Goal: Task Accomplishment & Management: Complete application form

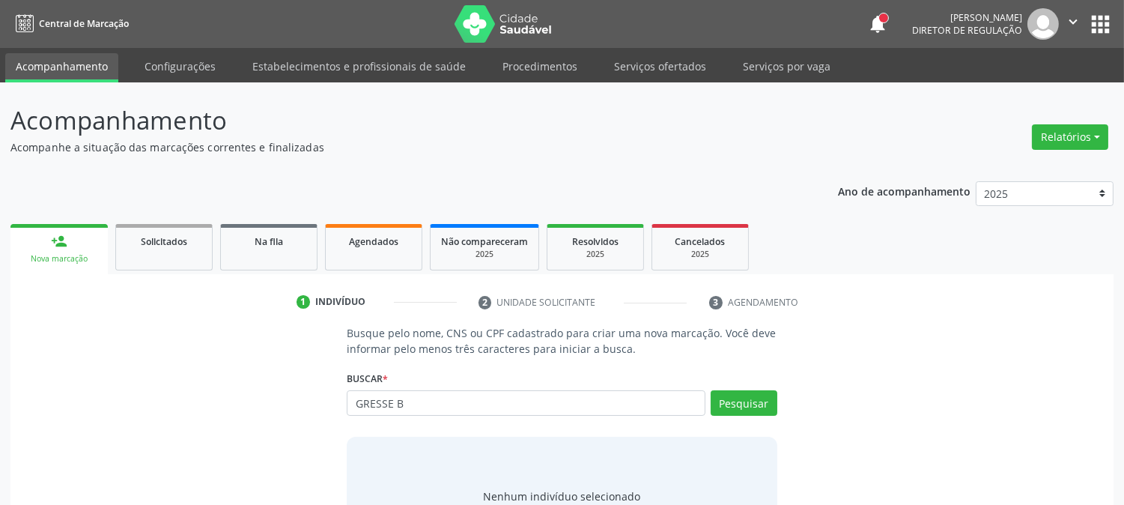
type input "GRESSE B"
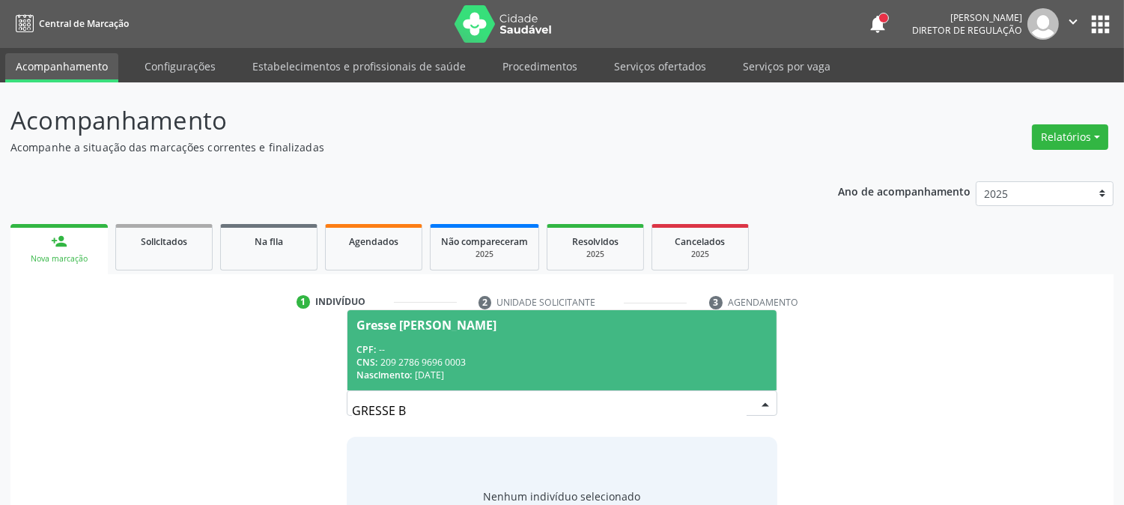
scroll to position [71, 0]
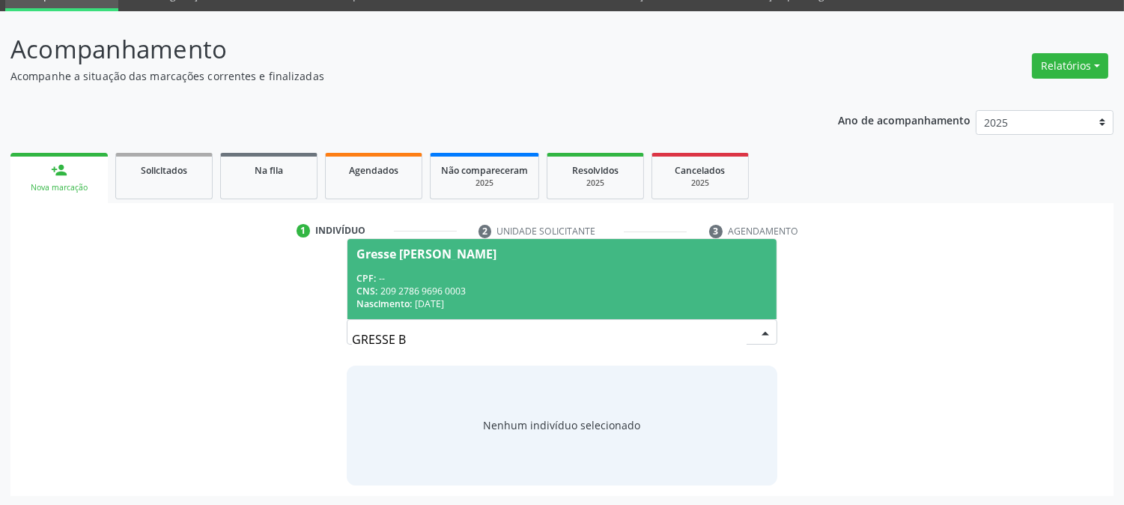
click at [473, 258] on div "Gresse [PERSON_NAME]" at bounding box center [426, 254] width 140 height 12
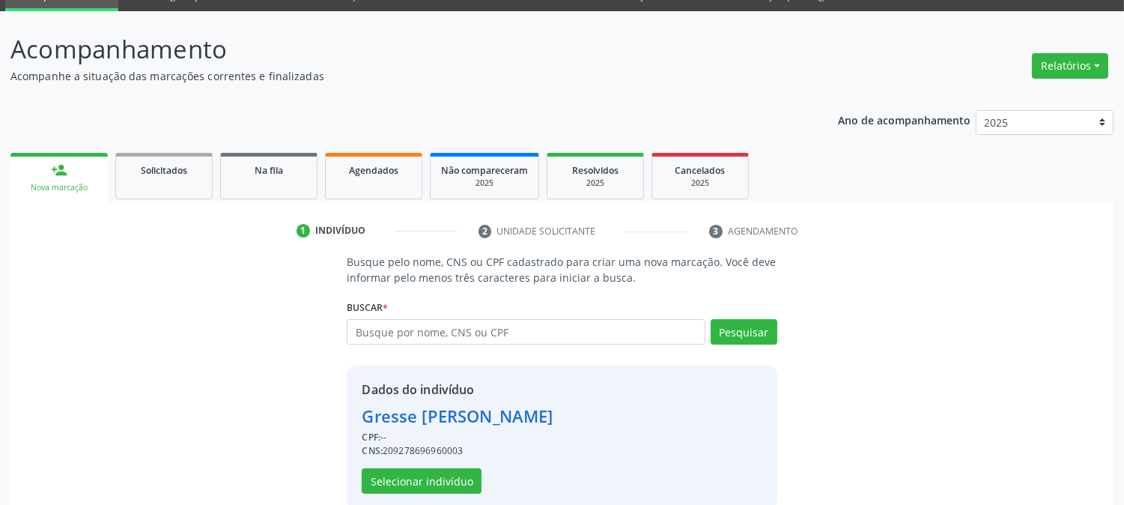
scroll to position [94, 0]
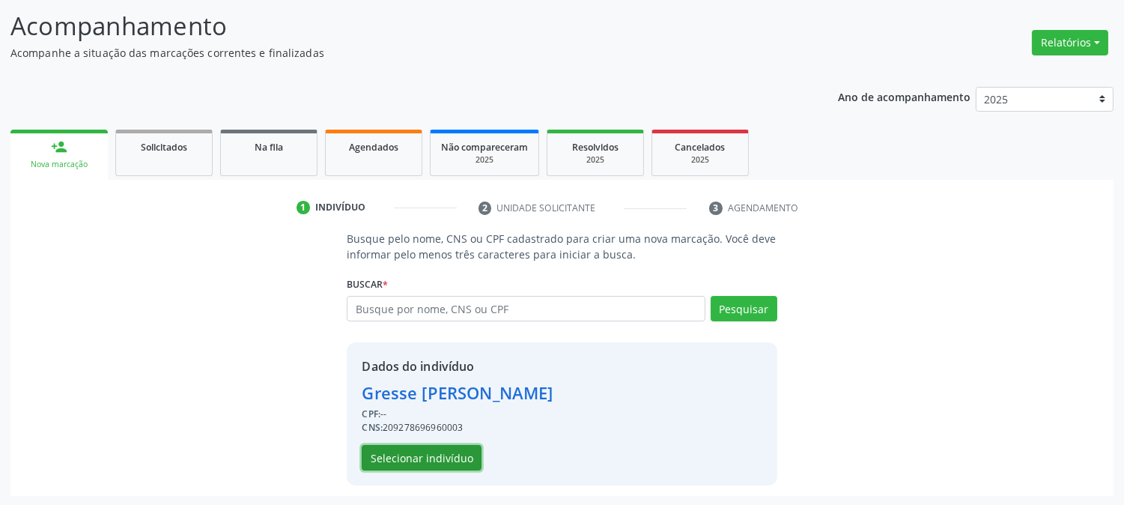
click at [398, 458] on button "Selecionar indivíduo" at bounding box center [422, 457] width 120 height 25
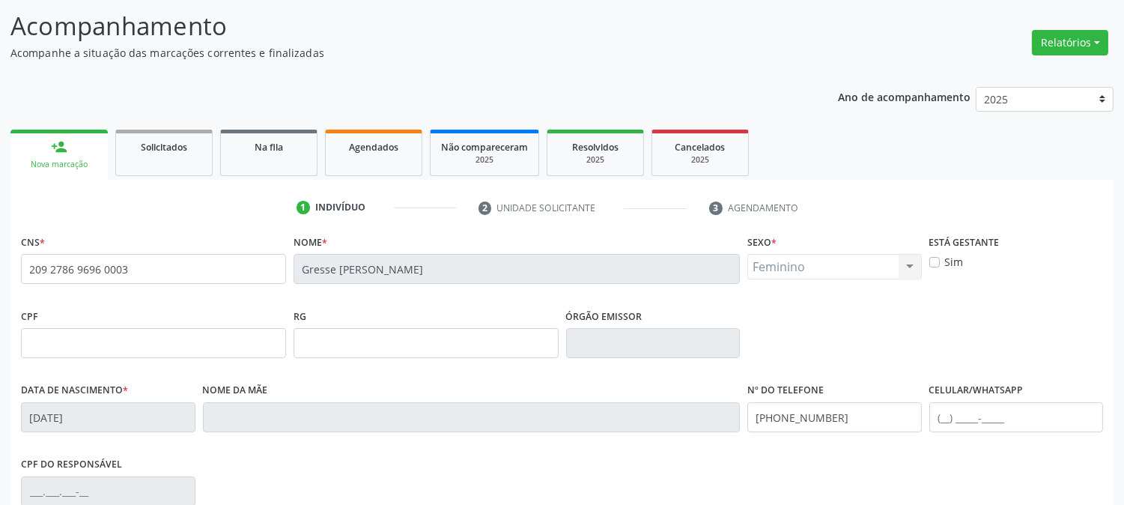
scroll to position [306, 0]
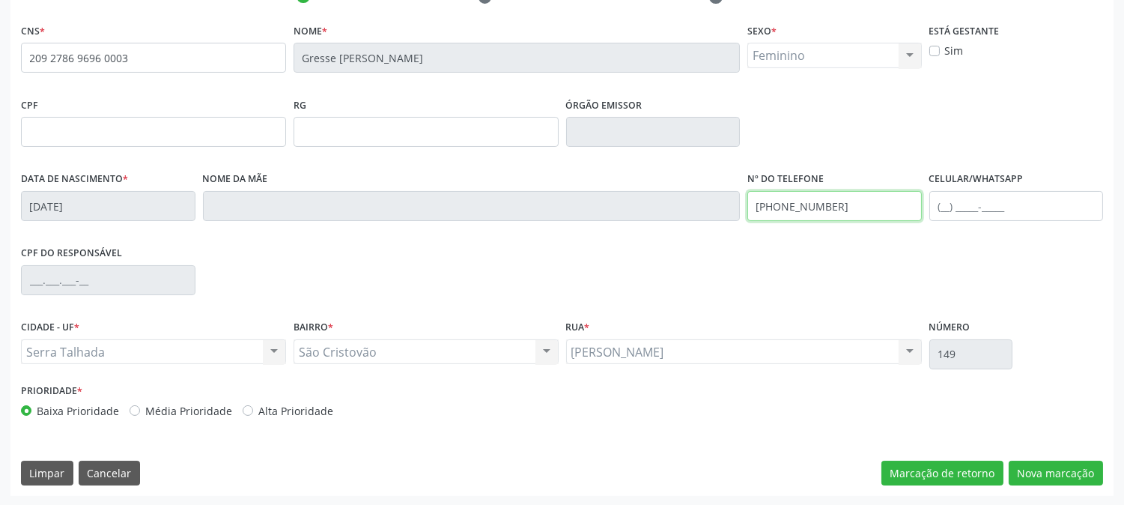
drag, startPoint x: 852, startPoint y: 213, endPoint x: 704, endPoint y: 220, distance: 148.5
click at [704, 220] on div "Data de nascimento * [DATE] Nome da mãe Nº do Telefone [PHONE_NUMBER] Celular/W…" at bounding box center [562, 205] width 1090 height 74
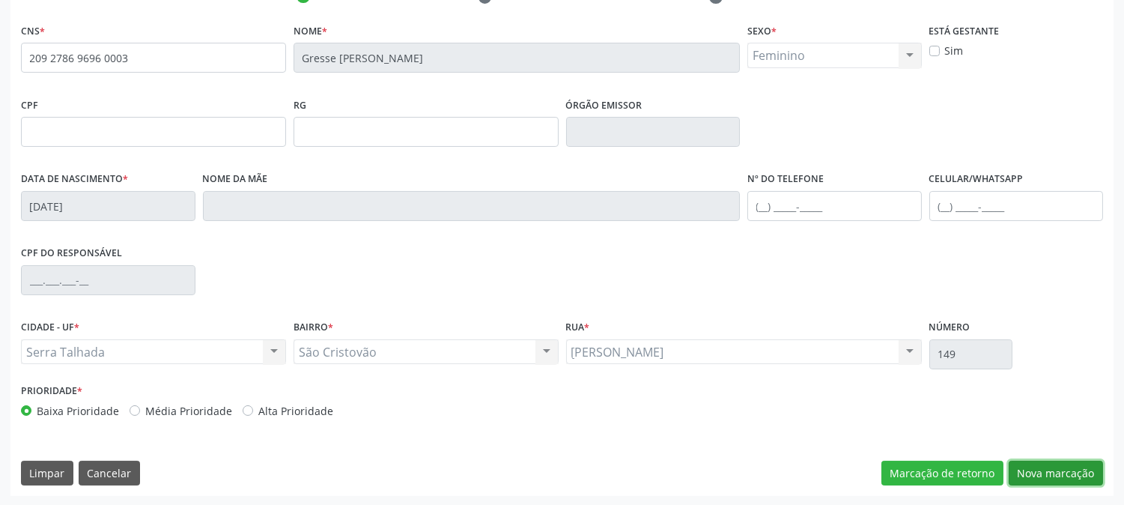
click at [1027, 464] on button "Nova marcação" at bounding box center [1056, 473] width 94 height 25
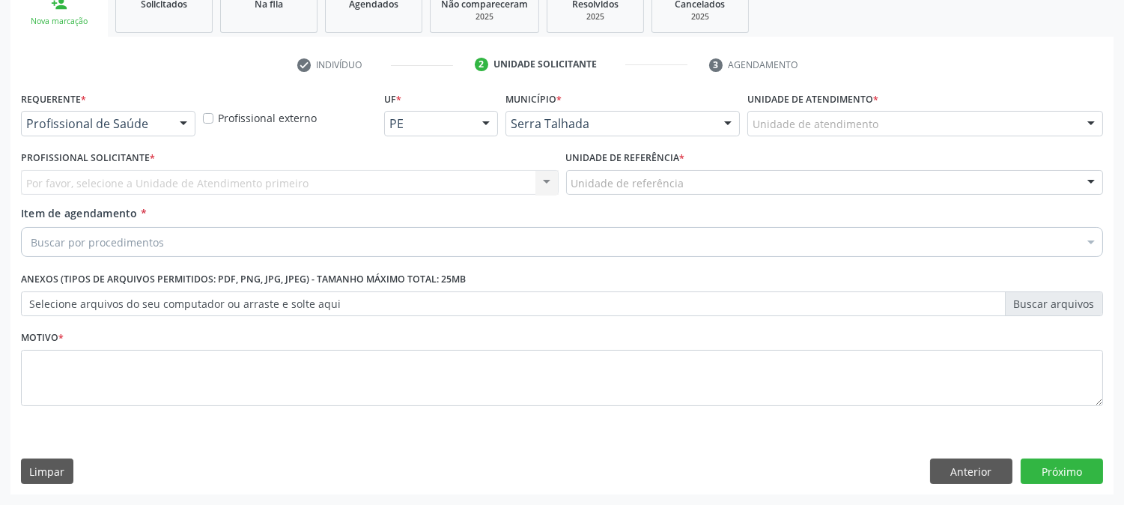
scroll to position [237, 0]
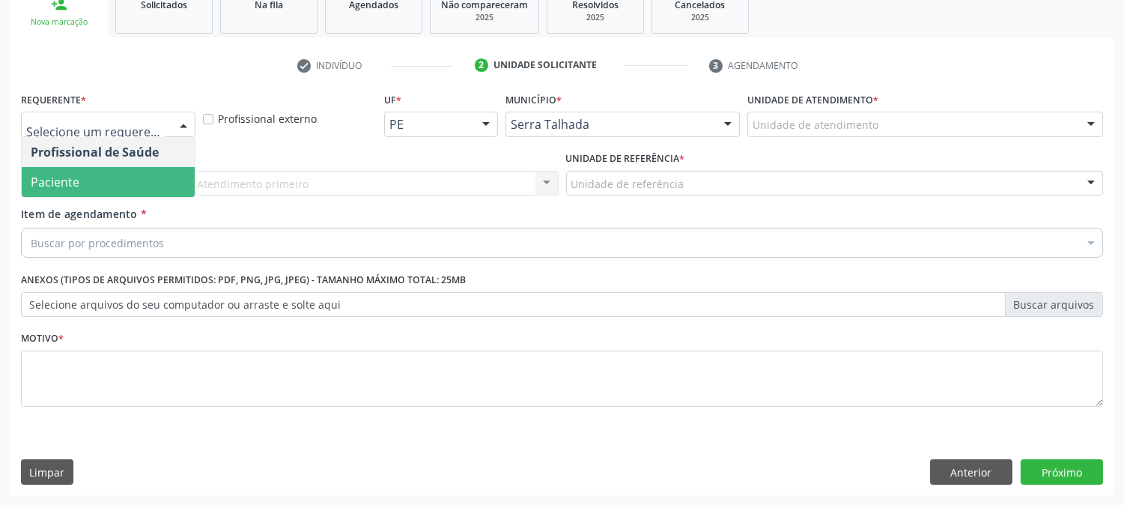
click at [135, 182] on span "Paciente" at bounding box center [108, 182] width 173 height 30
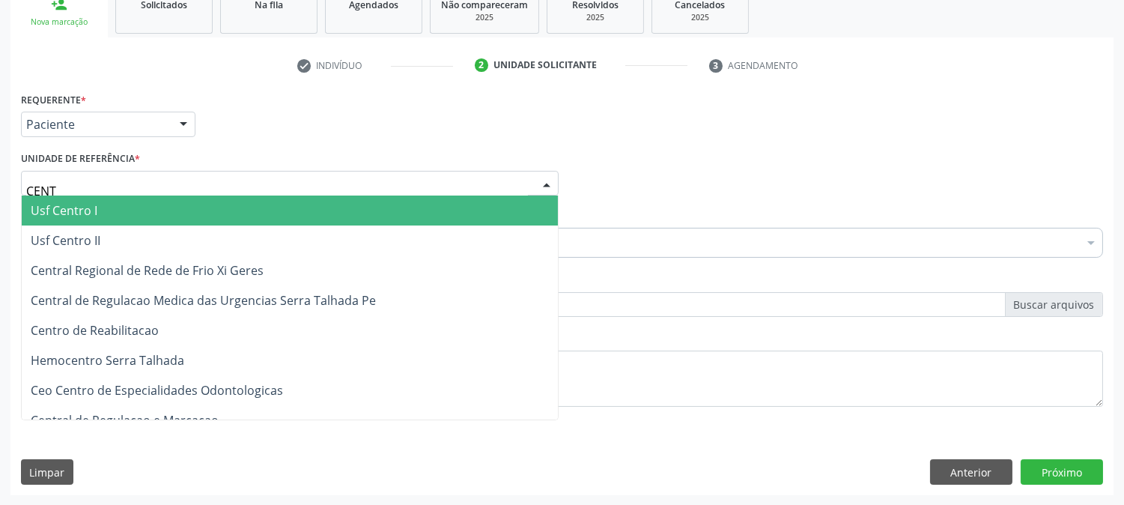
type input "CENTR"
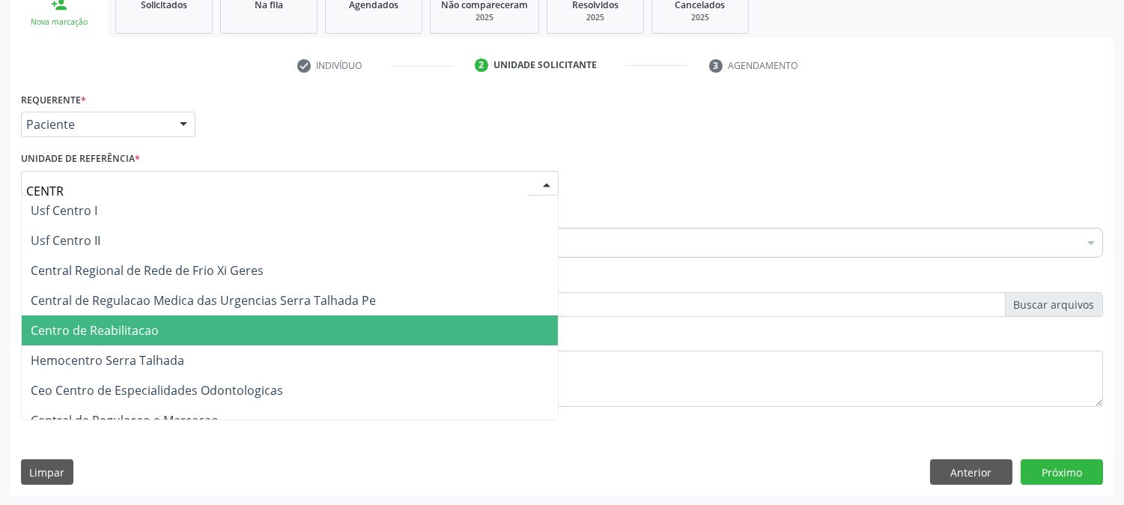
click at [124, 322] on span "Centro de Reabilitacao" at bounding box center [95, 330] width 128 height 16
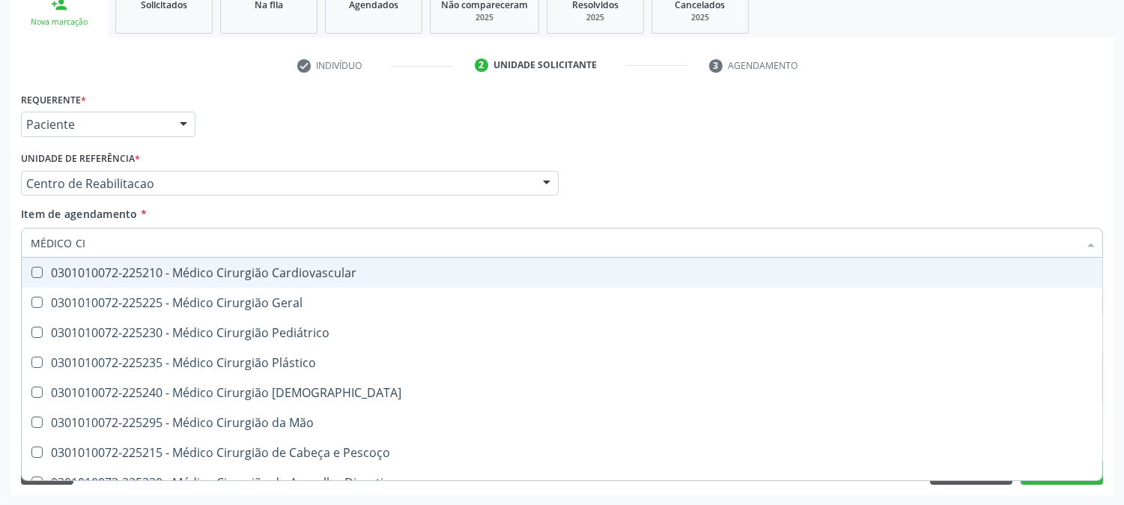
type input "MÉDICO CIR"
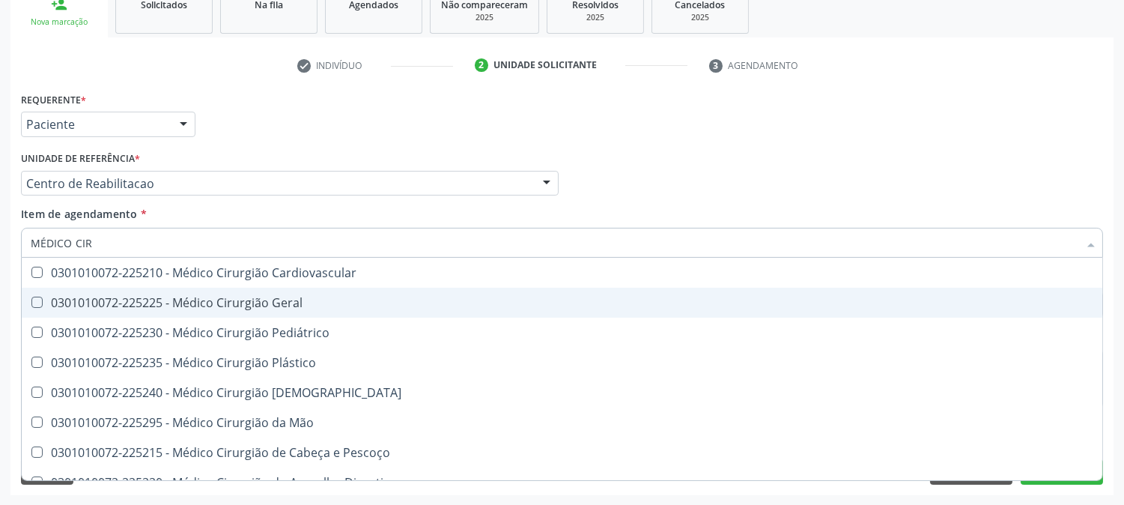
click at [115, 290] on span "0301010072-225225 - Médico Cirurgião Geral" at bounding box center [562, 303] width 1081 height 30
checkbox Geral "true"
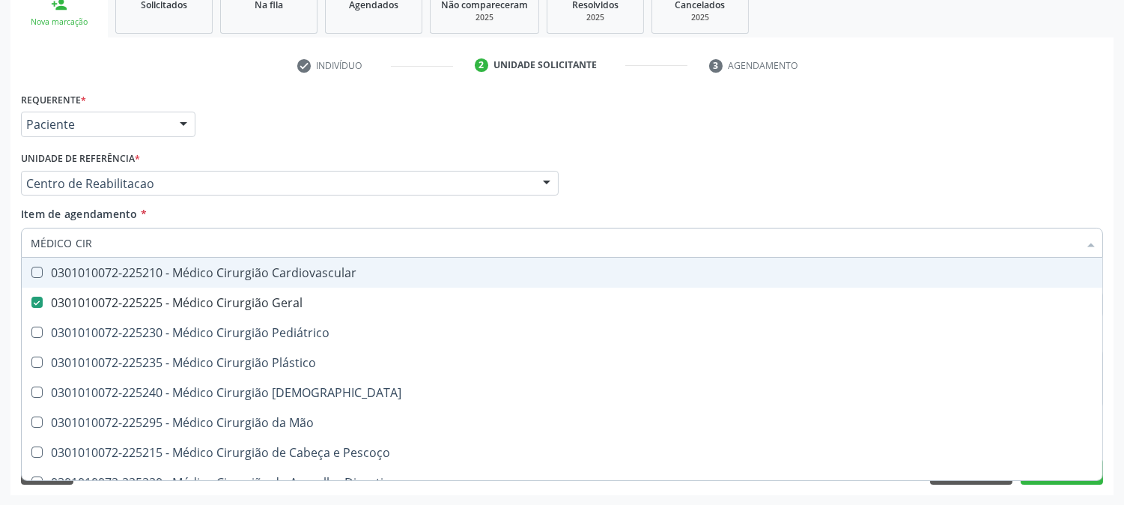
click at [0, 241] on div "Acompanhamento Acompanhe a situação das marcações correntes e finalizadas Relat…" at bounding box center [562, 176] width 1124 height 660
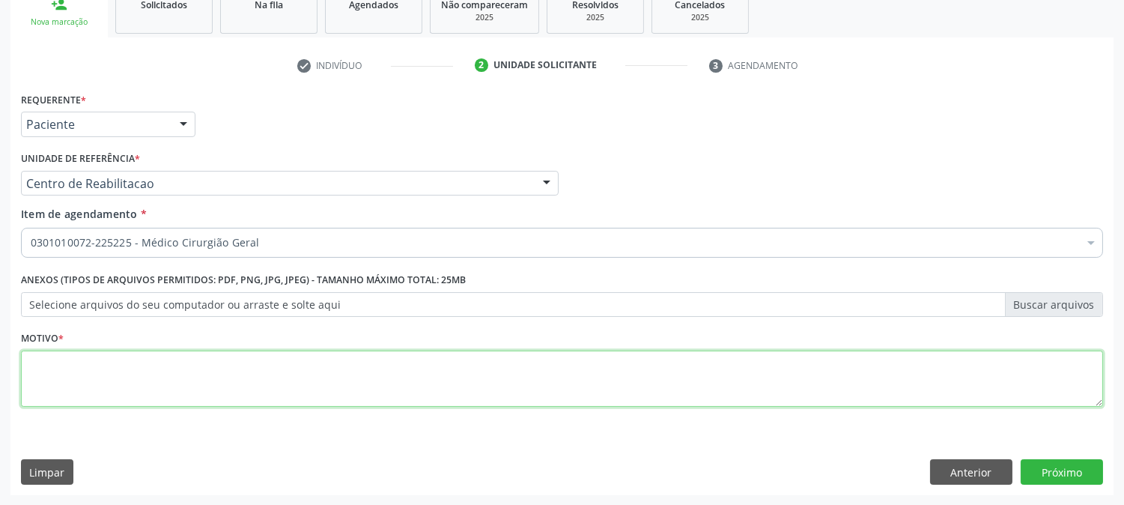
click at [176, 365] on textarea at bounding box center [562, 379] width 1082 height 57
type textarea "."
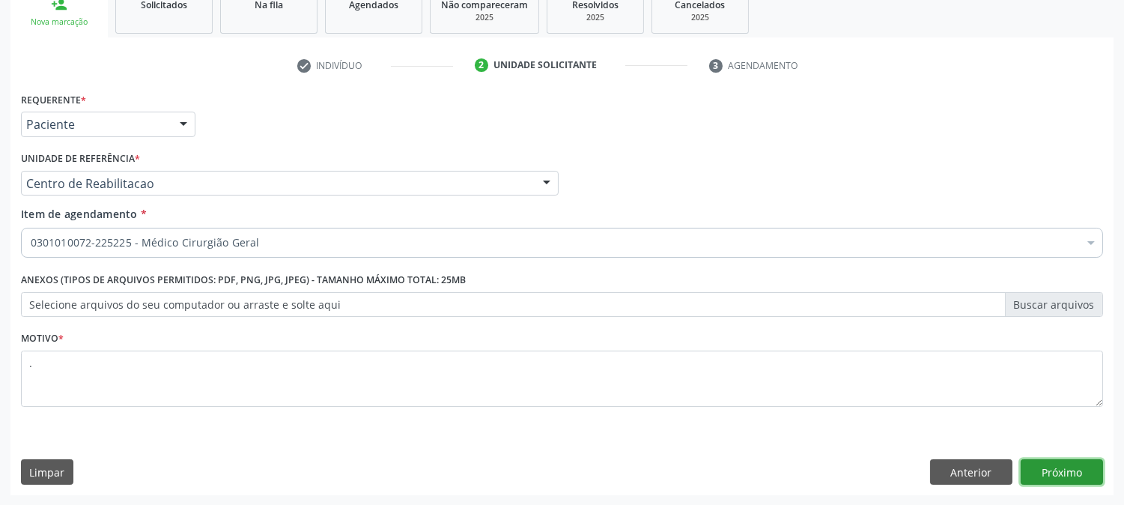
click at [1075, 478] on button "Próximo" at bounding box center [1062, 471] width 82 height 25
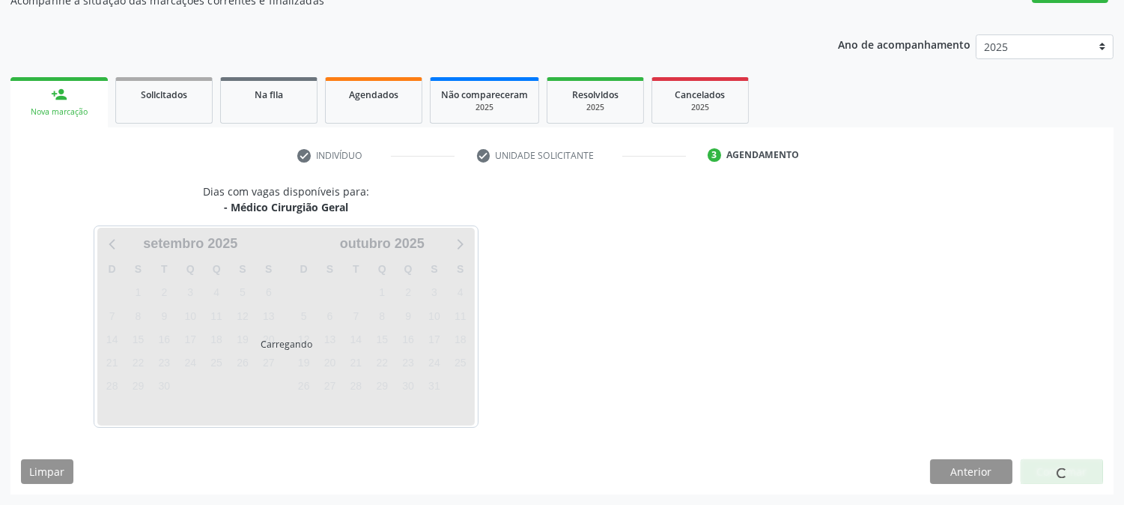
scroll to position [146, 0]
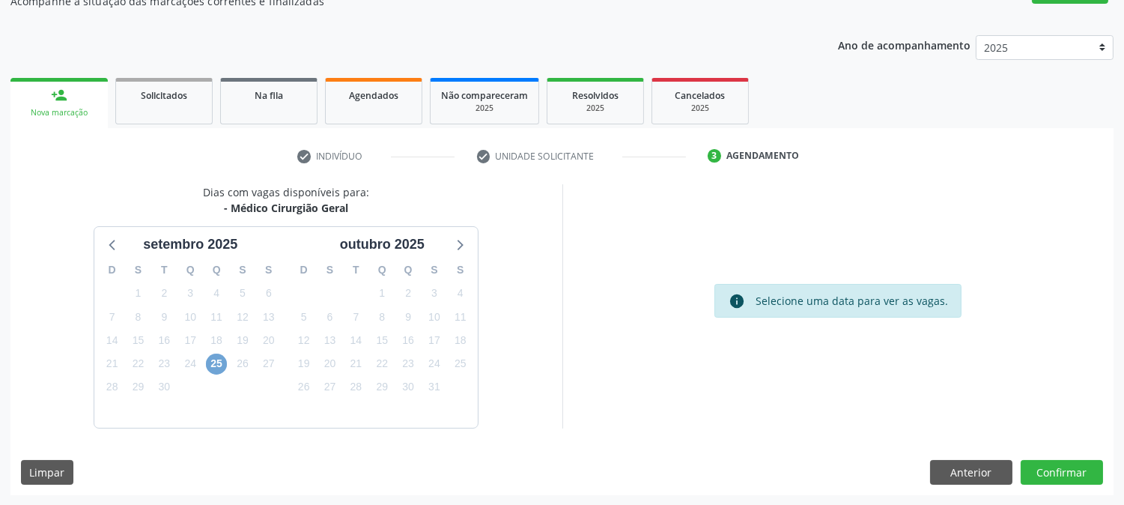
click at [223, 356] on span "25" at bounding box center [216, 364] width 21 height 21
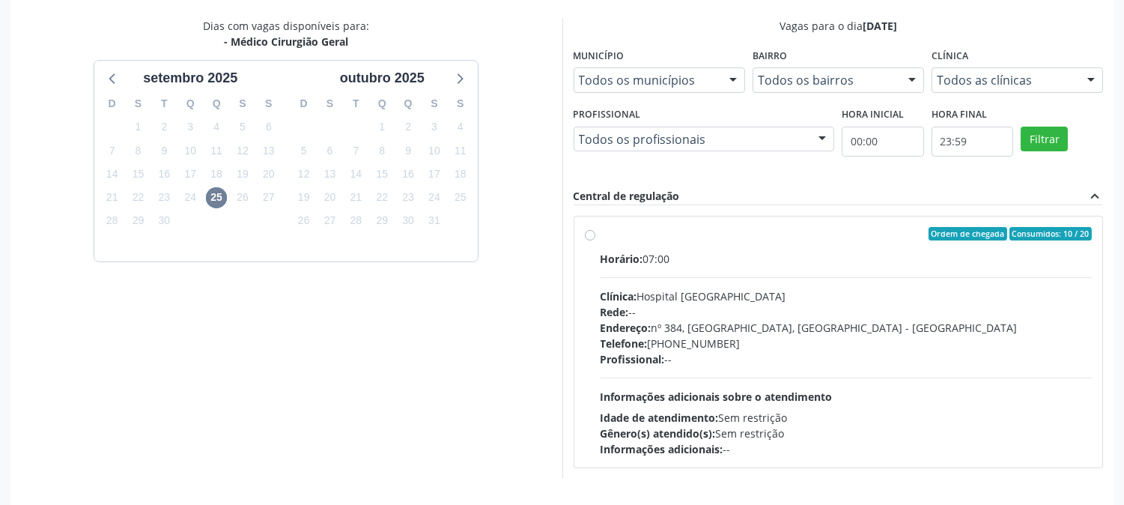
click at [744, 371] on div "Horário: 07:00 Clínica: Hospital [GEOGRAPHIC_DATA] Rede: -- Endereço: [STREET_A…" at bounding box center [847, 354] width 492 height 206
click at [595, 240] on input "Ordem de chegada Consumidos: 10 / 20 Horário: 07:00 Clínica: Hospital [GEOGRAPH…" at bounding box center [590, 233] width 10 height 13
radio input "true"
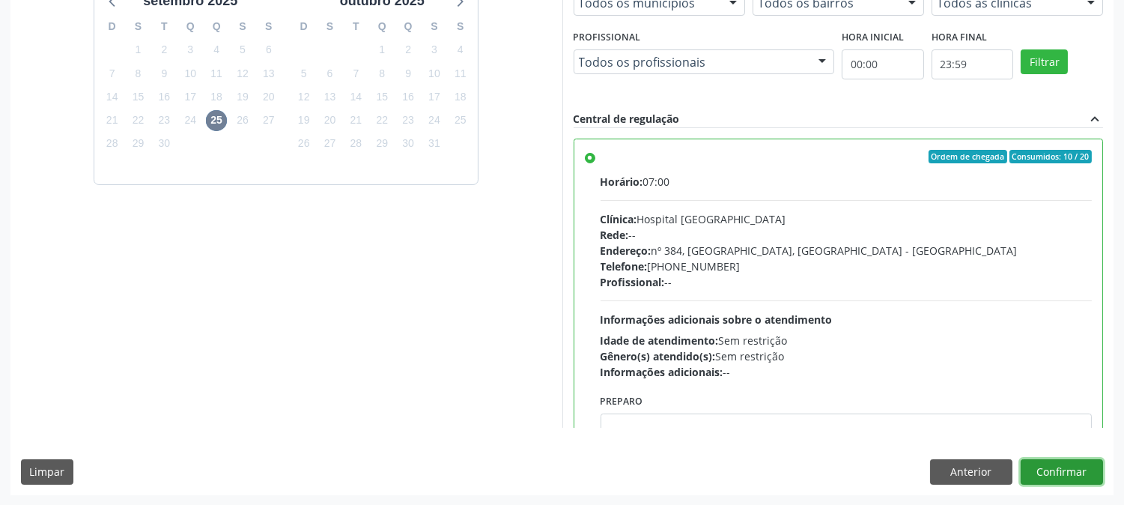
click at [1039, 470] on button "Confirmar" at bounding box center [1062, 471] width 82 height 25
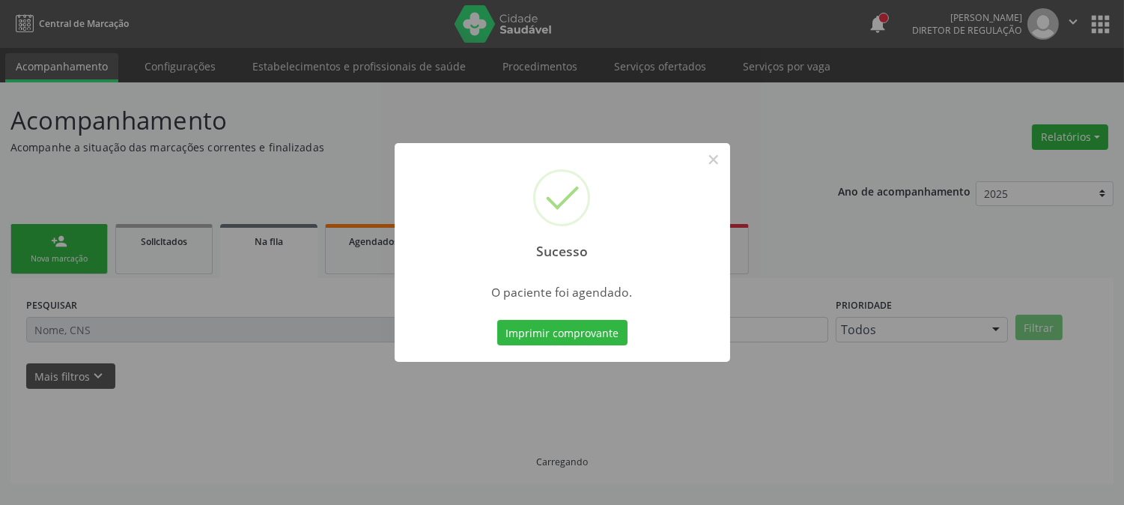
scroll to position [0, 0]
click at [579, 335] on button "Imprimir comprovante" at bounding box center [562, 332] width 130 height 25
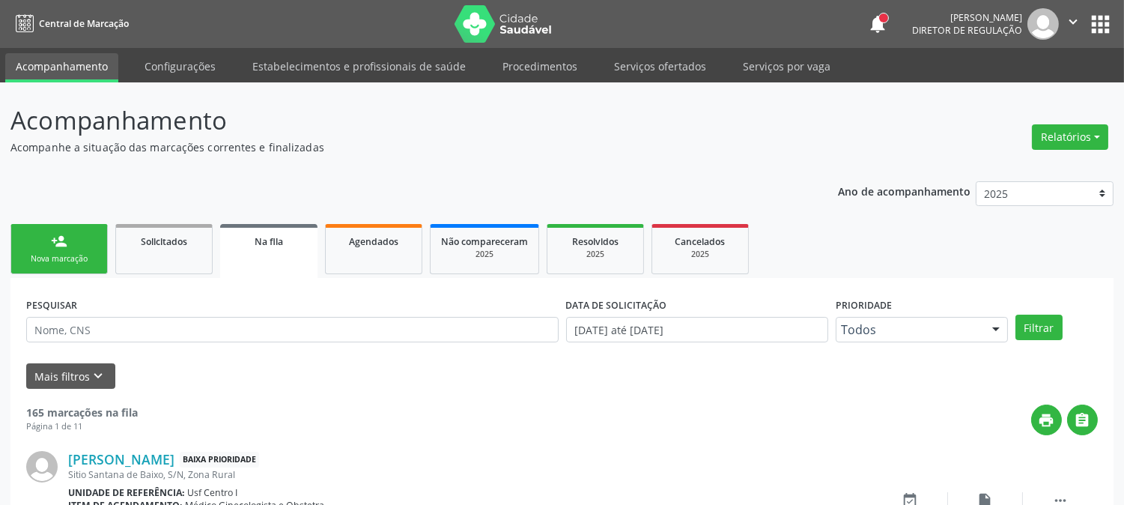
click at [70, 265] on link "person_add Nova marcação" at bounding box center [58, 249] width 97 height 50
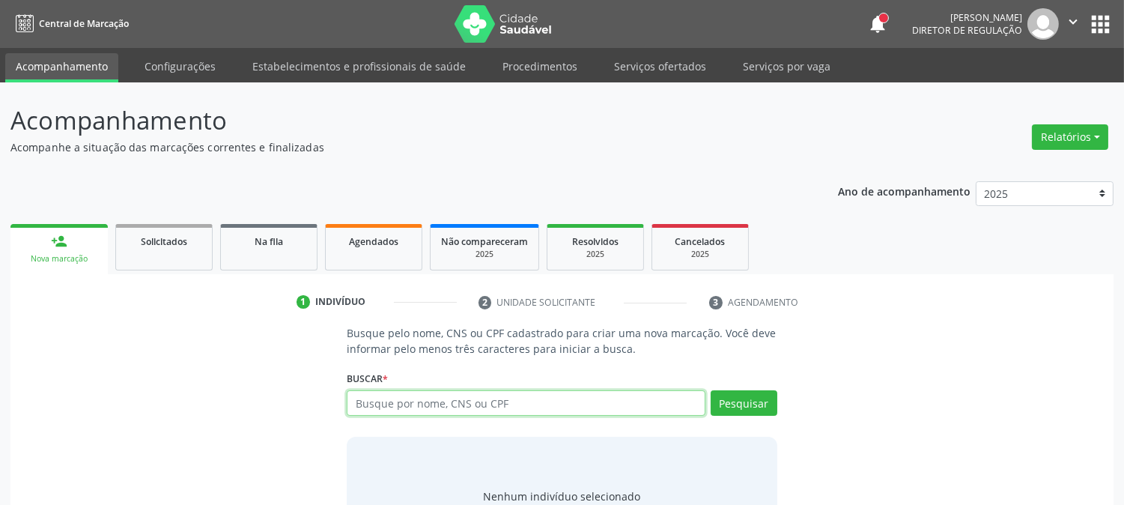
click at [535, 394] on input "text" at bounding box center [526, 402] width 358 height 25
type input "[PERSON_NAME]"
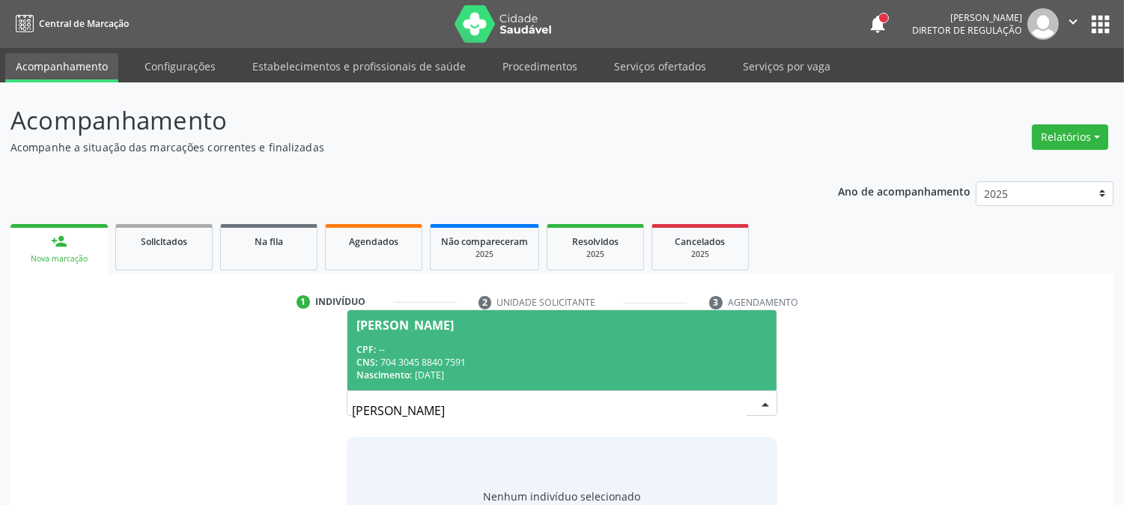
click at [539, 339] on span "[PERSON_NAME] CPF: -- CNS: 704 3045 8840 7591 Nascimento: [DATE]" at bounding box center [562, 350] width 428 height 80
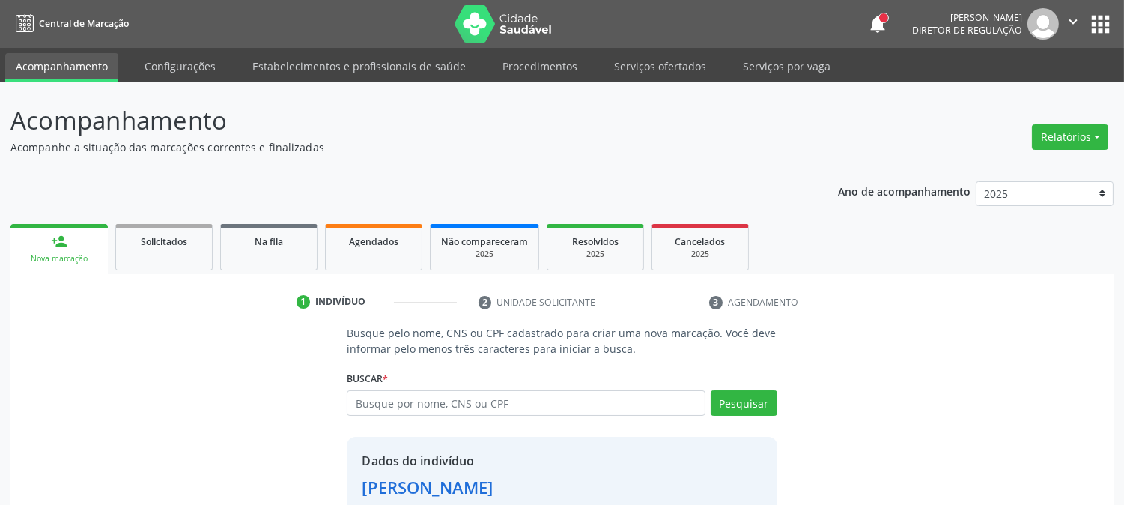
scroll to position [94, 0]
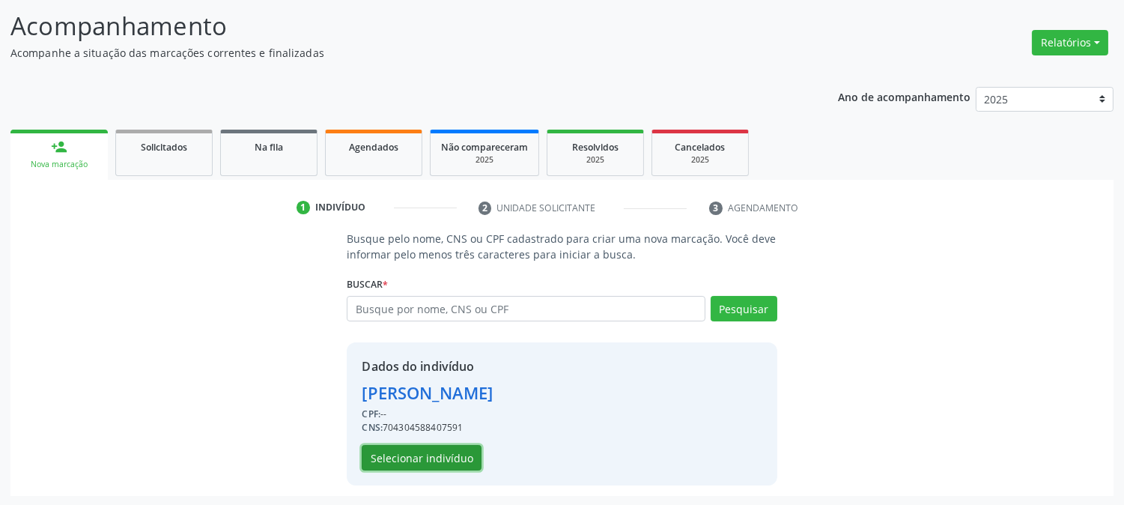
click at [418, 463] on button "Selecionar indivíduo" at bounding box center [422, 457] width 120 height 25
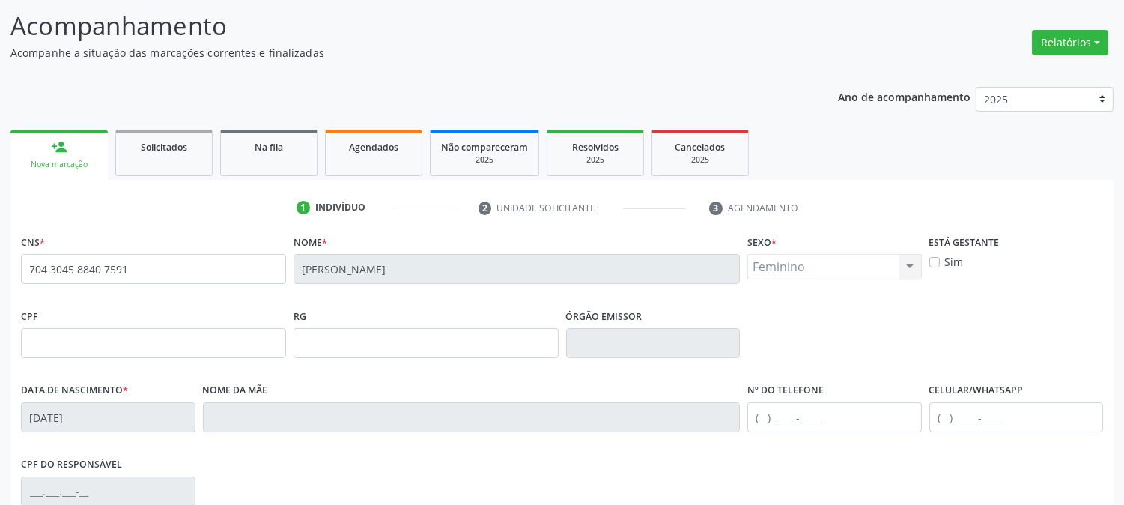
scroll to position [306, 0]
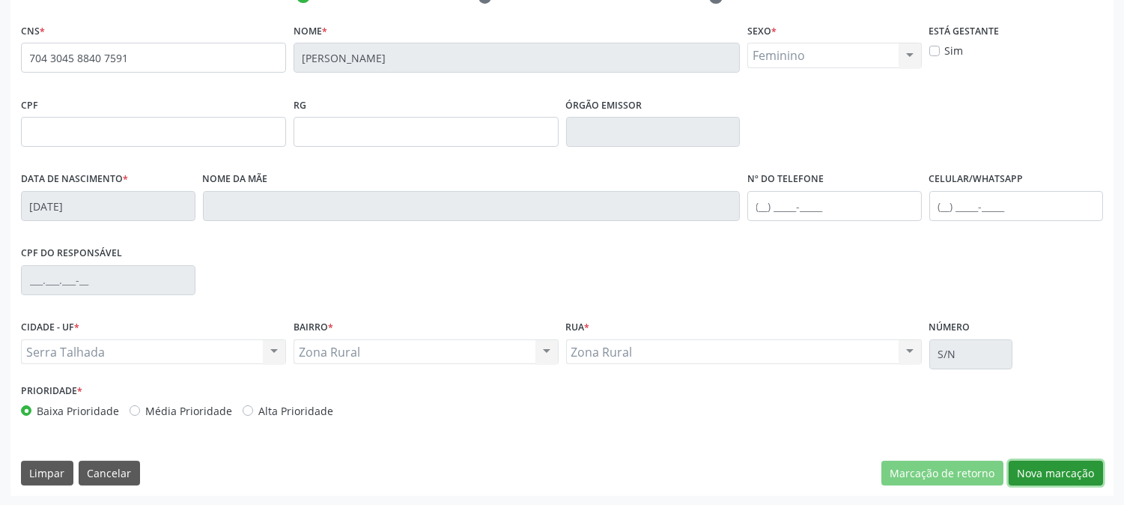
click at [1075, 463] on button "Nova marcação" at bounding box center [1056, 473] width 94 height 25
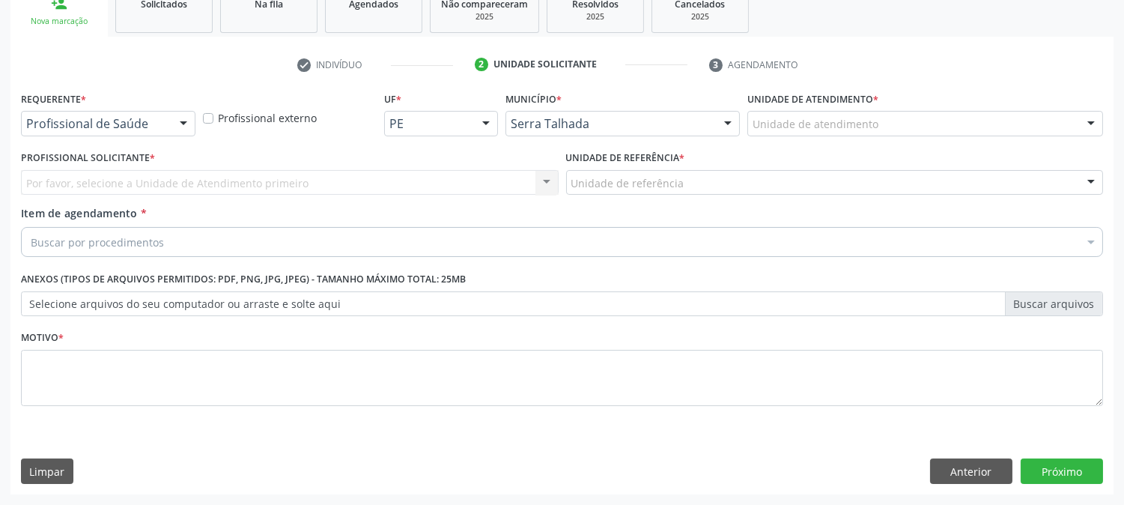
scroll to position [237, 0]
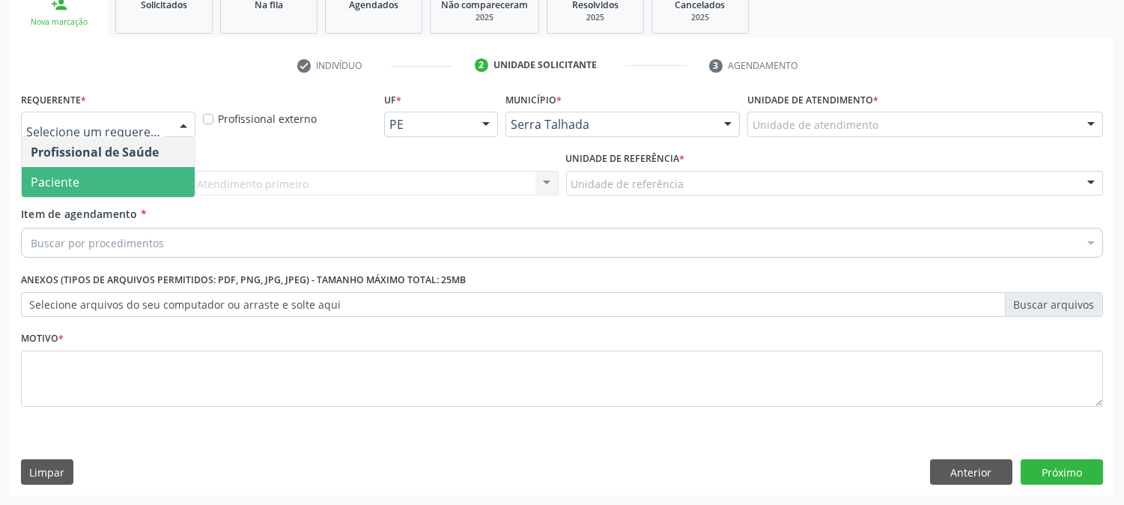
click at [130, 169] on span "Paciente" at bounding box center [108, 182] width 173 height 30
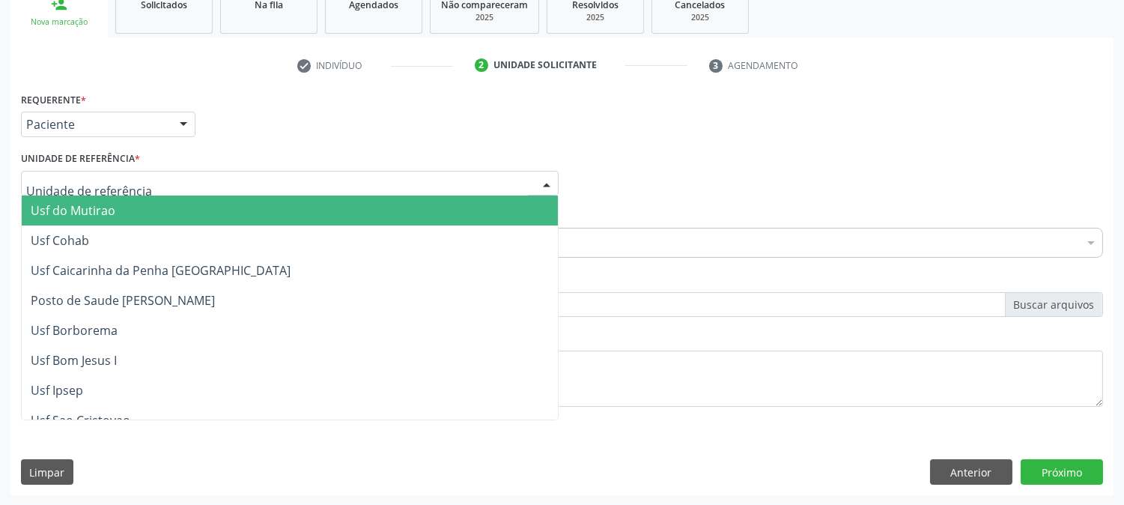
click at [137, 177] on div at bounding box center [290, 183] width 538 height 25
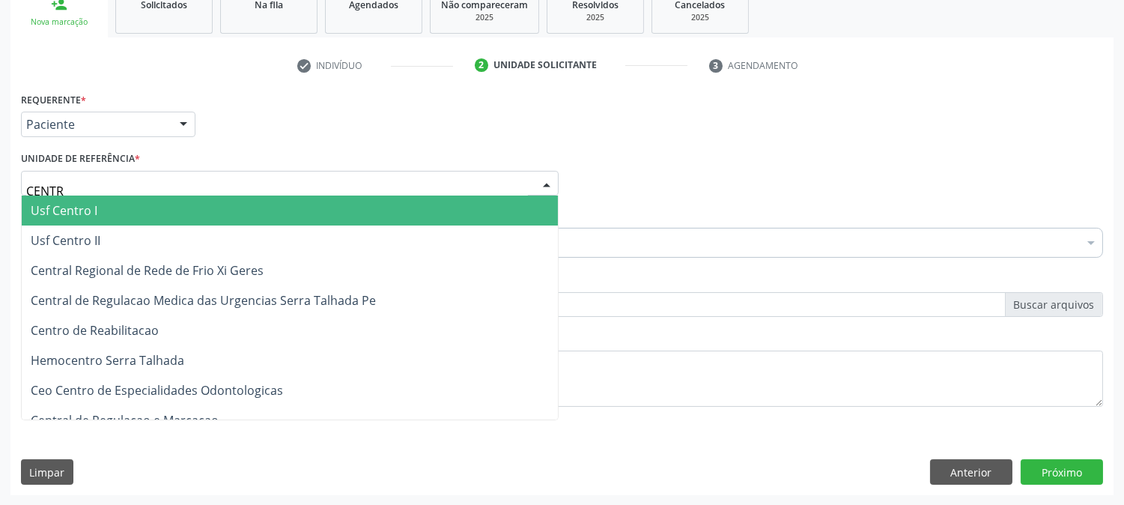
type input "CENTRO"
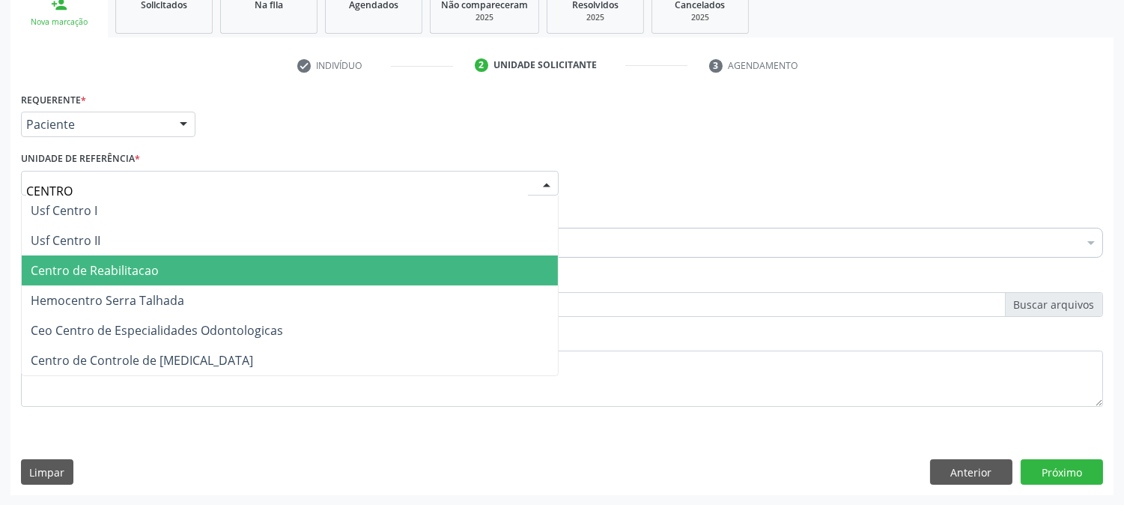
click at [133, 280] on span "Centro de Reabilitacao" at bounding box center [290, 270] width 536 height 30
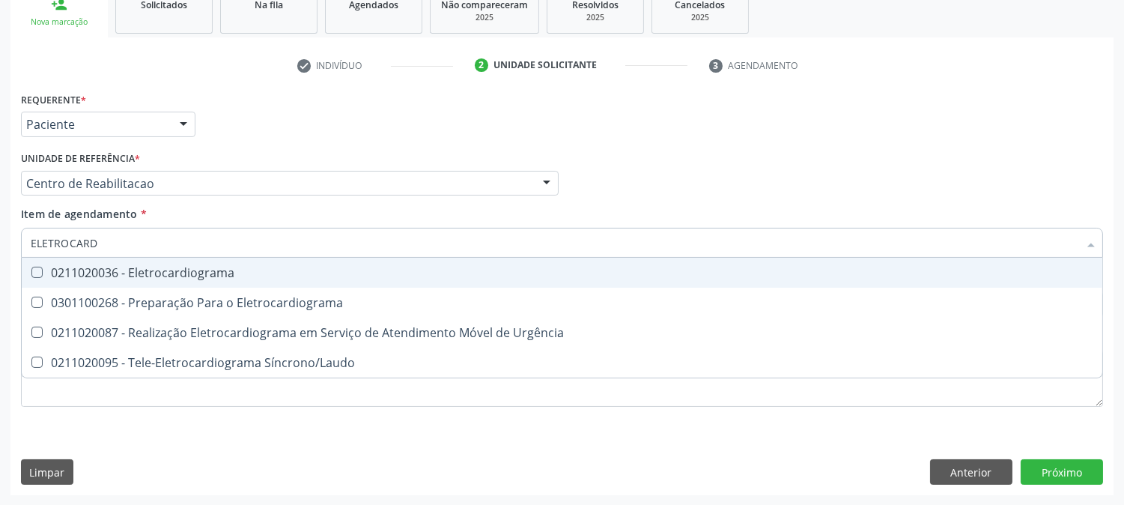
type input "ELETROCARDI"
click at [211, 261] on span "0211020036 - Eletrocardiograma" at bounding box center [562, 273] width 1081 height 30
checkbox Eletrocardiograma "true"
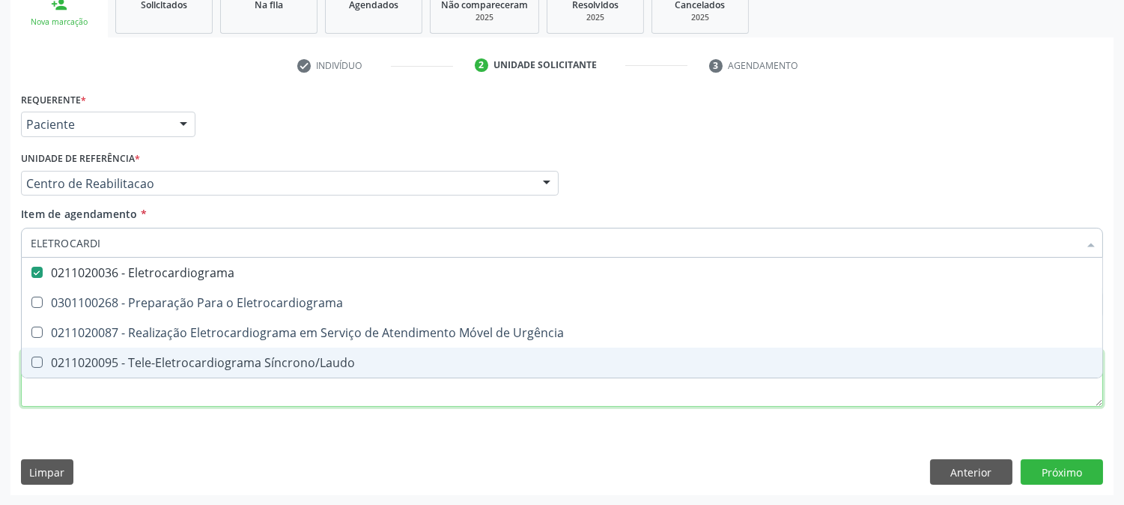
click at [141, 399] on div "Requerente * Paciente Profissional de Saúde Paciente Nenhum resultado encontrad…" at bounding box center [562, 257] width 1082 height 339
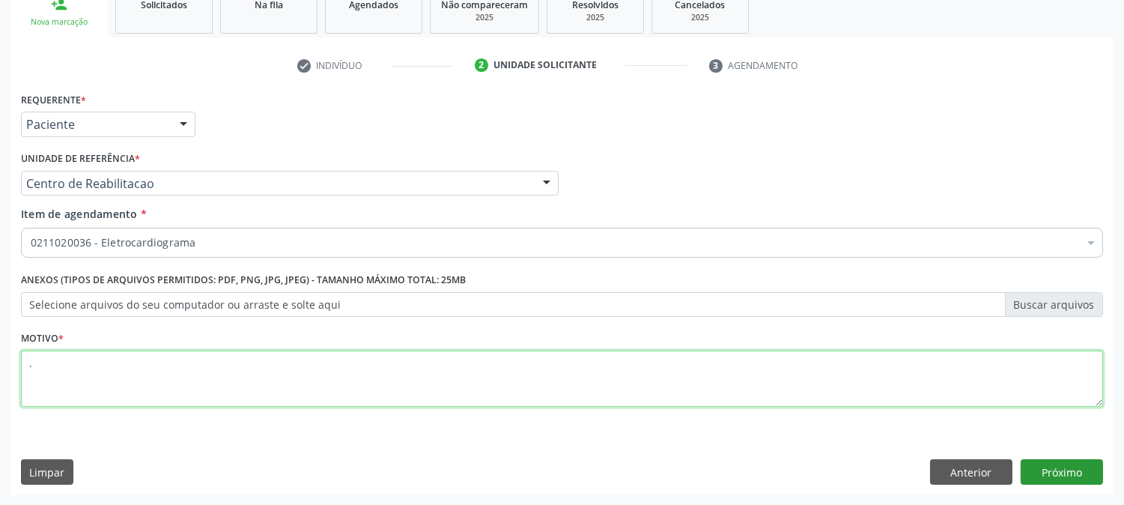
type textarea "."
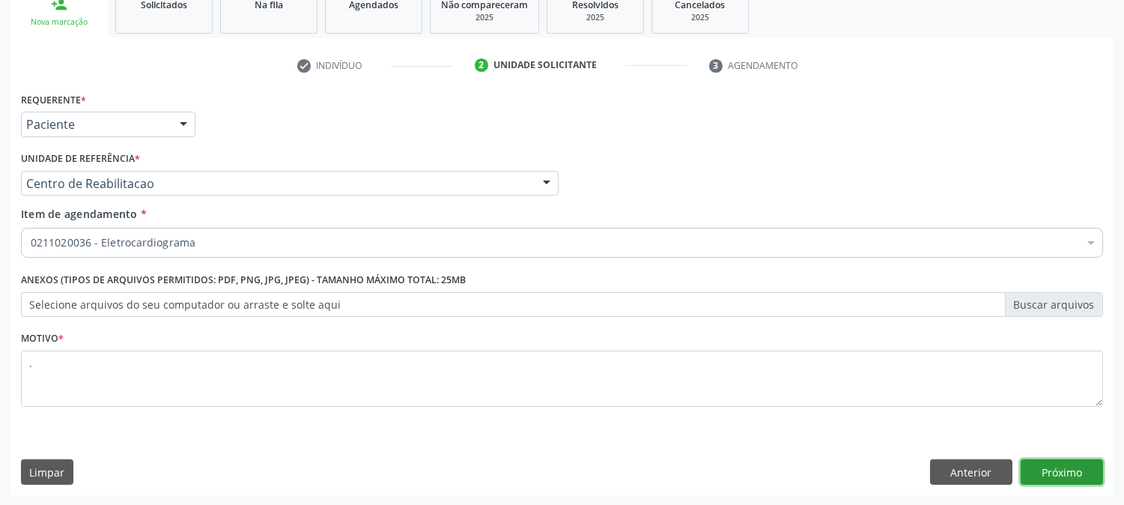
click at [1047, 462] on button "Próximo" at bounding box center [1062, 471] width 82 height 25
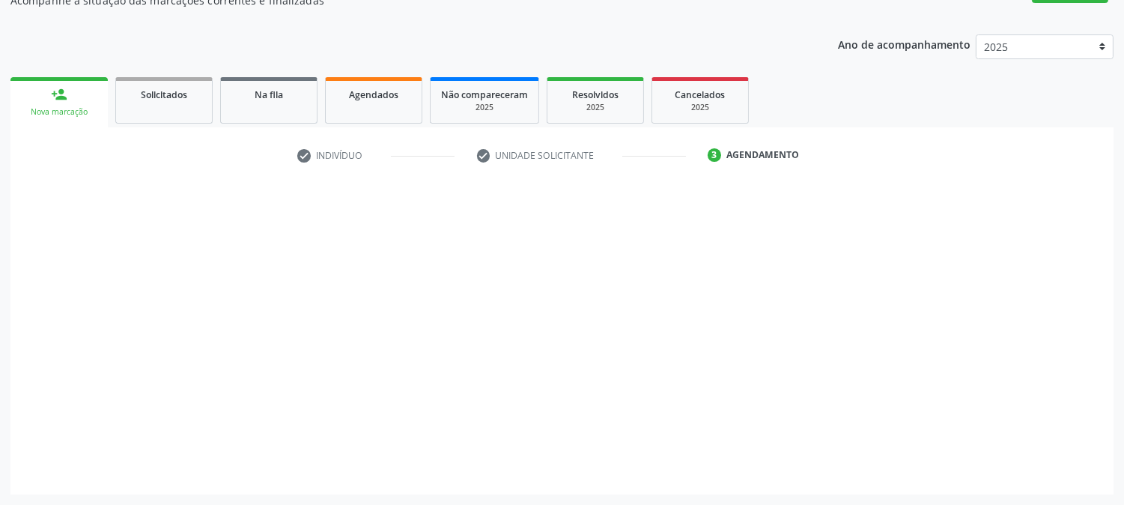
scroll to position [146, 0]
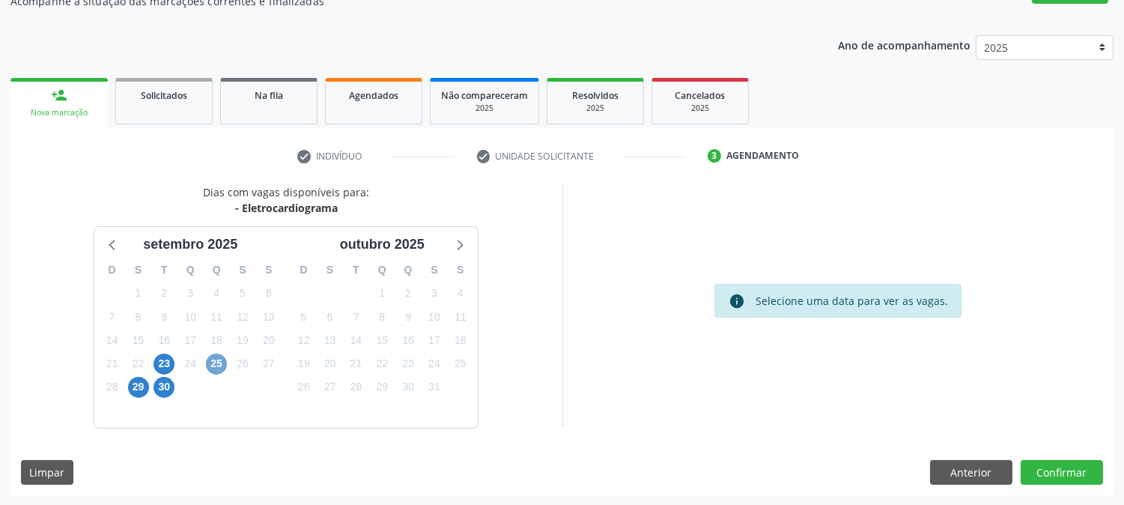
click at [219, 356] on span "25" at bounding box center [216, 364] width 21 height 21
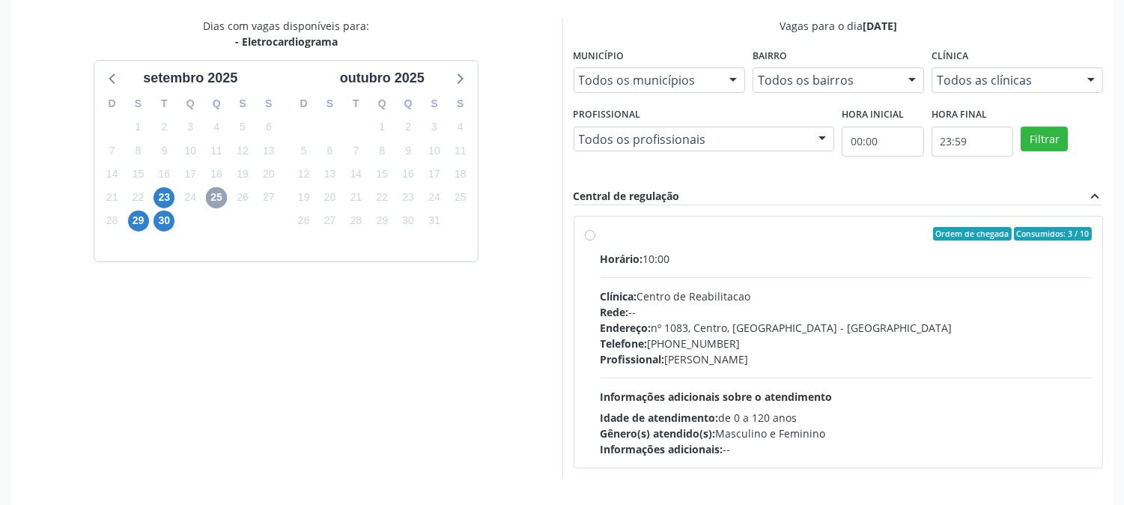
scroll to position [362, 0]
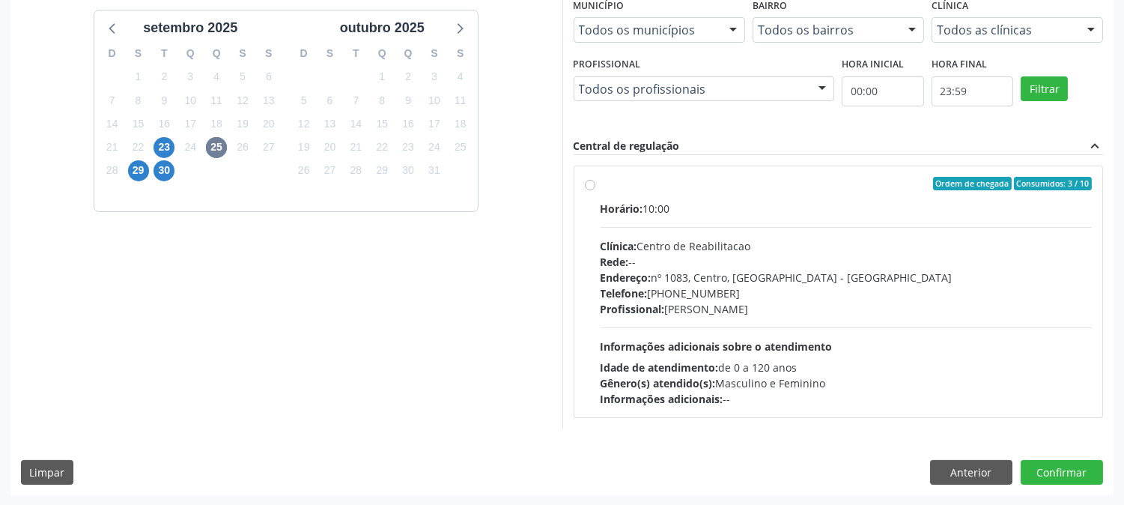
click at [867, 290] on div "Telefone: [PHONE_NUMBER]" at bounding box center [847, 293] width 492 height 16
click at [595, 190] on input "Ordem de chegada Consumidos: 3 / 10 Horário: 10:00 Clínica: Centro de Reabilita…" at bounding box center [590, 183] width 10 height 13
radio input "true"
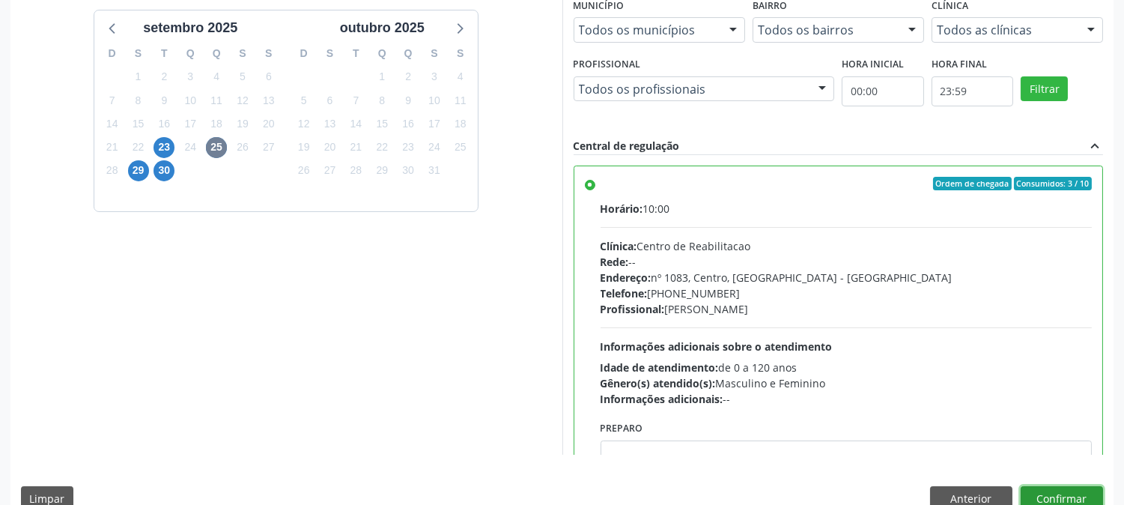
click at [1044, 497] on button "Confirmar" at bounding box center [1062, 498] width 82 height 25
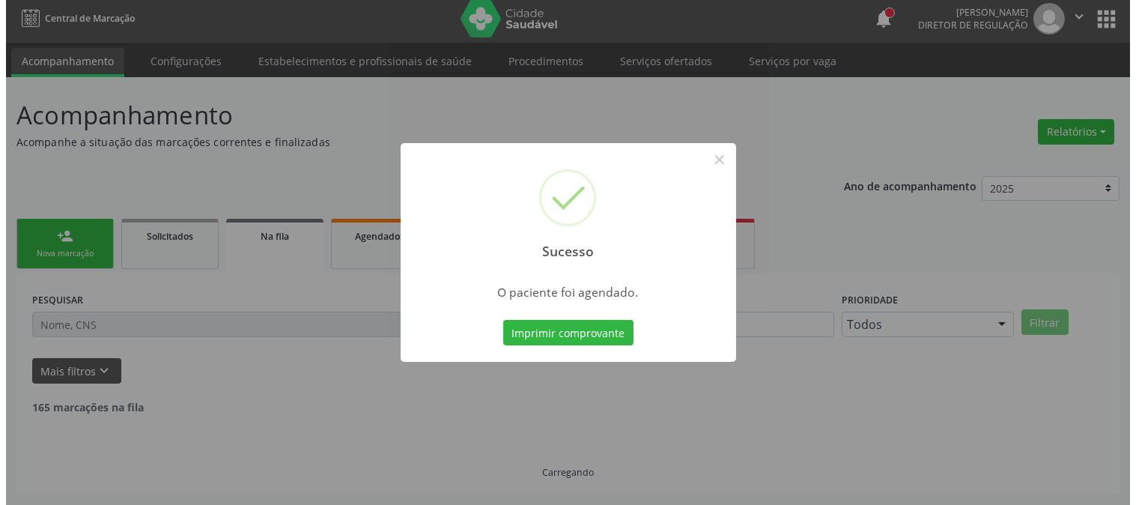
scroll to position [0, 0]
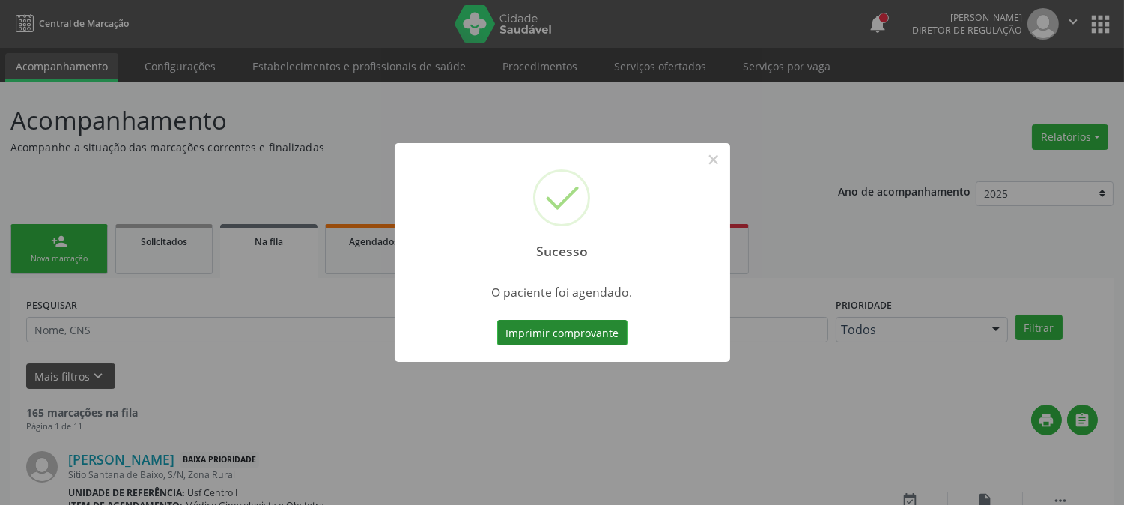
click at [565, 336] on button "Imprimir comprovante" at bounding box center [562, 332] width 130 height 25
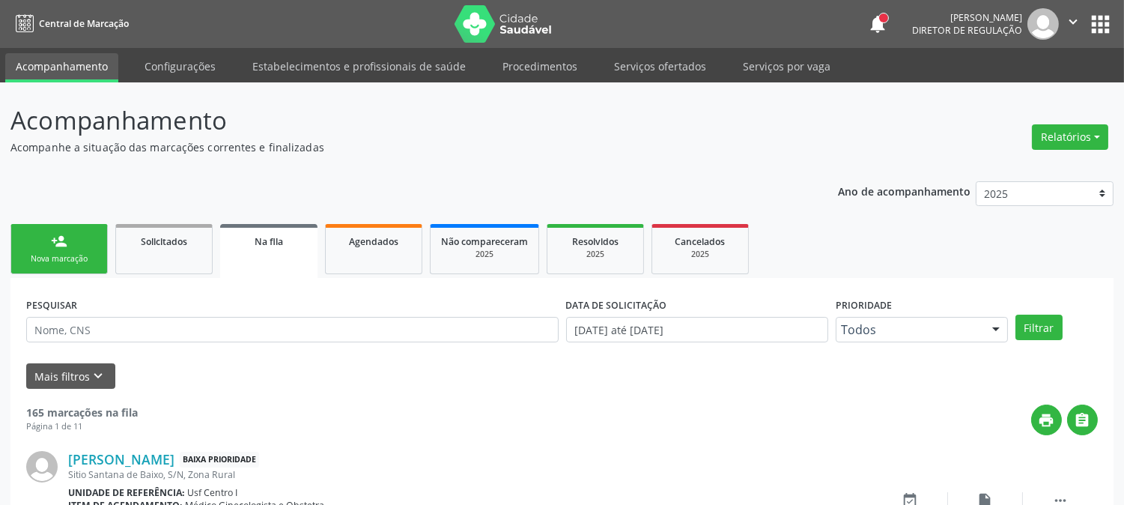
click at [76, 267] on link "person_add Nova marcação" at bounding box center [58, 249] width 97 height 50
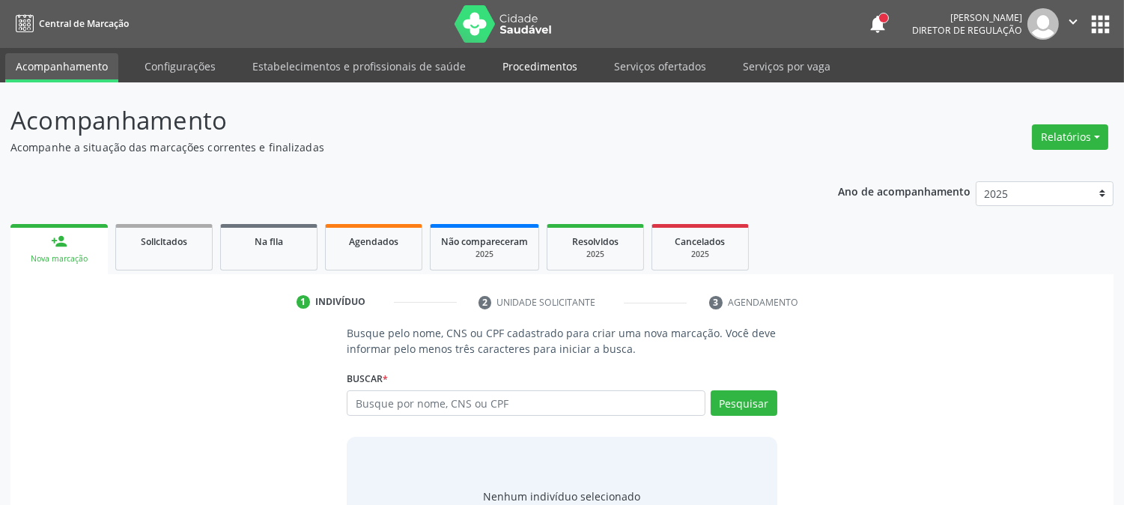
click at [562, 64] on link "Procedimentos" at bounding box center [540, 66] width 96 height 26
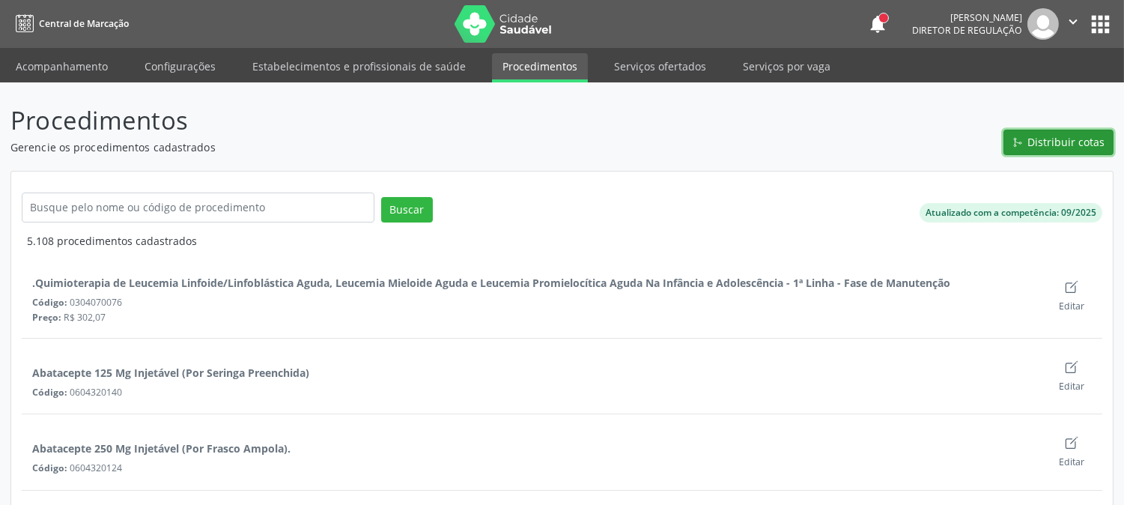
click at [1054, 147] on span "Distribuir cotas" at bounding box center [1066, 142] width 77 height 16
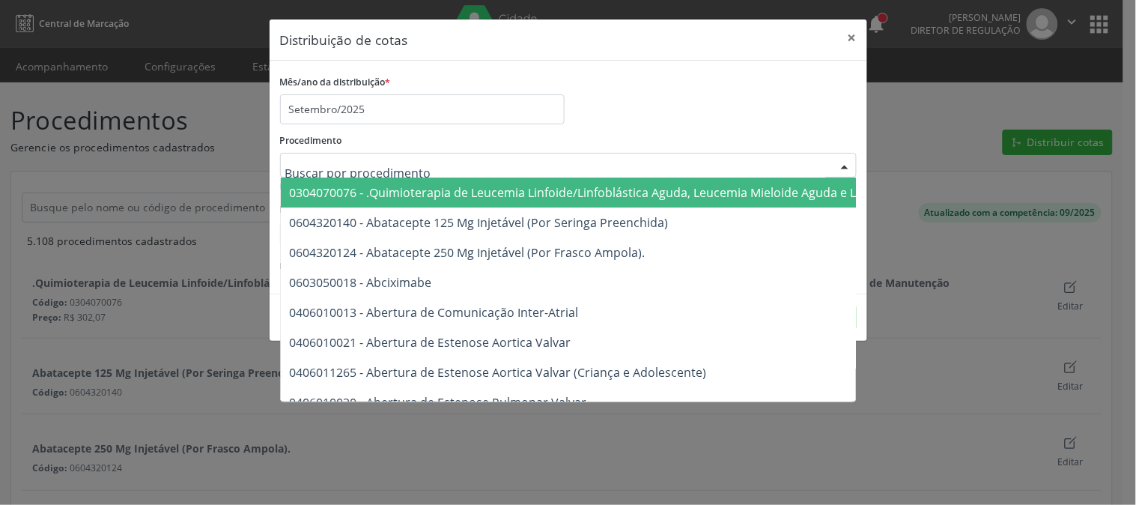
click at [532, 169] on div at bounding box center [568, 165] width 577 height 25
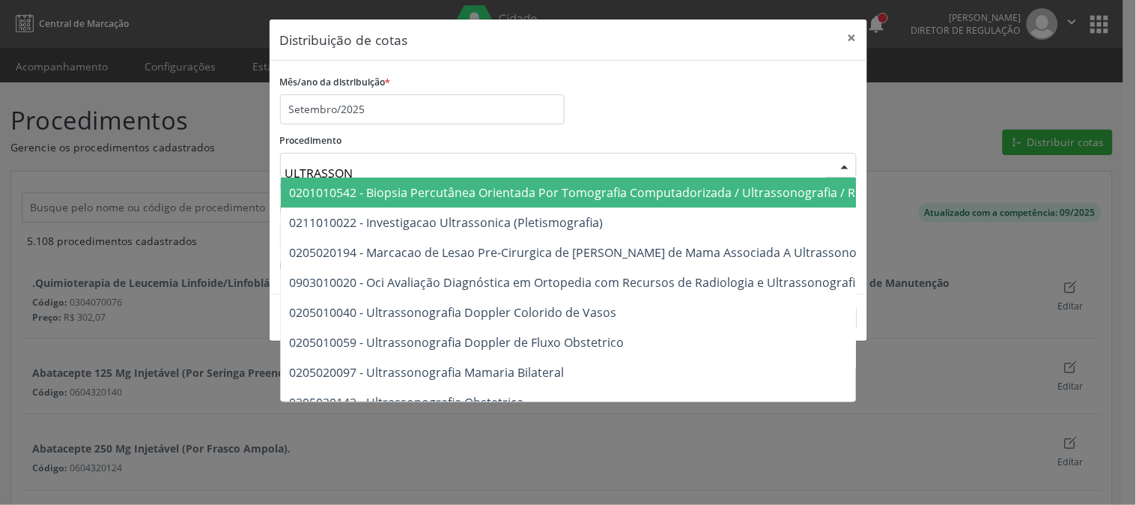
type input "ULTRASSONO"
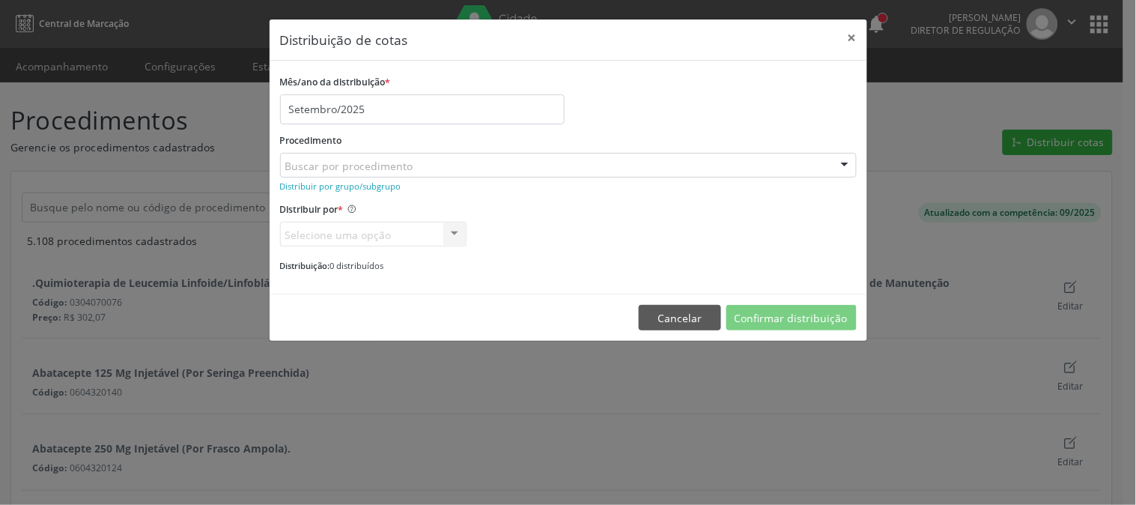
click at [679, 100] on div "Mês/ano da distribuição * Setembro/2025" at bounding box center [568, 97] width 584 height 53
click at [368, 186] on small "Distribuir por grupo/subgrupo" at bounding box center [340, 185] width 121 height 11
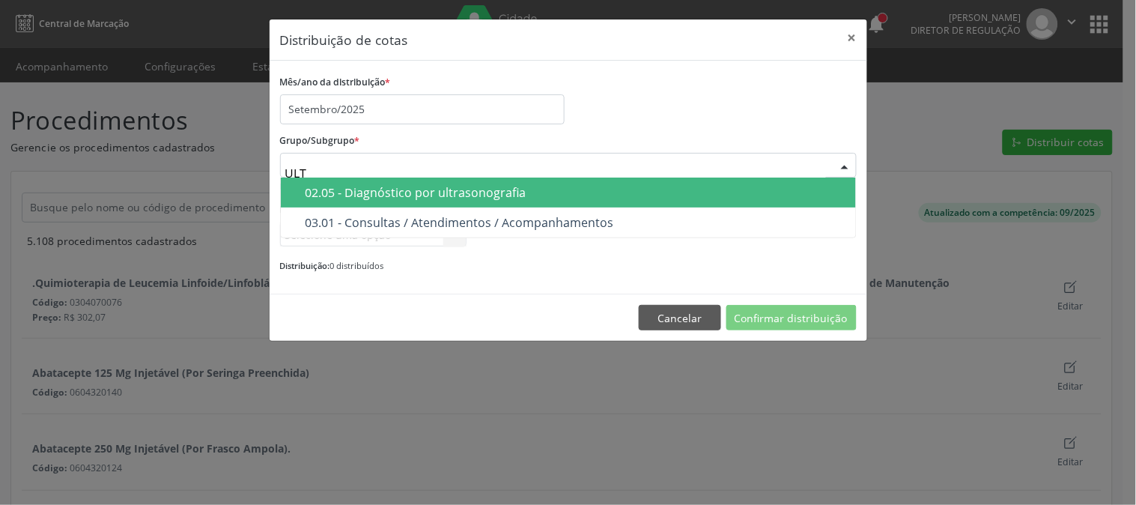
type input "ULTR"
click at [551, 196] on div "02.05 - Diagnóstico por ultrasonografia" at bounding box center [576, 192] width 541 height 12
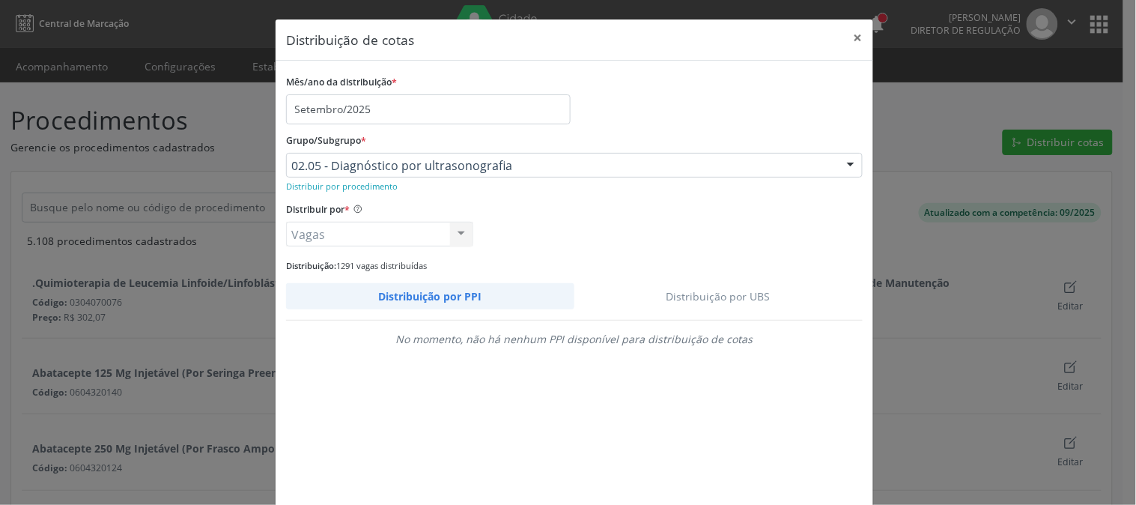
click at [683, 291] on link "Distribuição por UBS" at bounding box center [718, 296] width 289 height 26
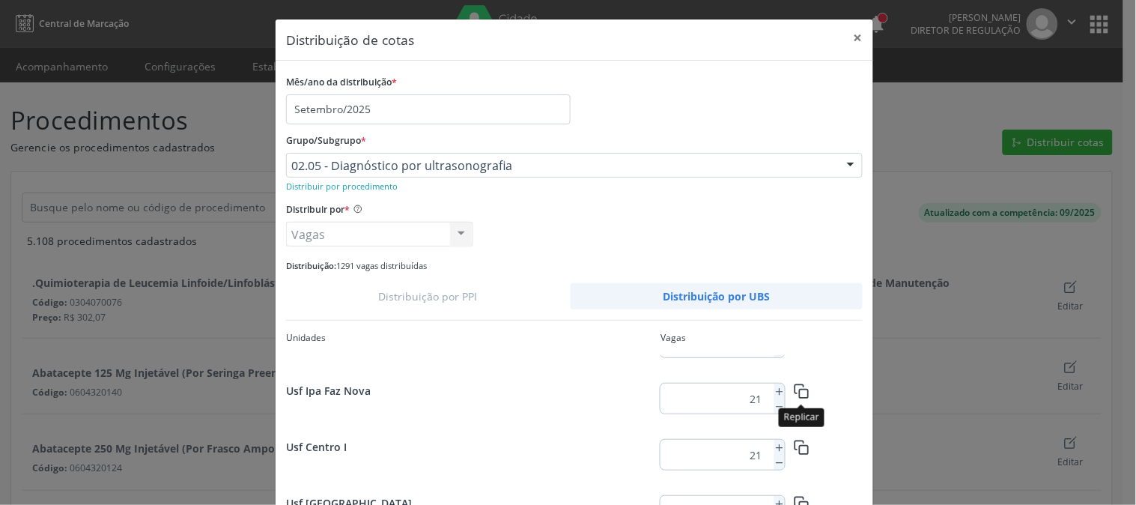
scroll to position [1952, 0]
click at [774, 453] on button at bounding box center [779, 447] width 10 height 15
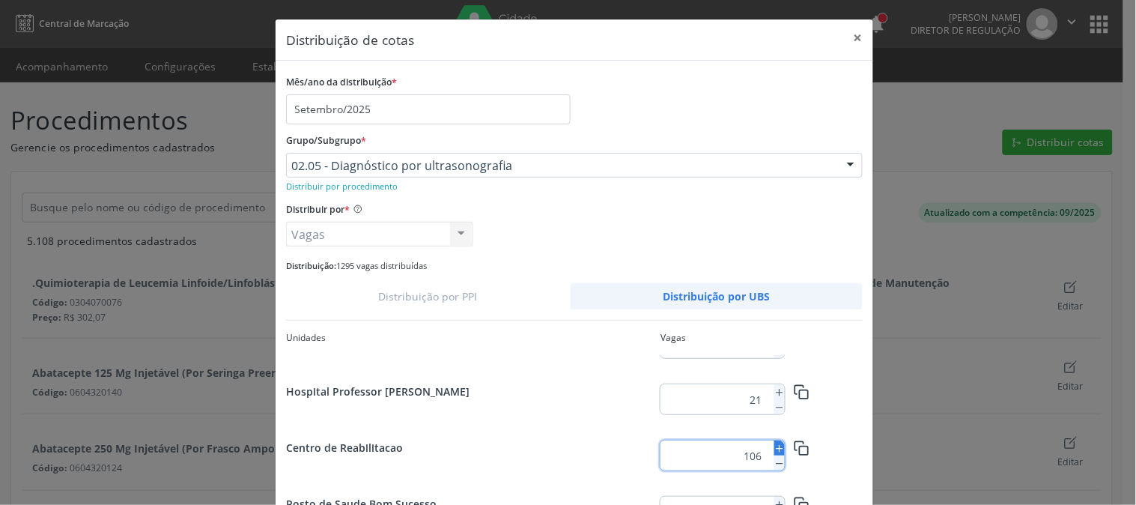
click at [774, 453] on button at bounding box center [779, 447] width 10 height 15
type input "110"
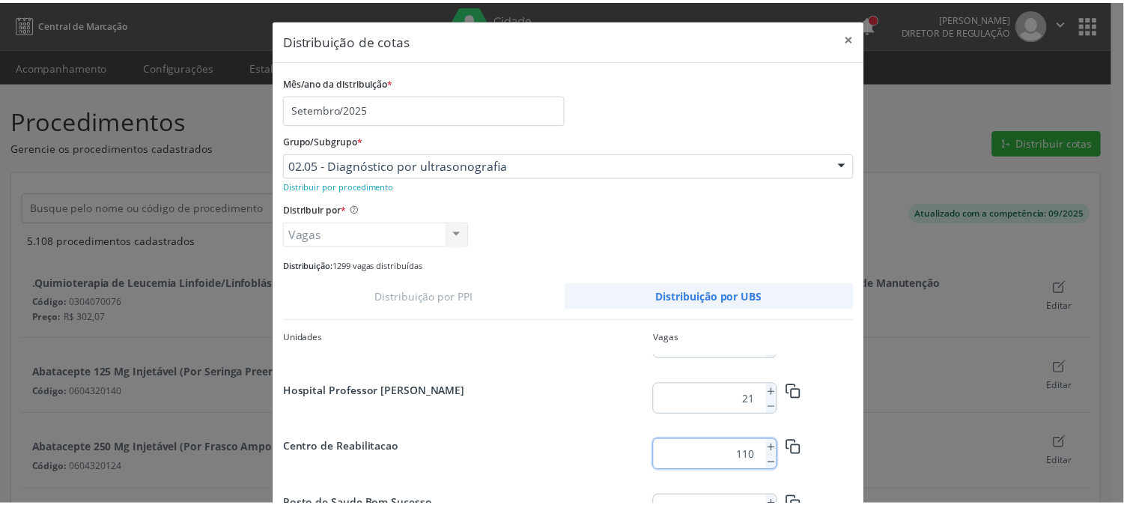
scroll to position [109, 0]
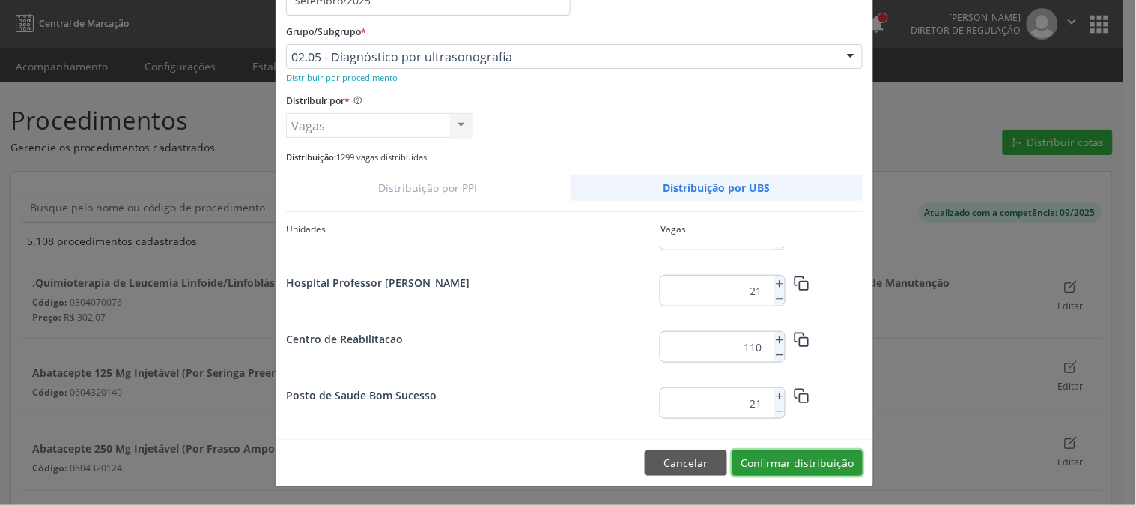
click at [825, 455] on button "Confirmar distribuição" at bounding box center [797, 462] width 130 height 25
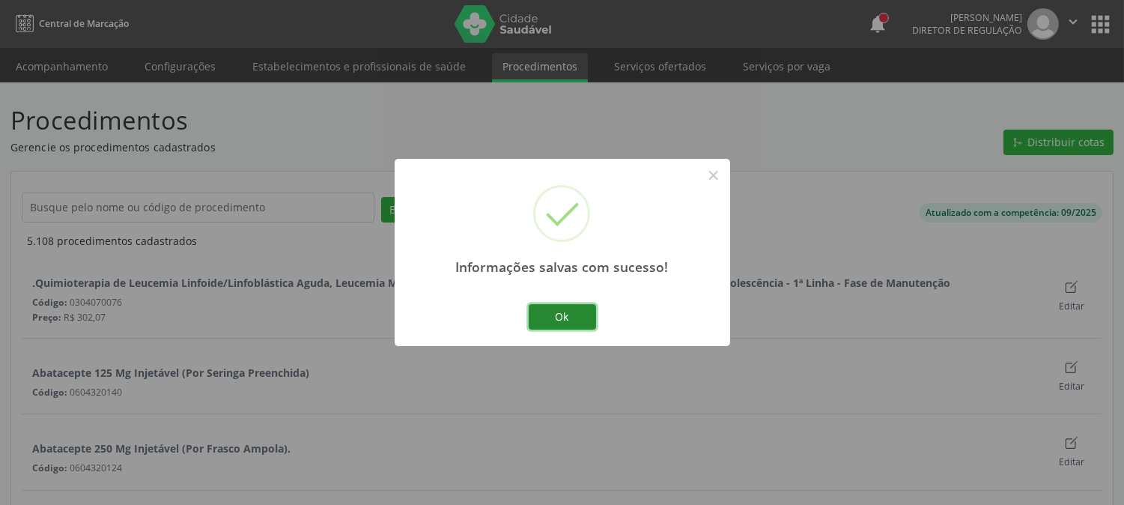
click at [553, 322] on button "Ok" at bounding box center [562, 316] width 67 height 25
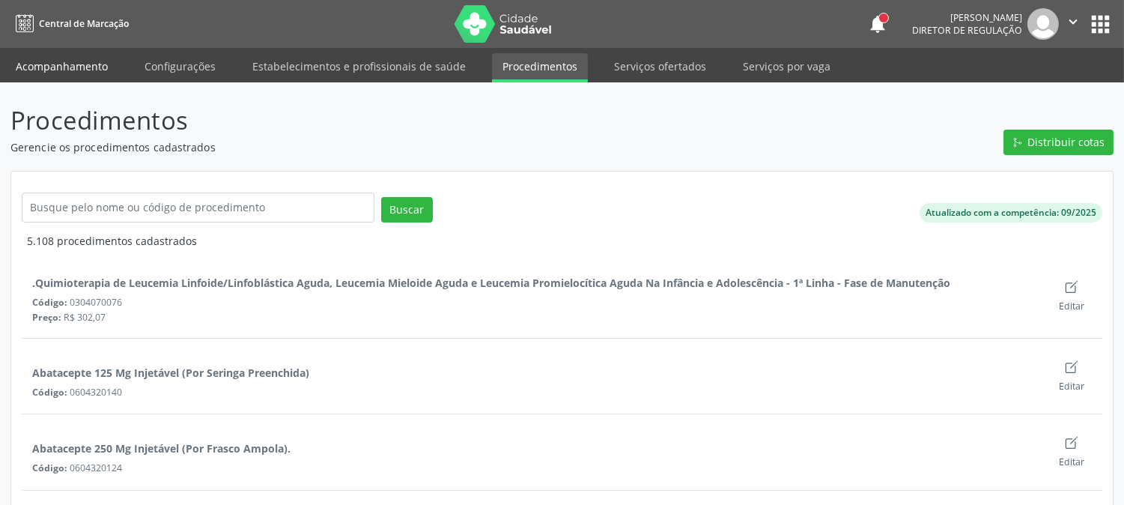
click at [100, 55] on link "Acompanhamento" at bounding box center [61, 66] width 113 height 26
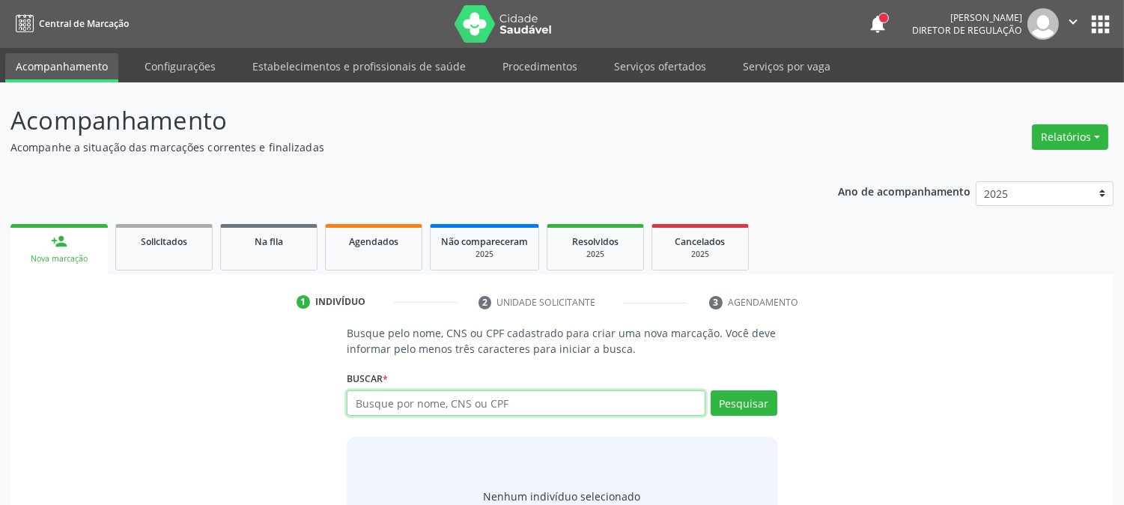
click at [457, 400] on input "text" at bounding box center [526, 402] width 358 height 25
paste input "704 3045 8840 7591"
type input "704 3045 8840 7591"
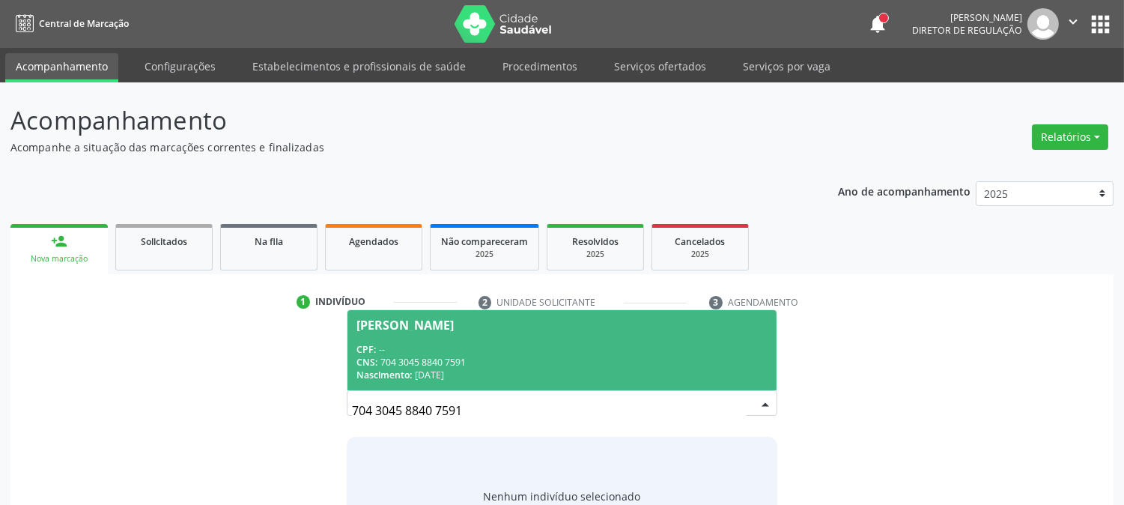
click at [458, 356] on div "CNS: 704 3045 8840 7591" at bounding box center [561, 362] width 410 height 13
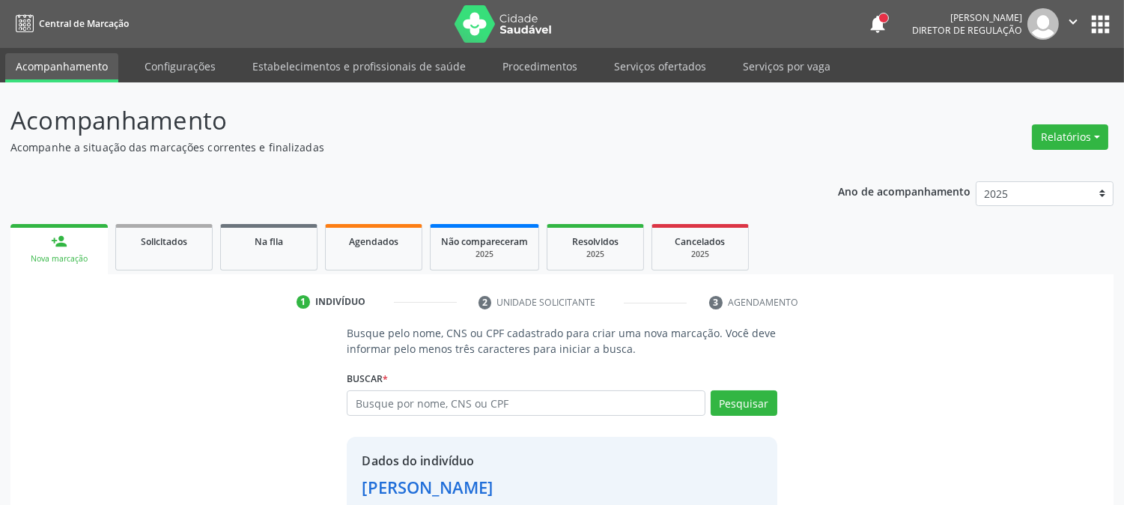
scroll to position [94, 0]
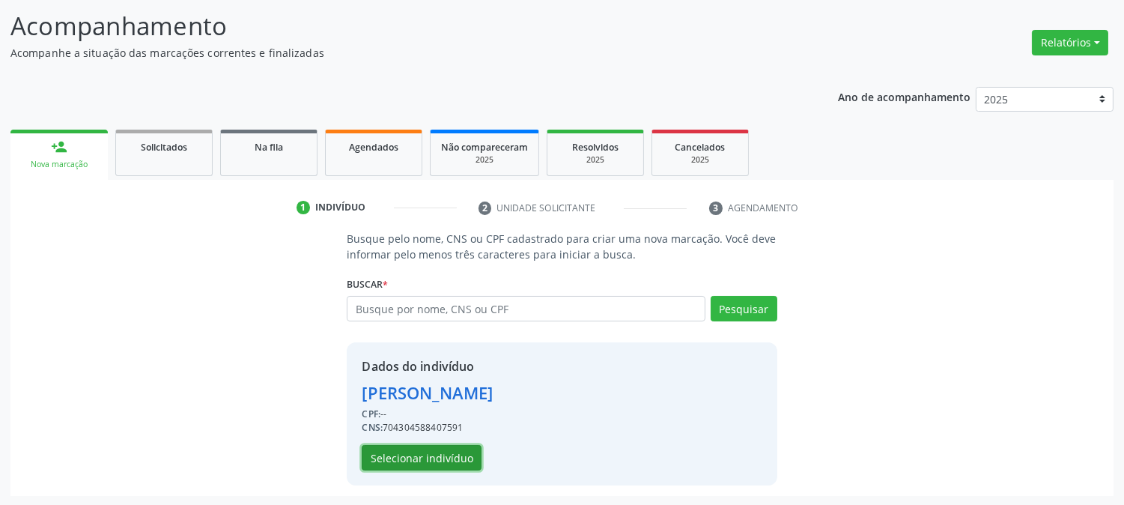
click at [432, 460] on button "Selecionar indivíduo" at bounding box center [422, 457] width 120 height 25
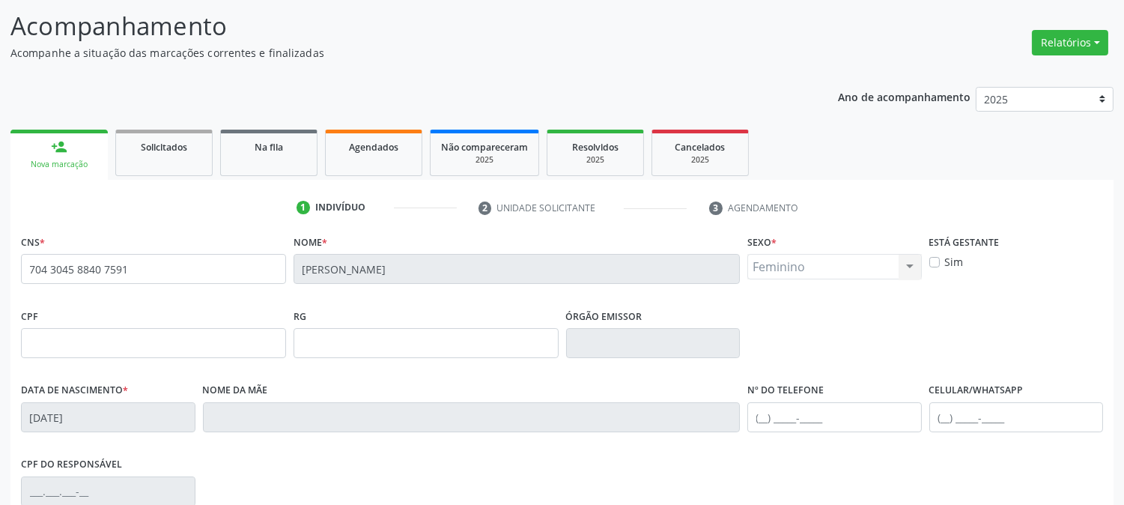
scroll to position [306, 0]
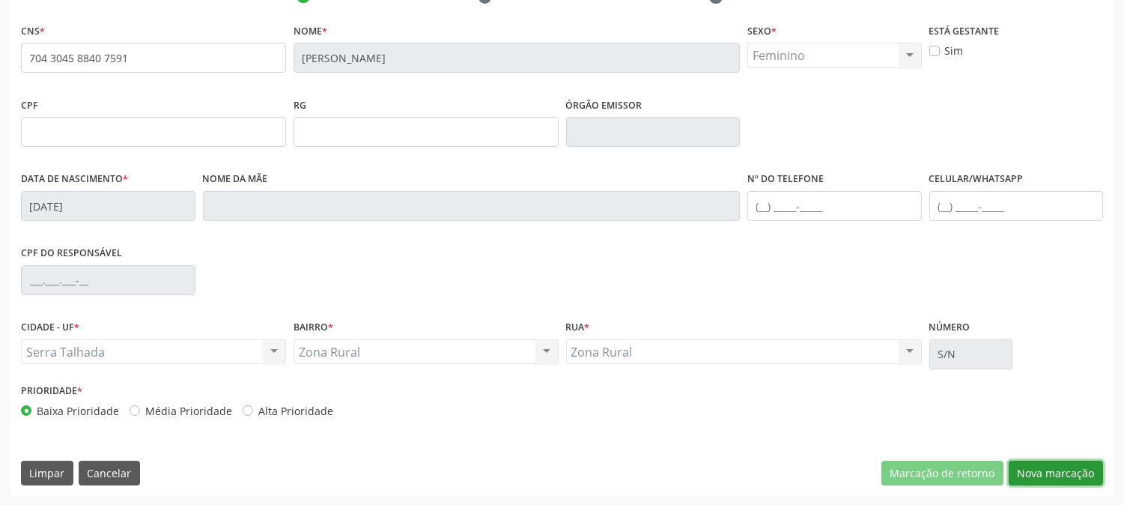
click at [1030, 461] on button "Nova marcação" at bounding box center [1056, 473] width 94 height 25
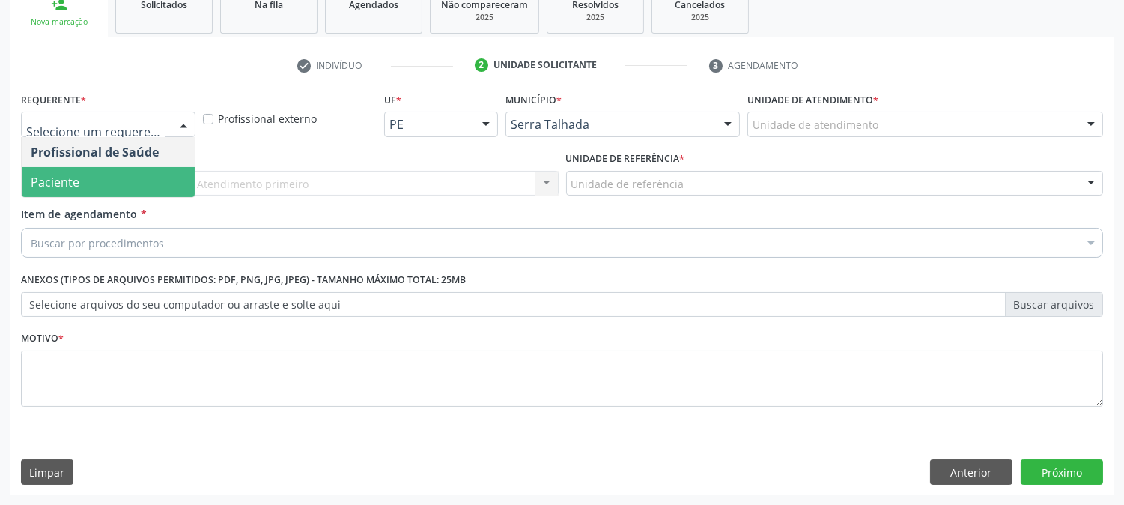
click at [127, 183] on span "Paciente" at bounding box center [108, 182] width 173 height 30
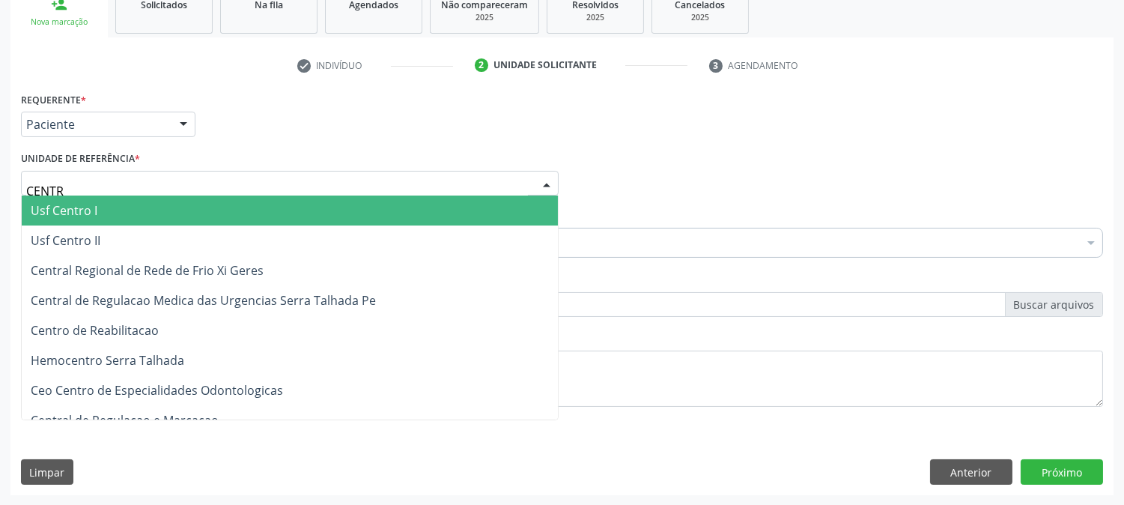
type input "CENTRO"
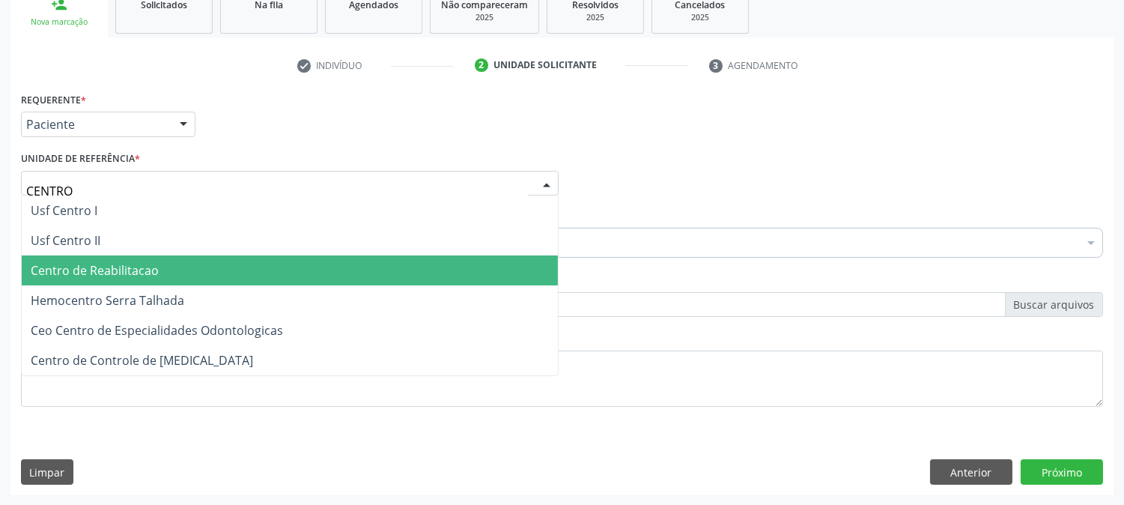
click at [107, 275] on span "Centro de Reabilitacao" at bounding box center [95, 270] width 128 height 16
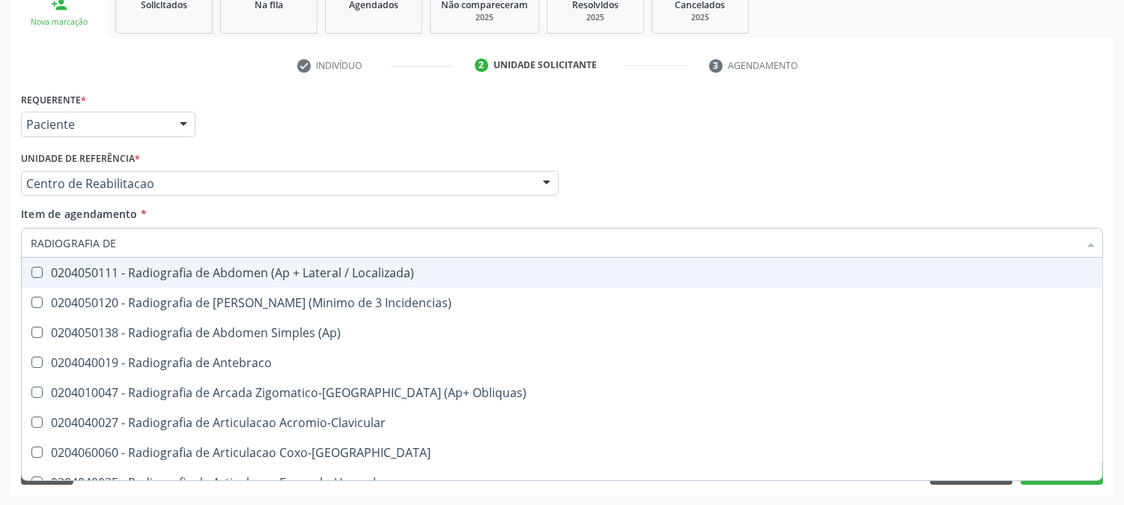
type input "RADIOGRAFIA DE T"
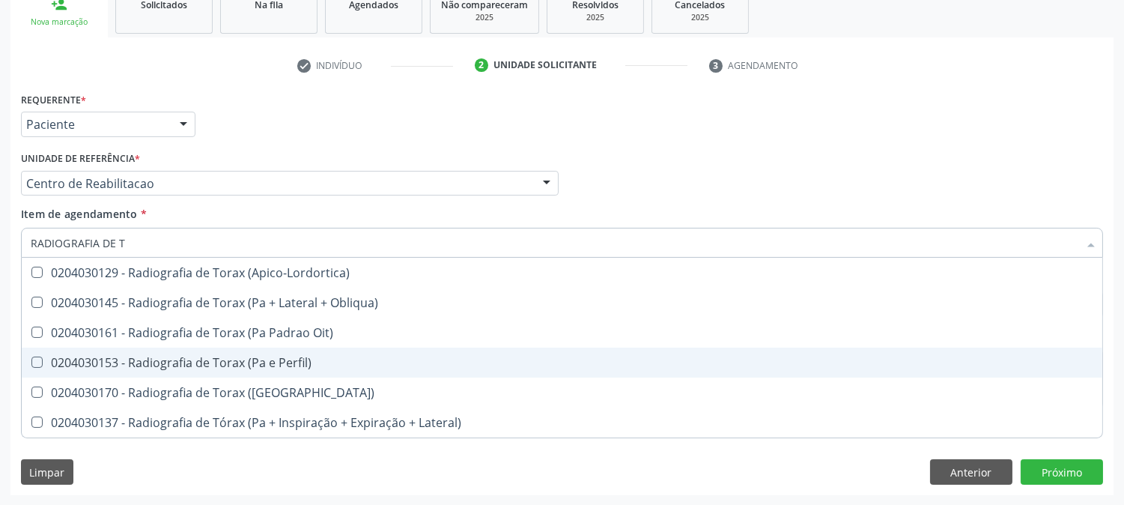
click at [141, 351] on span "0204030153 - Radiografia de Torax (Pa e Perfil)" at bounding box center [562, 363] width 1081 height 30
checkbox Perfil\) "true"
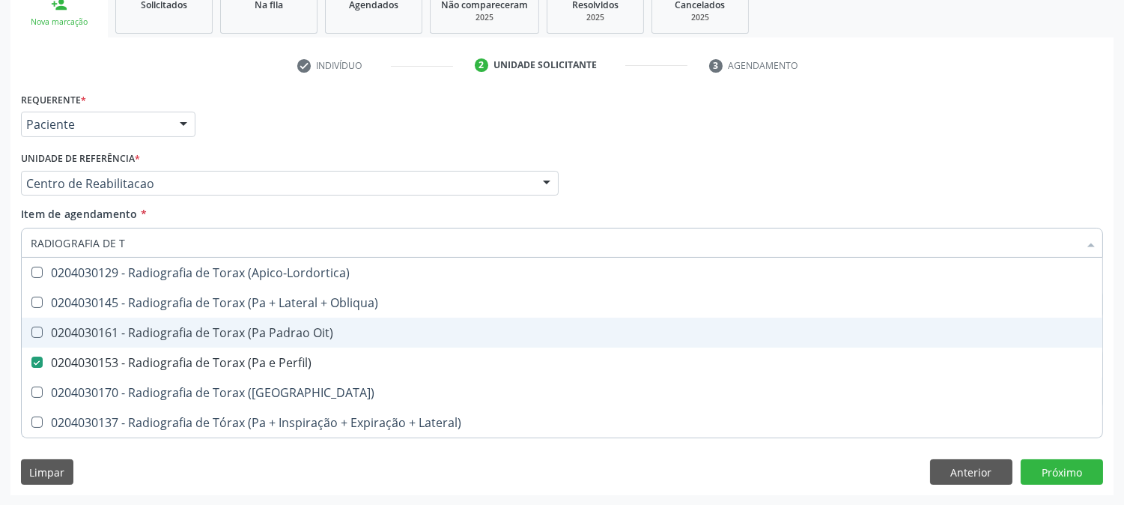
click at [0, 330] on div "Acompanhamento Acompanhe a situação das marcações correntes e finalizadas Relat…" at bounding box center [562, 176] width 1124 height 660
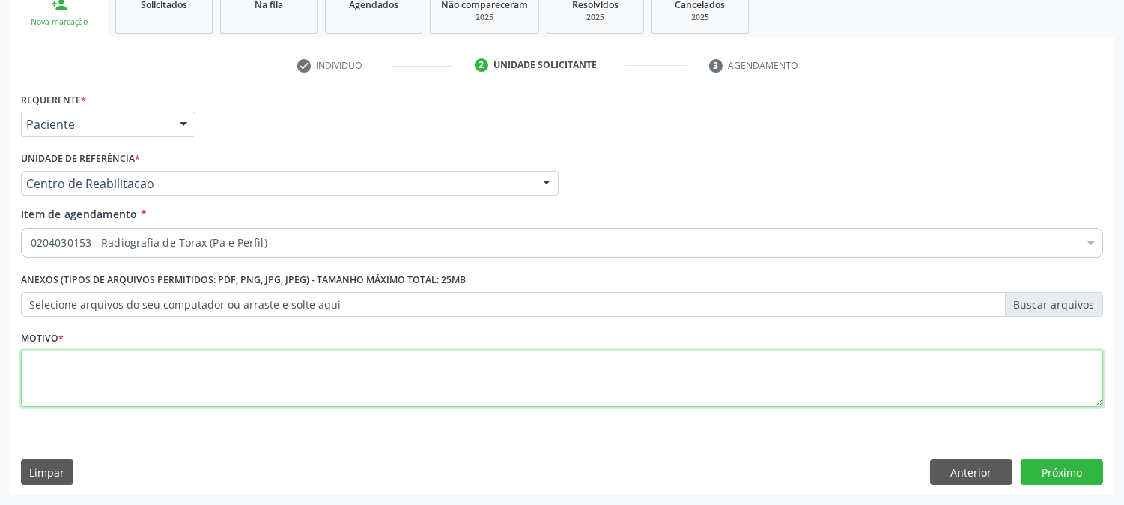
click at [188, 370] on textarea at bounding box center [562, 379] width 1082 height 57
type textarea "."
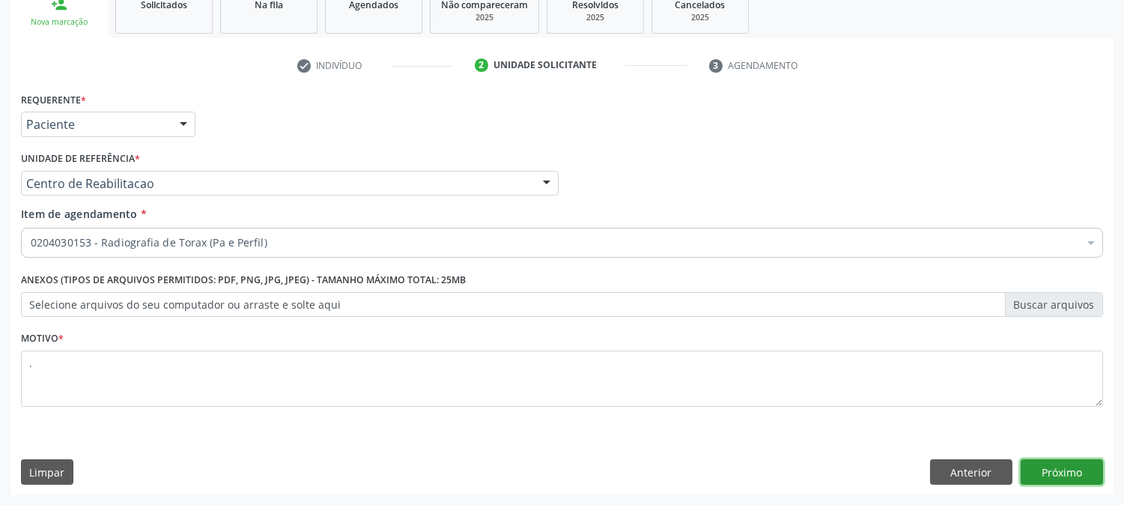
click at [1080, 478] on button "Próximo" at bounding box center [1062, 471] width 82 height 25
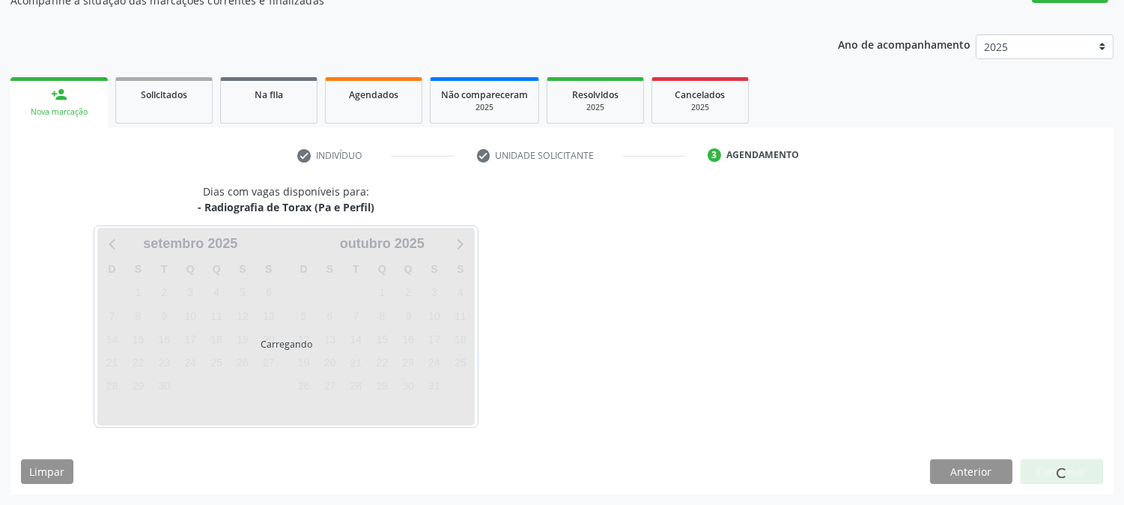
scroll to position [146, 0]
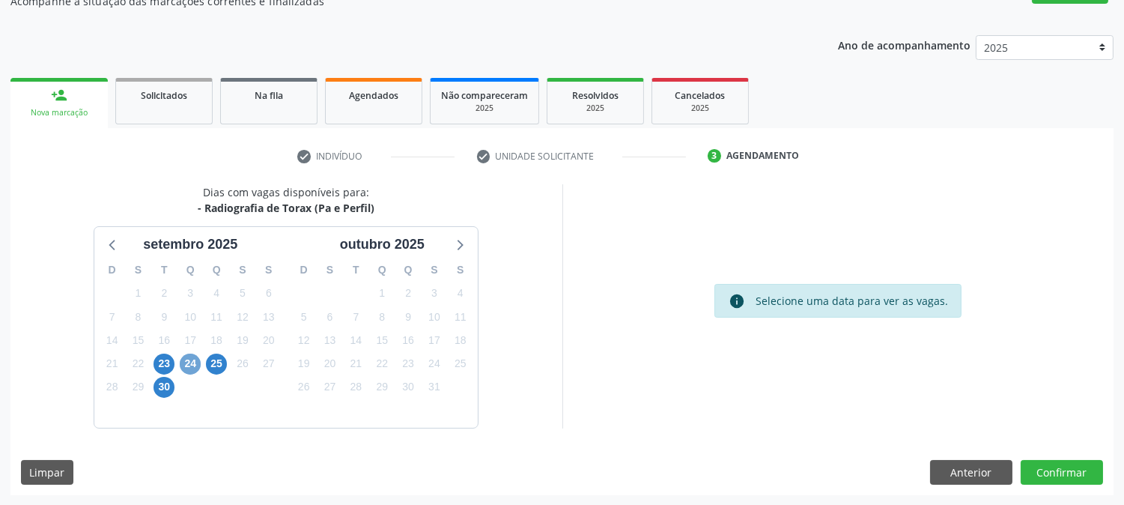
click at [199, 357] on span "24" at bounding box center [190, 364] width 21 height 21
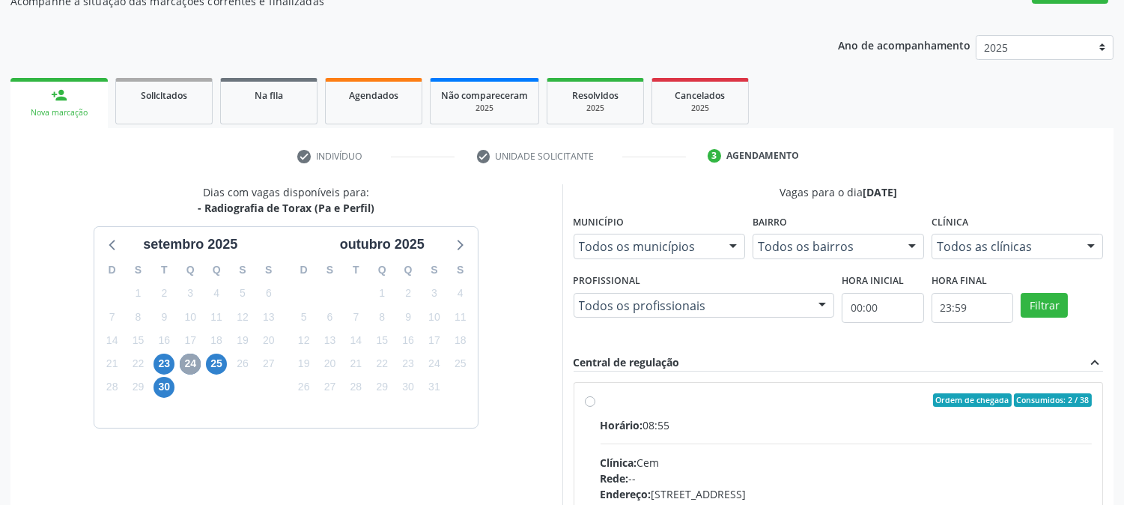
scroll to position [362, 0]
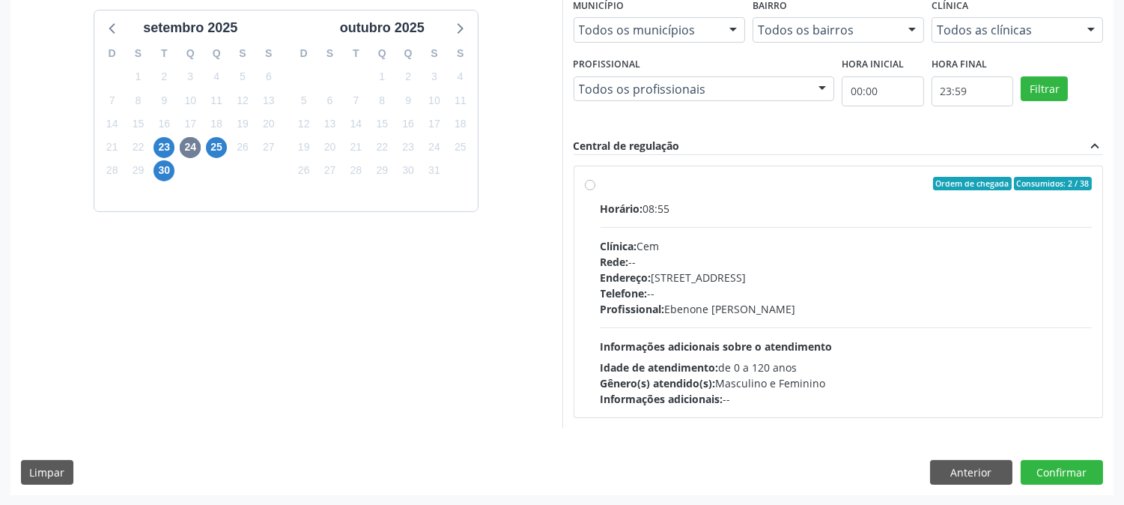
click at [663, 308] on span "Profissional:" at bounding box center [633, 309] width 64 height 14
click at [595, 190] on input "Ordem de chegada Consumidos: 2 / 38 Horário: 08:55 Clínica: Cem Rede: -- Endere…" at bounding box center [590, 183] width 10 height 13
radio input "true"
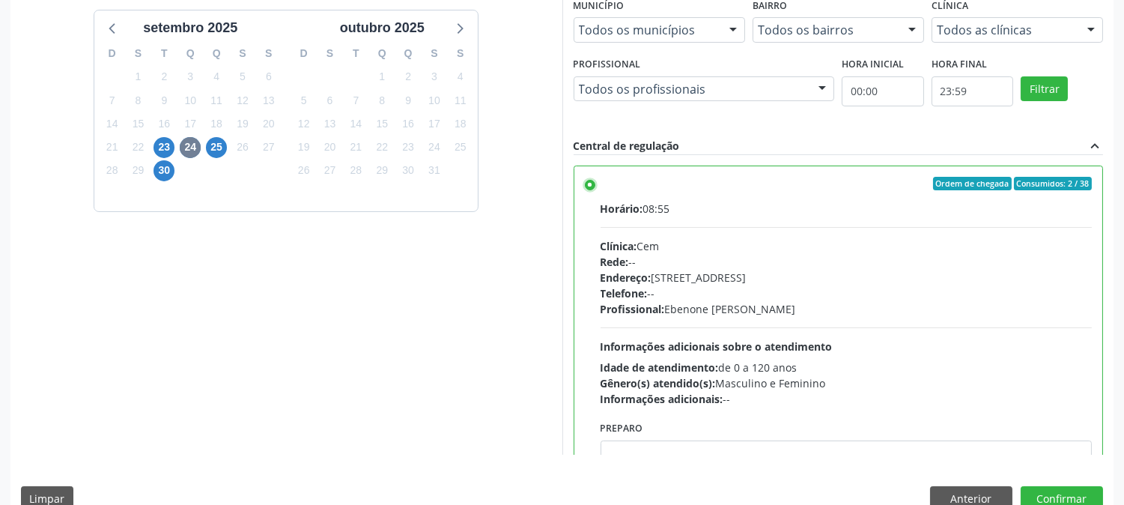
scroll to position [389, 0]
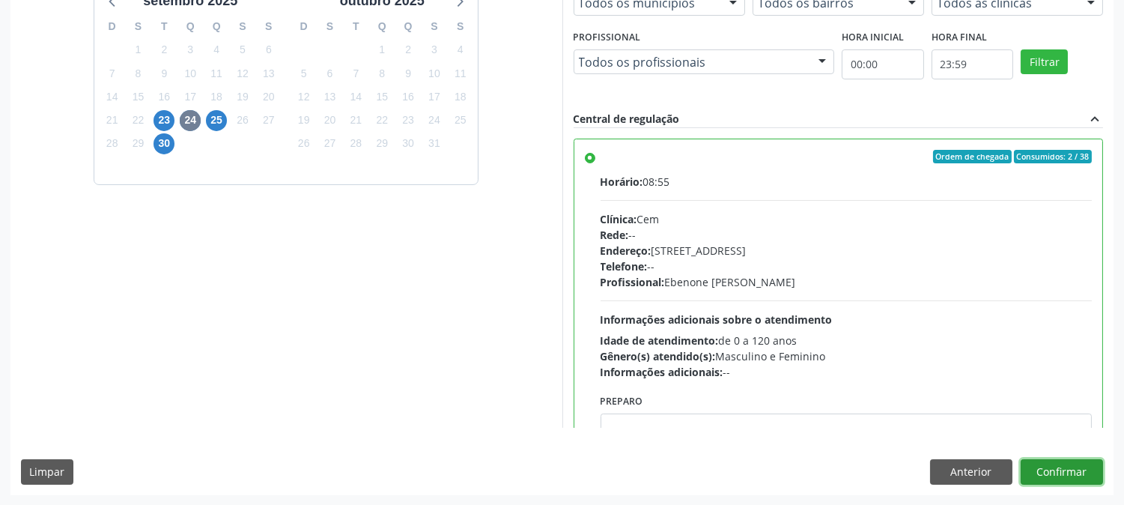
click at [1059, 479] on button "Confirmar" at bounding box center [1062, 471] width 82 height 25
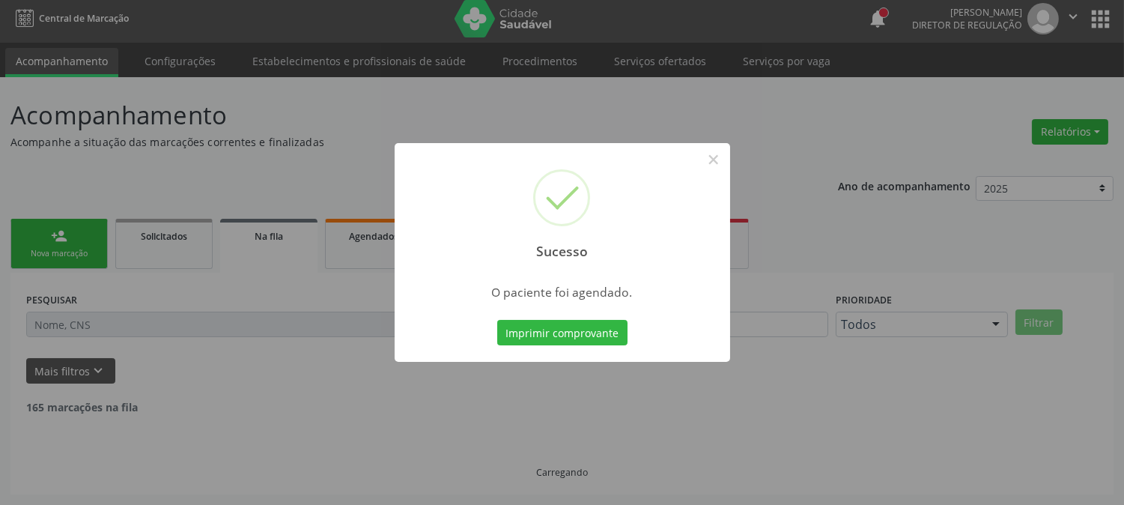
scroll to position [0, 0]
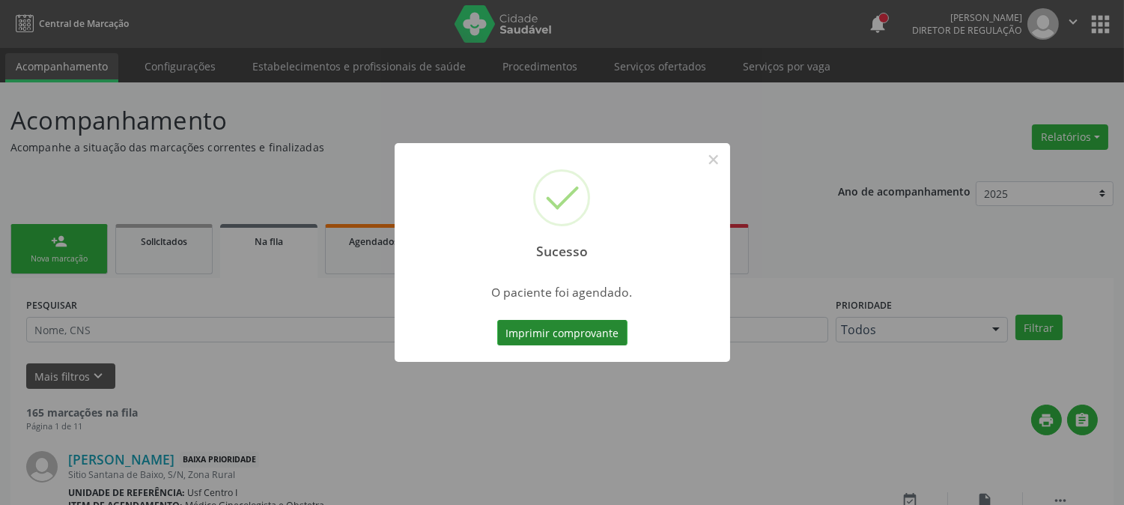
click at [601, 336] on button "Imprimir comprovante" at bounding box center [562, 332] width 130 height 25
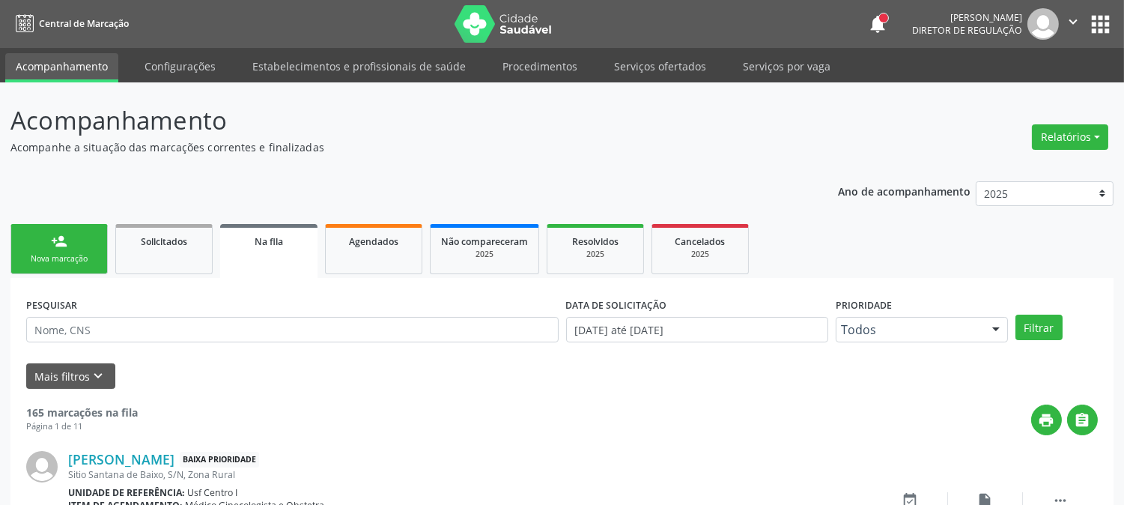
click at [95, 234] on link "person_add Nova marcação" at bounding box center [58, 249] width 97 height 50
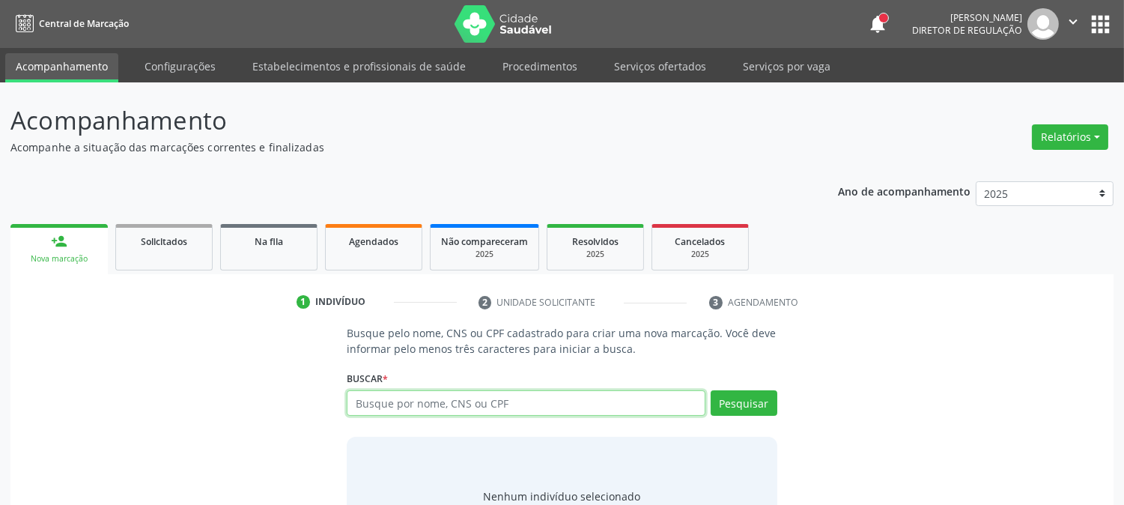
click at [452, 408] on input "text" at bounding box center [526, 402] width 358 height 25
type input "[PERSON_NAME]"
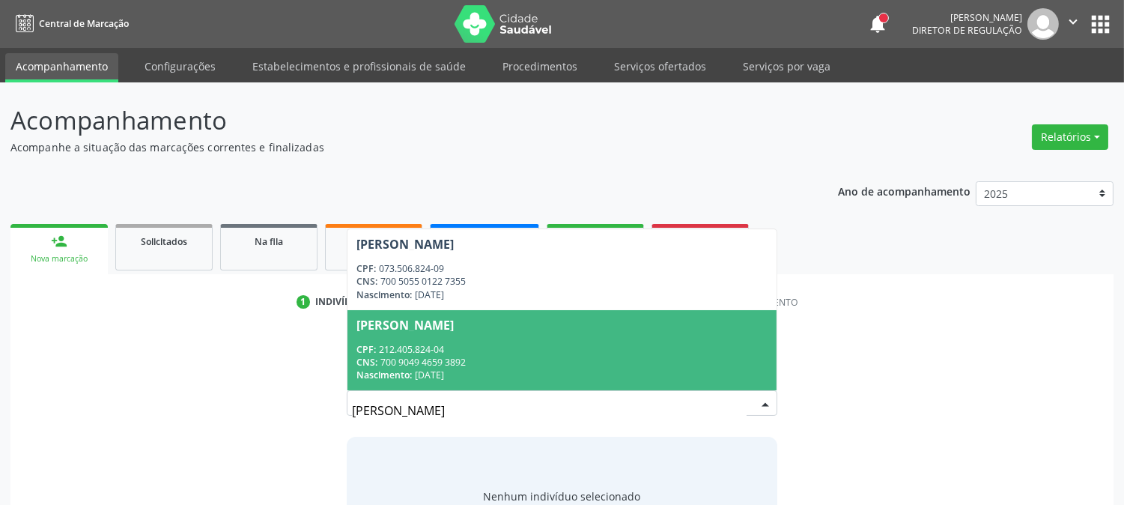
click at [442, 386] on span "[PERSON_NAME] CPF: 212.405.824-04 CNS: 700 9049 4659 3892 Nascimento: 0[DATE]" at bounding box center [562, 350] width 428 height 80
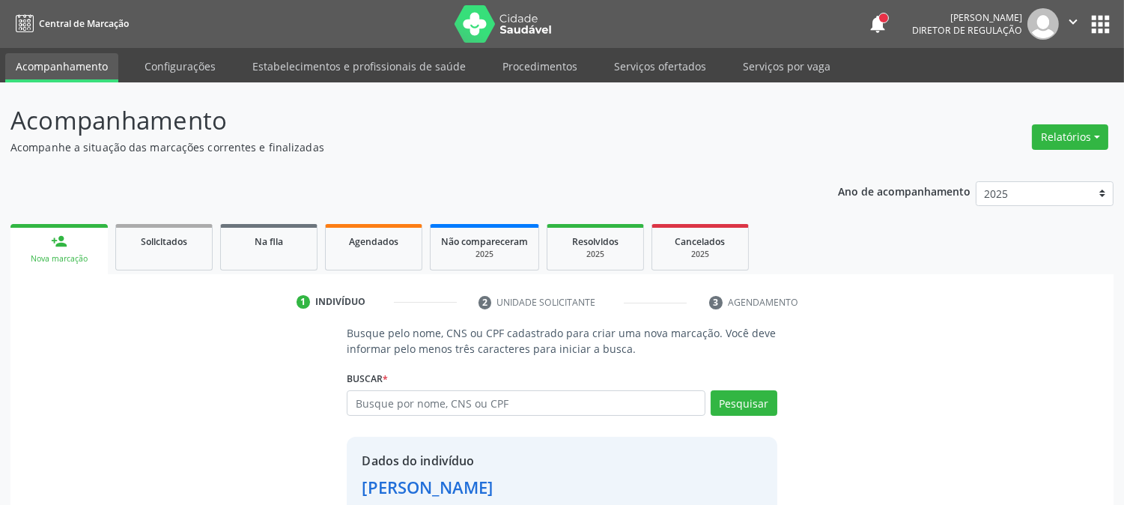
scroll to position [94, 0]
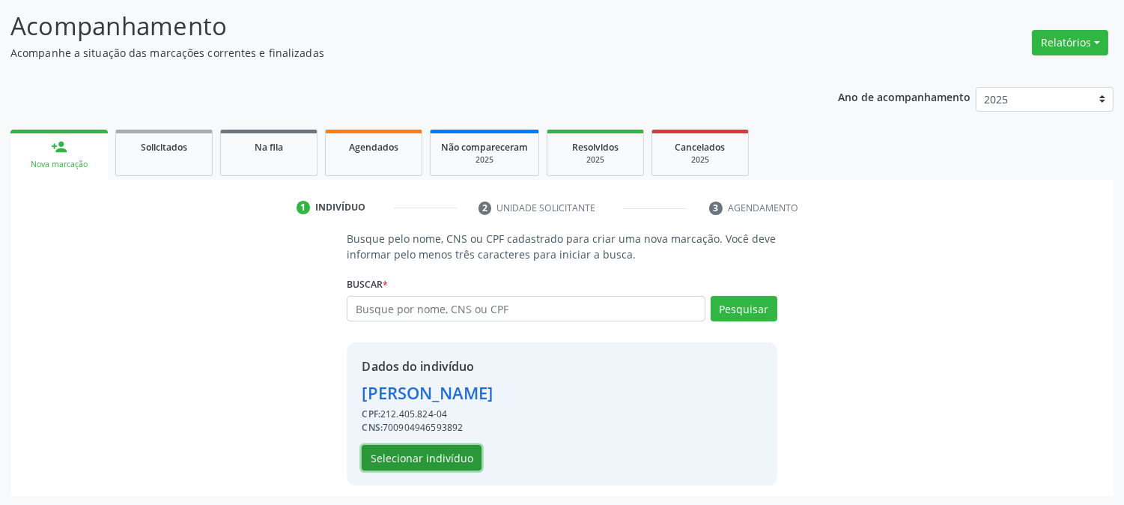
click at [437, 454] on button "Selecionar indivíduo" at bounding box center [422, 457] width 120 height 25
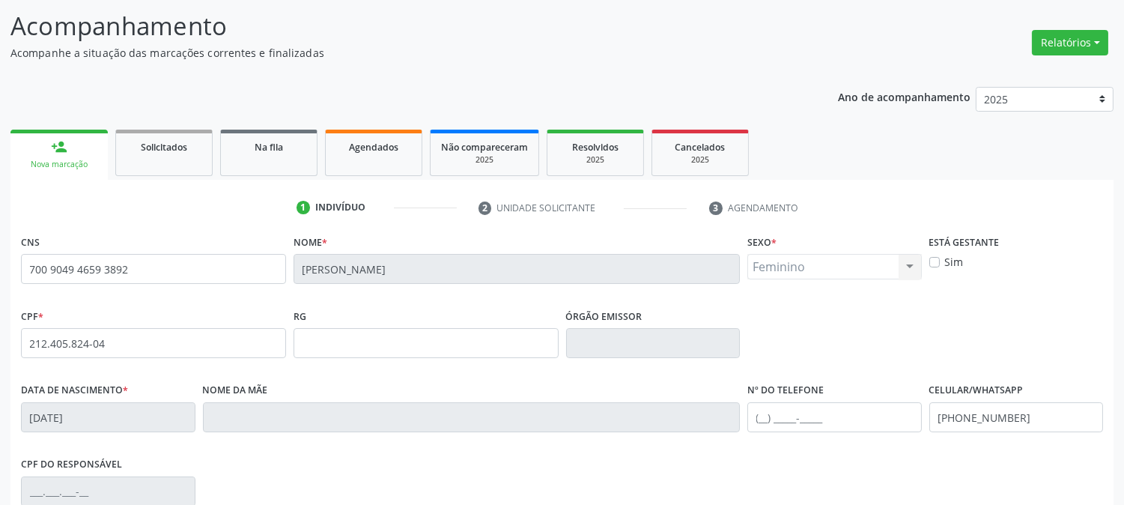
scroll to position [306, 0]
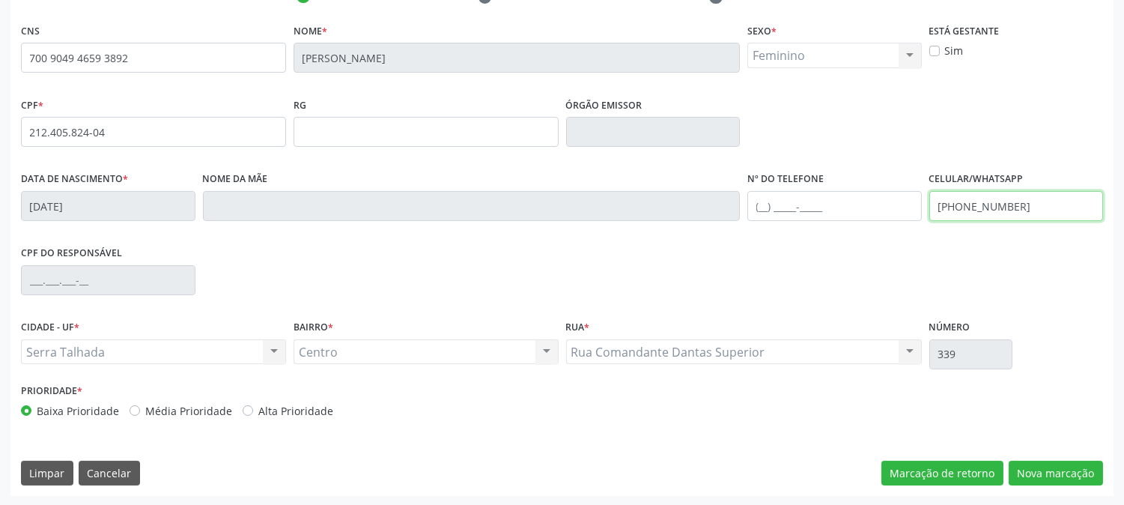
drag, startPoint x: 1052, startPoint y: 214, endPoint x: 798, endPoint y: 213, distance: 253.9
click at [798, 213] on div "Data de nascimento * [DATE] Nome da mãe Nº do Telefone Celular/WhatsApp [PHONE_…" at bounding box center [562, 205] width 1090 height 74
click at [1052, 481] on button "Nova marcação" at bounding box center [1056, 473] width 94 height 25
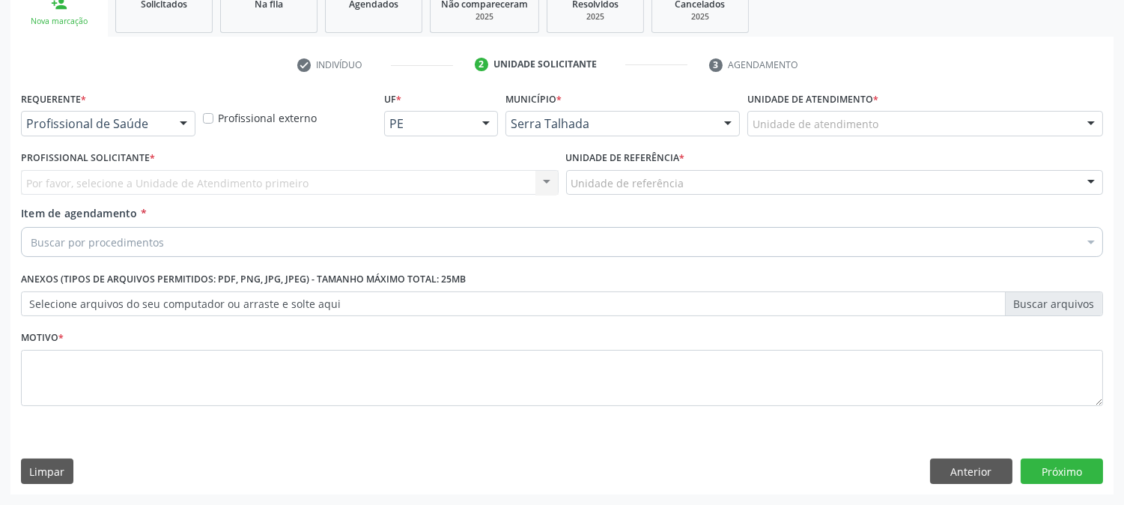
scroll to position [237, 0]
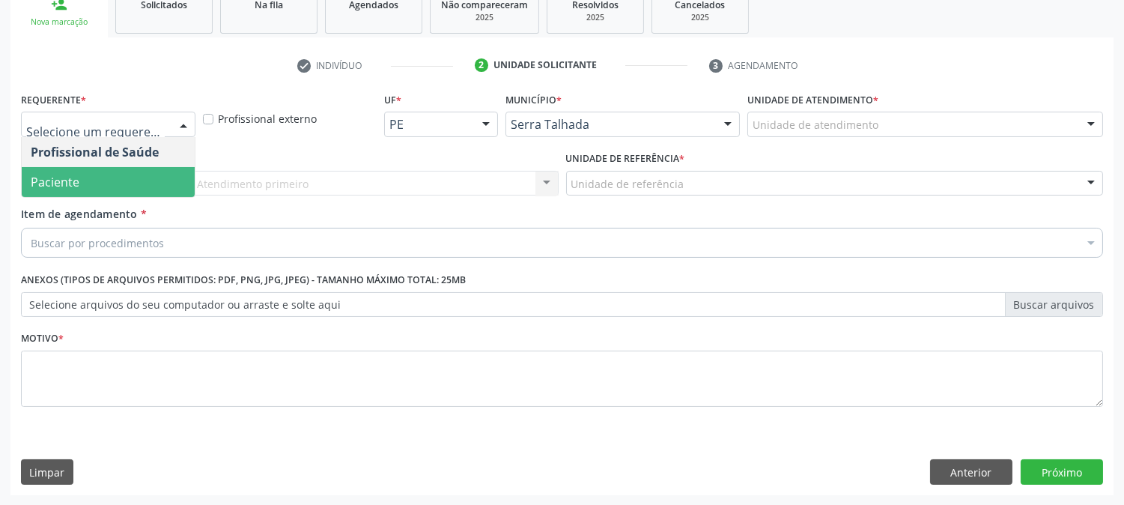
click at [158, 178] on span "Paciente" at bounding box center [108, 182] width 173 height 30
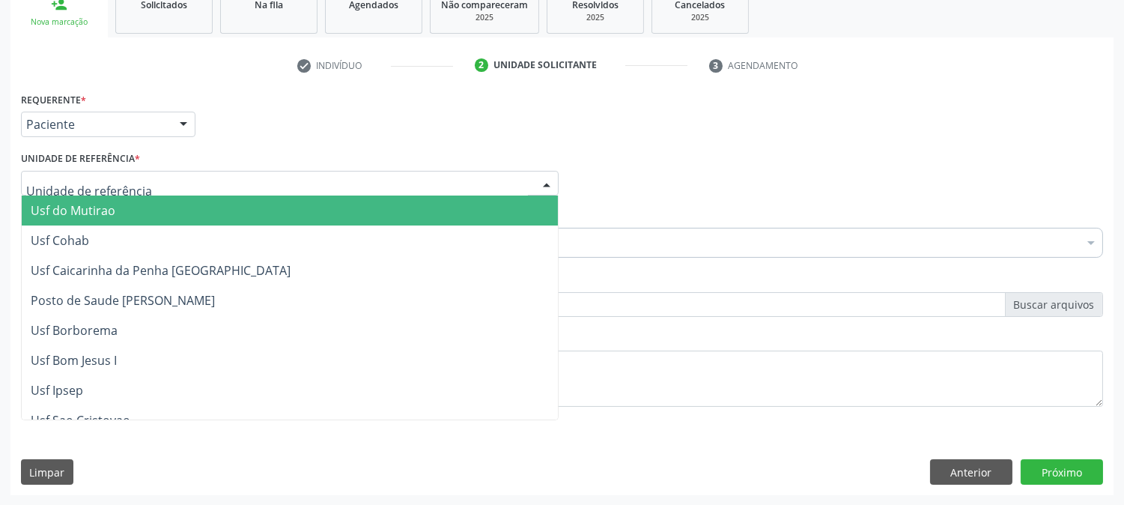
click at [159, 178] on div at bounding box center [290, 183] width 538 height 25
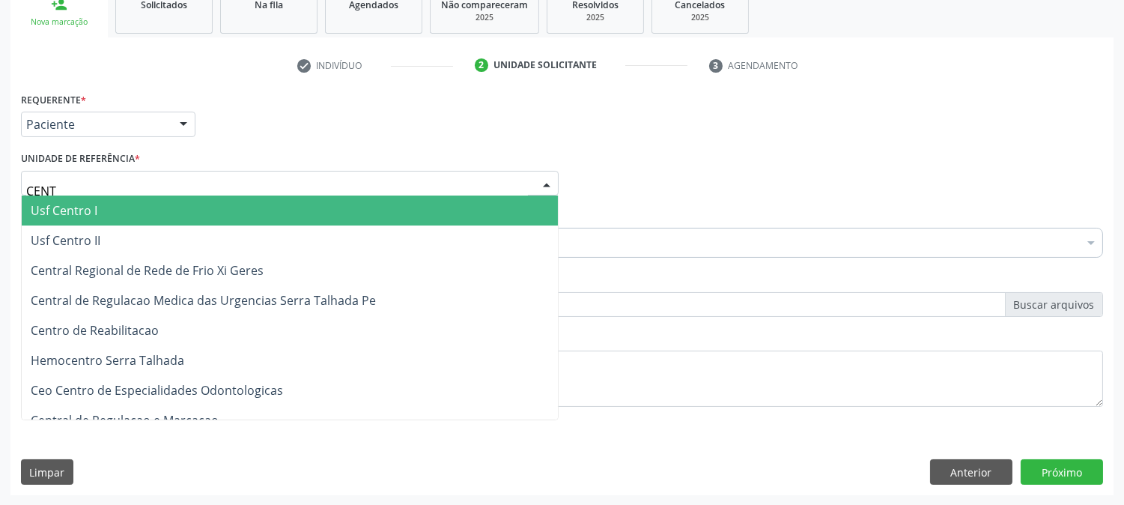
type input "CENTR"
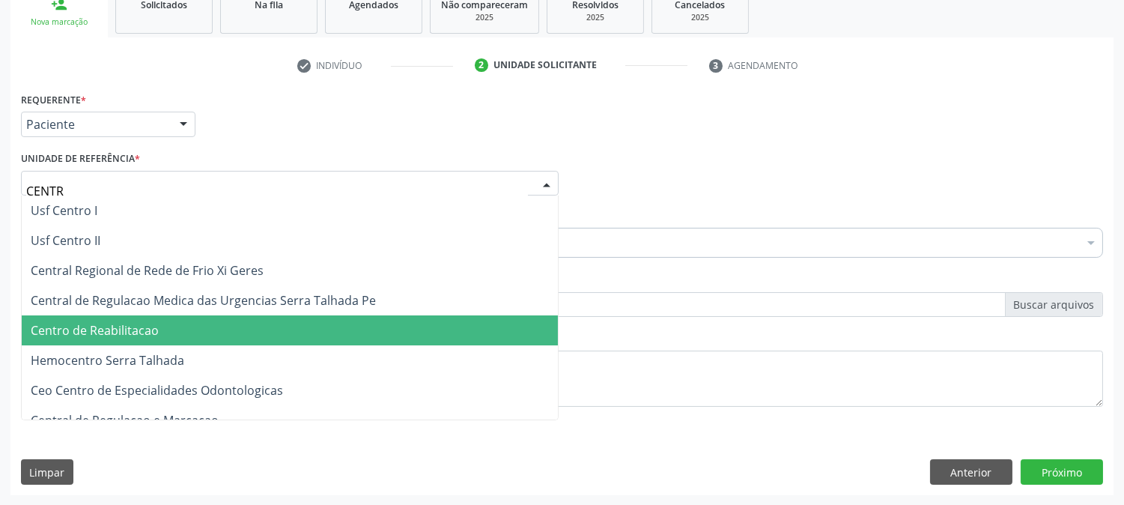
click at [156, 328] on span "Centro de Reabilitacao" at bounding box center [95, 330] width 128 height 16
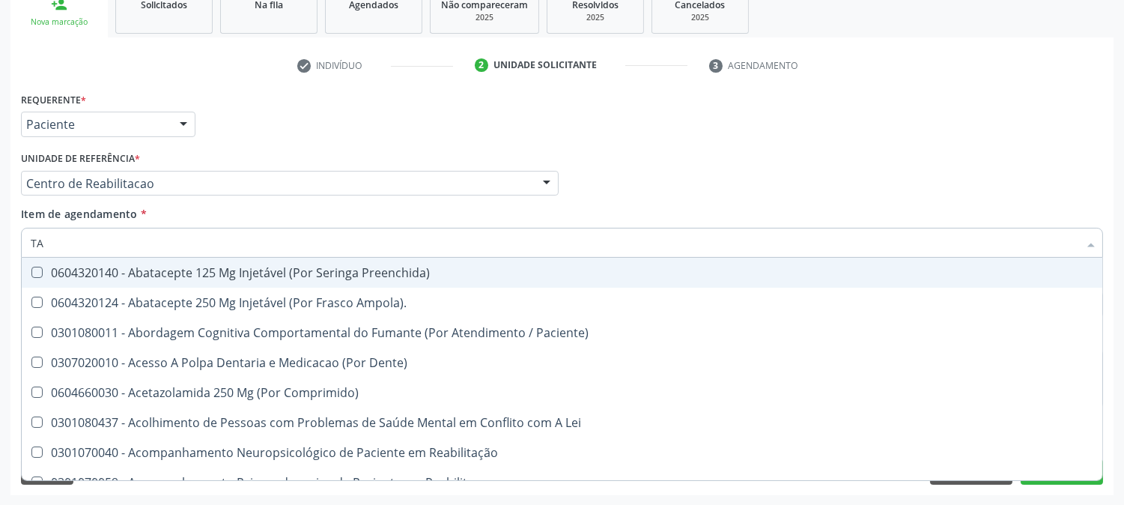
type input "TAP"
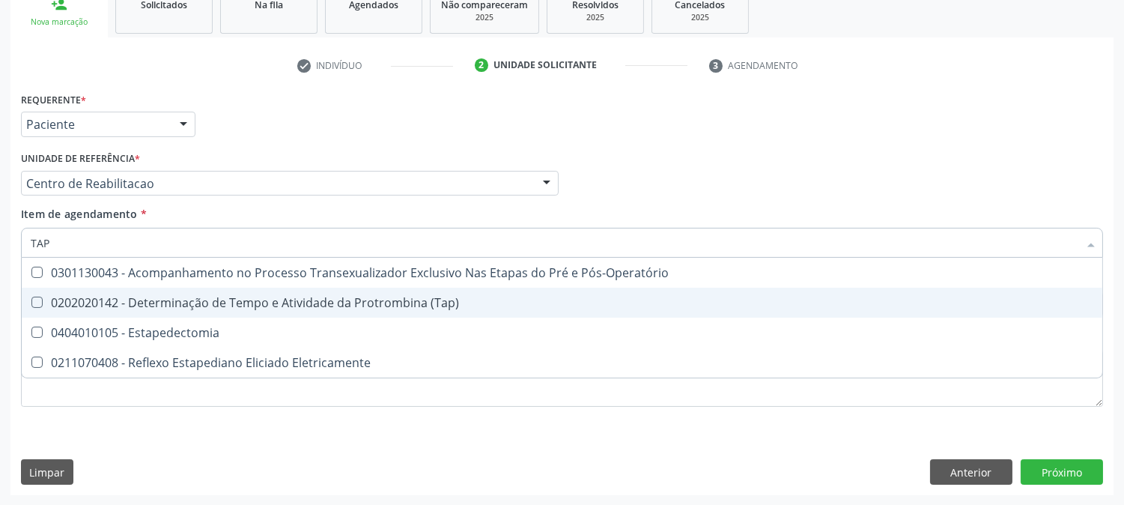
click at [101, 288] on span "0202020142 - Determinação de Tempo e Atividade da Protrombina (Tap)" at bounding box center [562, 303] width 1081 height 30
checkbox \(Tap\) "true"
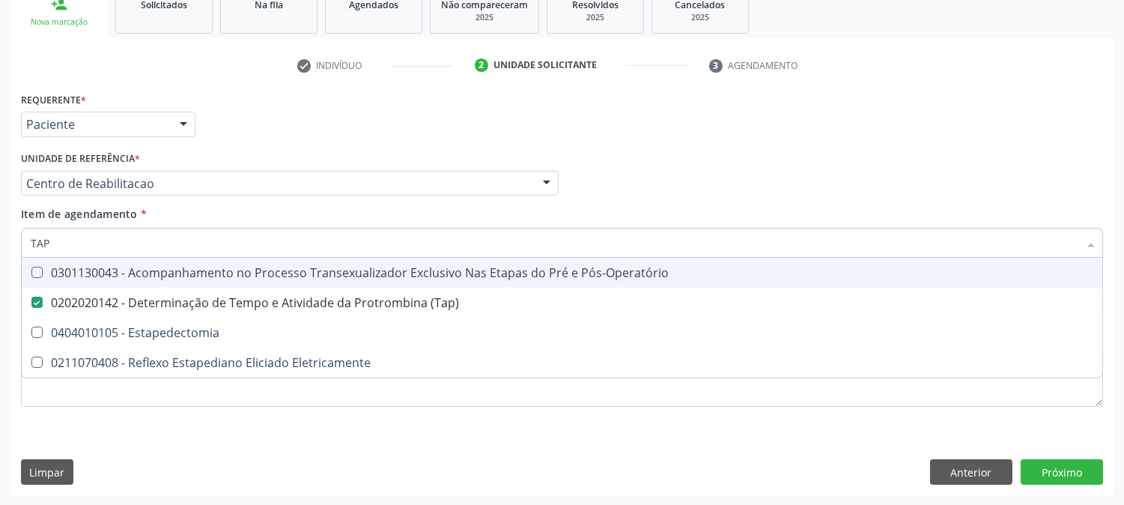
drag, startPoint x: 80, startPoint y: 236, endPoint x: 0, endPoint y: 237, distance: 80.1
click at [0, 237] on div "Acompanhamento Acompanhe a situação das marcações correntes e finalizadas Relat…" at bounding box center [562, 176] width 1124 height 660
type input "T"
checkbox \(Tap\) "false"
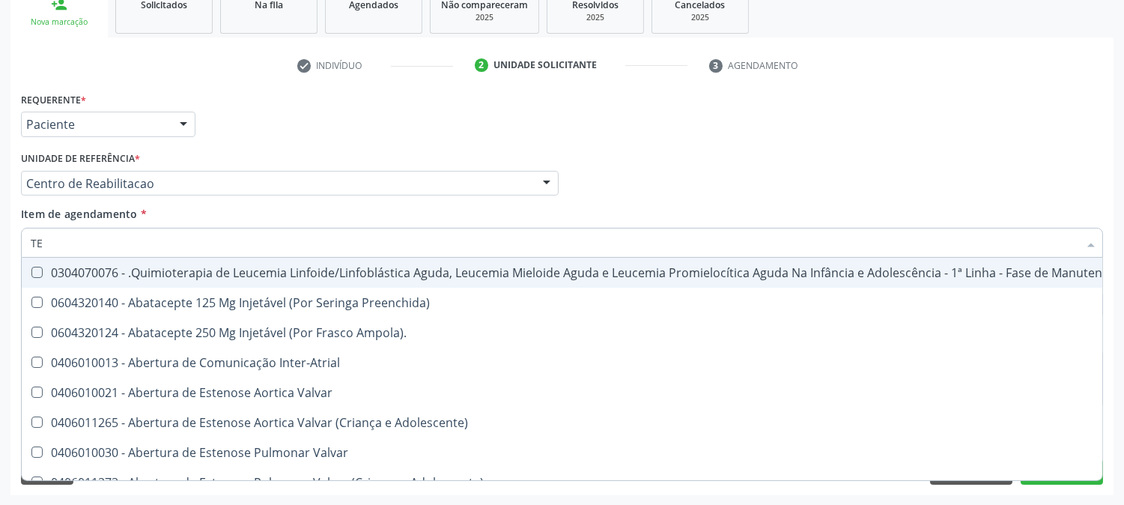
type input "TEM"
checkbox Terapeutica\) "true"
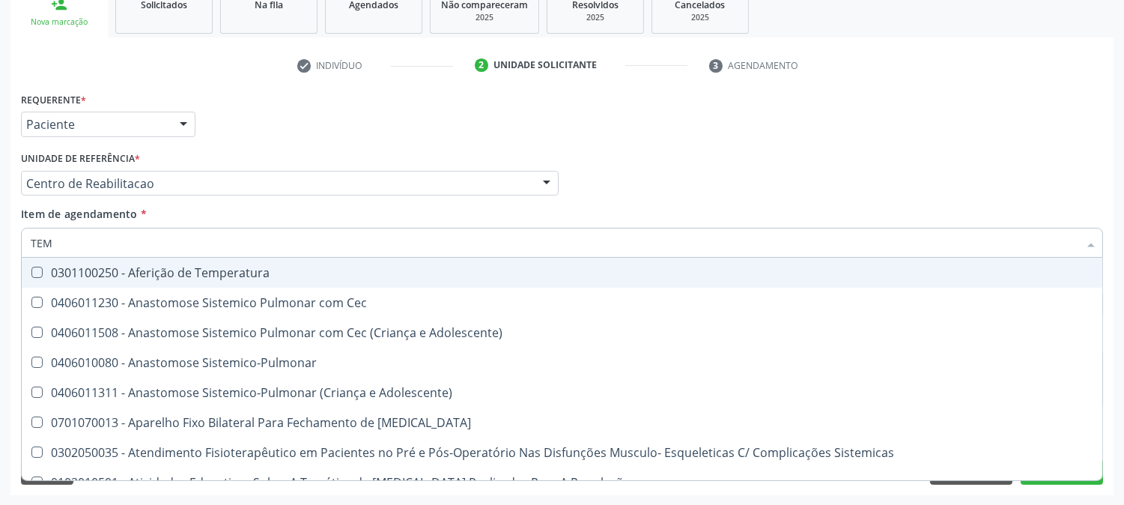
type input "TEMP"
checkbox Visceral\ "true"
type input "TEMPO"
checkbox Hanseníase "true"
checkbox Visceral\ "false"
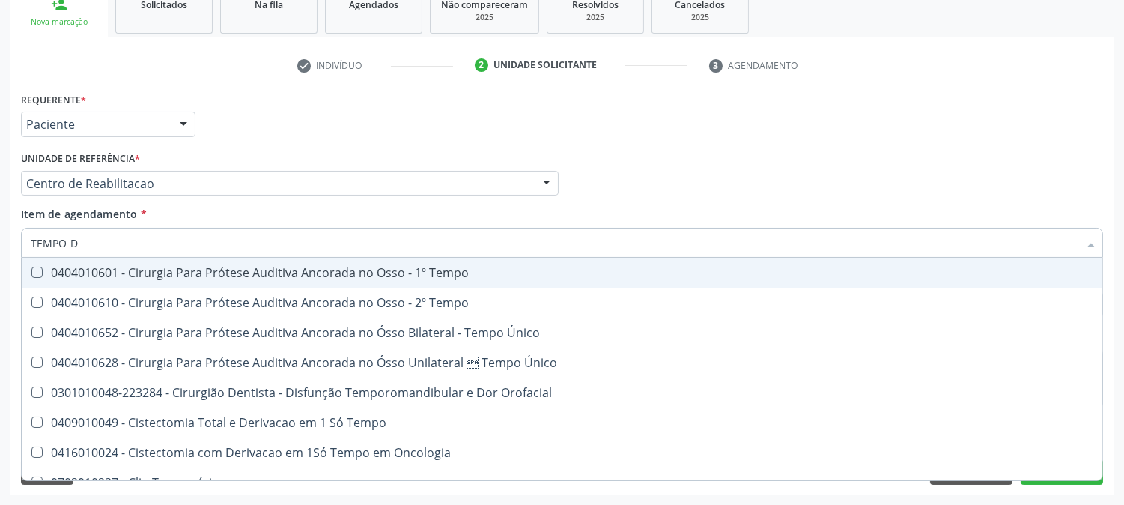
type input "TEMPO DE"
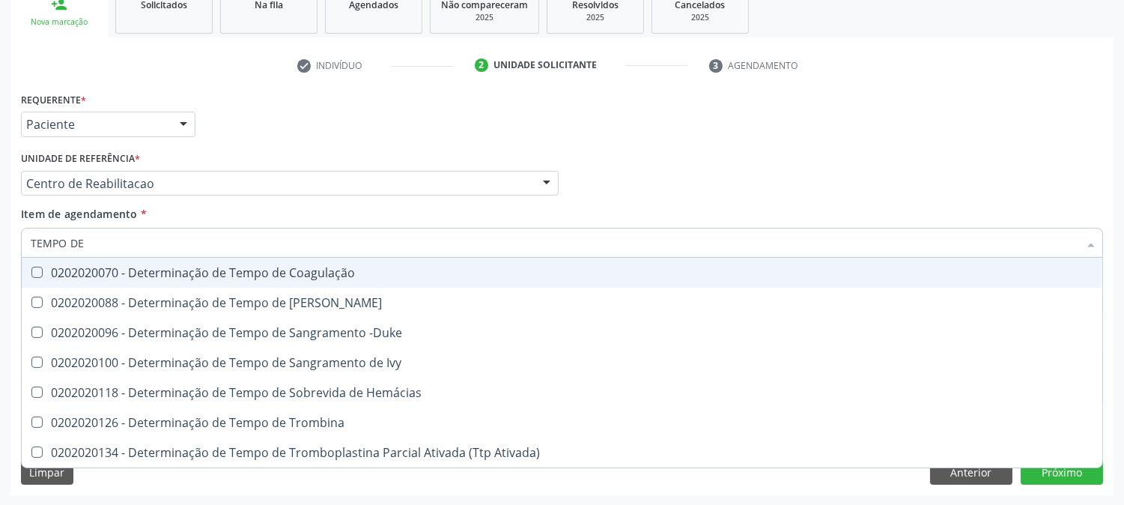
click at [189, 276] on div "0202020070 - Determinação de Tempo de Coagulação" at bounding box center [562, 273] width 1063 height 12
checkbox Coagulação "true"
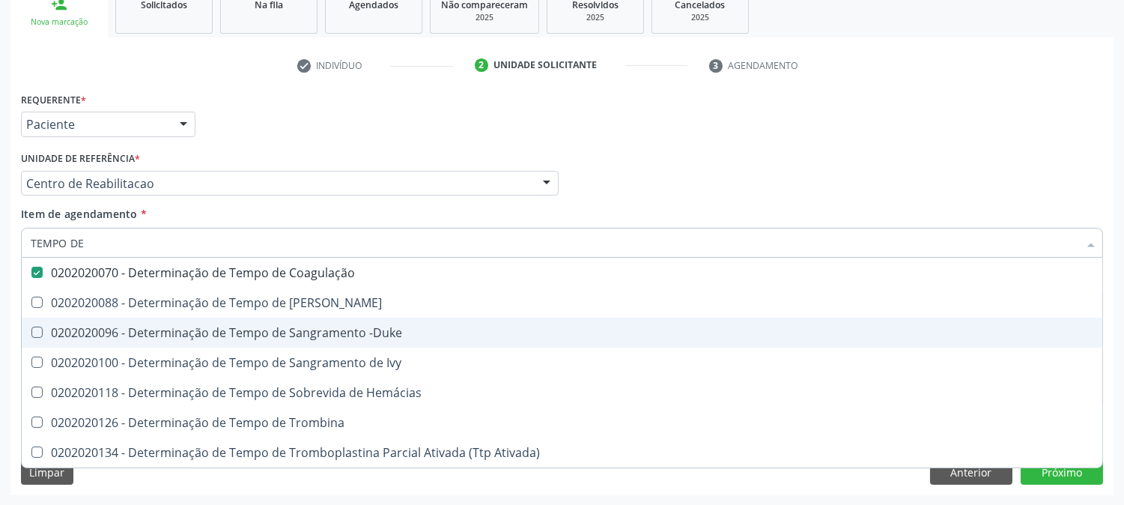
drag, startPoint x: 177, startPoint y: 330, endPoint x: 0, endPoint y: 325, distance: 177.6
click at [177, 330] on div "0202020096 - Determinação de Tempo de Sangramento -Duke" at bounding box center [562, 333] width 1063 height 12
checkbox -Duke "true"
click at [0, 326] on div "Acompanhamento Acompanhe a situação das marcações correntes e finalizadas Relat…" at bounding box center [562, 176] width 1124 height 660
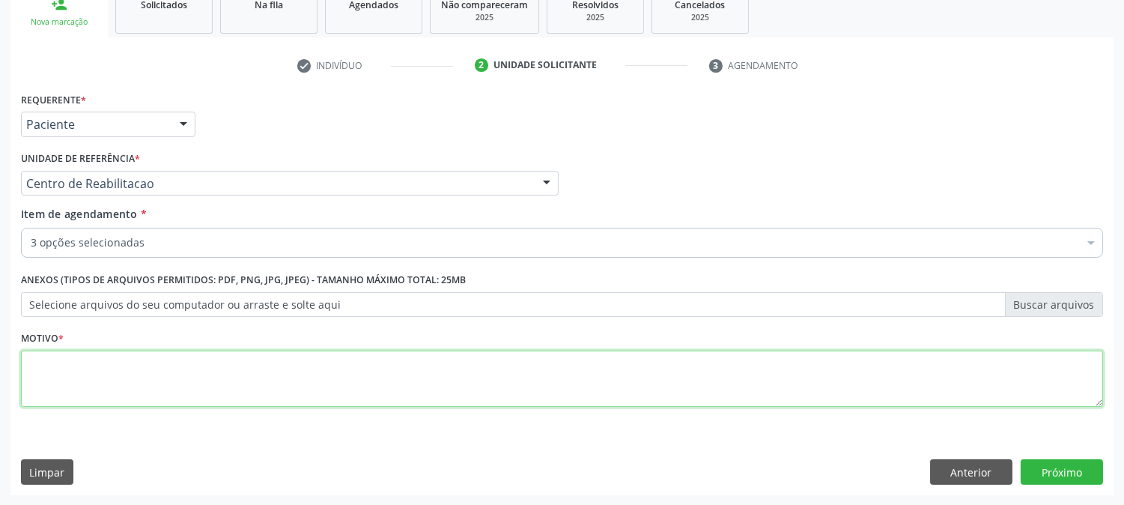
click at [128, 384] on textarea at bounding box center [562, 379] width 1082 height 57
type textarea "."
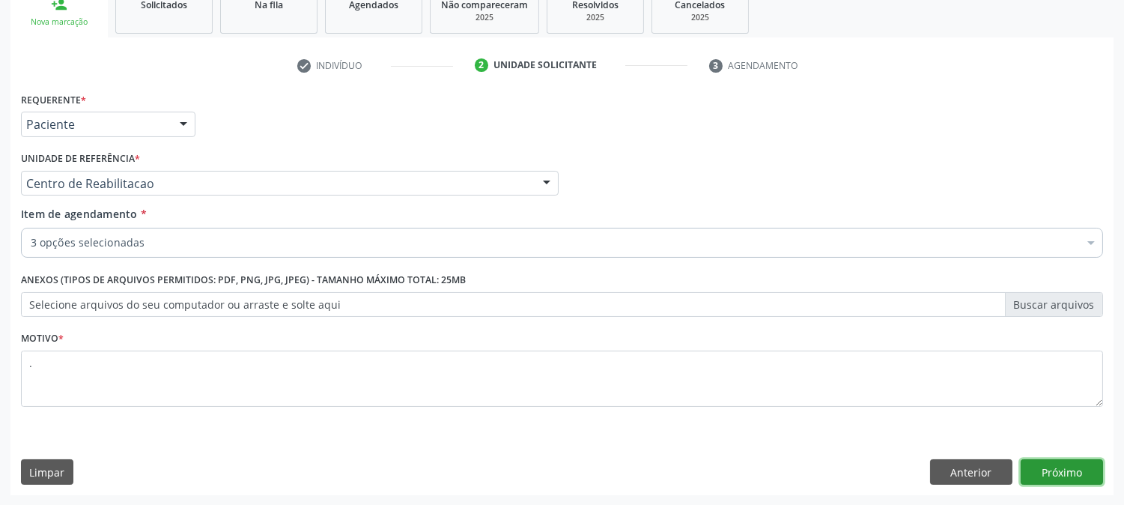
click at [1076, 476] on button "Próximo" at bounding box center [1062, 471] width 82 height 25
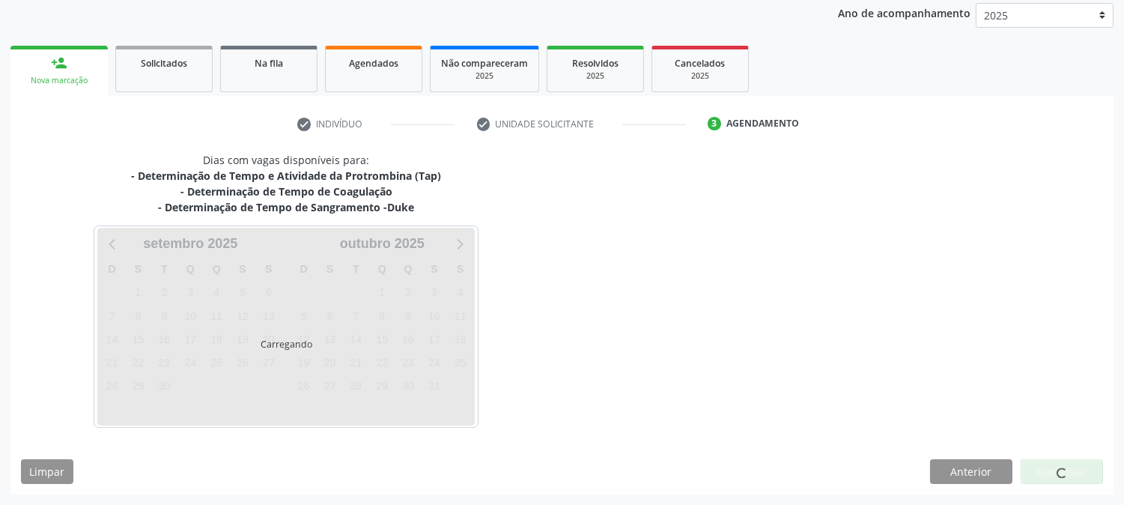
scroll to position [177, 0]
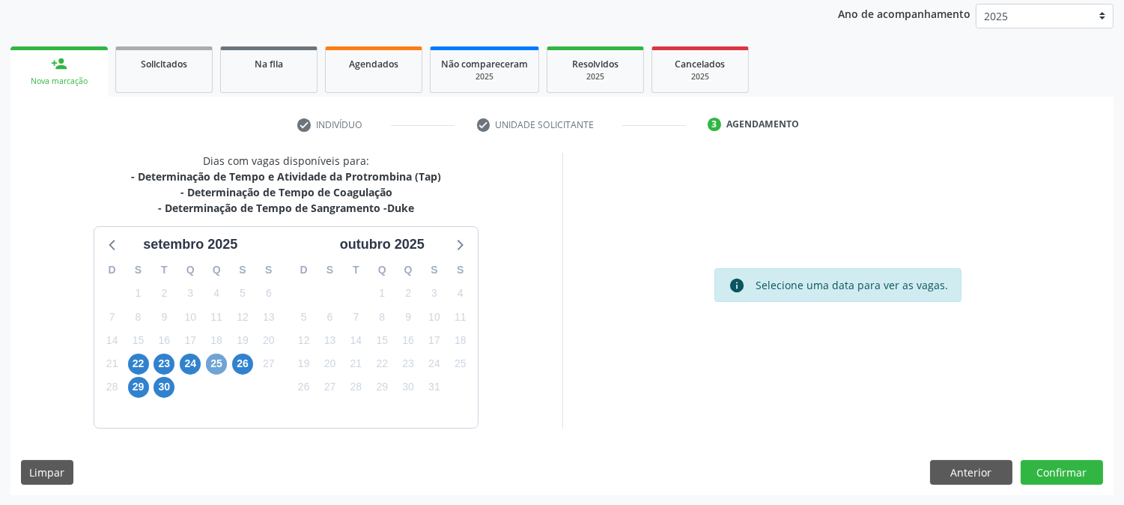
click at [211, 362] on span "25" at bounding box center [216, 364] width 21 height 21
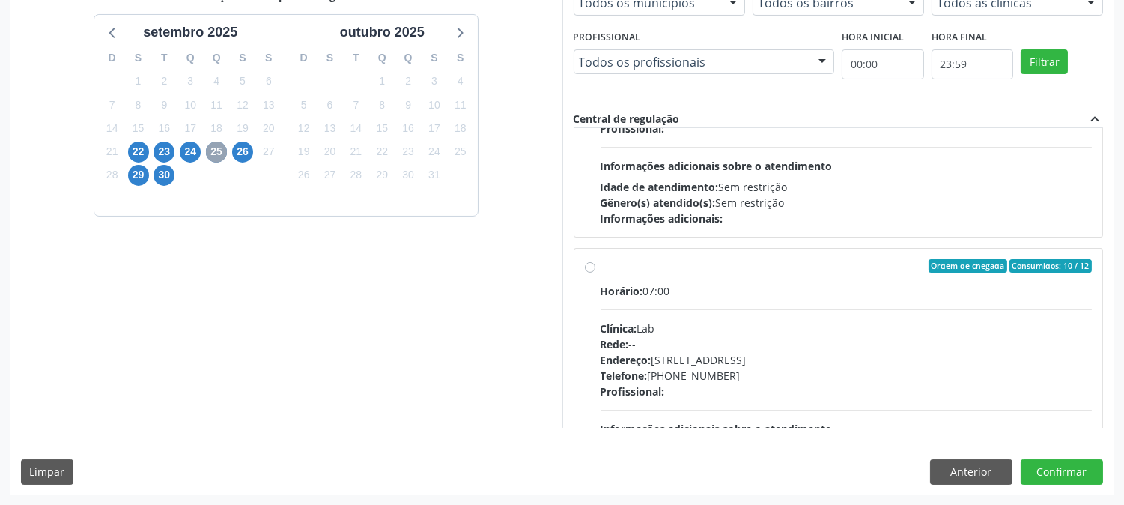
scroll to position [83, 0]
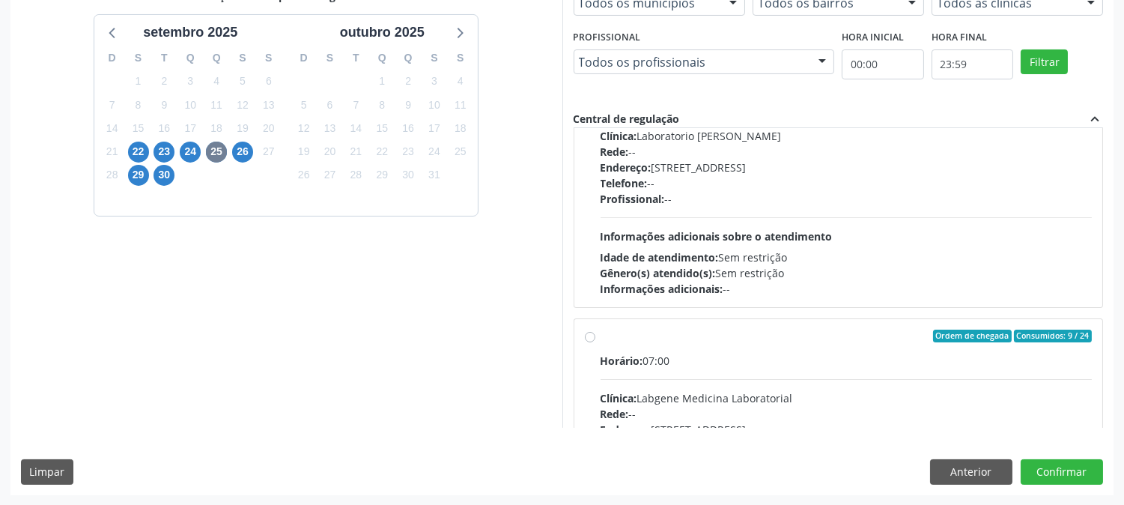
click at [786, 258] on div "Idade de atendimento: Sem restrição" at bounding box center [847, 257] width 492 height 16
click at [595, 80] on input "Ordem de chegada Consumidos: 10 / 14 Horário: 07:00 Clínica: Laboratorio [PERSO…" at bounding box center [590, 73] width 10 height 13
radio input "true"
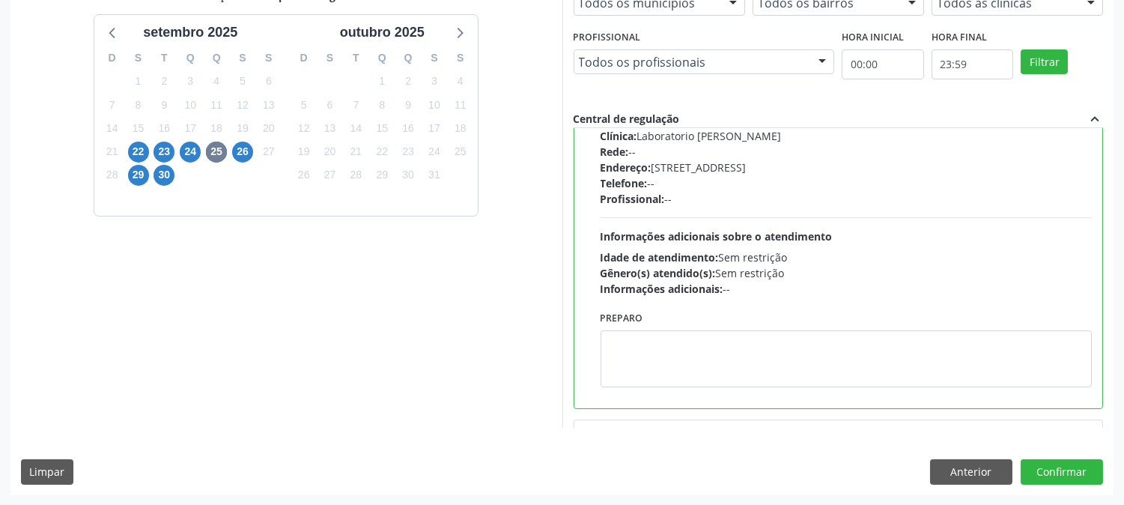
scroll to position [0, 0]
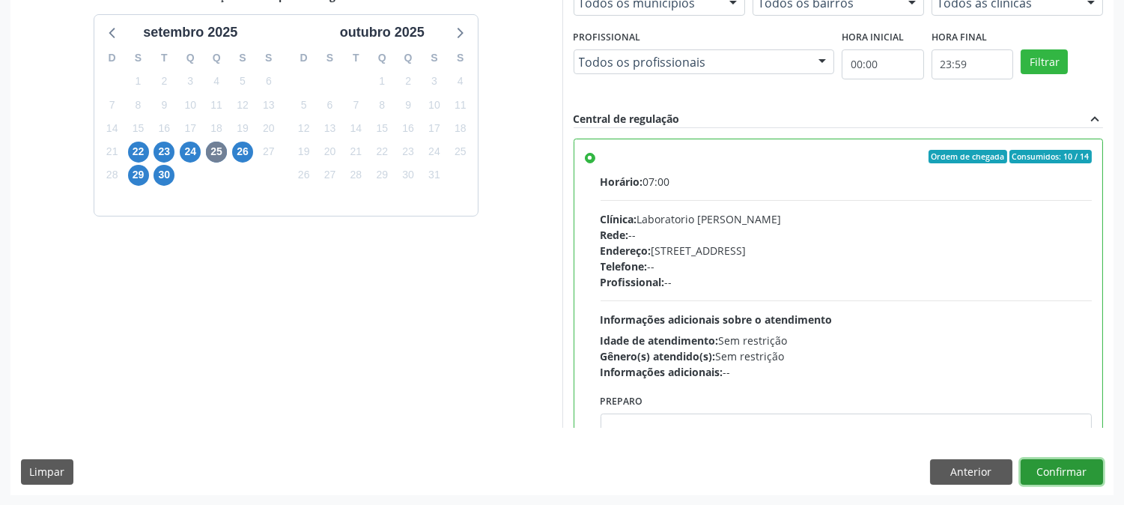
click at [1080, 461] on button "Confirmar" at bounding box center [1062, 471] width 82 height 25
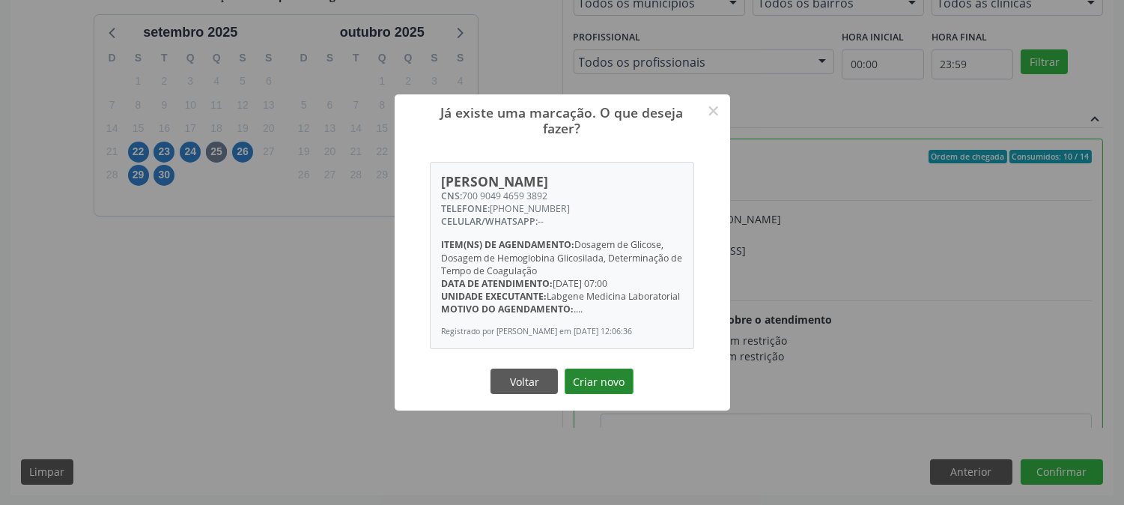
click at [625, 377] on button "Criar novo" at bounding box center [599, 380] width 69 height 25
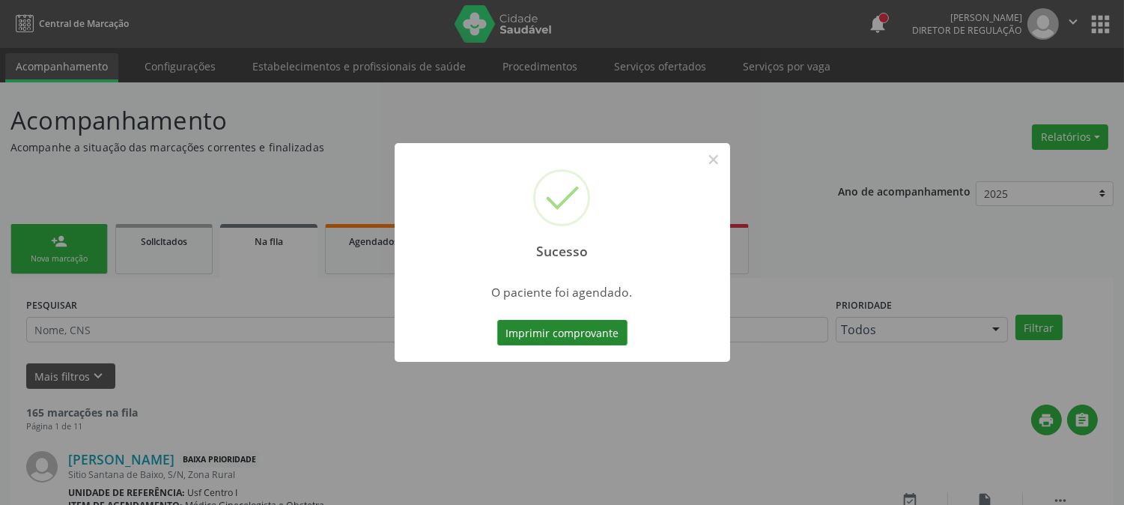
click at [564, 335] on button "Imprimir comprovante" at bounding box center [562, 332] width 130 height 25
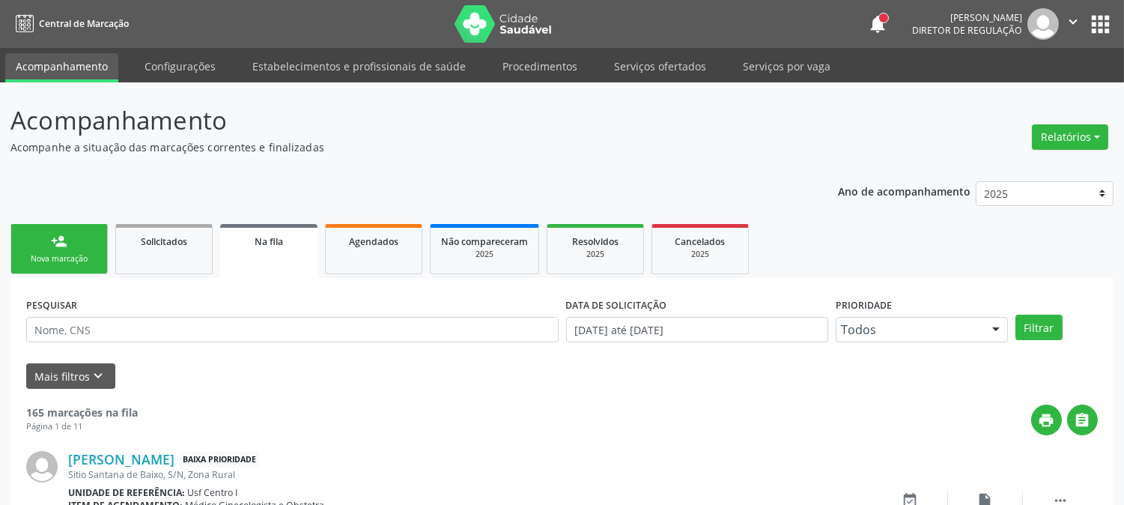
click at [75, 261] on div "Nova marcação" at bounding box center [59, 258] width 75 height 11
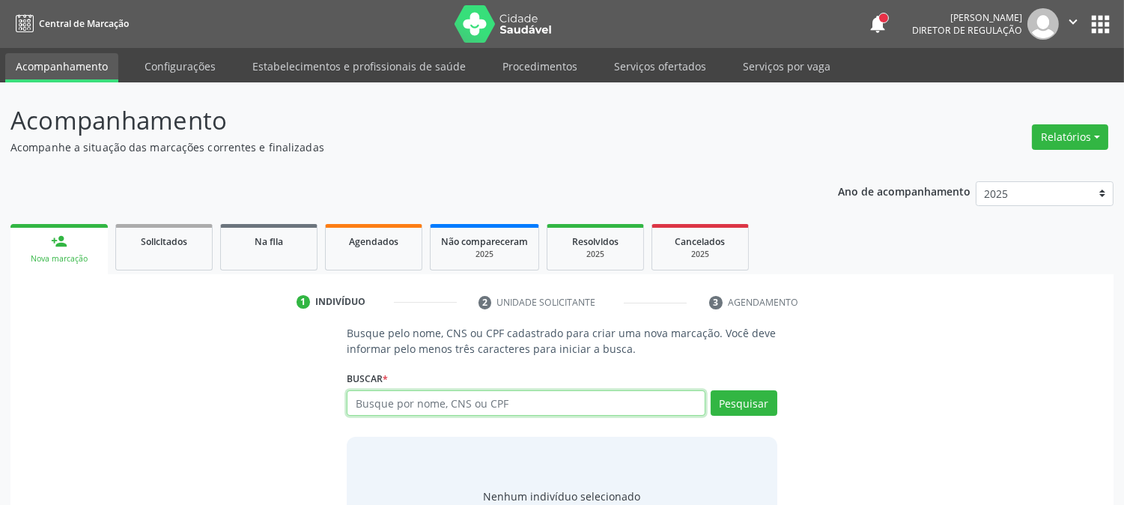
click at [578, 391] on input "text" at bounding box center [526, 402] width 358 height 25
type input "ELIETE FURTADO"
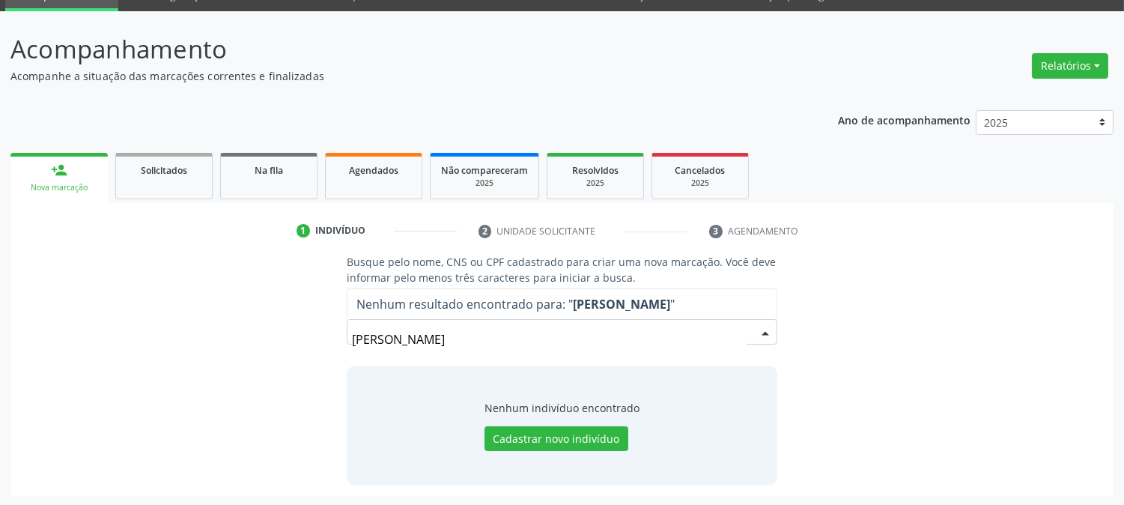
drag, startPoint x: 459, startPoint y: 337, endPoint x: 242, endPoint y: 323, distance: 217.7
click at [242, 323] on div "Busque pelo nome, CNS ou CPF cadastrado para criar uma nova marcação. Você deve…" at bounding box center [562, 369] width 1082 height 231
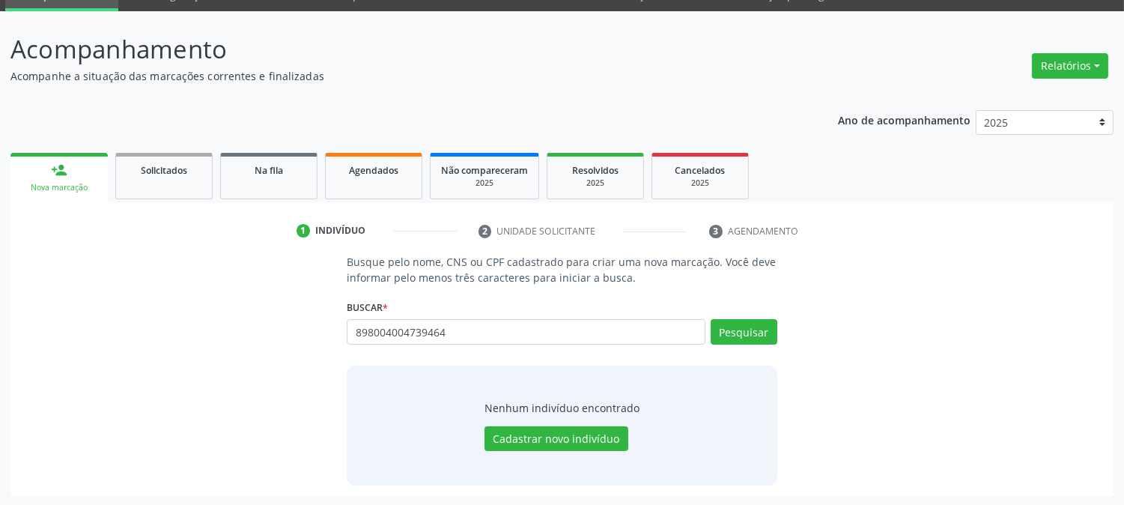
type input "898004004739464"
click at [555, 433] on button "Cadastrar novo indivíduo" at bounding box center [557, 438] width 144 height 25
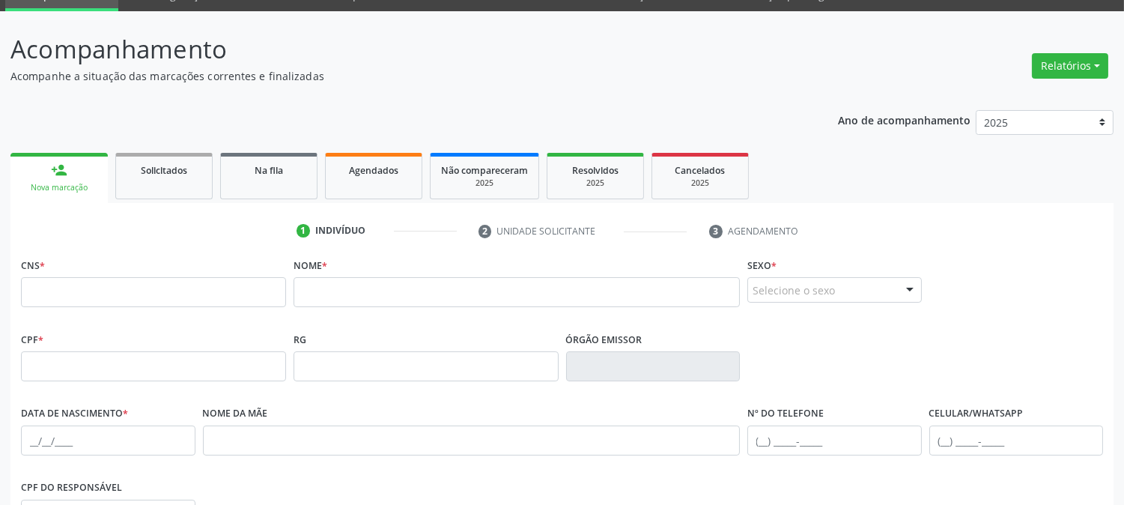
scroll to position [306, 0]
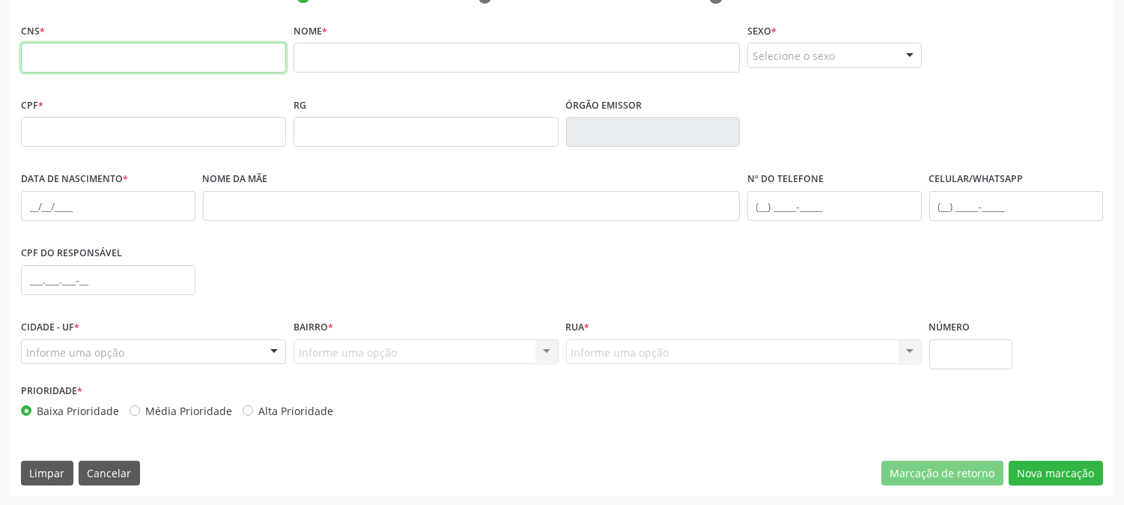
click at [55, 54] on input "text" at bounding box center [153, 58] width 265 height 30
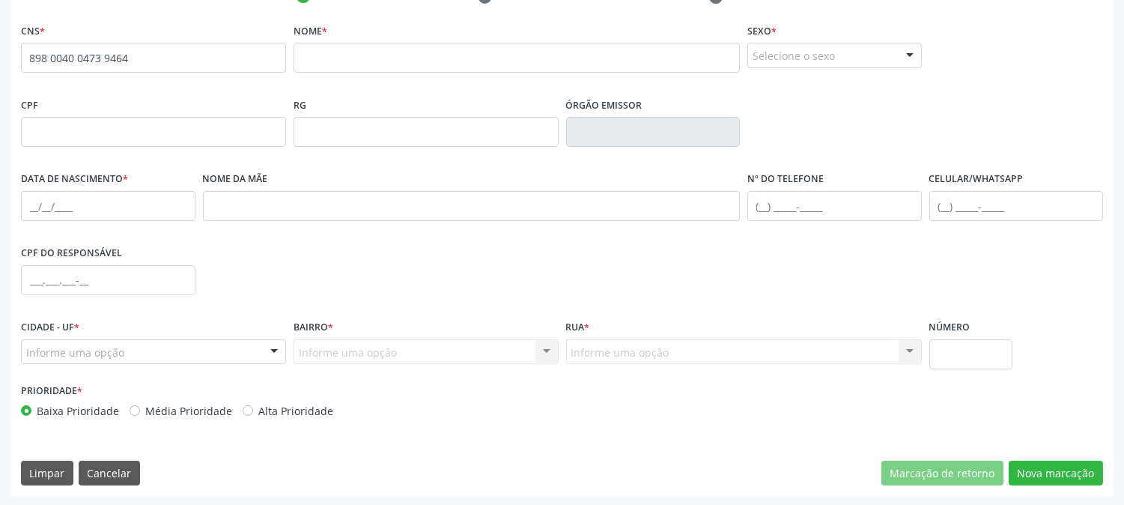
type input "898 0040 0473 9464"
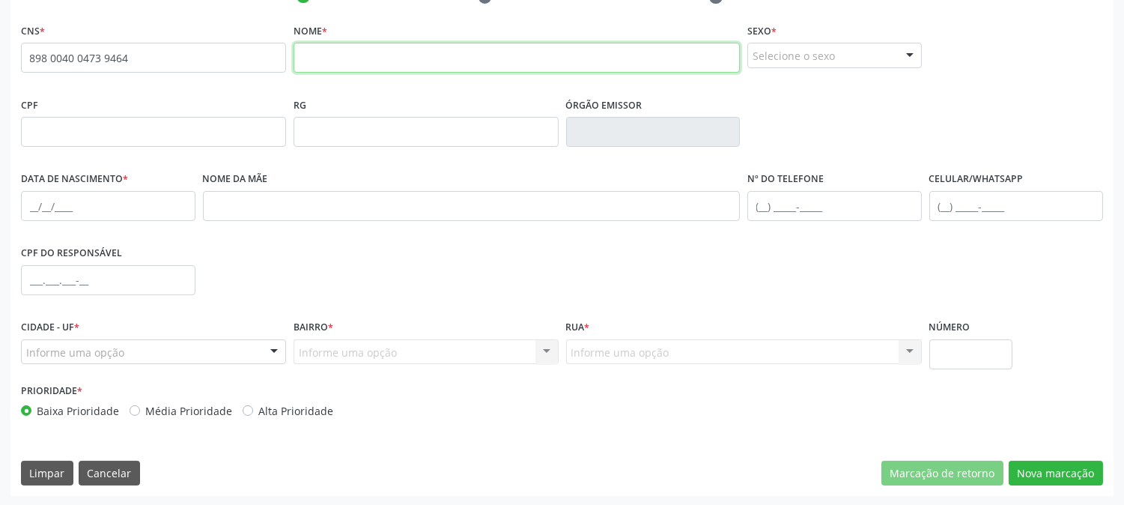
click at [417, 70] on input "text" at bounding box center [517, 58] width 446 height 30
type input "ELIETE FURTADO DE SA"
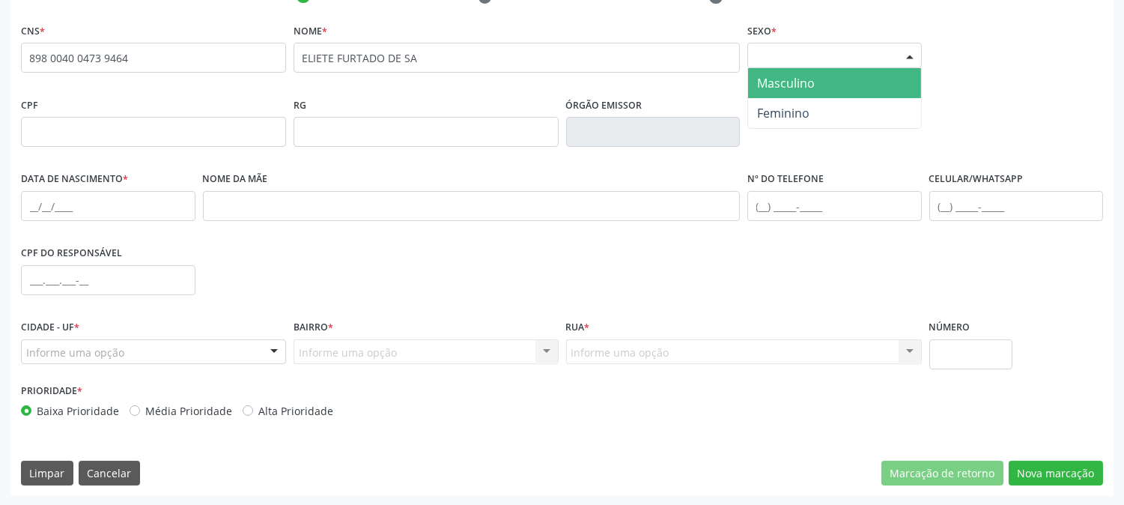
click at [869, 61] on div "Selecione o sexo" at bounding box center [834, 55] width 175 height 25
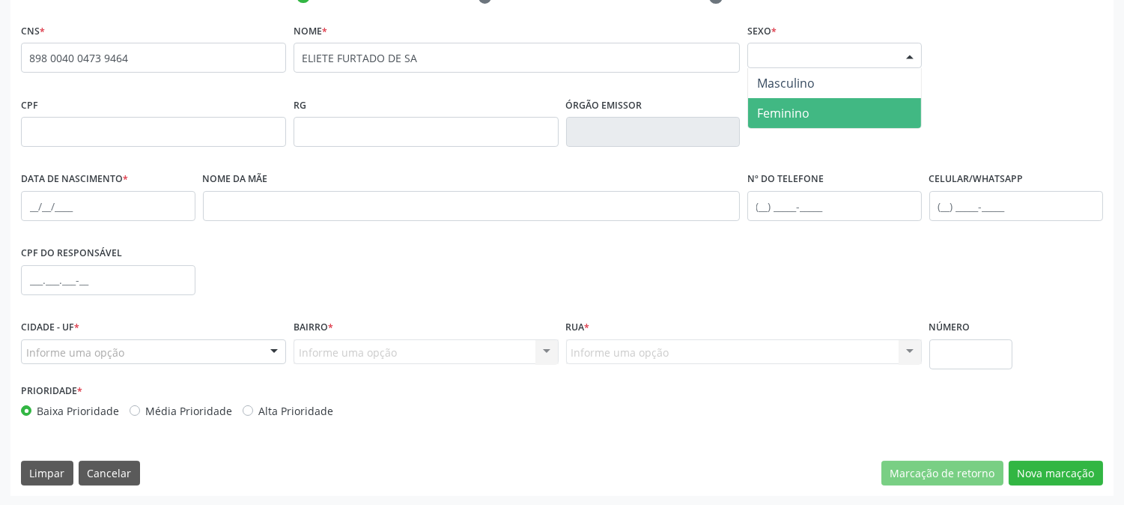
click at [848, 105] on span "Feminino" at bounding box center [834, 113] width 173 height 30
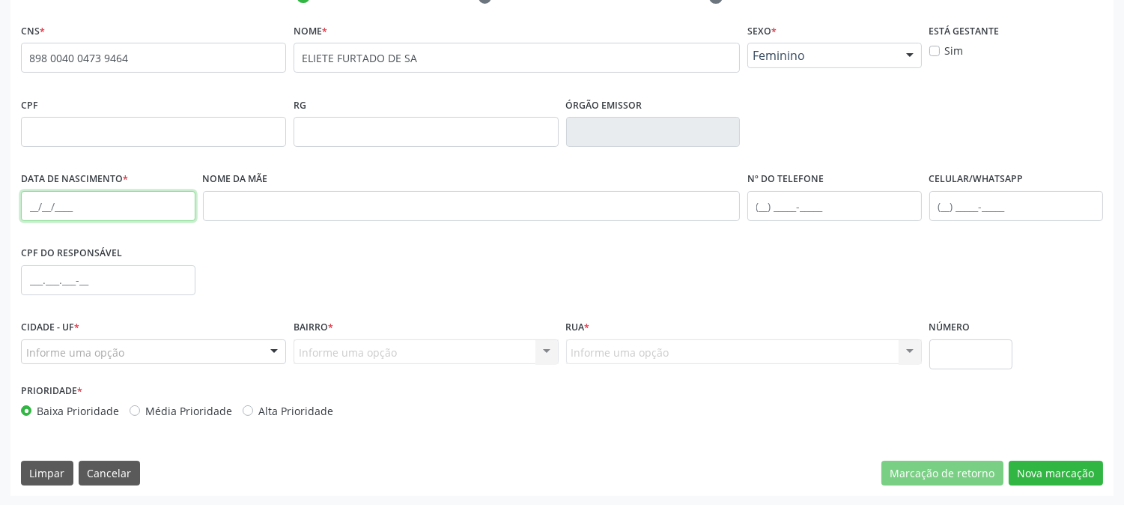
click at [27, 196] on input "text" at bounding box center [108, 206] width 175 height 30
type input "16/05/1966"
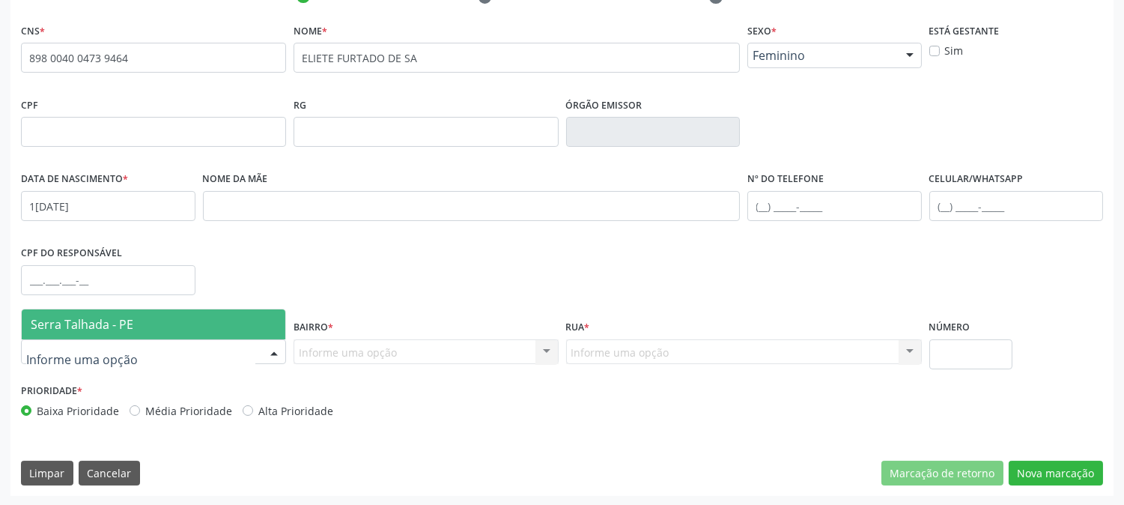
click at [109, 327] on span "Serra Talhada - PE" at bounding box center [82, 324] width 103 height 16
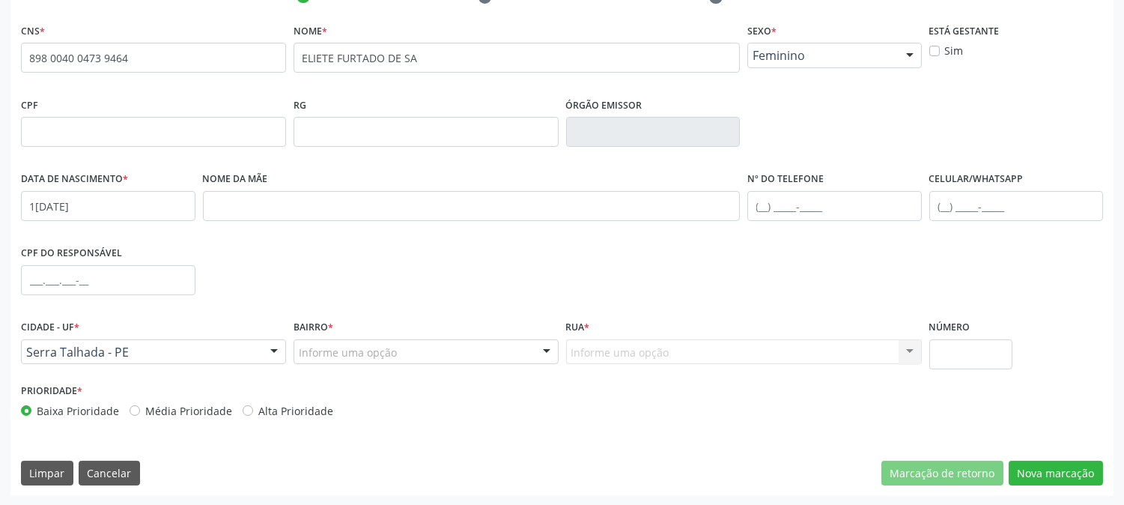
click at [445, 355] on div "Informe uma opção" at bounding box center [426, 351] width 265 height 25
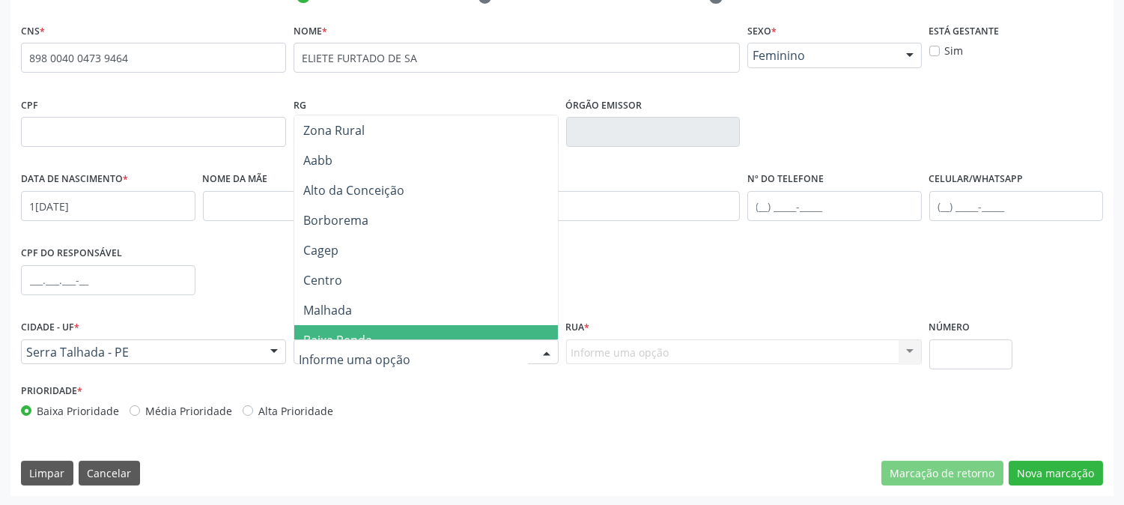
scroll to position [333, 0]
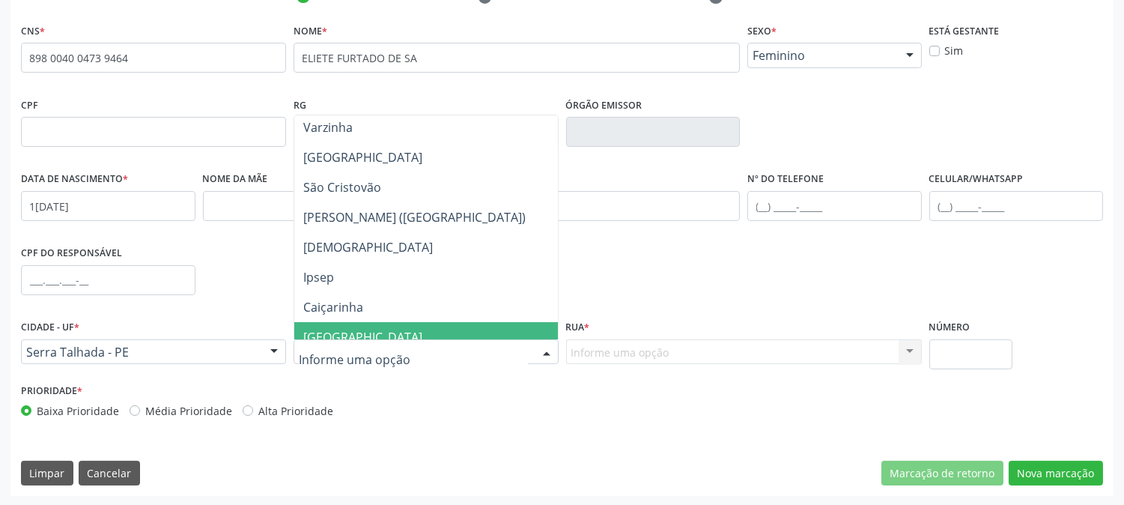
click at [446, 326] on span "Luanda" at bounding box center [426, 337] width 264 height 30
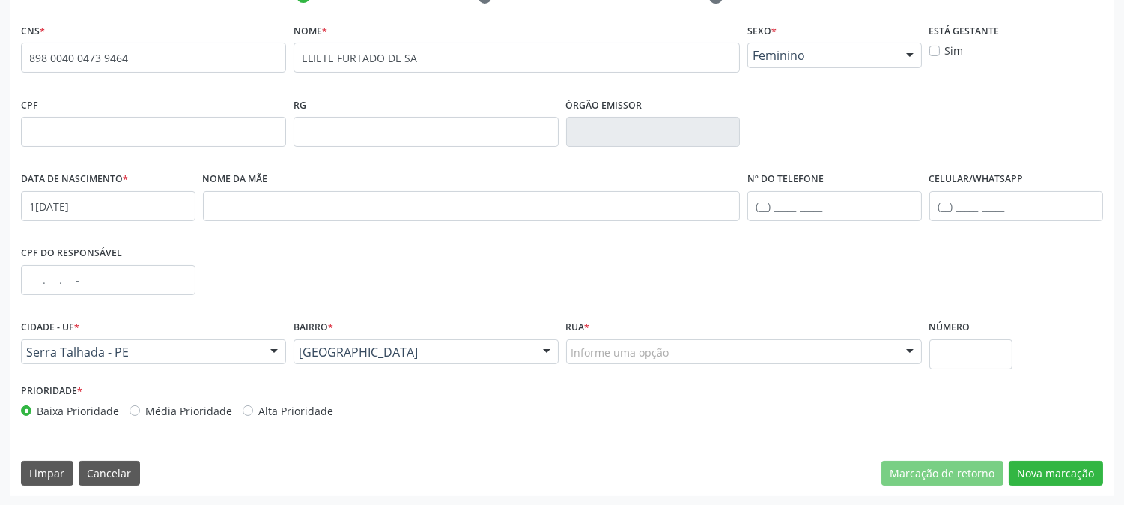
click at [729, 359] on div "Informe uma opção" at bounding box center [744, 351] width 356 height 25
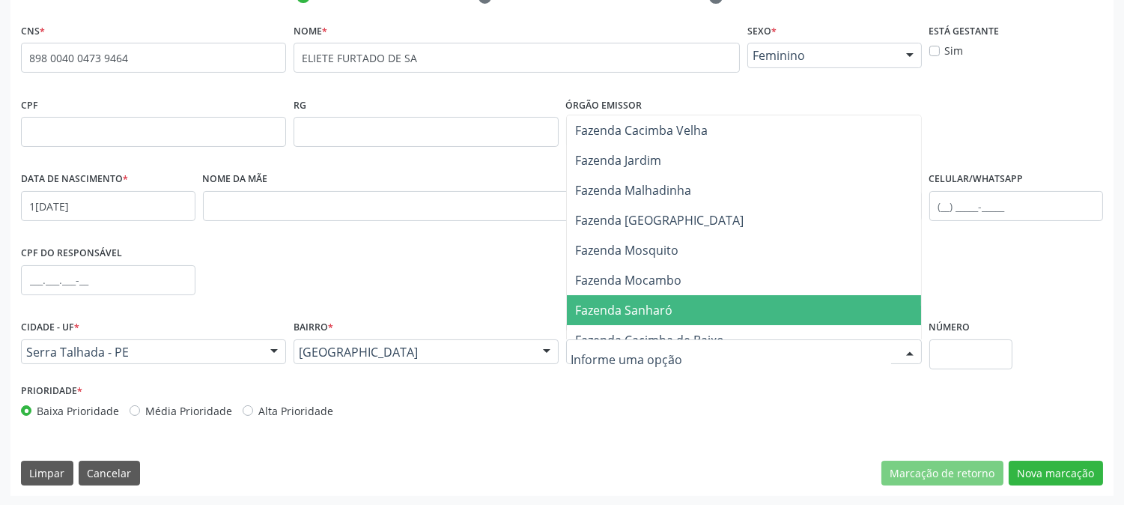
click at [723, 305] on span "Fazenda Sanharó" at bounding box center [744, 310] width 354 height 30
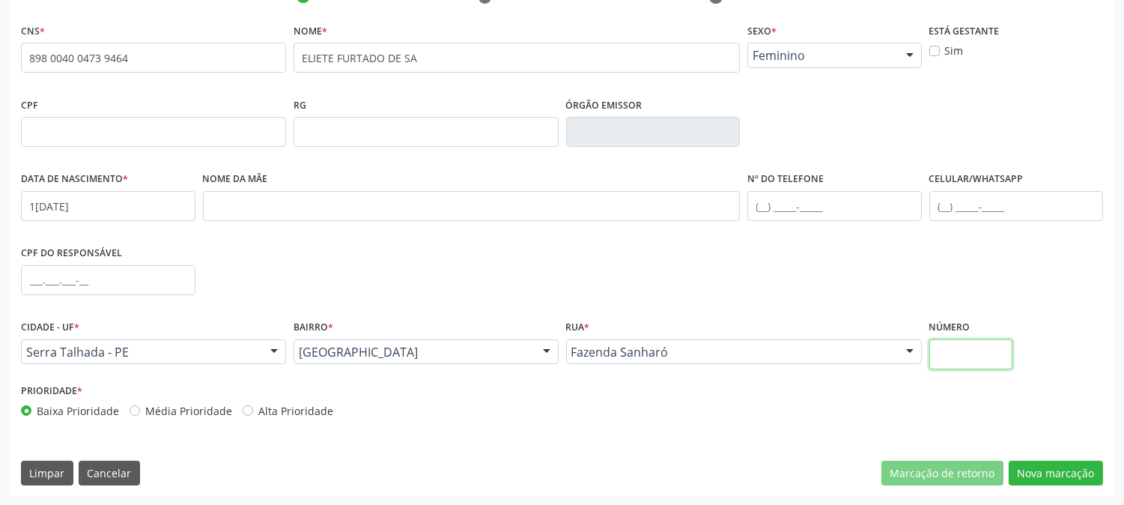
click at [965, 350] on input "text" at bounding box center [970, 354] width 83 height 30
type input "SN"
click at [1047, 480] on button "Nova marcação" at bounding box center [1056, 473] width 94 height 25
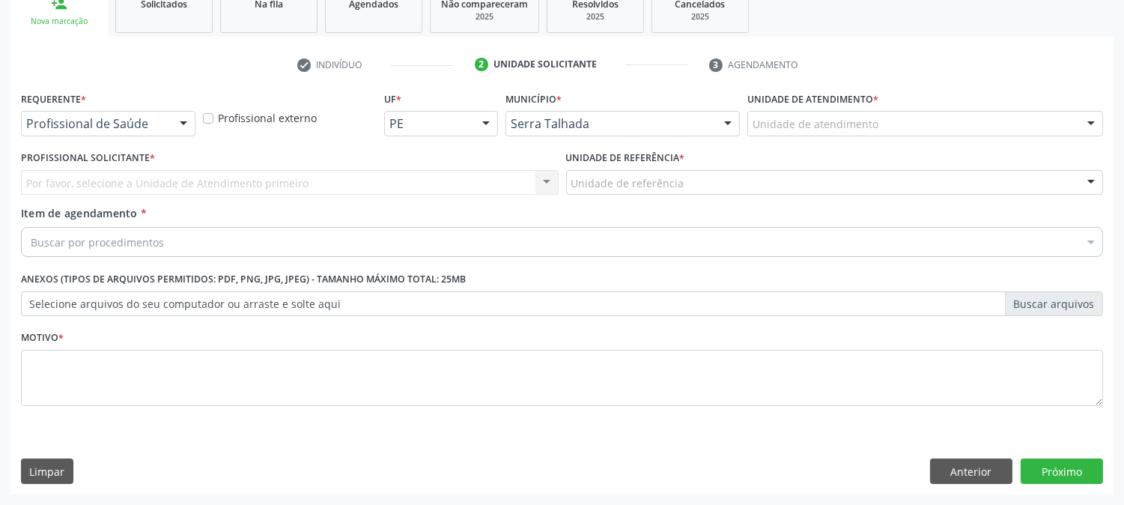
scroll to position [237, 0]
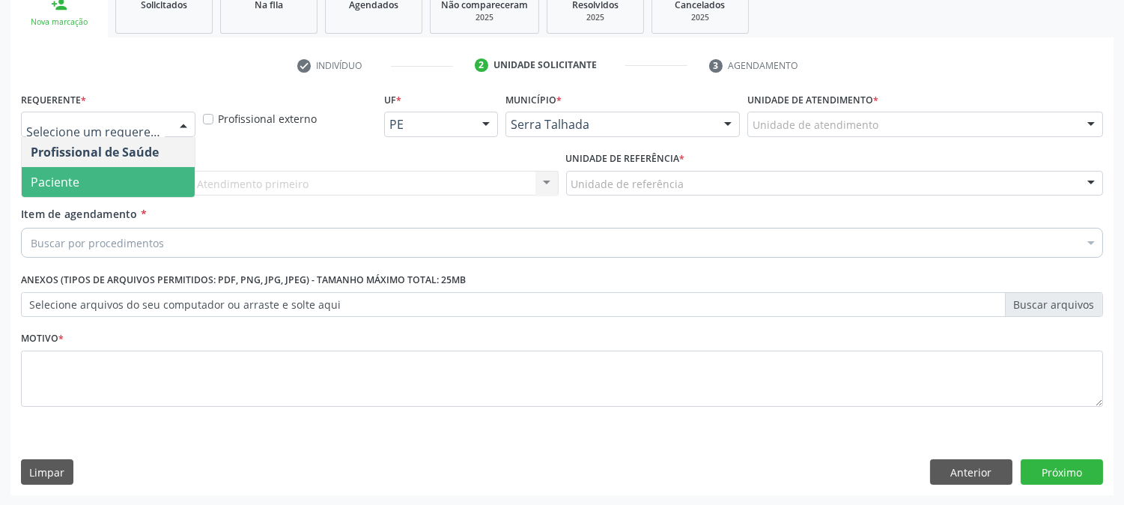
click at [108, 167] on span "Paciente" at bounding box center [108, 182] width 173 height 30
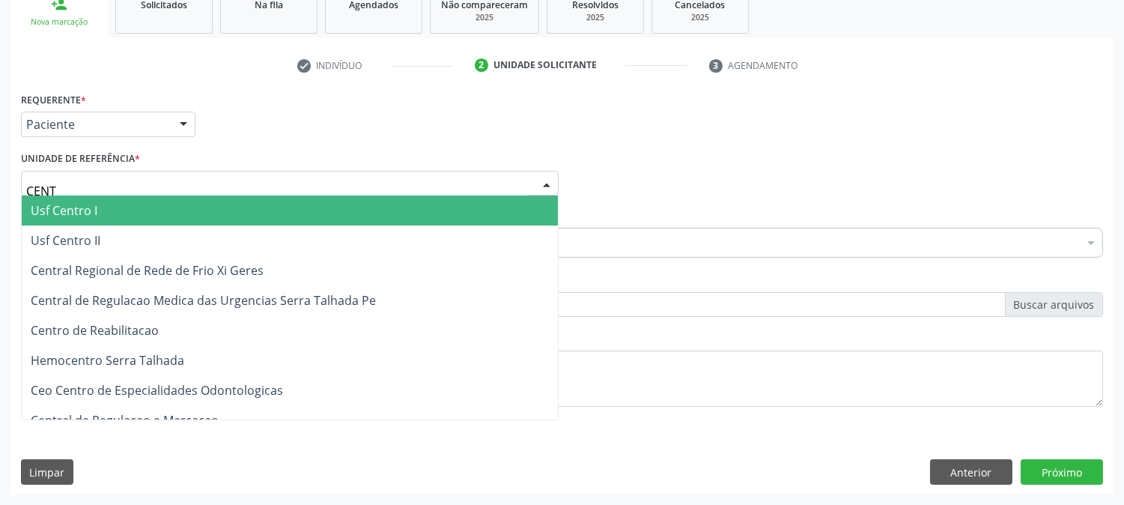
type input "CENTR"
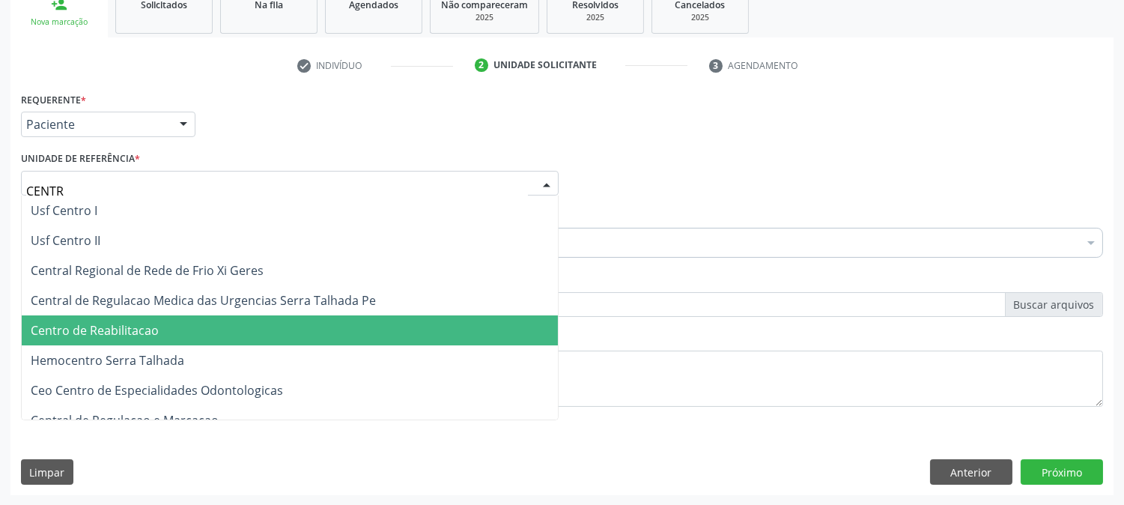
click at [114, 342] on span "Centro de Reabilitacao" at bounding box center [290, 330] width 536 height 30
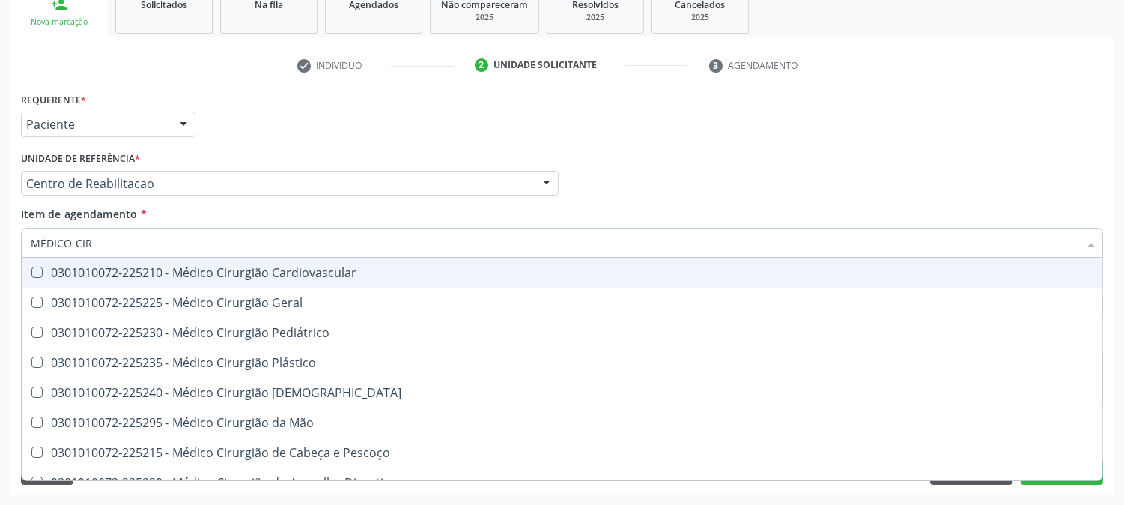
type input "MÉDICO CIRU"
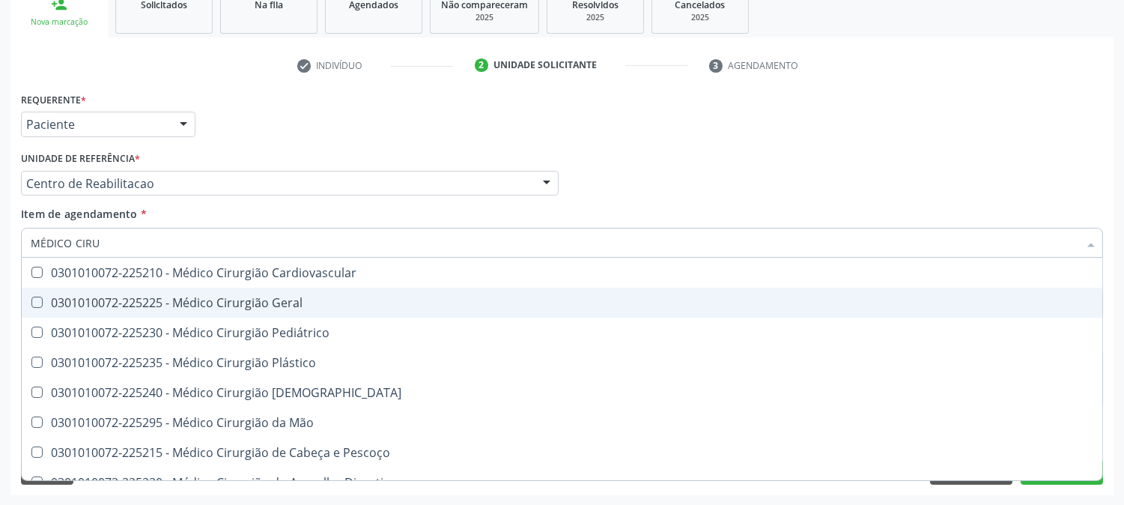
click at [142, 298] on div "0301010072-225225 - Médico Cirurgião Geral" at bounding box center [562, 303] width 1063 height 12
checkbox Geral "true"
click at [0, 301] on div "Acompanhamento Acompanhe a situação das marcações correntes e finalizadas Relat…" at bounding box center [562, 176] width 1124 height 660
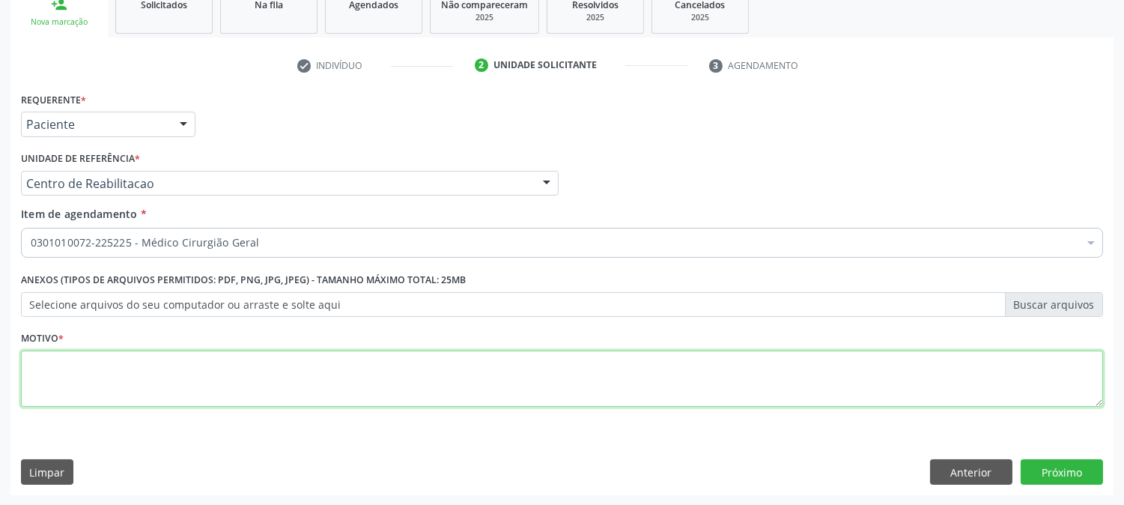
click at [76, 365] on textarea at bounding box center [562, 379] width 1082 height 57
type textarea "."
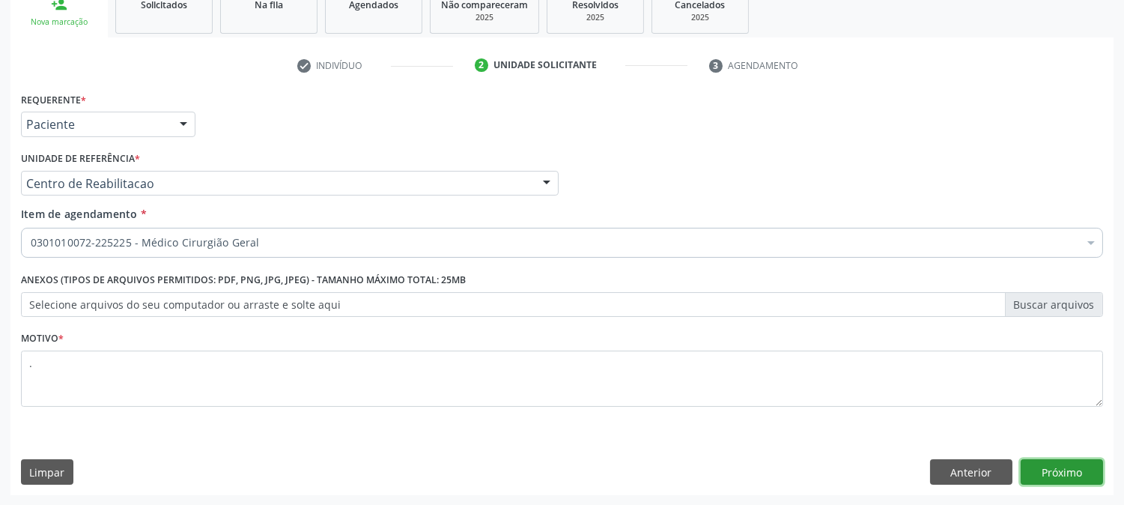
click at [1057, 482] on button "Próximo" at bounding box center [1062, 471] width 82 height 25
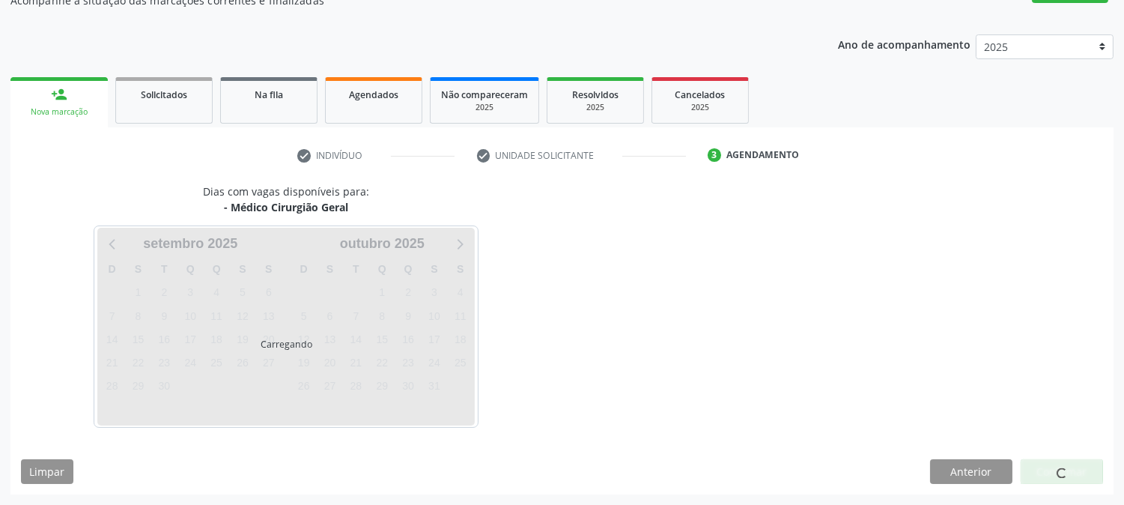
scroll to position [146, 0]
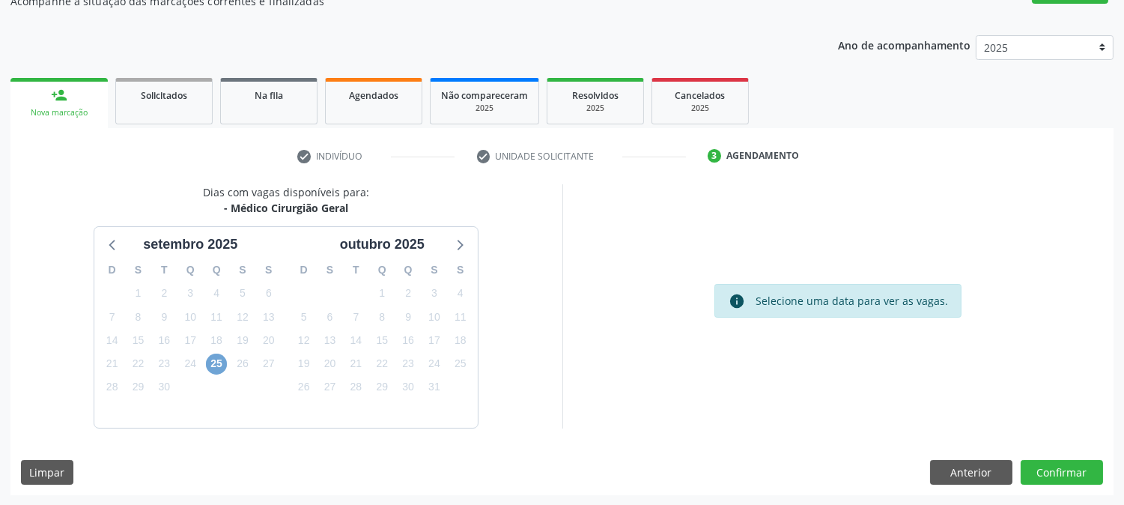
click at [220, 371] on span "25" at bounding box center [216, 364] width 21 height 21
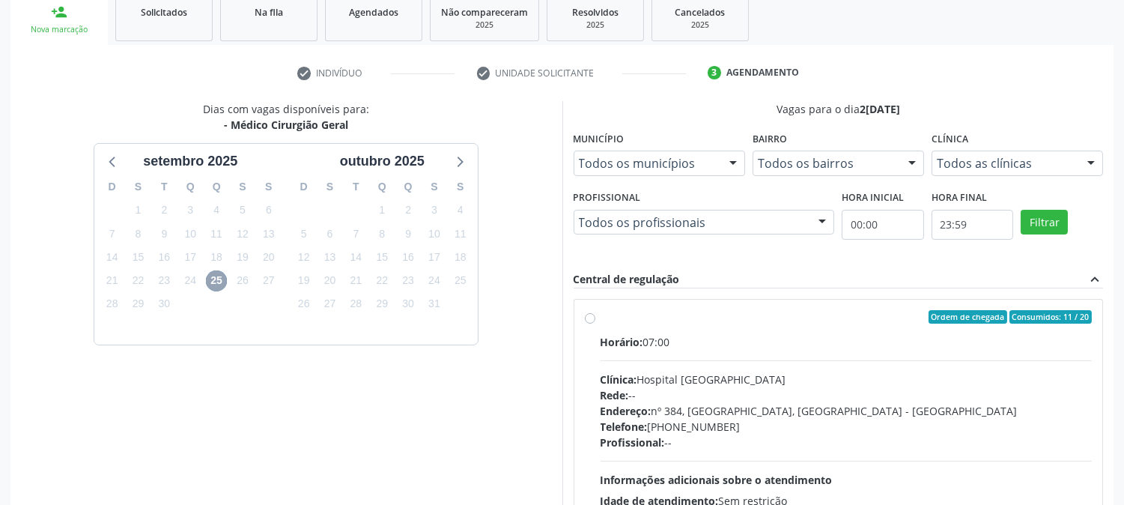
scroll to position [362, 0]
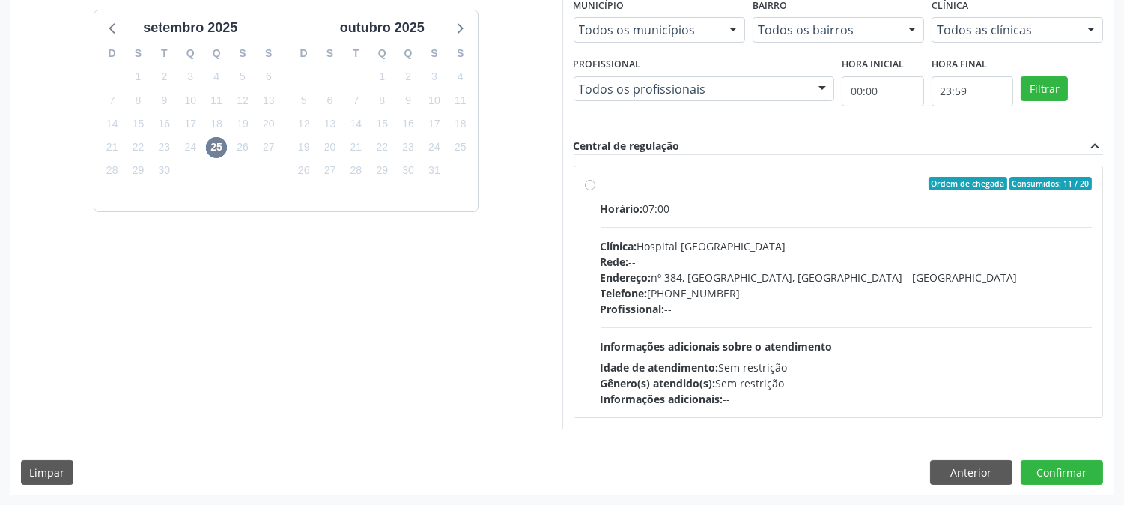
click at [708, 368] on span "Idade de atendimento:" at bounding box center [660, 367] width 118 height 14
click at [595, 190] on input "Ordem de chegada Consumidos: 11 / 20 Horário: 07:00 Clínica: Hospital Sao Franc…" at bounding box center [590, 183] width 10 height 13
radio input "true"
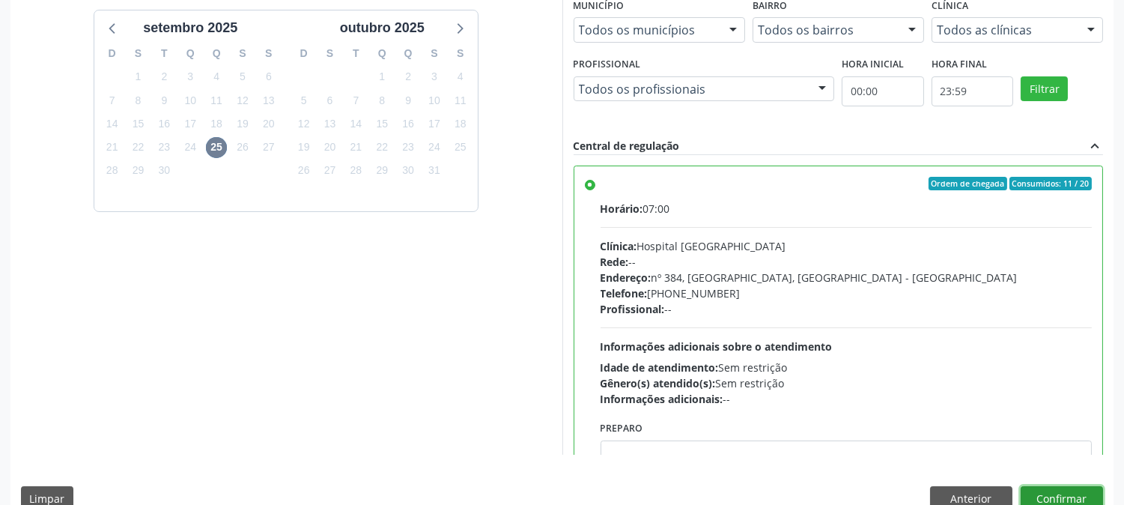
click at [1043, 495] on button "Confirmar" at bounding box center [1062, 498] width 82 height 25
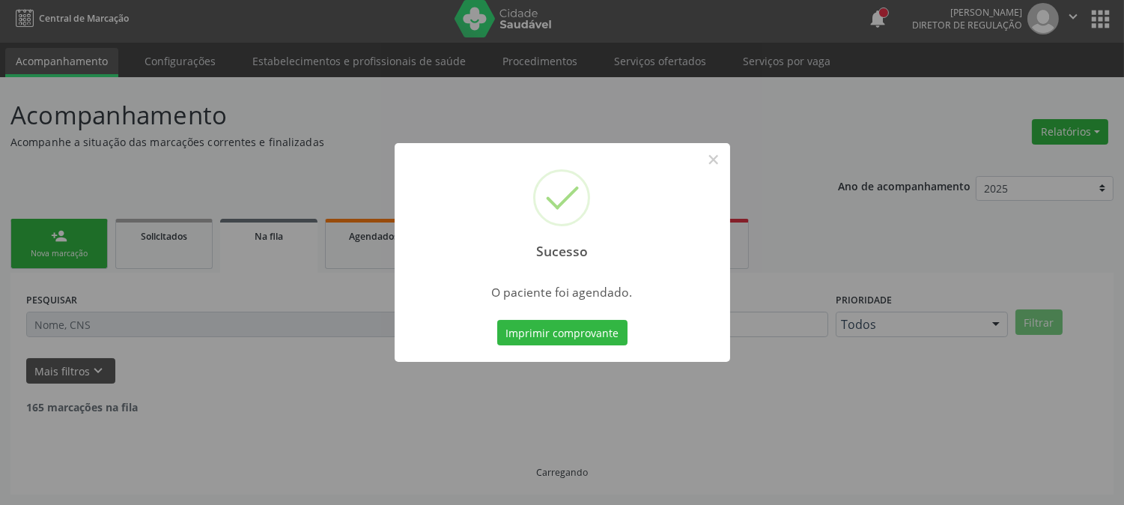
scroll to position [0, 0]
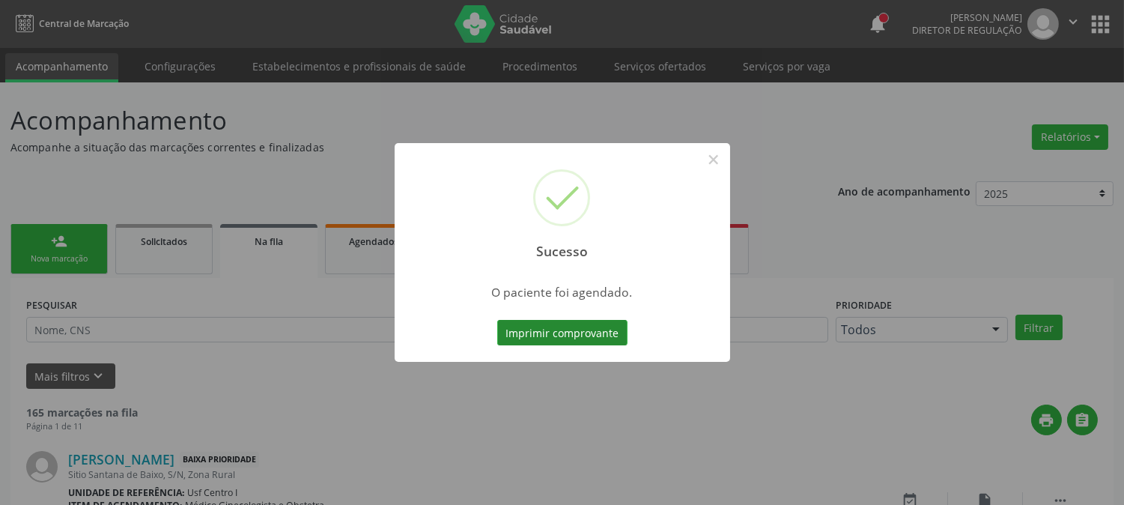
click at [525, 322] on button "Imprimir comprovante" at bounding box center [562, 332] width 130 height 25
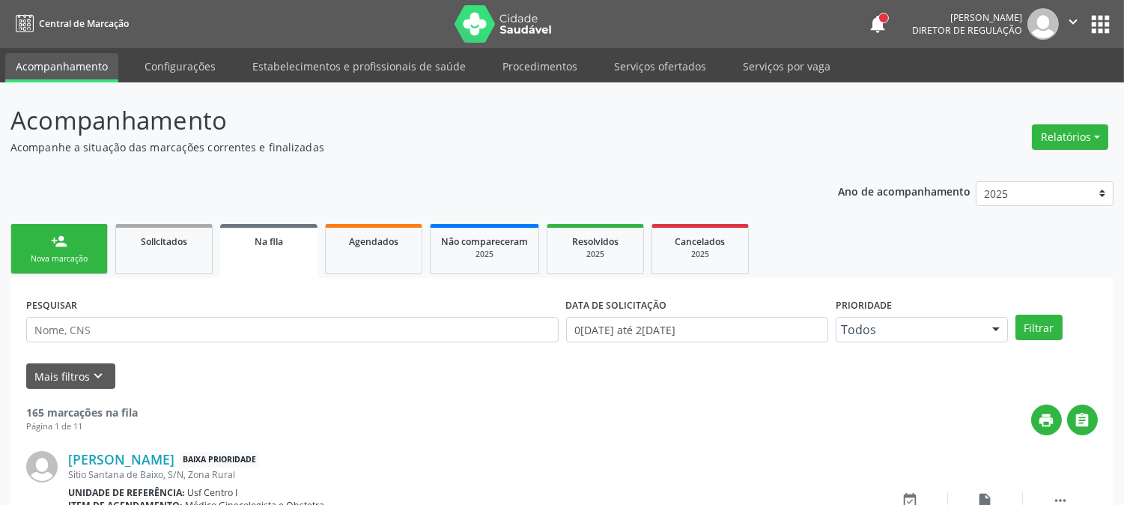
click at [83, 253] on div "Nova marcação" at bounding box center [59, 258] width 75 height 11
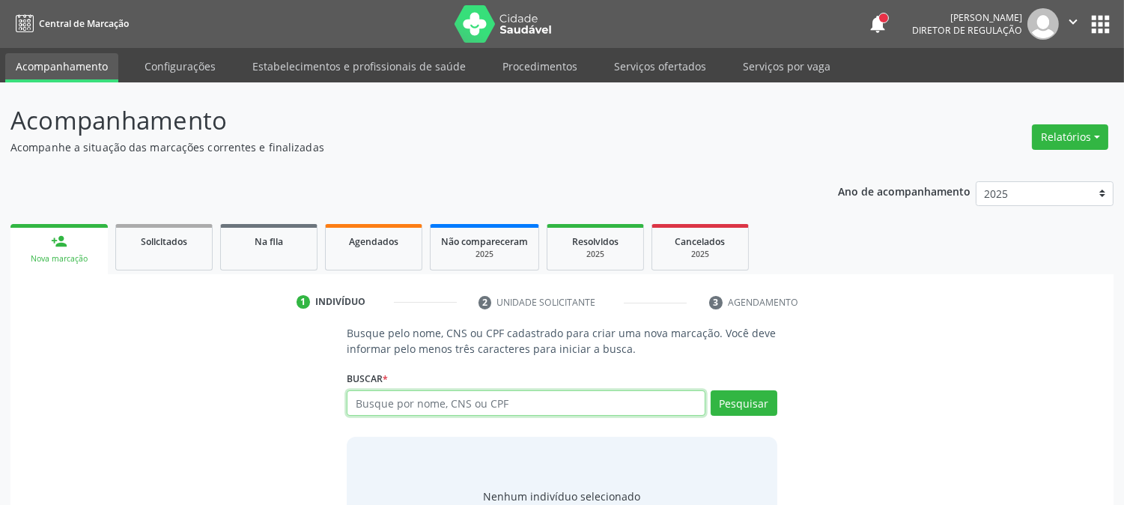
click at [379, 395] on input "text" at bounding box center [526, 402] width 358 height 25
type input "CRISTINA K"
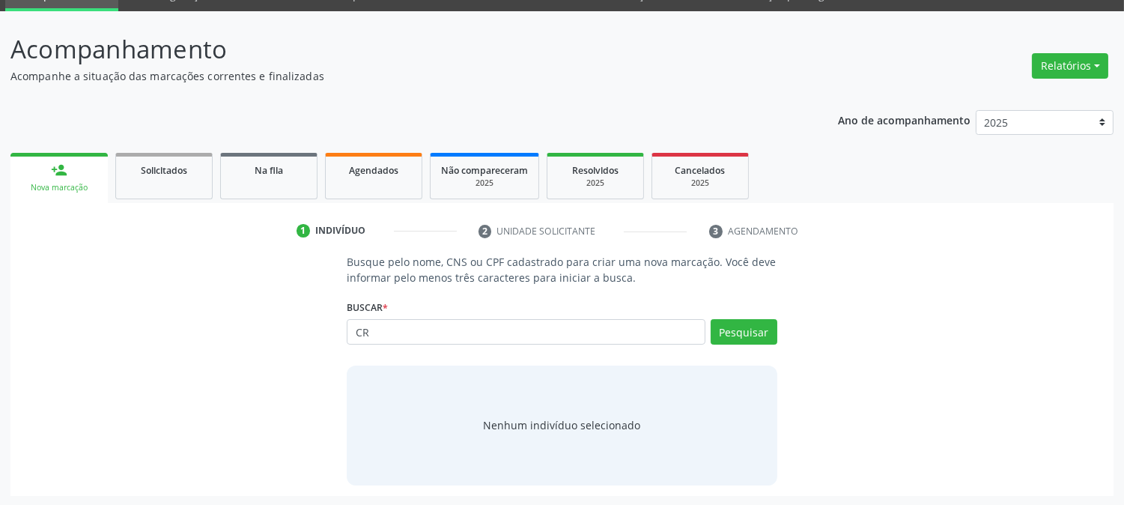
type input "C"
type input "126004384500009"
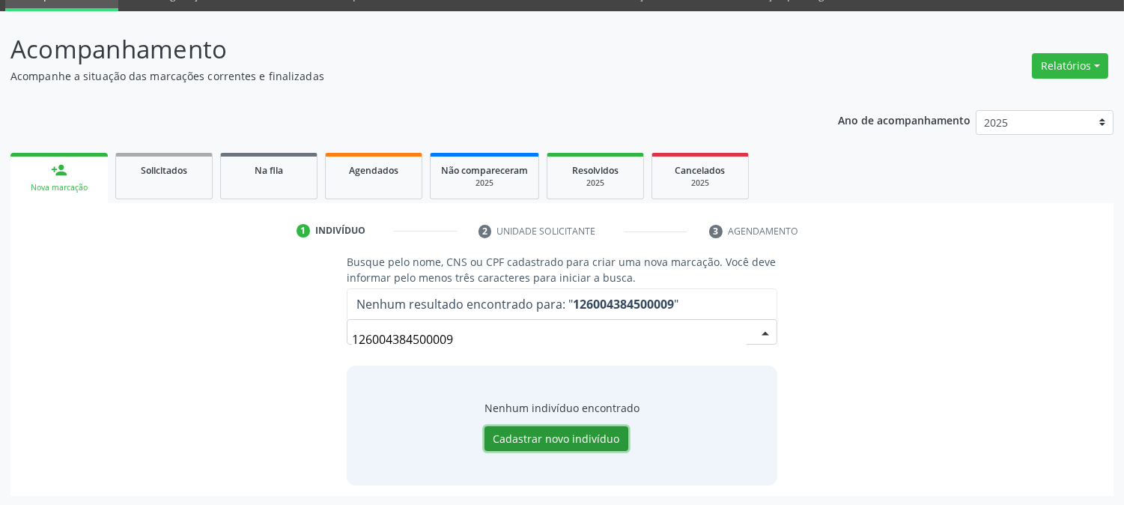
click at [586, 445] on button "Cadastrar novo indivíduo" at bounding box center [557, 438] width 144 height 25
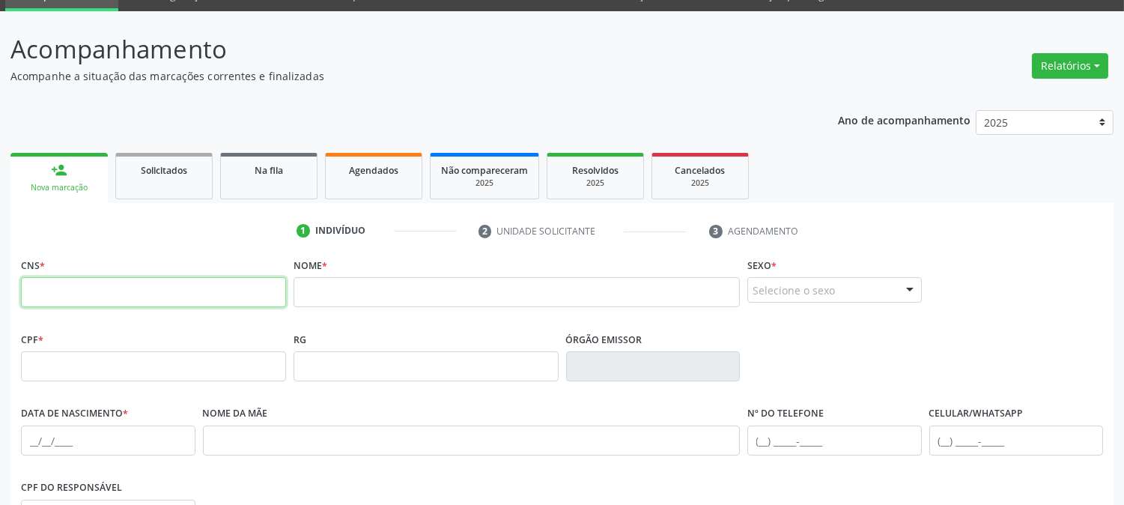
click at [122, 301] on input "text" at bounding box center [153, 292] width 265 height 30
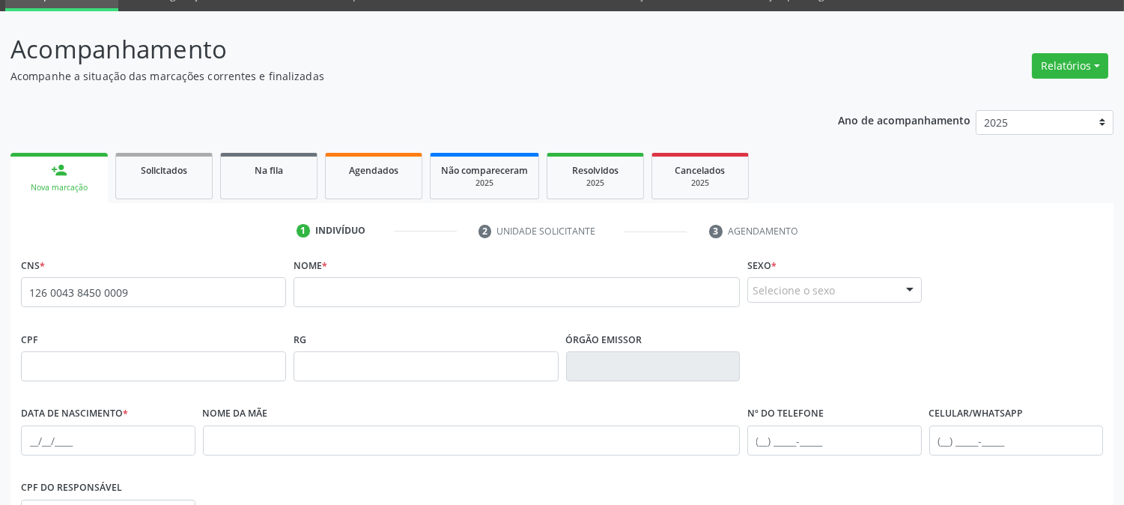
type input "126 0043 8450 0009"
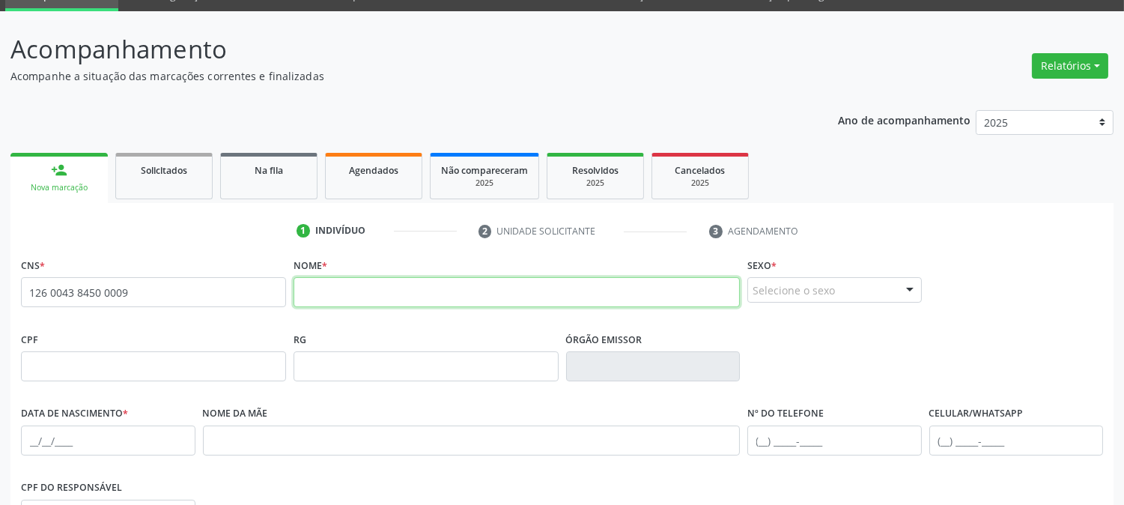
click at [360, 294] on input "text" at bounding box center [517, 292] width 446 height 30
type input "F"
type input "CRISTINA K PEREIRA DE MAGALHAES"
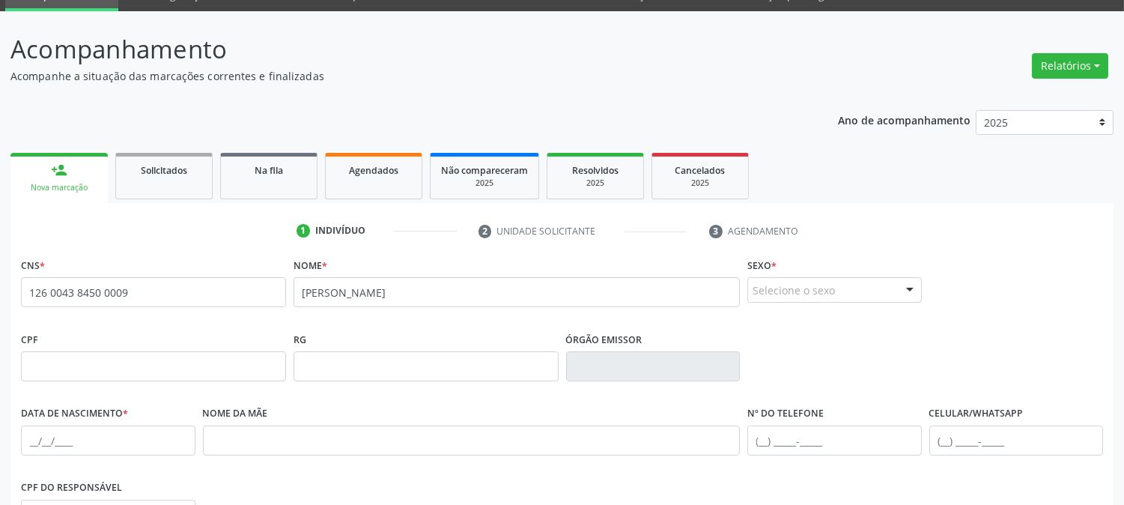
click at [849, 286] on div "Selecione o sexo" at bounding box center [834, 289] width 175 height 25
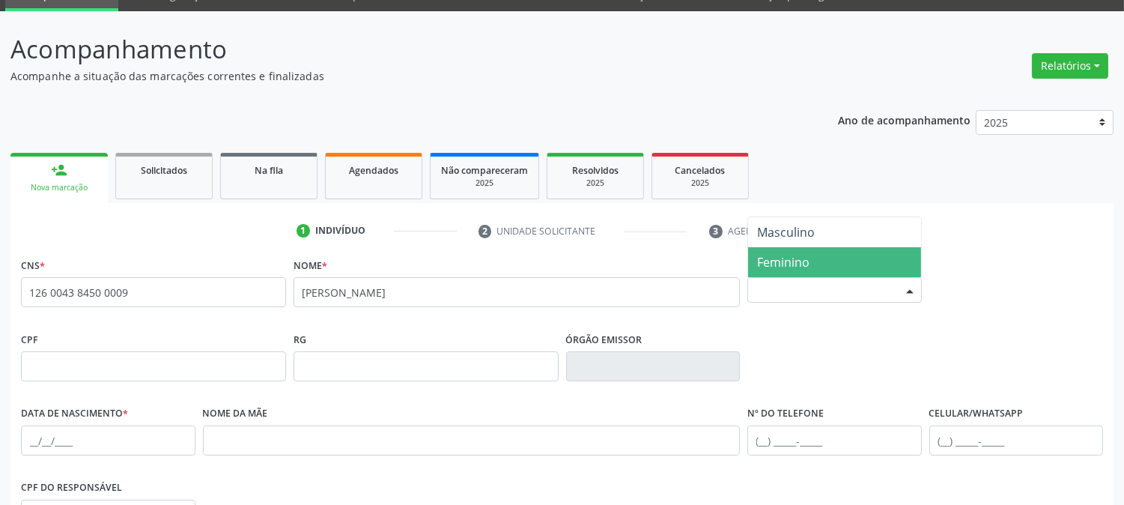
click at [822, 252] on span "Feminino" at bounding box center [834, 262] width 173 height 30
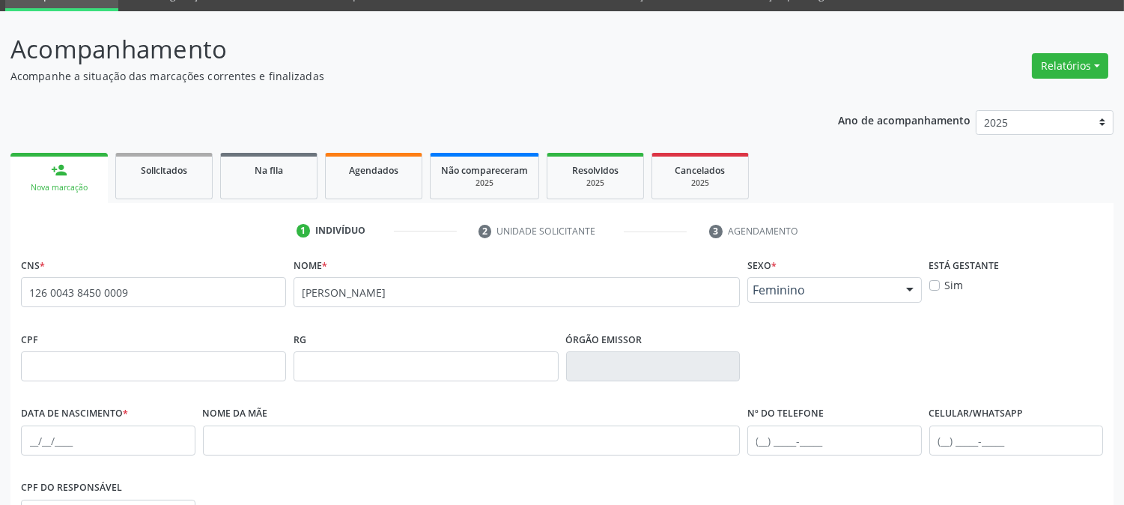
scroll to position [237, 0]
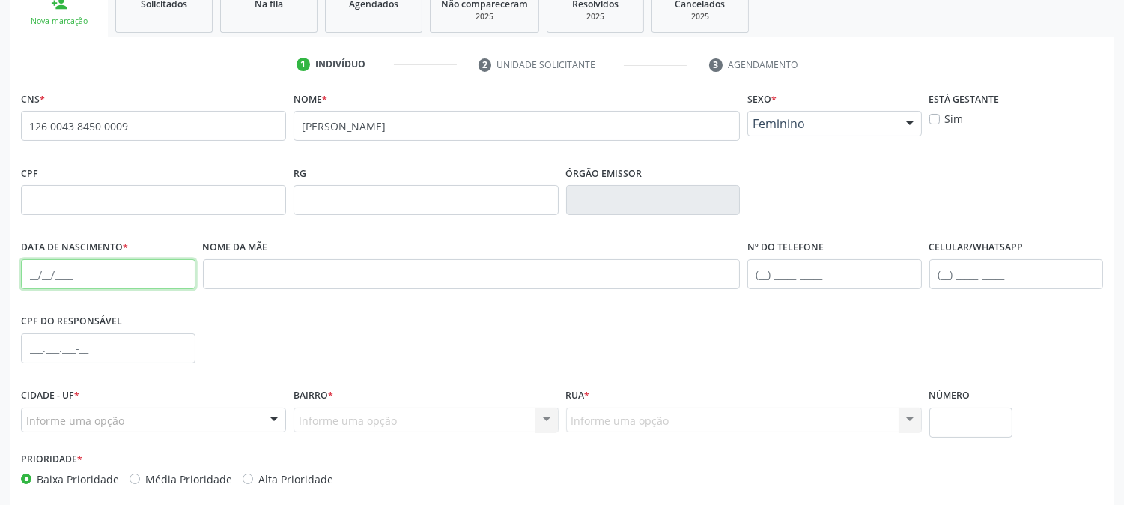
drag, startPoint x: 34, startPoint y: 279, endPoint x: 115, endPoint y: 122, distance: 176.9
click at [91, 222] on div "CNS * 126 0043 8450 0009 Nome * CRISTINA K PEREIRA DE MAGALHAES Sexo * Feminino…" at bounding box center [562, 292] width 1082 height 409
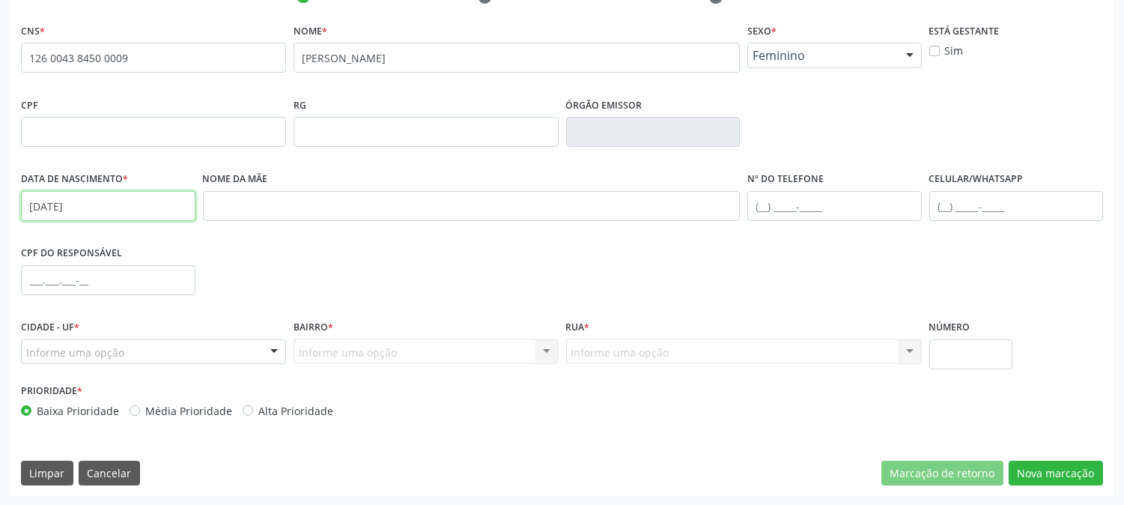
type input "08/01/1976"
click at [234, 355] on div "Informe uma opção" at bounding box center [153, 351] width 265 height 25
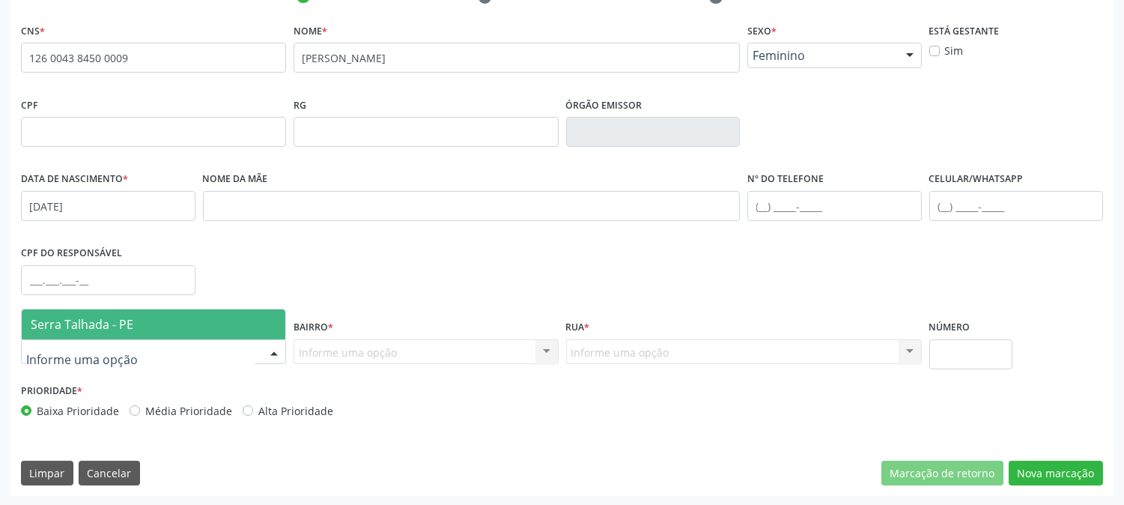
click at [228, 318] on span "Serra Talhada - PE" at bounding box center [154, 324] width 264 height 30
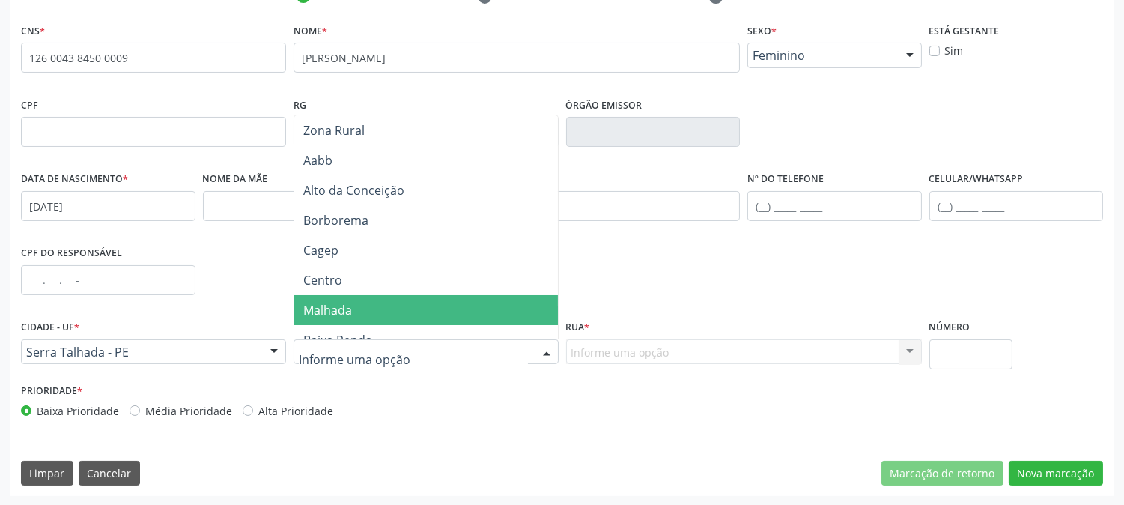
click at [383, 305] on span "Malhada" at bounding box center [426, 310] width 264 height 30
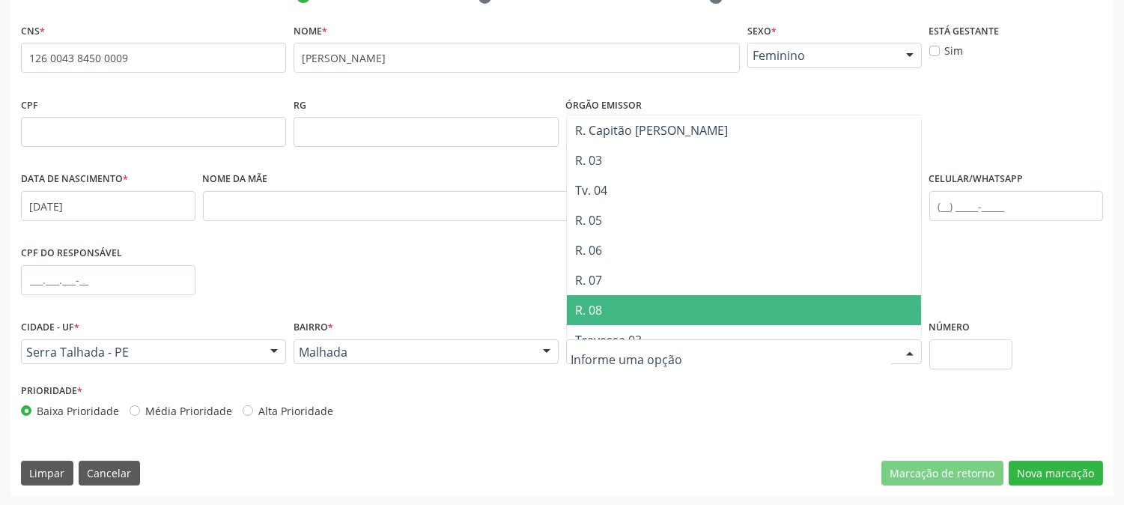
click at [630, 293] on span "R. 07" at bounding box center [744, 280] width 354 height 30
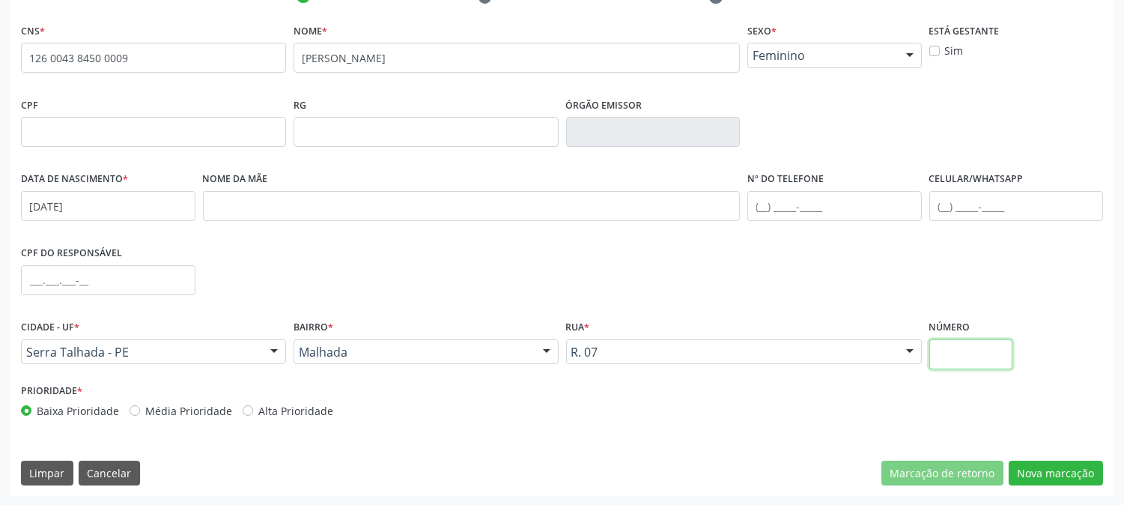
click at [951, 350] on input "text" at bounding box center [970, 354] width 83 height 30
type input "SN"
click at [1031, 466] on button "Nova marcação" at bounding box center [1056, 473] width 94 height 25
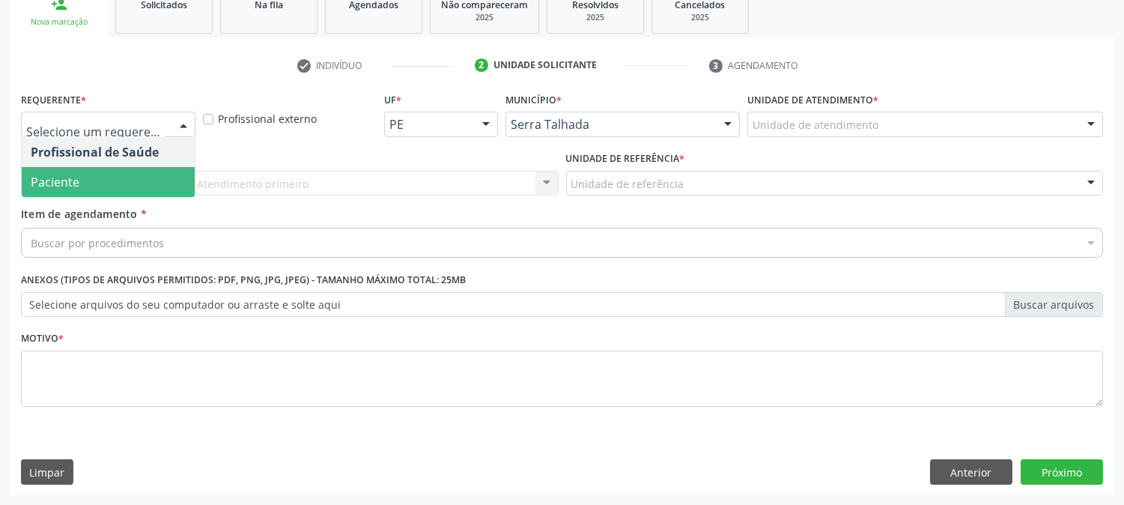
click at [118, 174] on span "Paciente" at bounding box center [108, 182] width 173 height 30
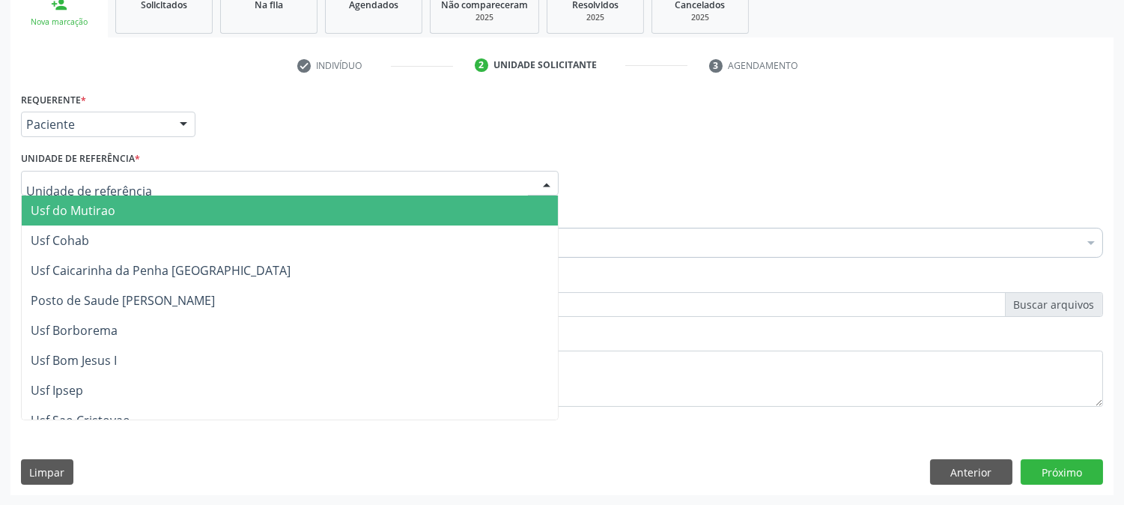
click at [118, 174] on div at bounding box center [290, 183] width 538 height 25
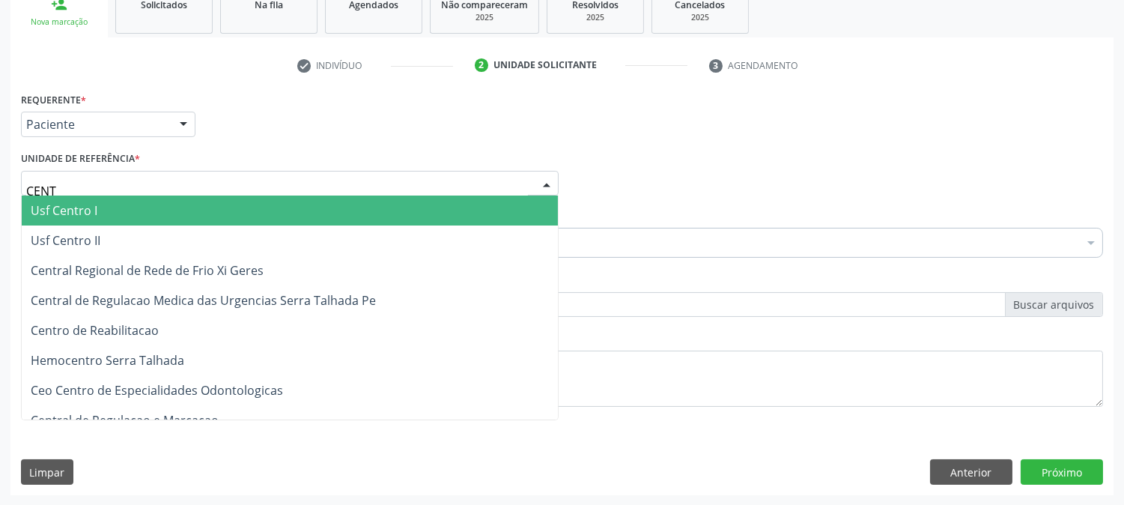
type input "CENTR"
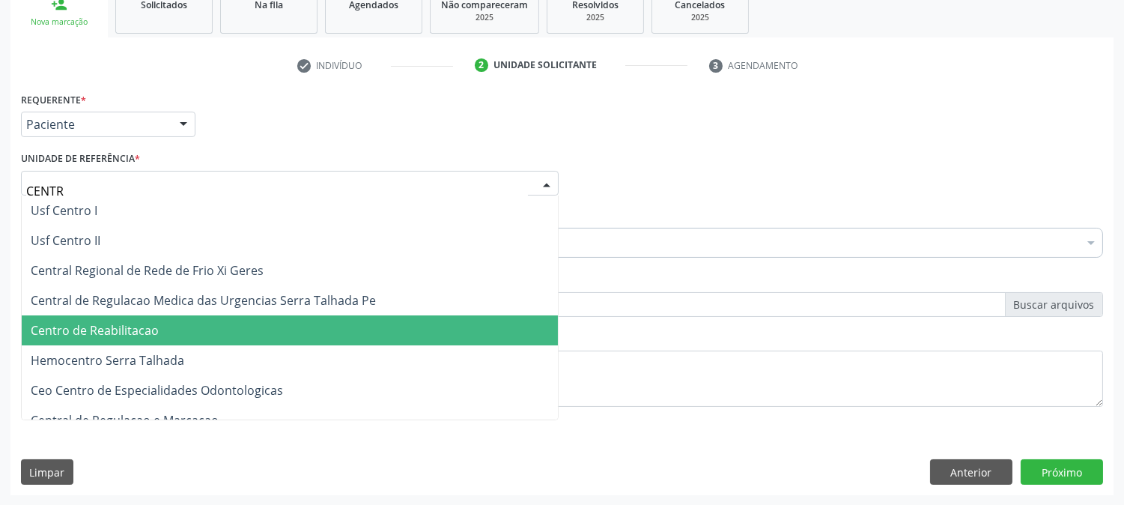
click at [138, 318] on span "Centro de Reabilitacao" at bounding box center [290, 330] width 536 height 30
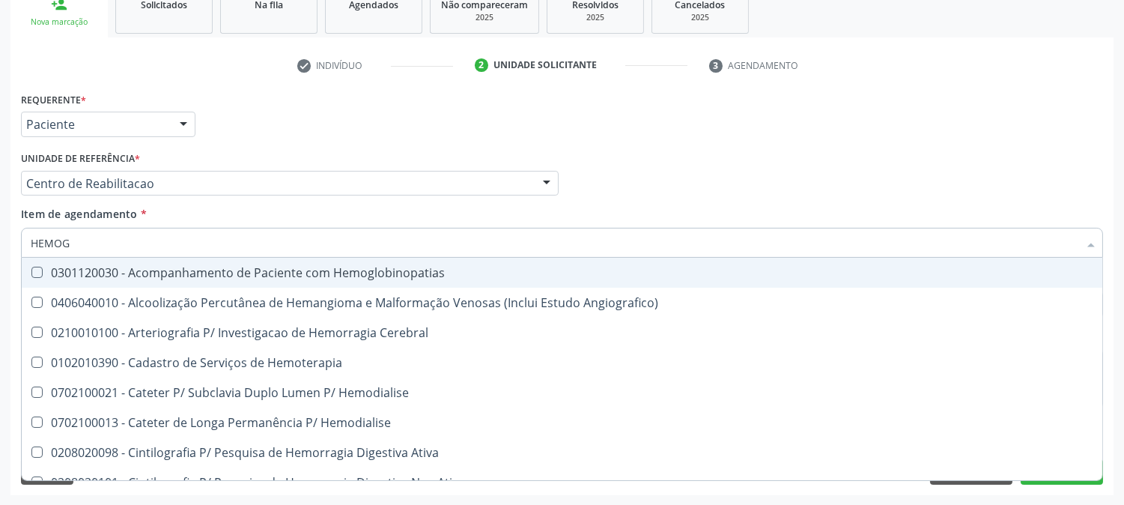
type input "HEMOGR"
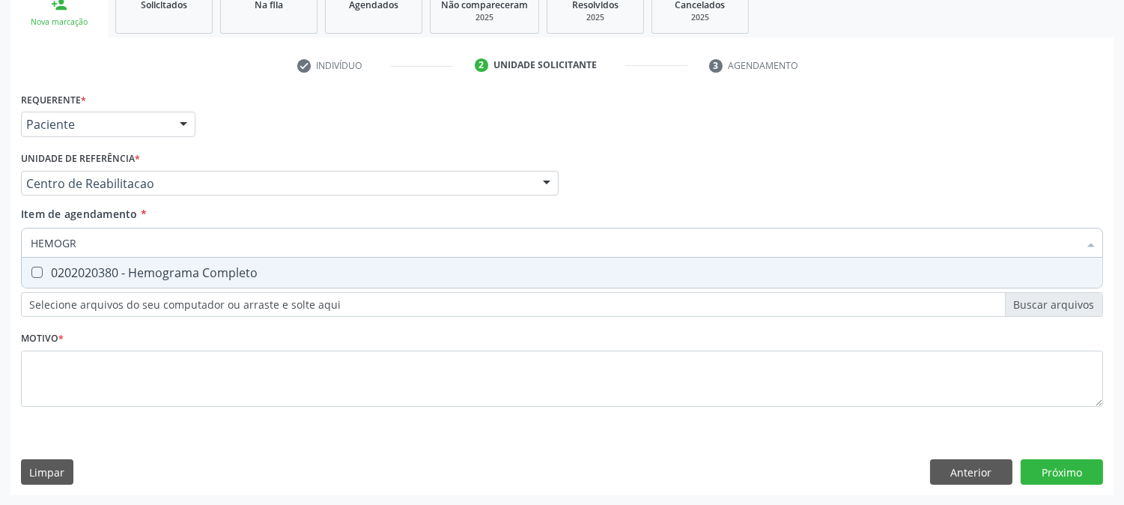
click at [94, 274] on div "0202020380 - Hemograma Completo" at bounding box center [562, 273] width 1063 height 12
checkbox Completo "true"
drag, startPoint x: 83, startPoint y: 249, endPoint x: 4, endPoint y: 242, distance: 79.0
click at [4, 242] on div "Acompanhamento Acompanhe a situação das marcações correntes e finalizadas Relat…" at bounding box center [562, 176] width 1124 height 660
type input "T"
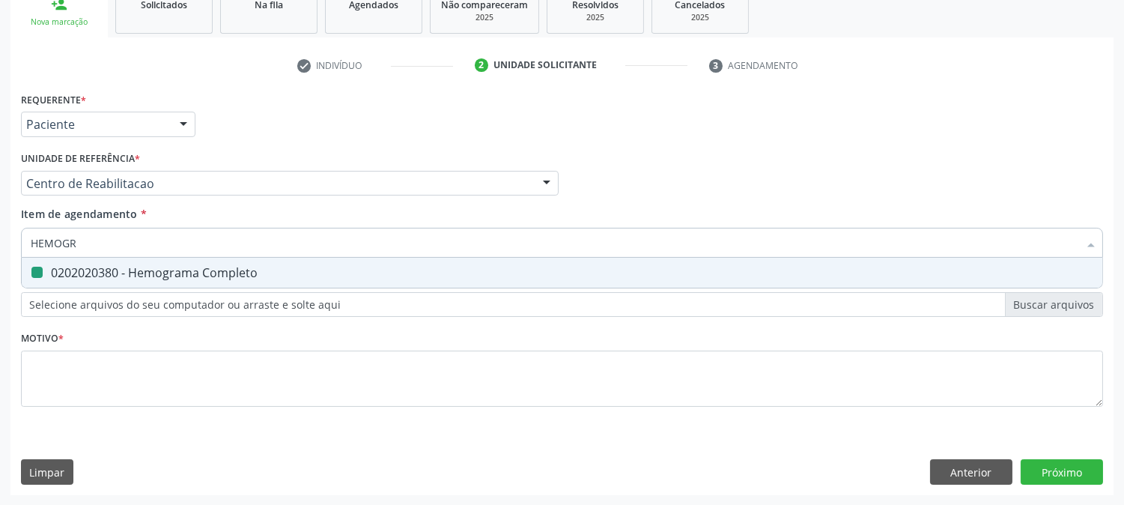
checkbox Completo "false"
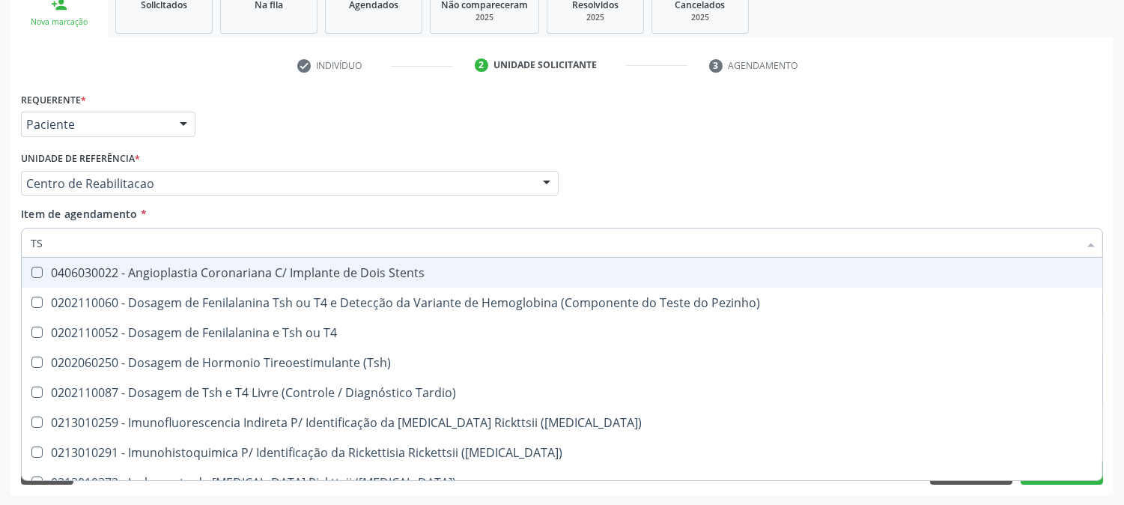
type input "TSH"
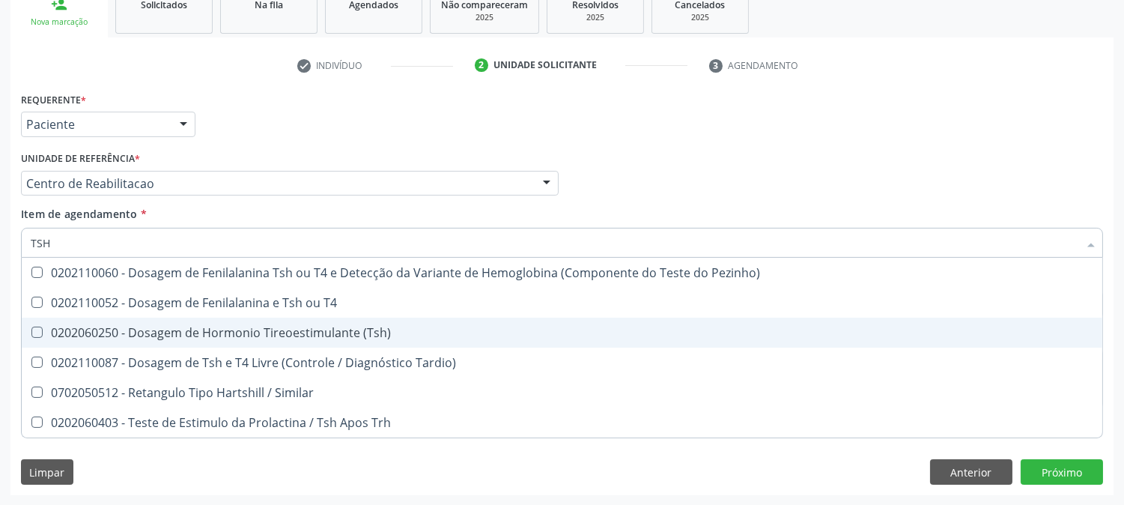
click at [113, 327] on div "0202060250 - Dosagem de Hormonio Tireoestimulante (Tsh)" at bounding box center [562, 333] width 1063 height 12
checkbox \(Tsh\) "true"
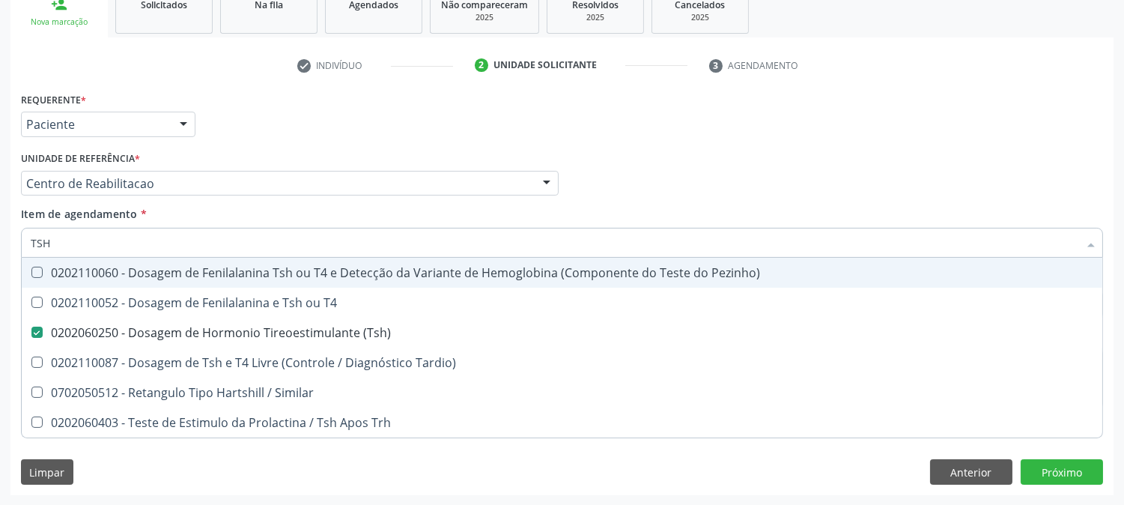
drag, startPoint x: 67, startPoint y: 248, endPoint x: 0, endPoint y: 245, distance: 67.5
click at [0, 245] on div "Acompanhamento Acompanhe a situação das marcações correntes e finalizadas Relat…" at bounding box center [562, 176] width 1124 height 660
type input "T4"
checkbox \(Tsh\) "false"
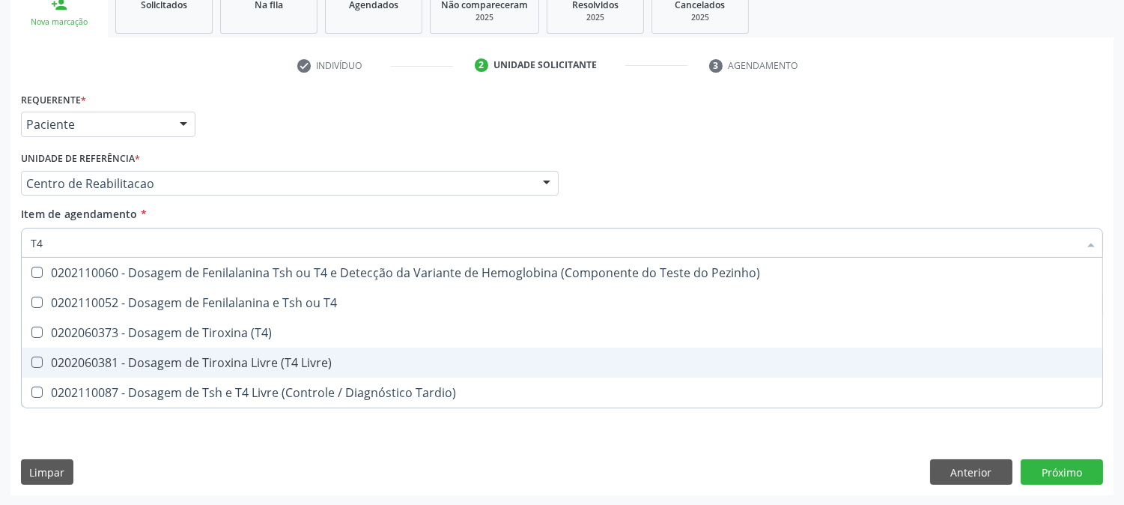
click at [93, 365] on div "0202060381 - Dosagem de Tiroxina Livre (T4 Livre)" at bounding box center [562, 362] width 1063 height 12
checkbox Livre\) "true"
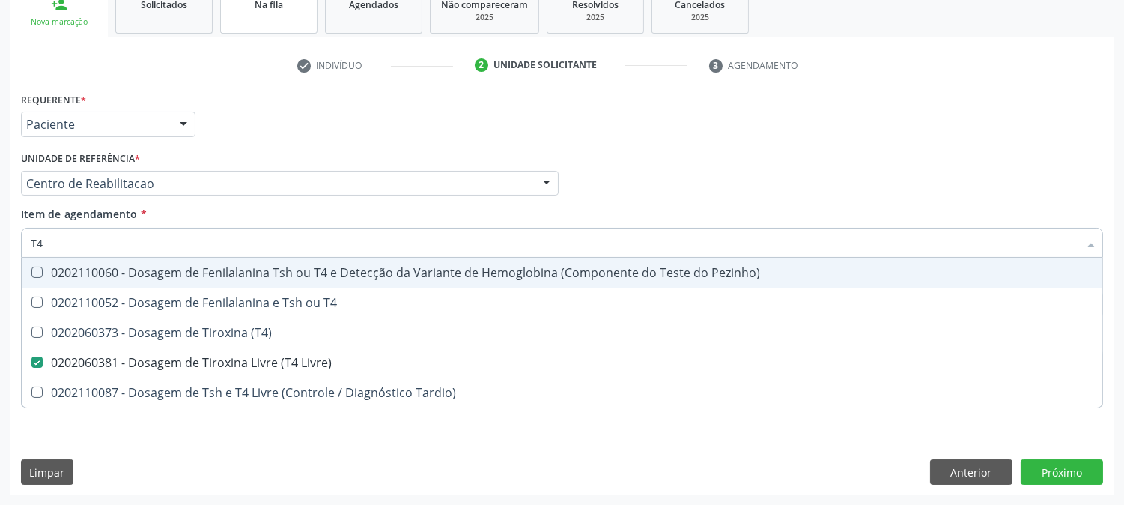
type input "T"
checkbox Livre\) "false"
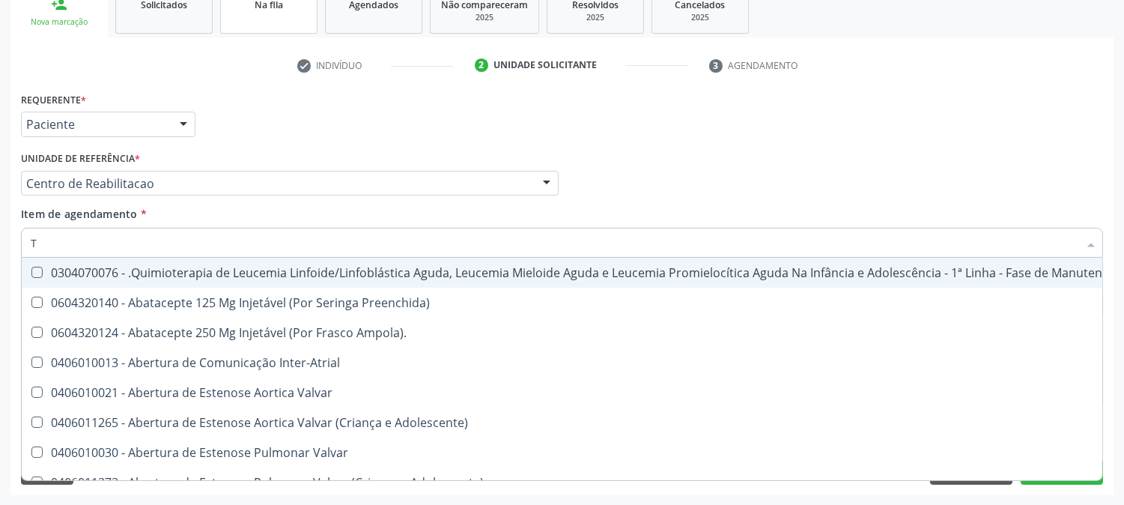
type input "T3"
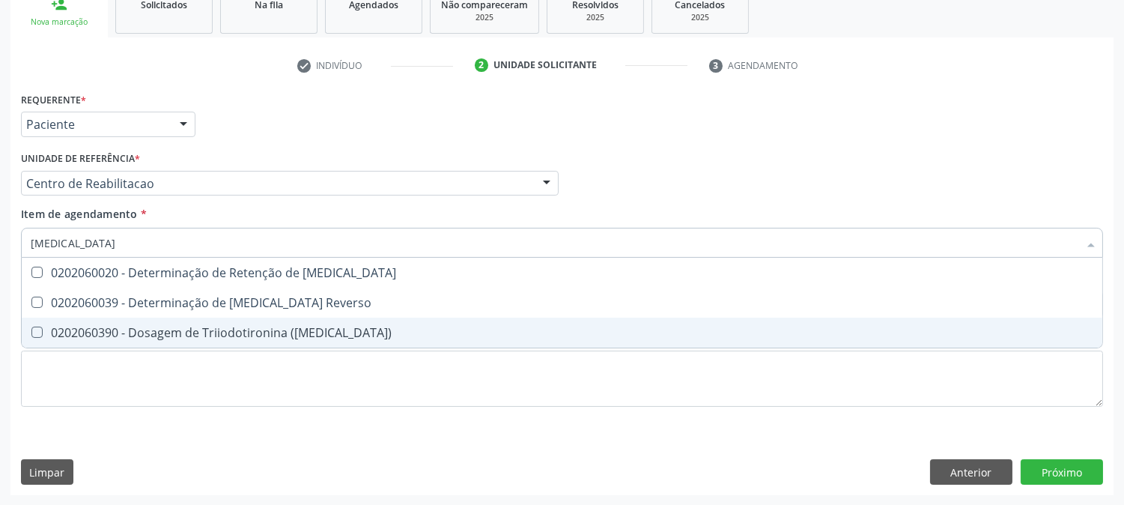
click at [271, 327] on div "0202060390 - Dosagem de Triiodotironina (T3)" at bounding box center [562, 333] width 1063 height 12
checkbox \(T3\) "true"
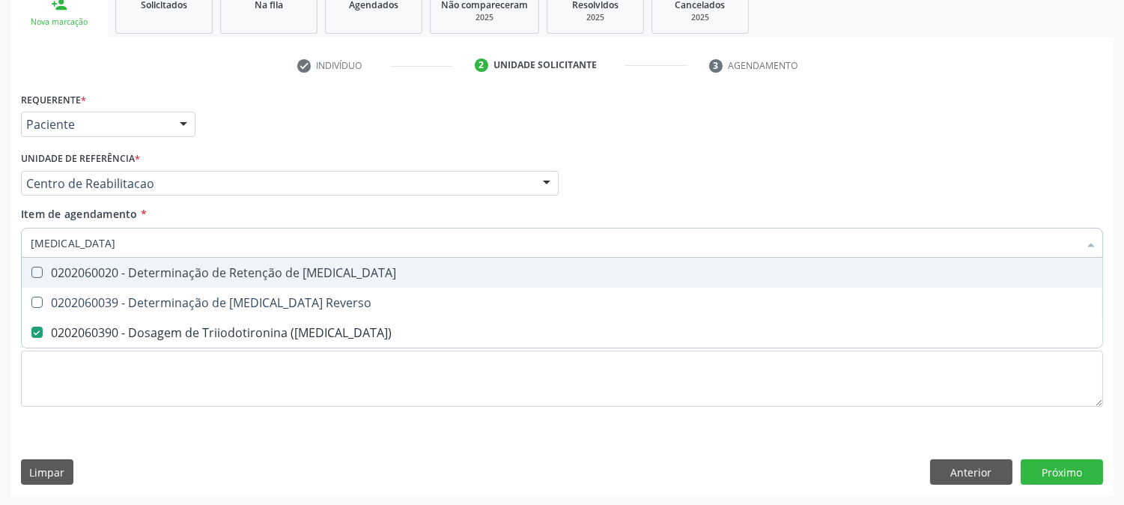
drag, startPoint x: 65, startPoint y: 241, endPoint x: 0, endPoint y: 253, distance: 66.3
click at [0, 253] on div "Acompanhamento Acompanhe a situação das marcações correntes e finalizadas Relat…" at bounding box center [562, 176] width 1124 height 660
type input "URE"
checkbox \(T3\) "false"
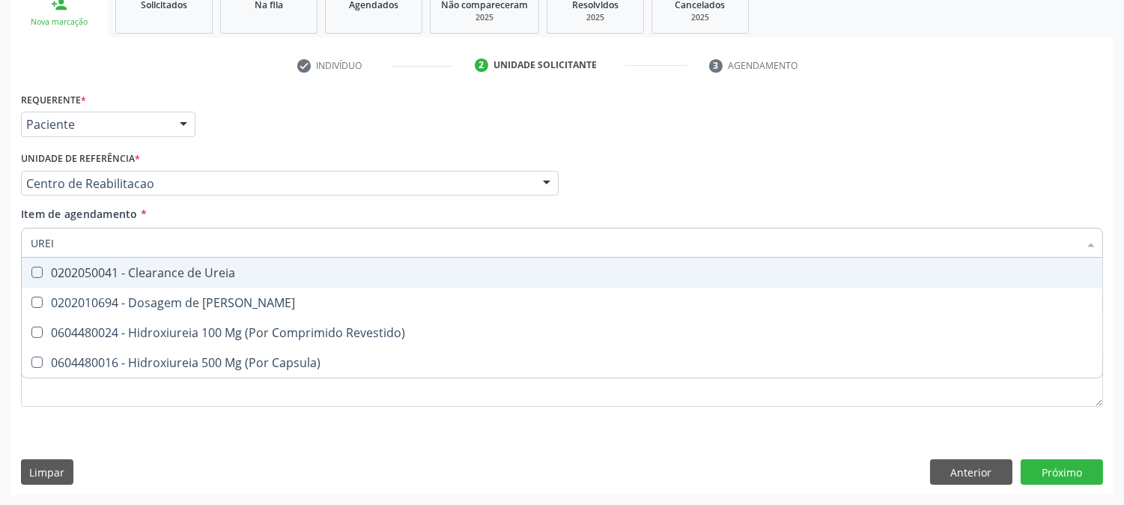
type input "UREIA"
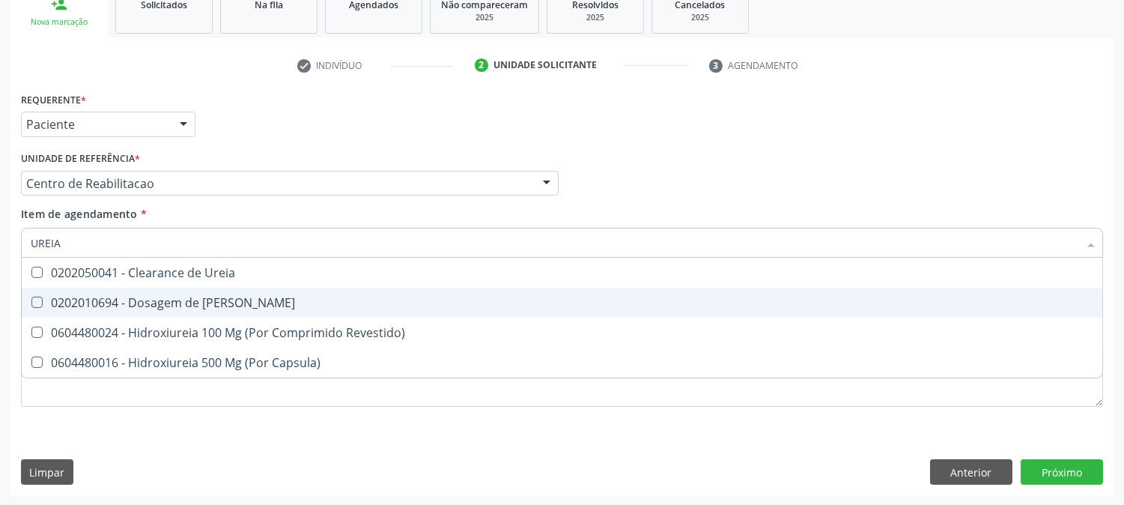
click at [46, 290] on span "0202010694 - Dosagem de [PERSON_NAME]" at bounding box center [562, 303] width 1081 height 30
checkbox Ureia "true"
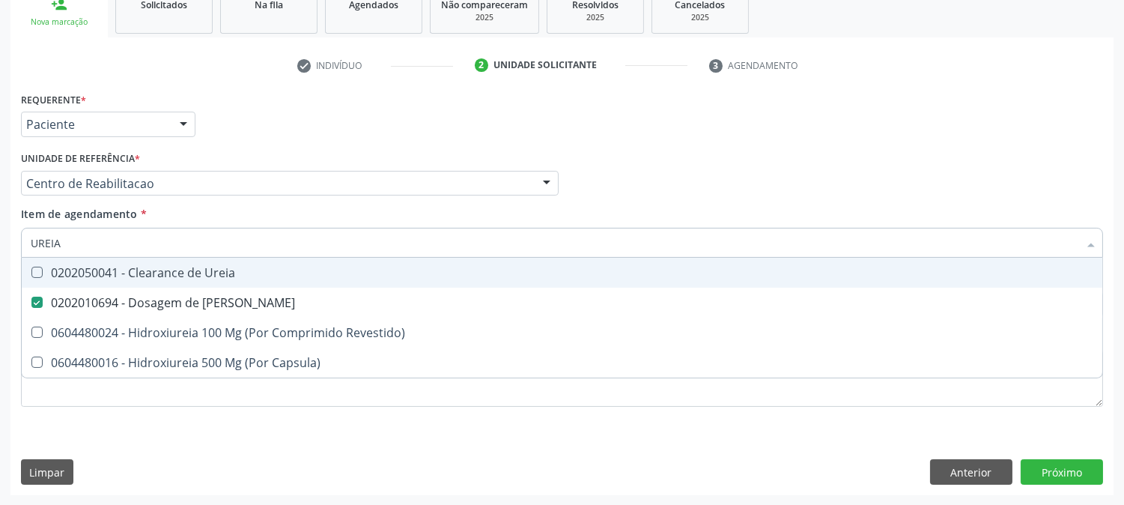
drag, startPoint x: 71, startPoint y: 237, endPoint x: 21, endPoint y: 246, distance: 50.9
click at [21, 246] on div "UREIA" at bounding box center [562, 243] width 1082 height 30
type input "C"
checkbox Ureia "false"
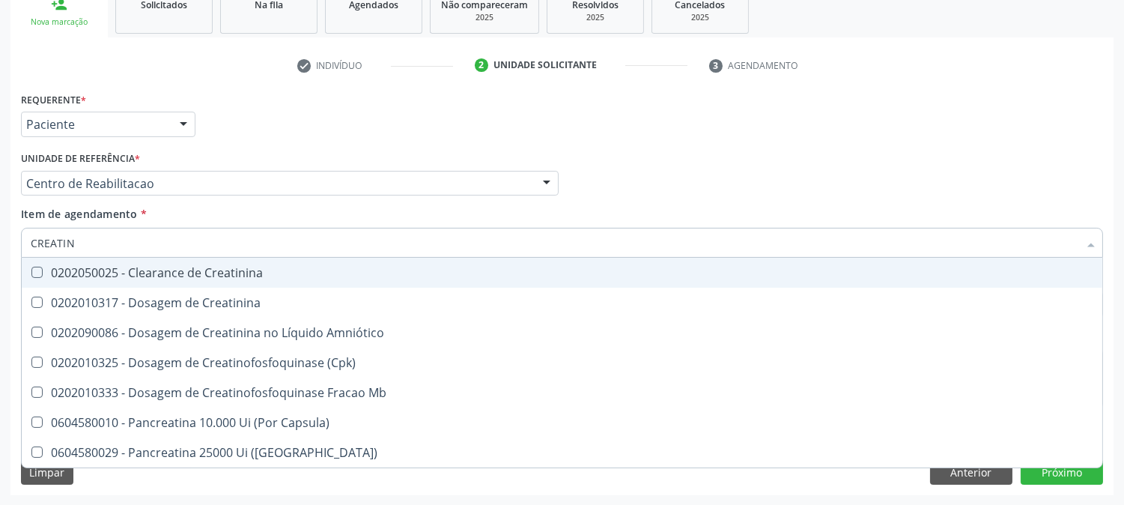
type input "CREATINI"
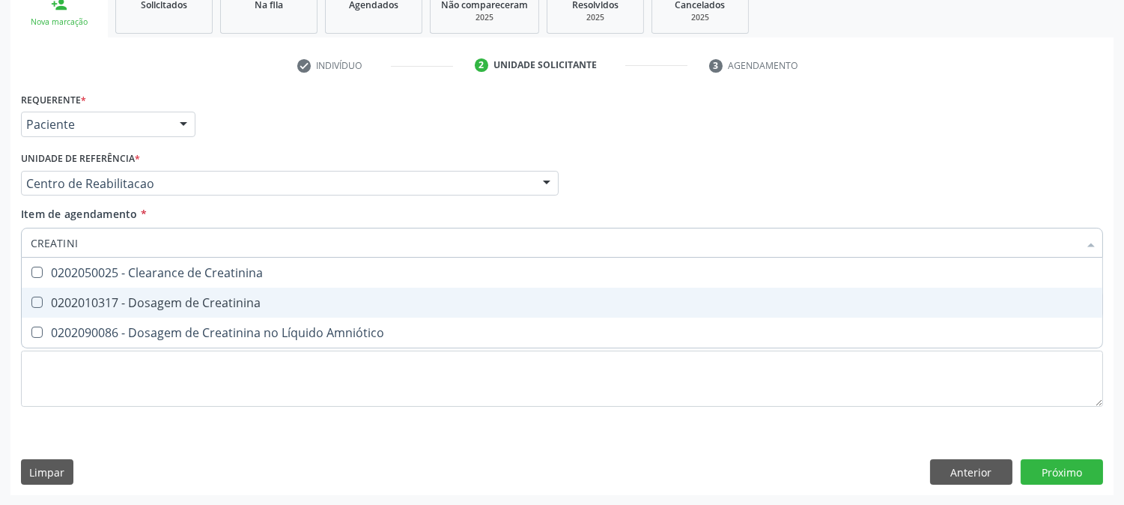
click at [85, 297] on div "0202010317 - Dosagem de Creatinina" at bounding box center [562, 303] width 1063 height 12
checkbox Creatinina "true"
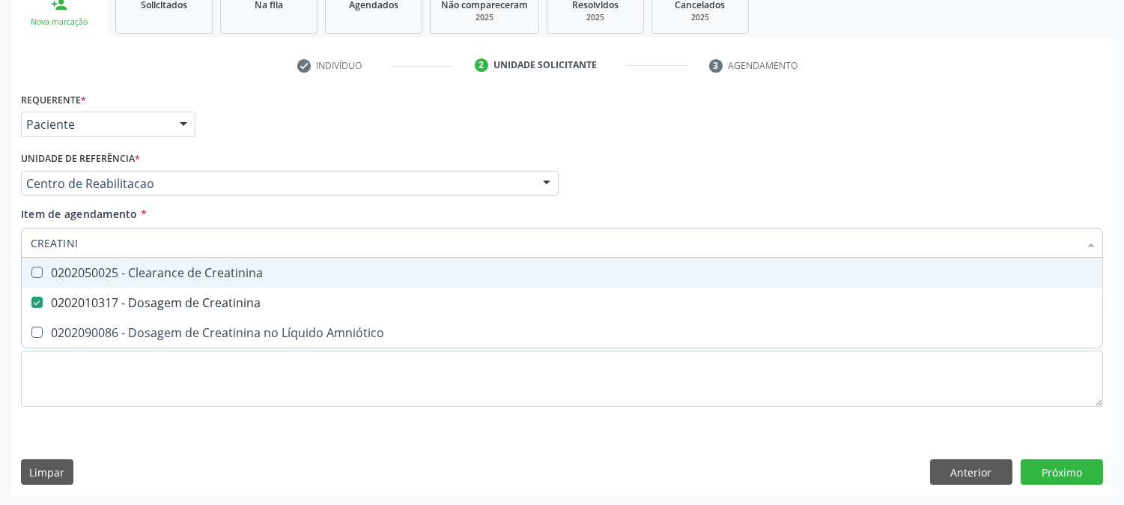
drag, startPoint x: 91, startPoint y: 237, endPoint x: 24, endPoint y: 243, distance: 67.0
click at [24, 243] on div "CREATINI" at bounding box center [562, 243] width 1082 height 30
type input "T"
checkbox Creatinina "false"
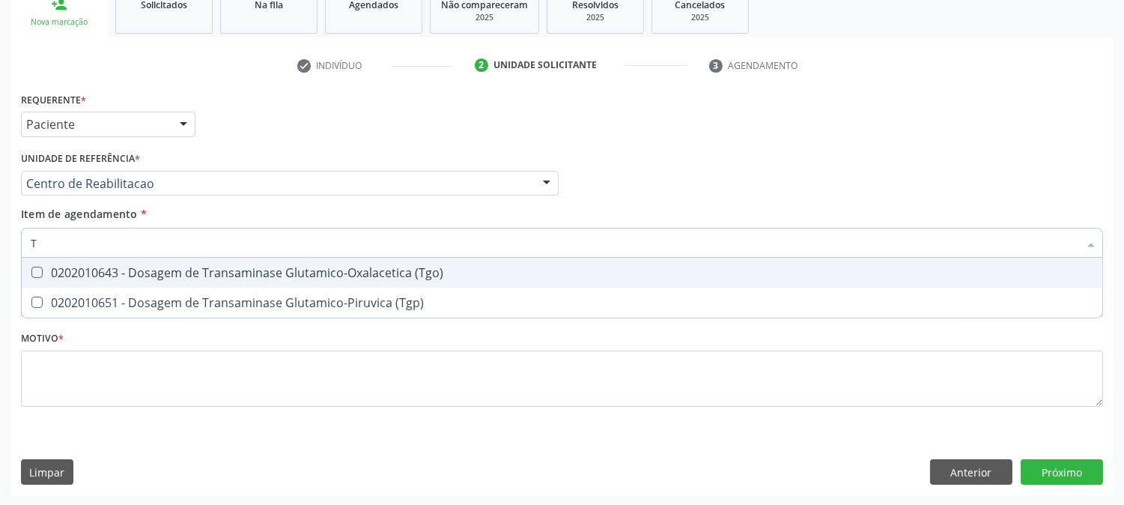
type input "TG"
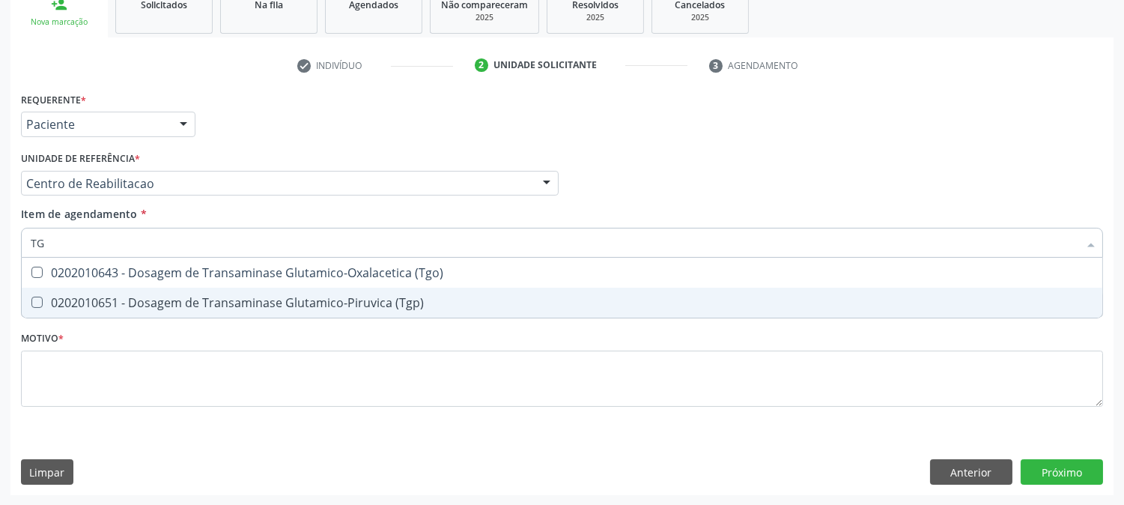
click at [27, 288] on span "0202010651 - Dosagem de Transaminase Glutamico-Piruvica (Tgp)" at bounding box center [562, 303] width 1081 height 30
checkbox \(Tgp\) "true"
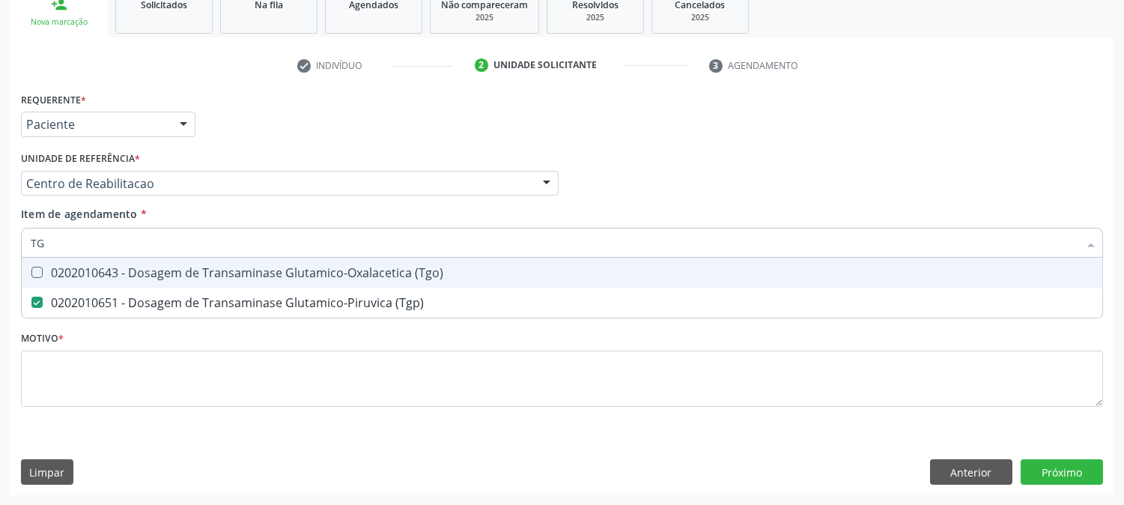
click at [43, 279] on span "0202010643 - Dosagem de Transaminase Glutamico-Oxalacetica (Tgo)" at bounding box center [562, 273] width 1081 height 30
checkbox \(Tgo\) "true"
drag, startPoint x: 58, startPoint y: 248, endPoint x: 12, endPoint y: 236, distance: 48.0
click at [12, 236] on div "Requerente * Paciente Profissional de Saúde Paciente Nenhum resultado encontrad…" at bounding box center [561, 291] width 1103 height 407
type input "G"
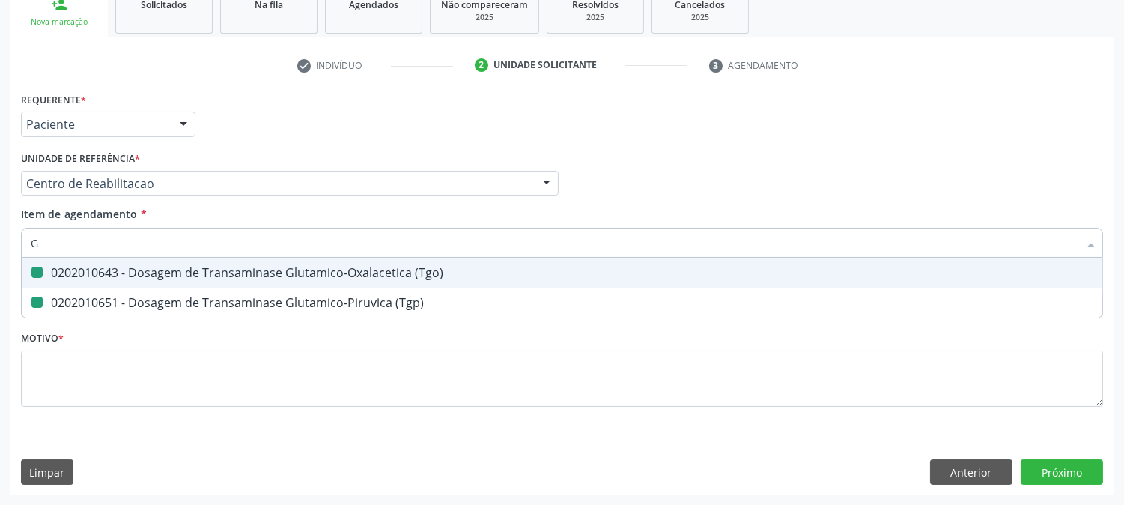
checkbox \(Tgo\) "false"
checkbox \(Tgp\) "false"
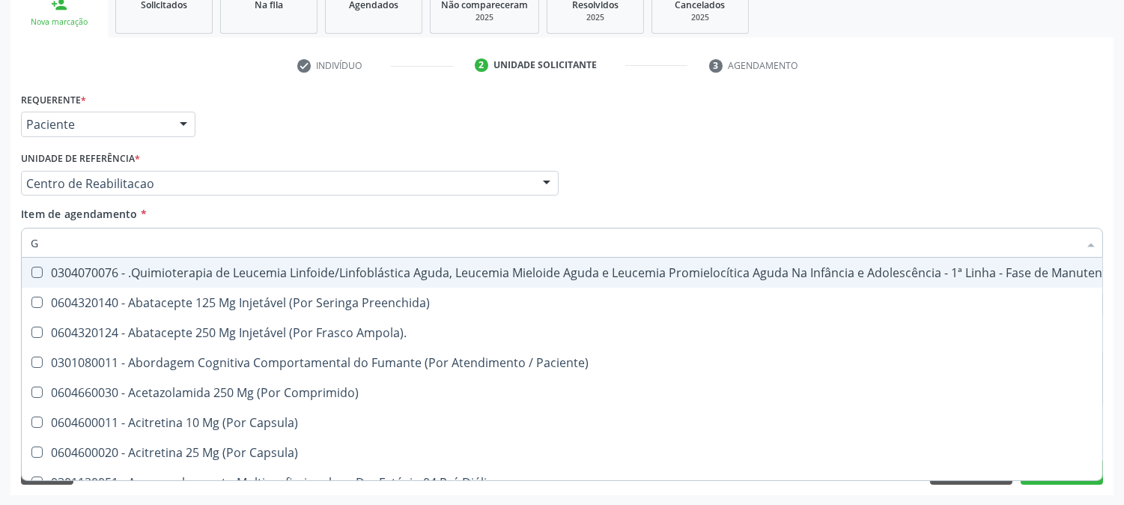
type input "GL"
checkbox 5Ml\) "true"
checkbox Miotendinoso "true"
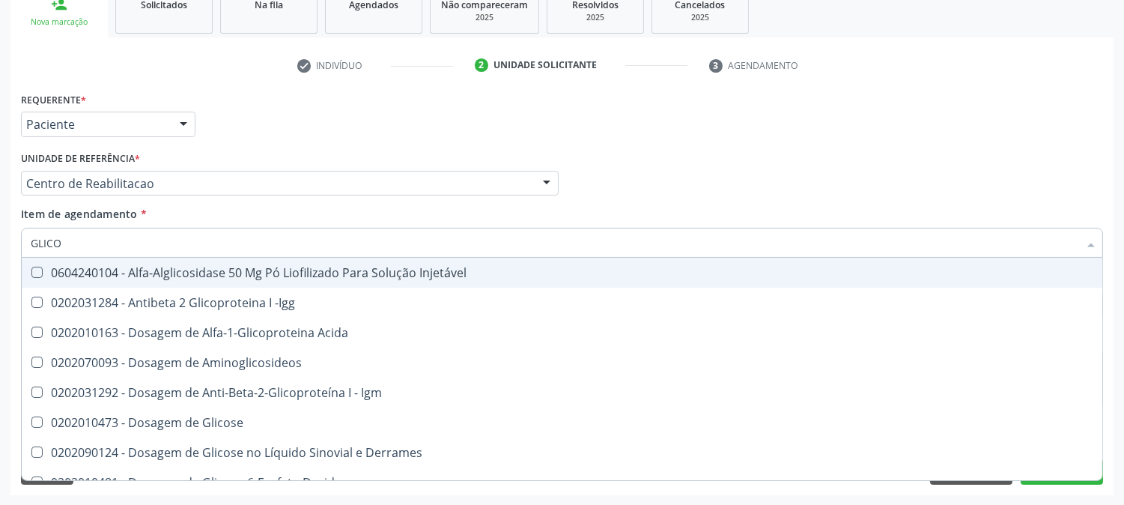
type input "GLICOS"
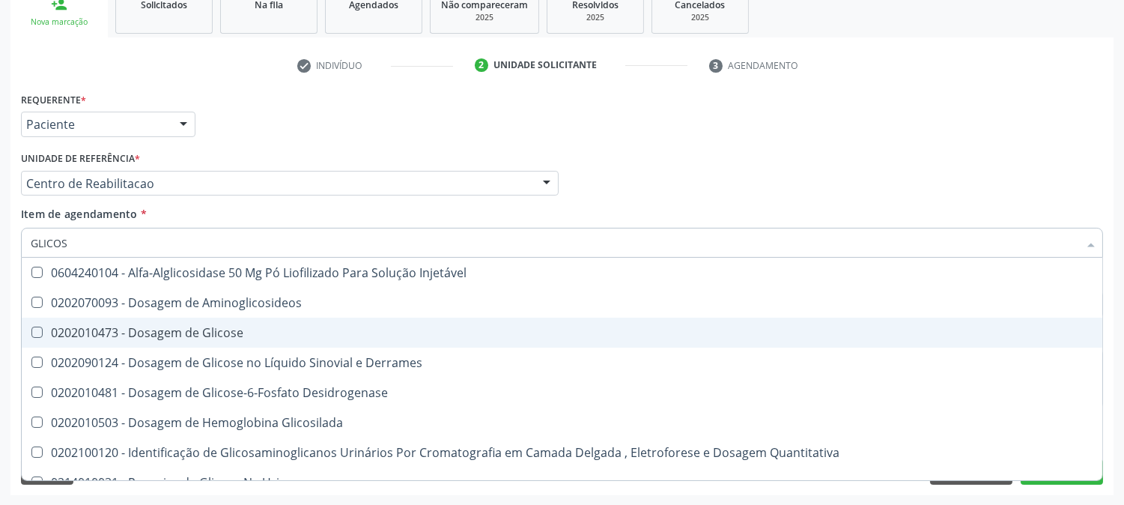
click at [68, 328] on div "0202010473 - Dosagem de Glicose" at bounding box center [562, 333] width 1063 height 12
checkbox Glicose "true"
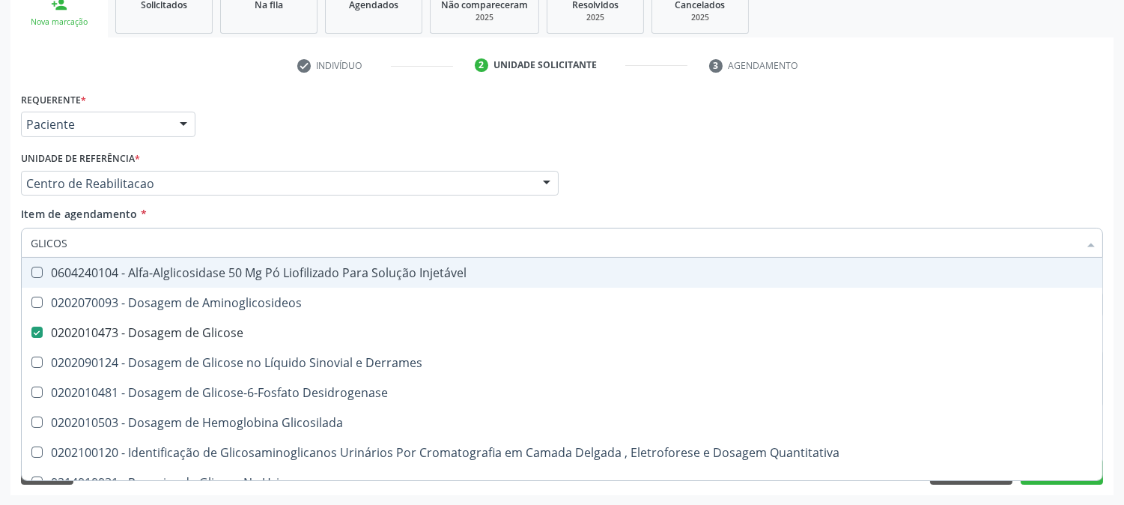
drag, startPoint x: 77, startPoint y: 244, endPoint x: 0, endPoint y: 244, distance: 77.1
click at [0, 244] on div "Acompanhamento Acompanhe a situação das marcações correntes e finalizadas Relat…" at bounding box center [562, 176] width 1124 height 660
type input "HE"
checkbox Glicose "false"
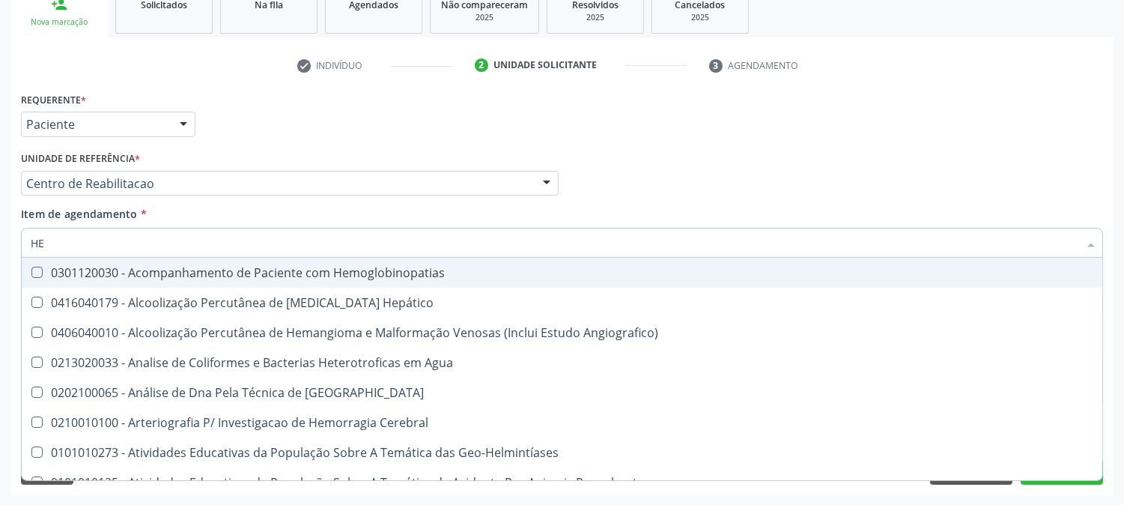
type input "HEM"
checkbox II "true"
checkbox Completo "false"
type input "HEMO"
checkbox Hemácias "true"
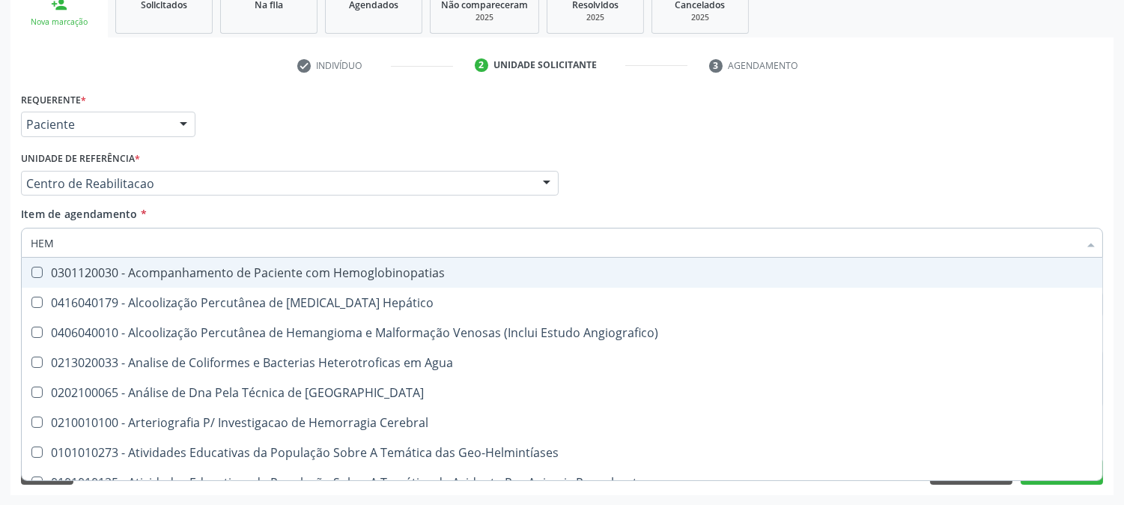
checkbox II "false"
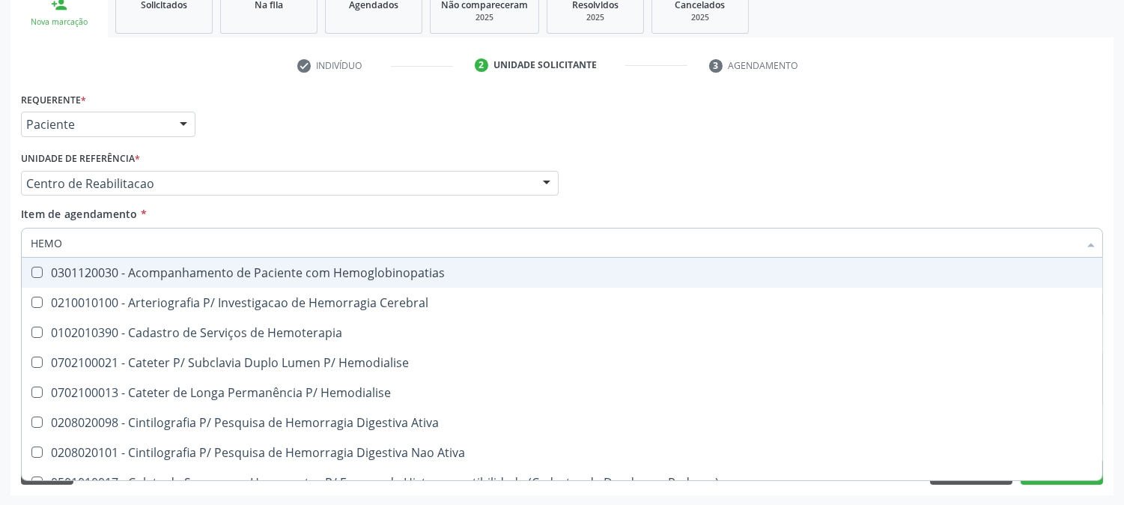
type input "HEMOG"
checkbox Carboxi-Hemoglobina "true"
type input "HEMOGL"
checkbox Carboxi-Hemoglobina "false"
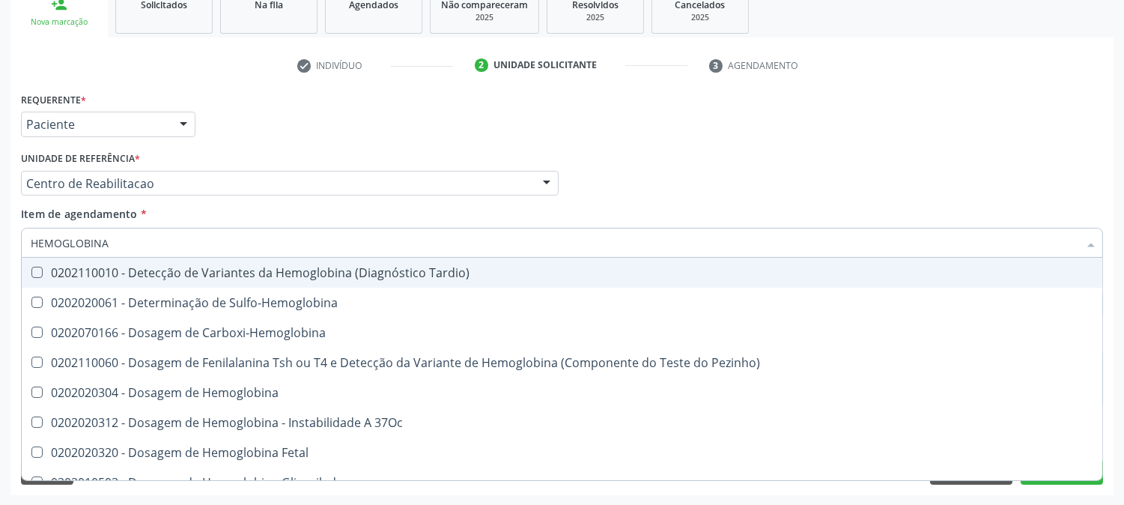
type input "HEMOGLOBINA G"
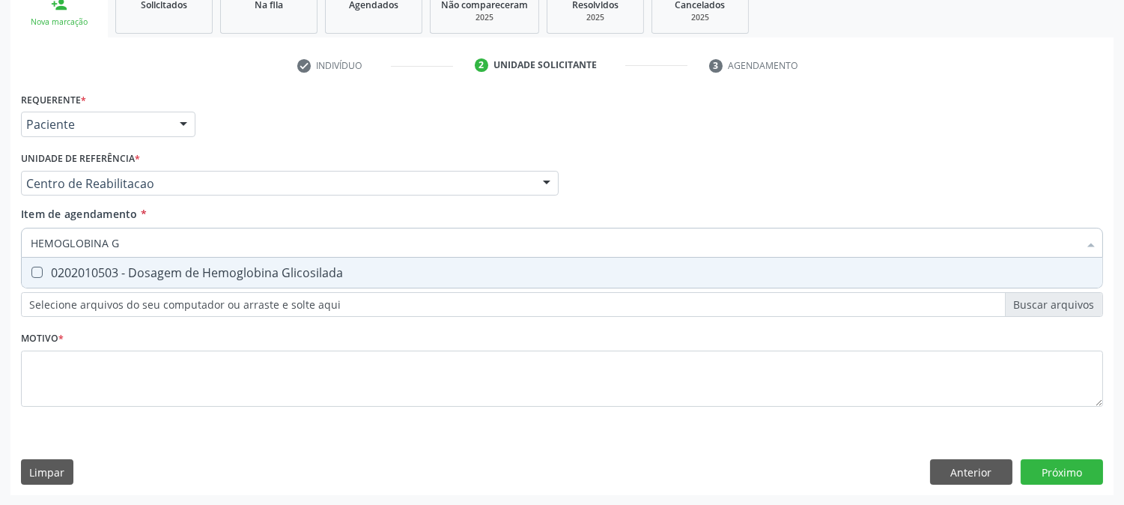
click at [66, 280] on span "0202010503 - Dosagem de Hemoglobina Glicosilada" at bounding box center [562, 273] width 1081 height 30
checkbox Glicosilada "true"
drag, startPoint x: 133, startPoint y: 250, endPoint x: 0, endPoint y: 250, distance: 132.6
click at [0, 250] on div "Acompanhamento Acompanhe a situação das marcações correntes e finalizadas Relat…" at bounding box center [562, 176] width 1124 height 660
type input "TRIGLI"
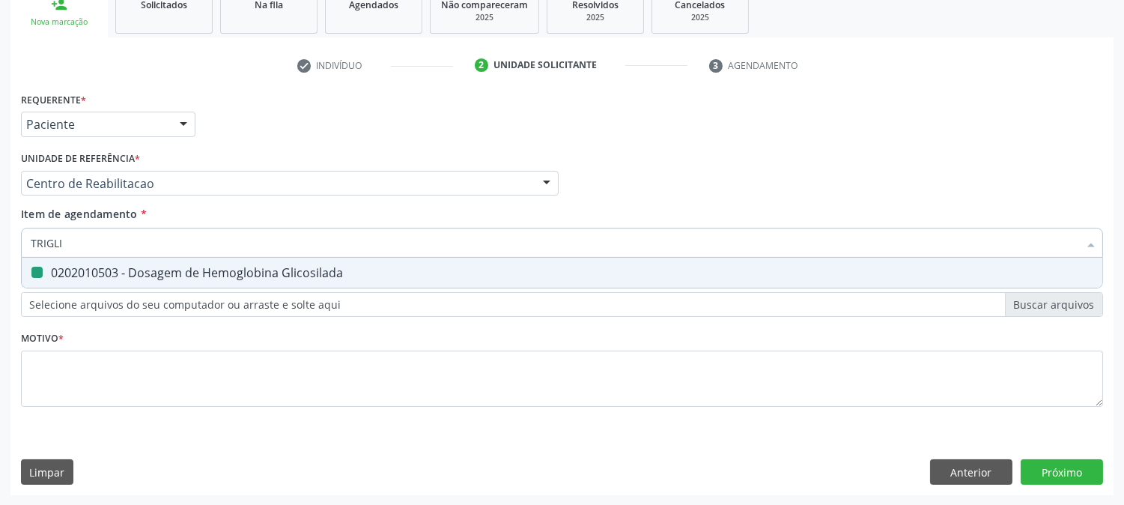
checkbox Glicosilada "false"
type input "TRIGLIC"
click at [46, 279] on span "0202010678 - Dosagem de Triglicerideos" at bounding box center [562, 273] width 1081 height 30
checkbox Triglicerideos "true"
drag, startPoint x: 100, startPoint y: 240, endPoint x: 13, endPoint y: 241, distance: 87.6
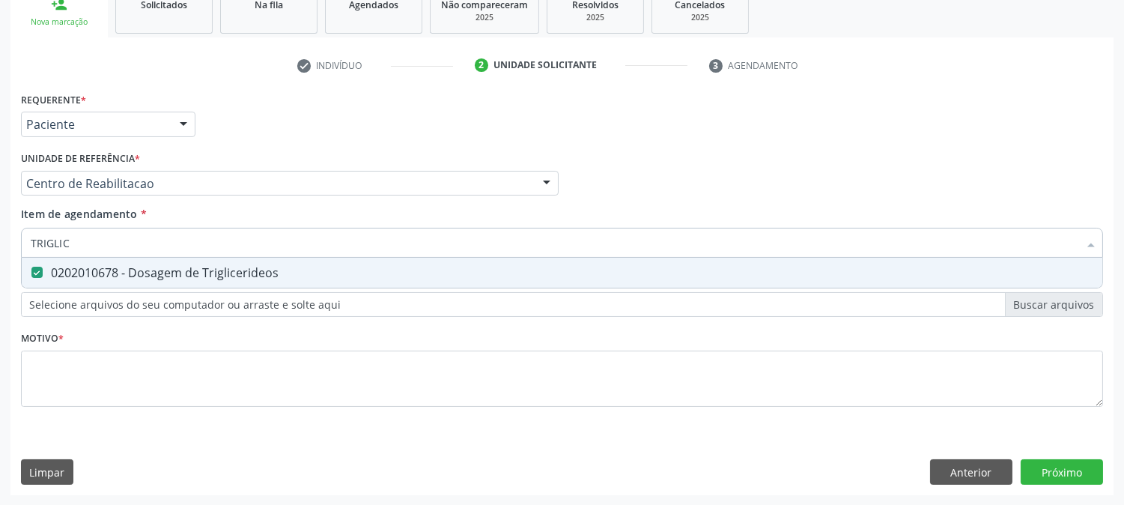
click at [13, 241] on div "Requerente * Paciente Profissional de Saúde Paciente Nenhum resultado encontrad…" at bounding box center [561, 291] width 1103 height 407
type input "C"
checkbox Triglicerideos "false"
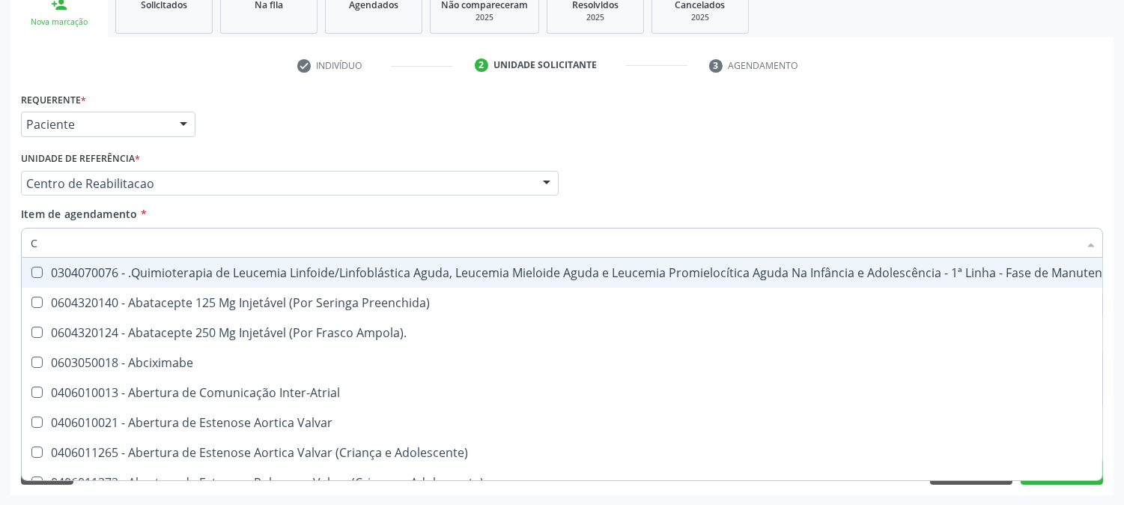
type input "CO"
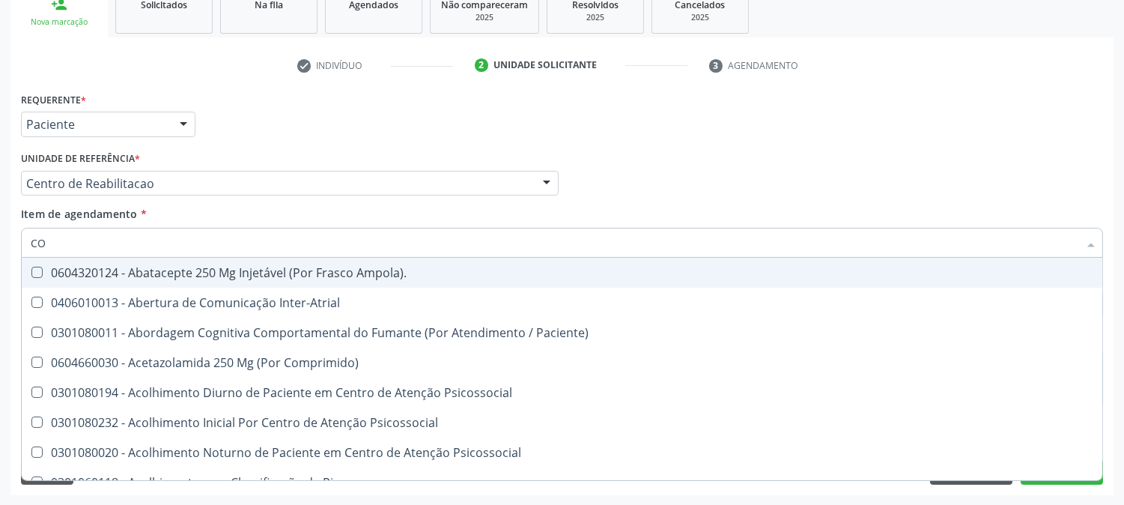
checkbox Glicose "true"
checkbox Glicosilada "true"
checkbox \(Tgo\) "true"
checkbox \(Tgp\) "true"
type input "COLES"
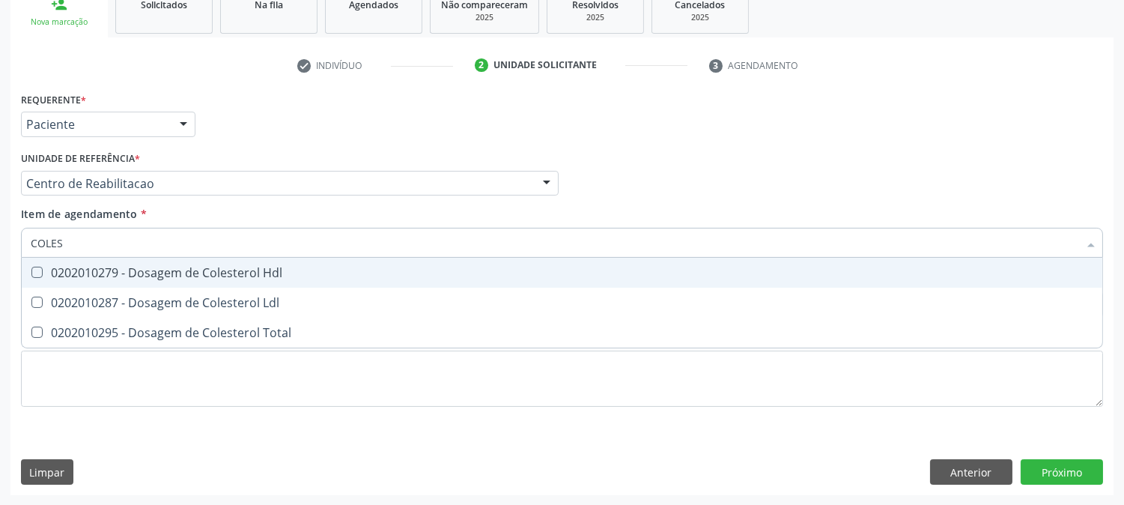
click at [112, 268] on div "0202010279 - Dosagem de Colesterol Hdl" at bounding box center [562, 273] width 1063 height 12
checkbox Hdl "true"
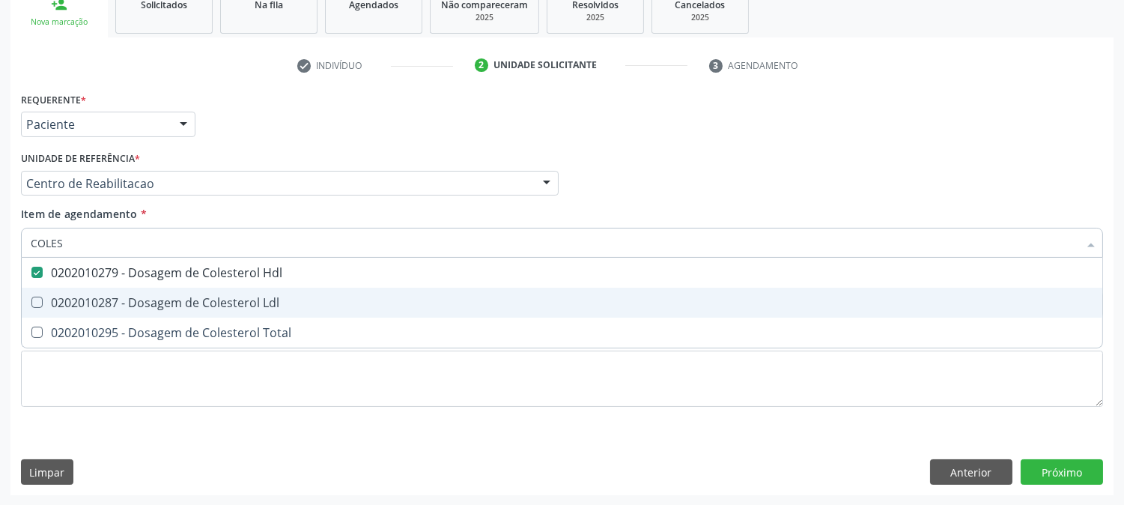
click at [111, 297] on div "0202010287 - Dosagem de Colesterol Ldl" at bounding box center [562, 303] width 1063 height 12
checkbox Ldl "true"
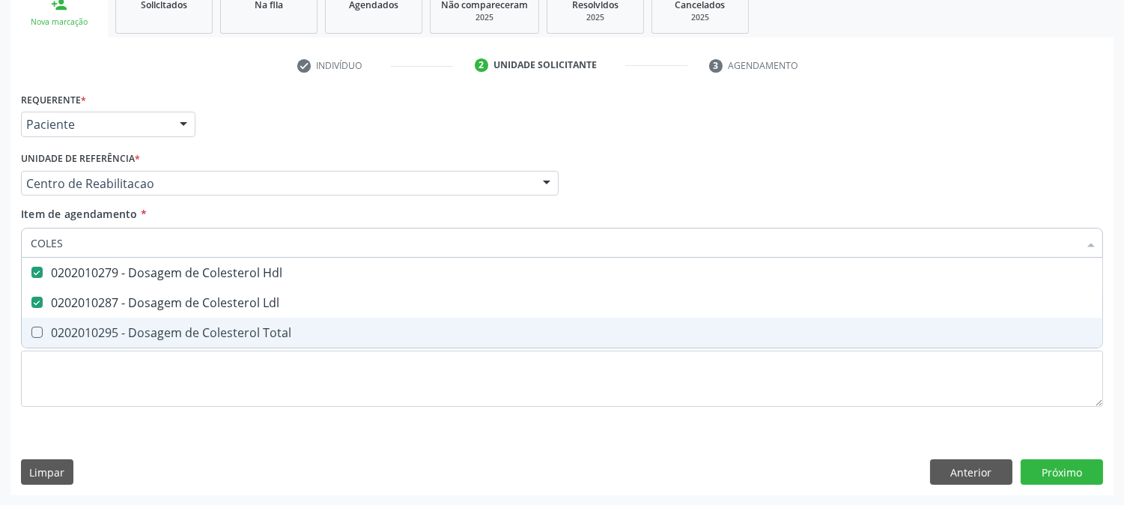
click at [116, 327] on div "0202010295 - Dosagem de Colesterol Total" at bounding box center [562, 333] width 1063 height 12
checkbox Total "true"
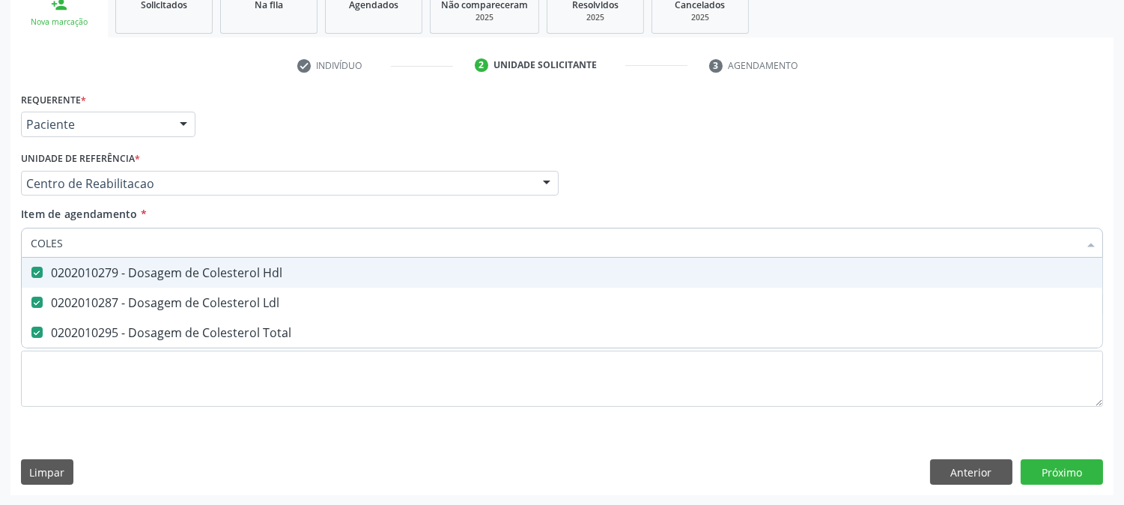
drag, startPoint x: 69, startPoint y: 248, endPoint x: 0, endPoint y: 250, distance: 68.9
click at [0, 250] on div "Acompanhamento Acompanhe a situação das marcações correntes e finalizadas Relat…" at bounding box center [562, 176] width 1124 height 660
type input "PRO"
checkbox Hdl "false"
checkbox Ldl "false"
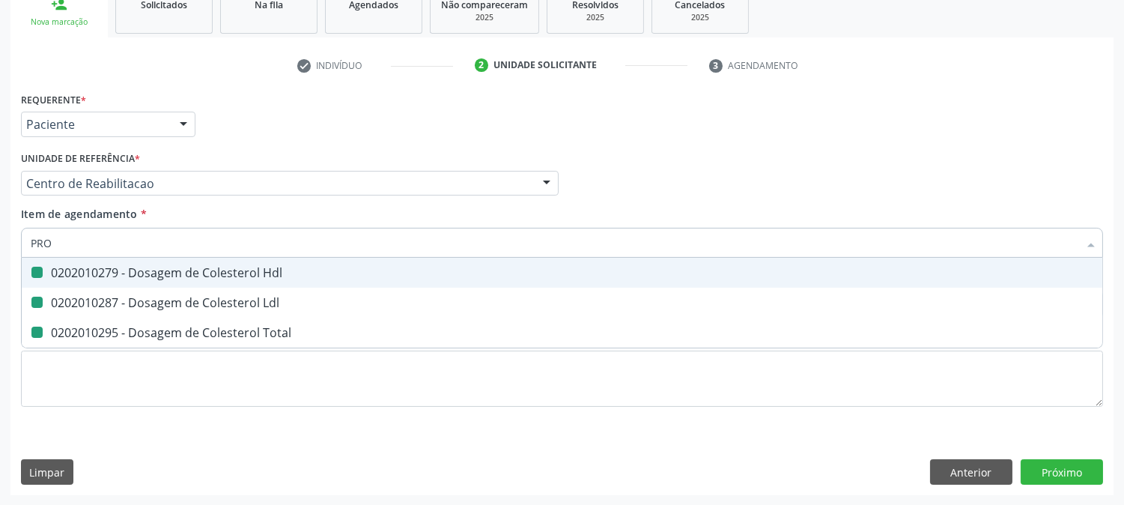
checkbox Total "false"
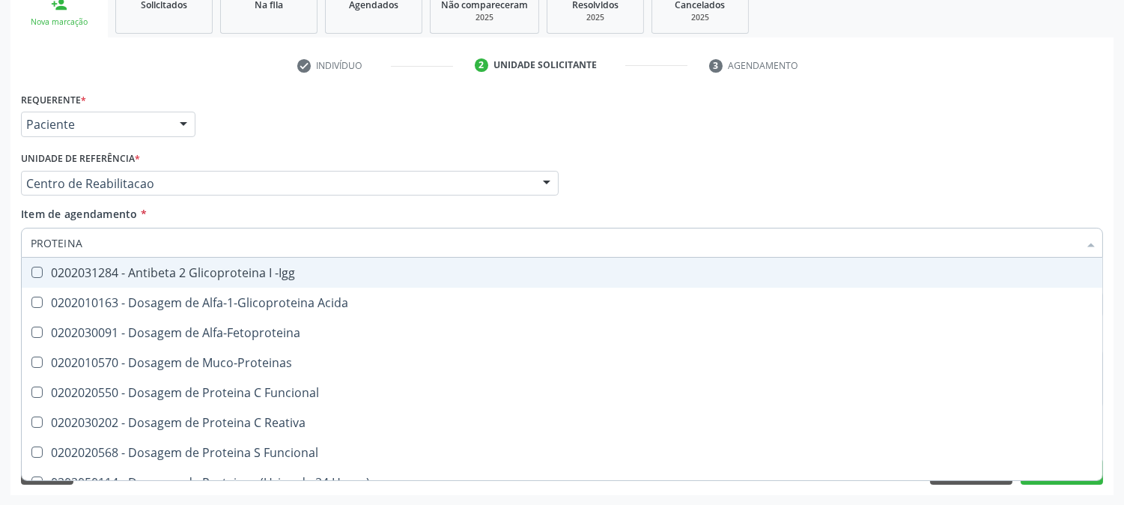
type input "PROTEINA"
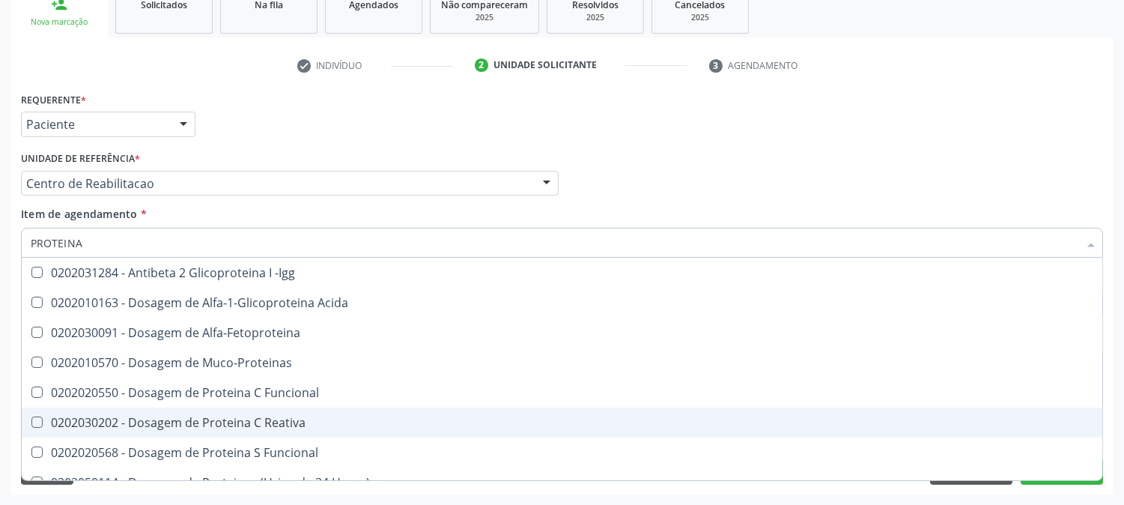
click at [321, 417] on div "0202030202 - Dosagem de Proteina C Reativa" at bounding box center [562, 422] width 1063 height 12
checkbox Reativa "true"
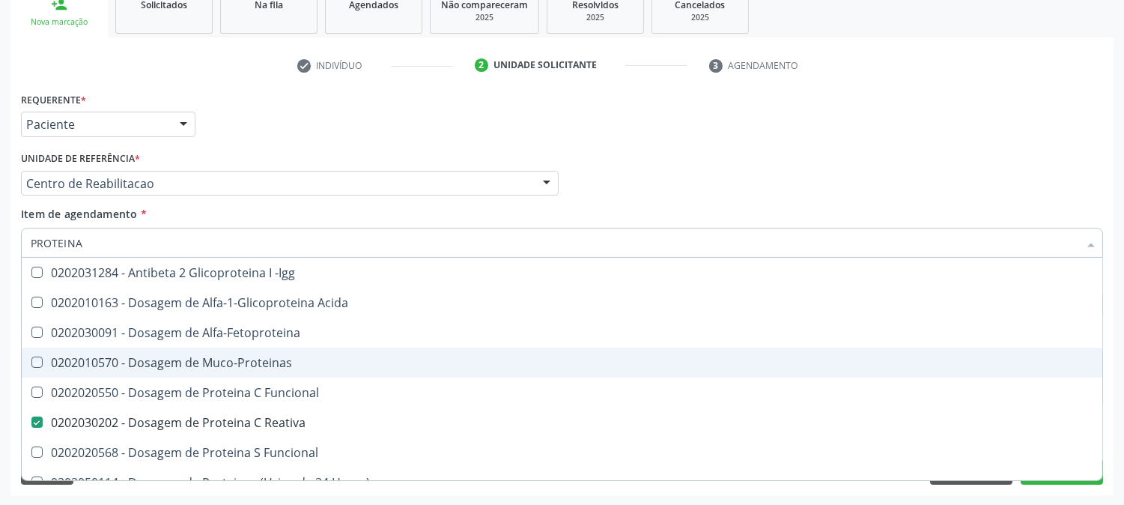
click at [0, 320] on div "Acompanhamento Acompanhe a situação das marcações correntes e finalizadas Relat…" at bounding box center [562, 176] width 1124 height 660
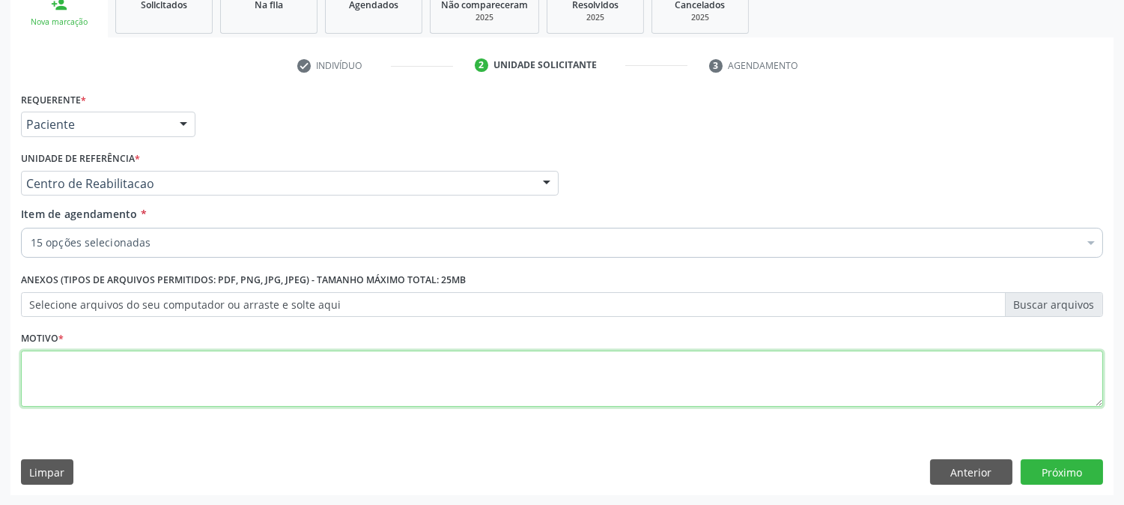
click at [96, 368] on textarea at bounding box center [562, 379] width 1082 height 57
type textarea "."
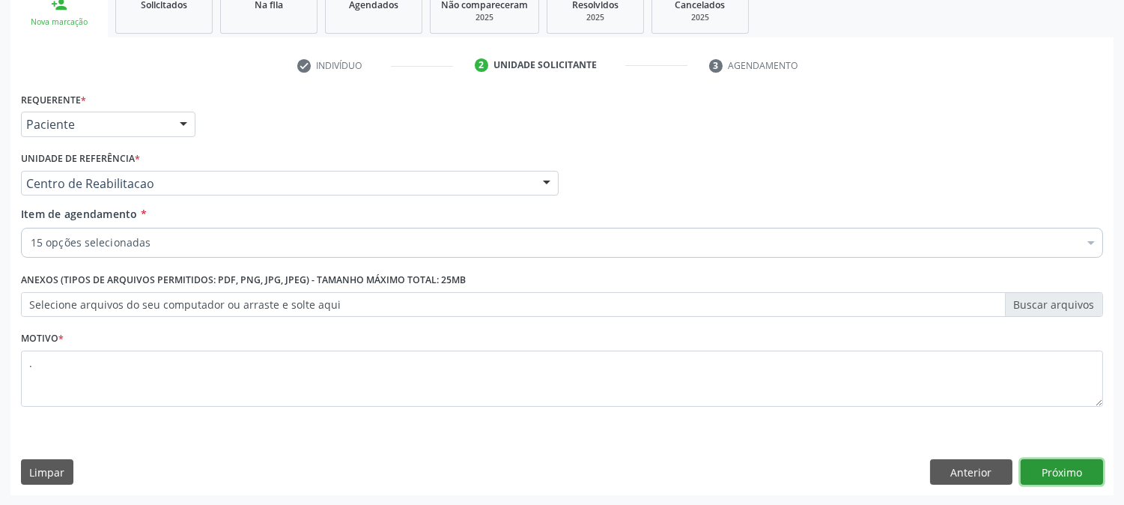
click at [1034, 465] on button "Próximo" at bounding box center [1062, 471] width 82 height 25
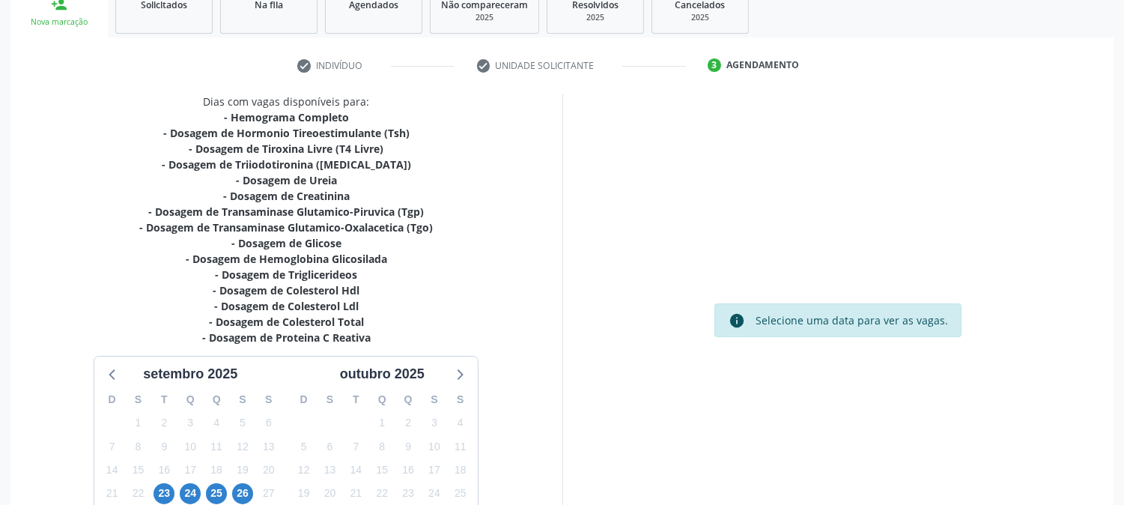
scroll to position [365, 0]
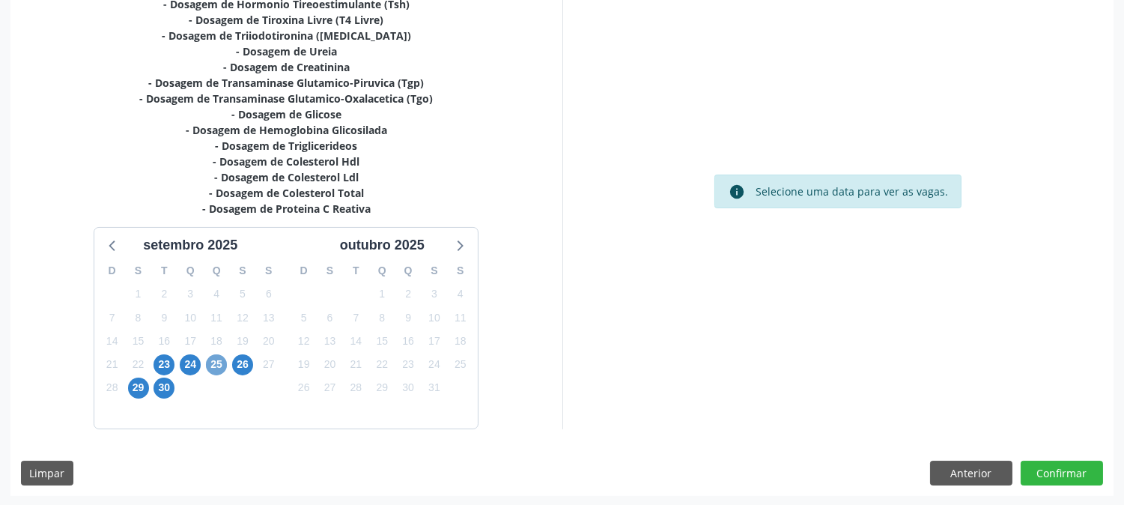
click at [217, 369] on span "25" at bounding box center [216, 364] width 21 height 21
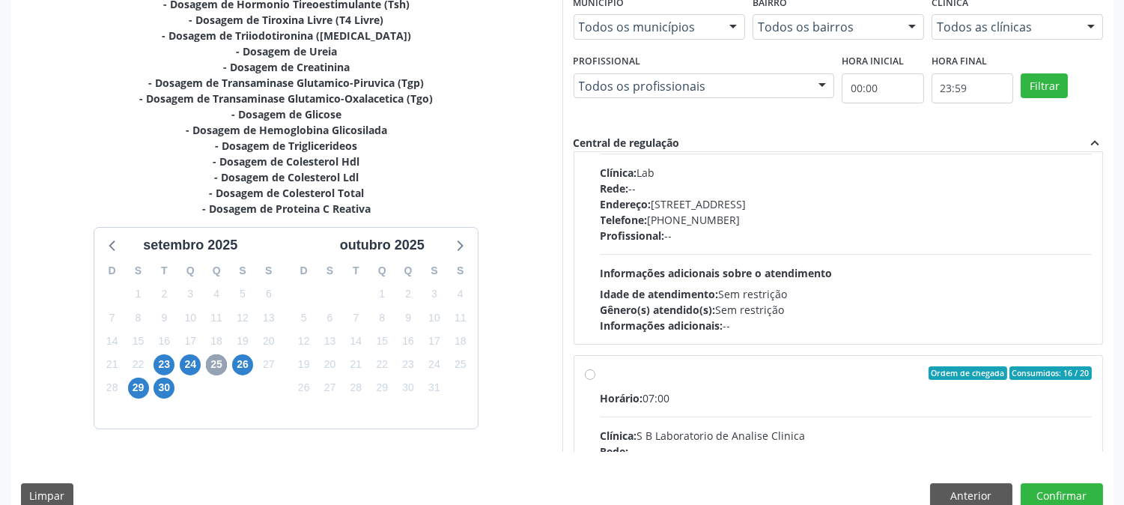
scroll to position [0, 0]
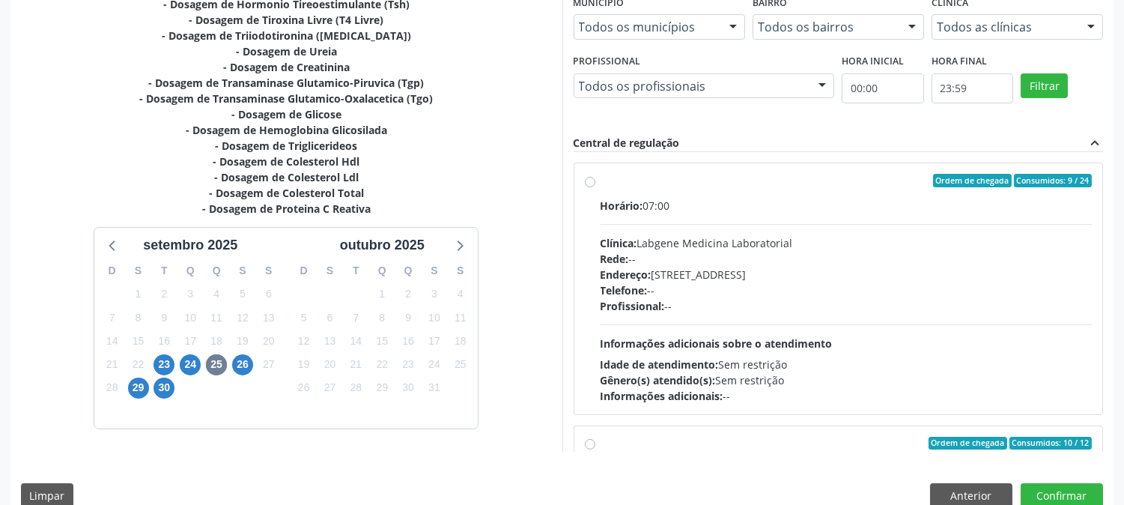
click at [633, 290] on span "Telefone:" at bounding box center [624, 290] width 47 height 14
click at [595, 187] on input "Ordem de chegada Consumidos: 9 / 24 Horário: 07:00 Clínica: Labgene Medicina La…" at bounding box center [590, 180] width 10 height 13
radio input "true"
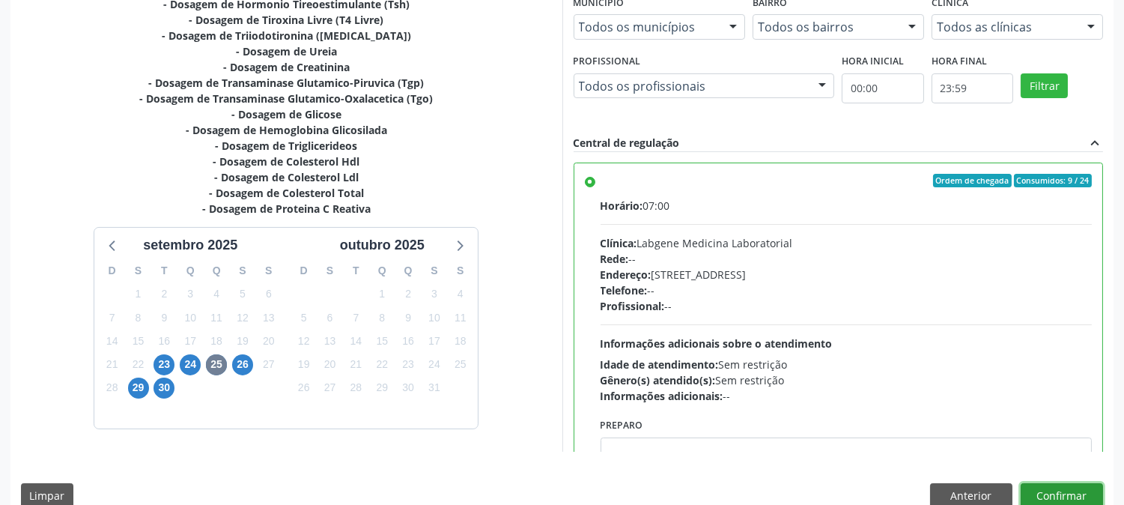
click at [1057, 495] on button "Confirmar" at bounding box center [1062, 495] width 82 height 25
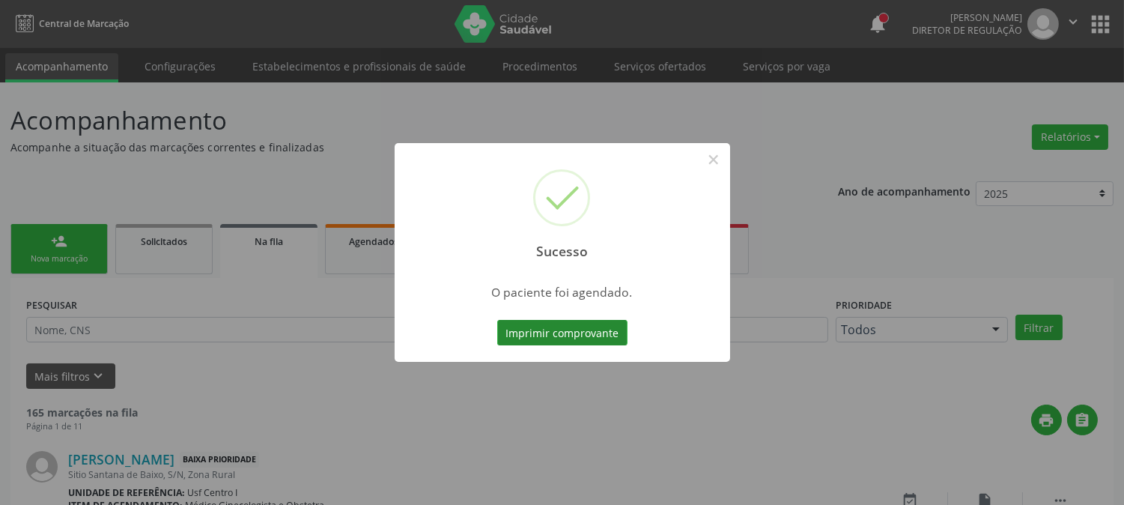
click at [535, 327] on button "Imprimir comprovante" at bounding box center [562, 332] width 130 height 25
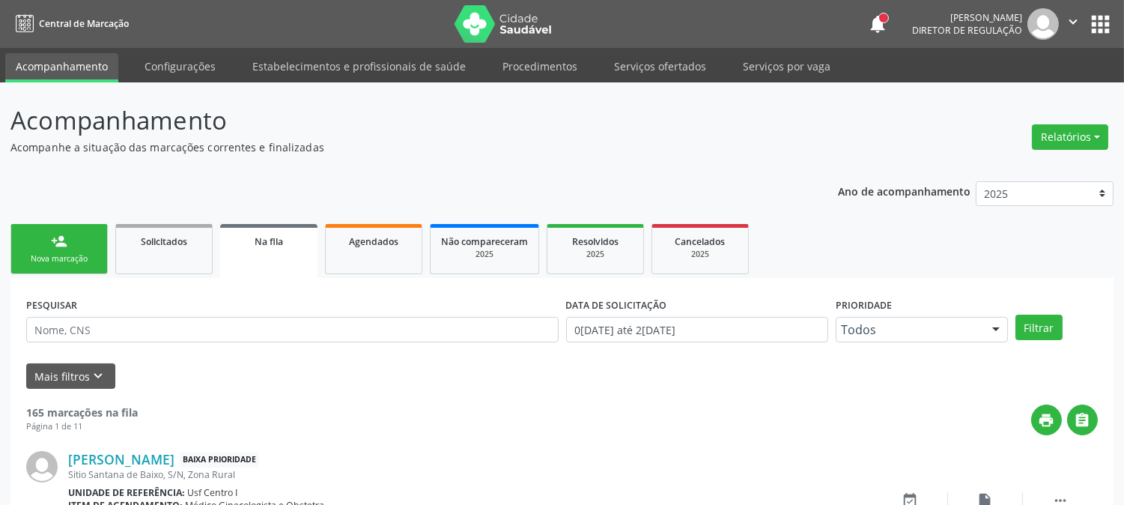
click at [49, 248] on link "person_add Nova marcação" at bounding box center [58, 249] width 97 height 50
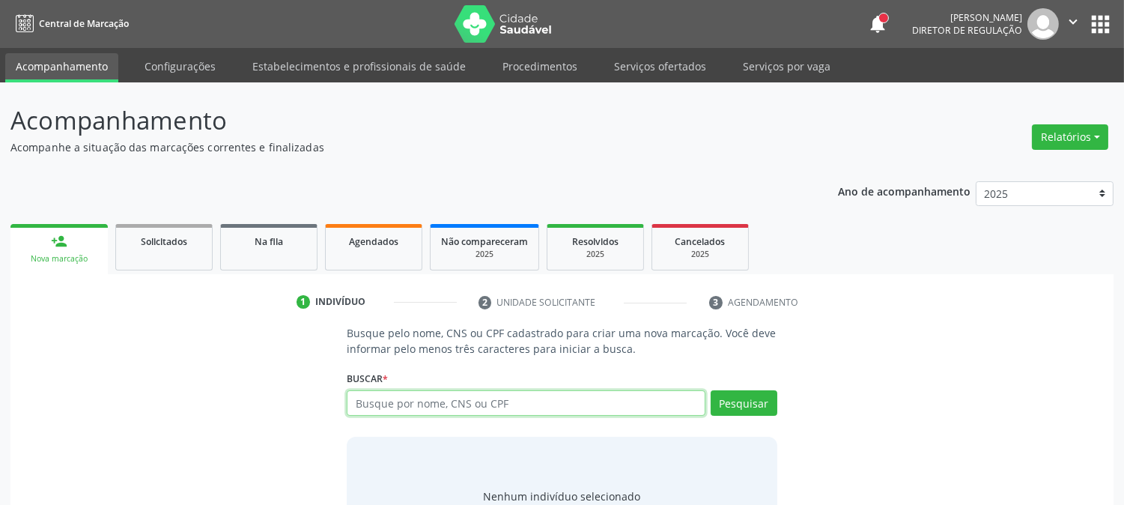
click at [475, 410] on input "text" at bounding box center [526, 402] width 358 height 25
type input "702503279404440"
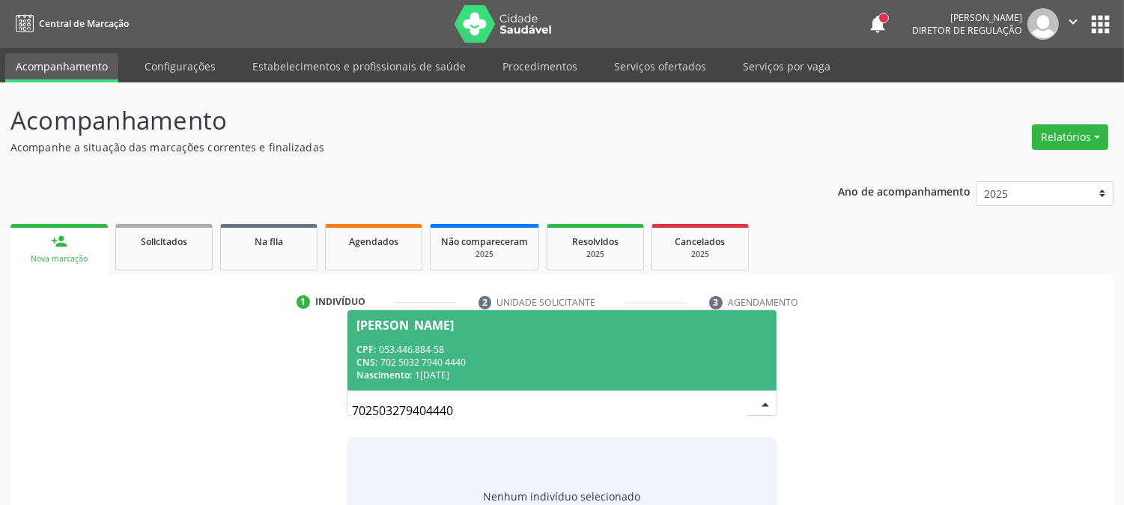
click at [543, 357] on div "CNS: 702 5032 7940 4440" at bounding box center [561, 362] width 410 height 13
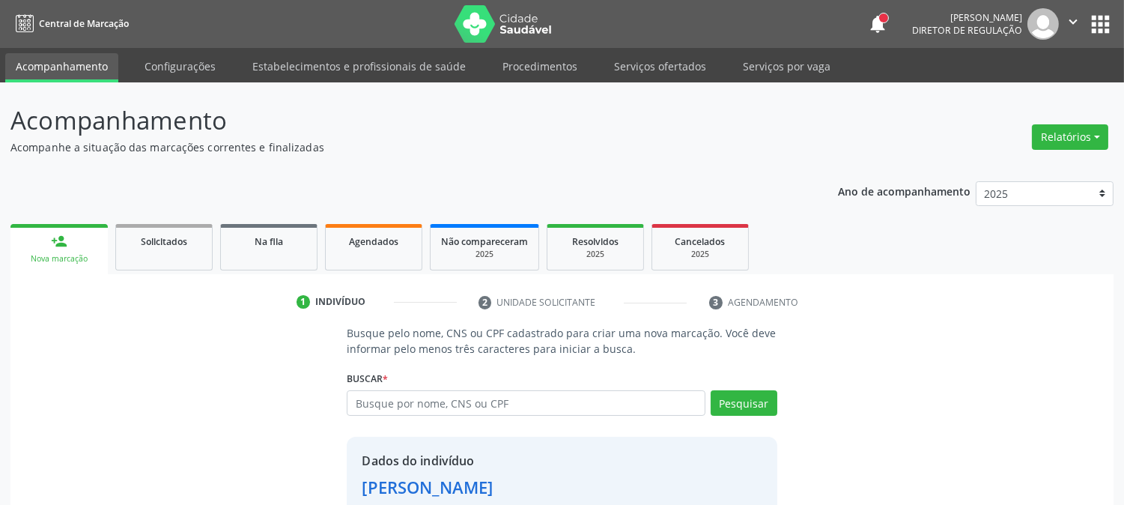
scroll to position [94, 0]
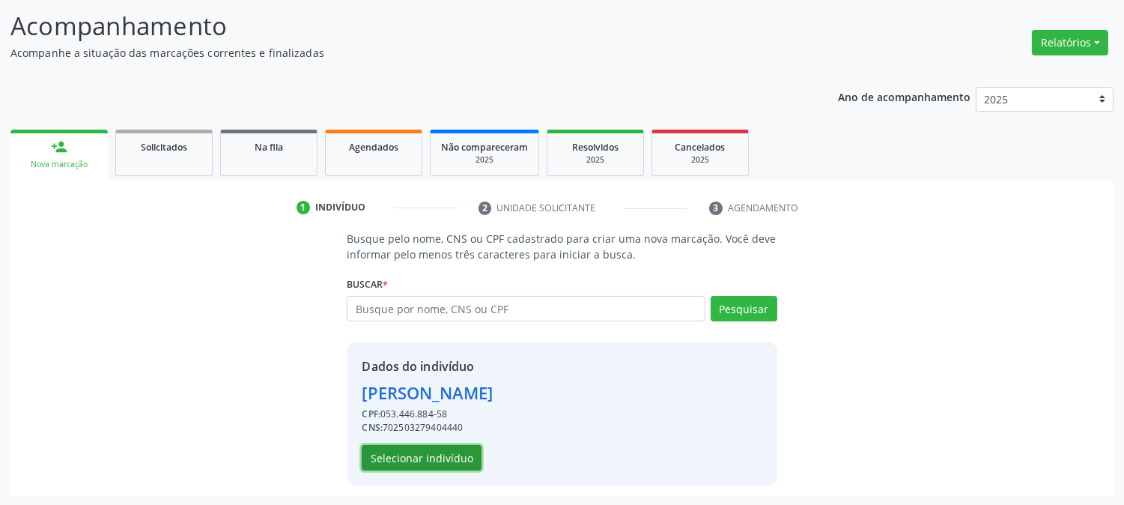
click at [469, 452] on button "Selecionar indivíduo" at bounding box center [422, 457] width 120 height 25
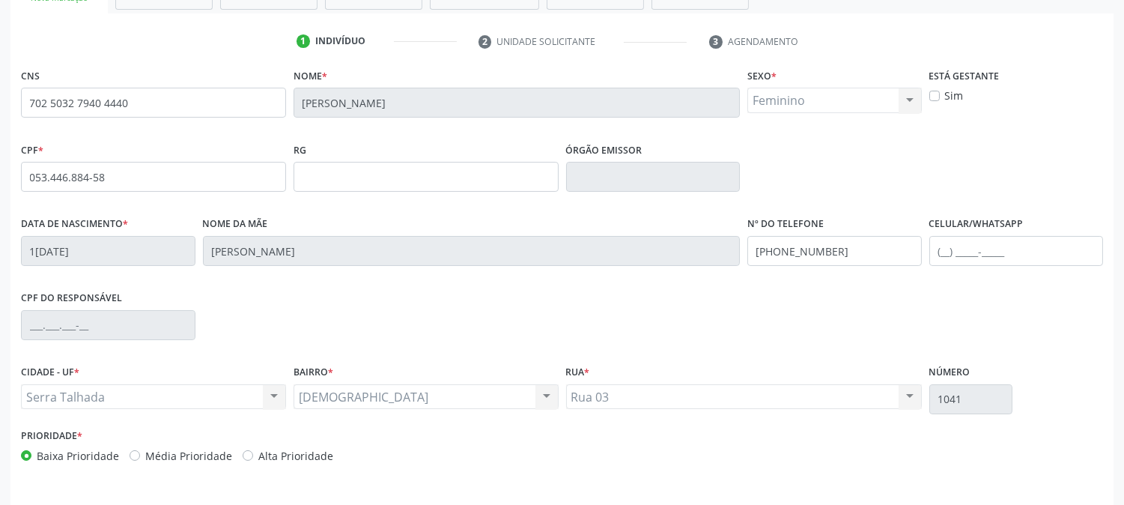
scroll to position [306, 0]
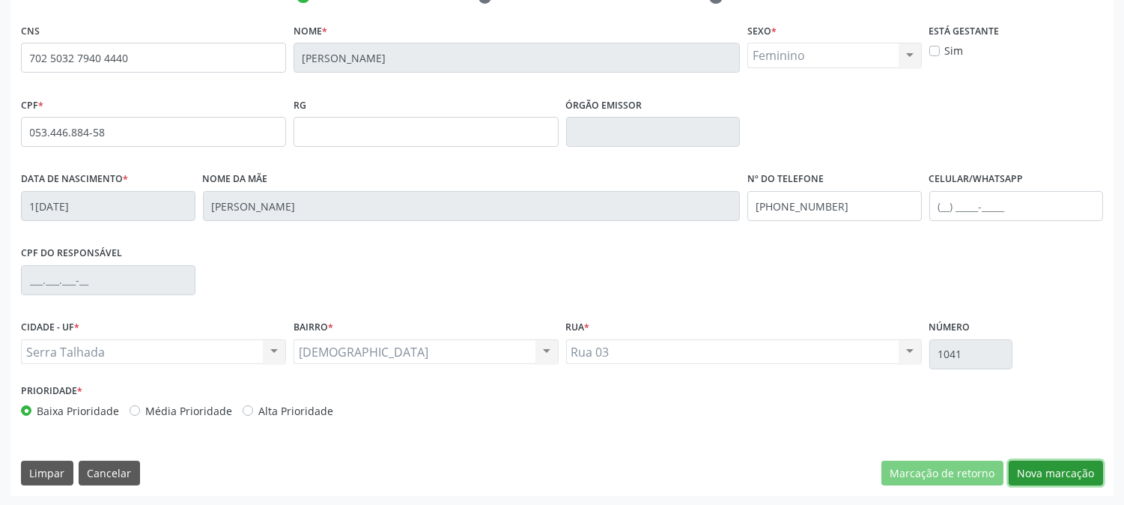
click at [1049, 476] on button "Nova marcação" at bounding box center [1056, 473] width 94 height 25
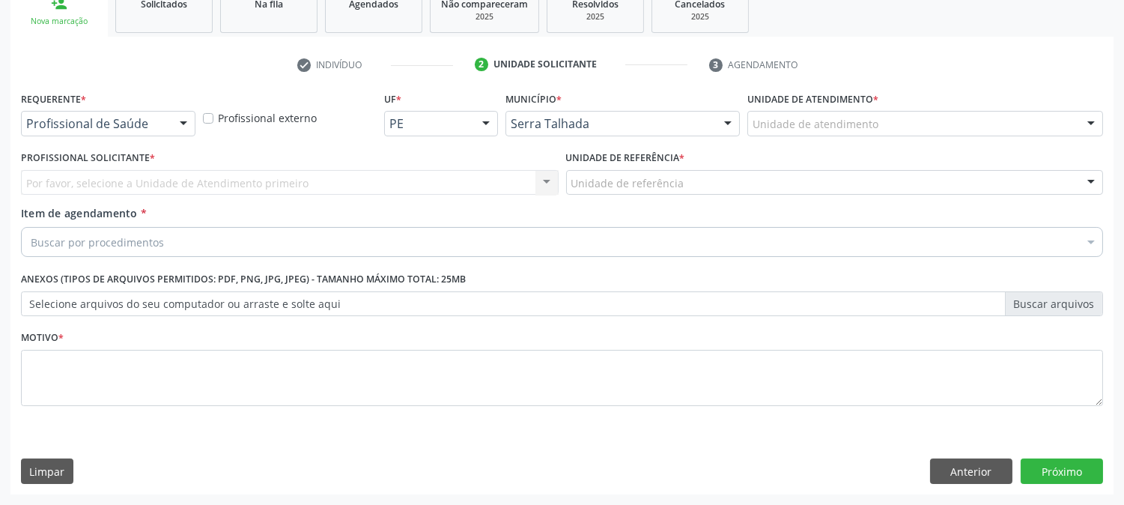
scroll to position [237, 0]
click at [189, 131] on div at bounding box center [183, 124] width 22 height 25
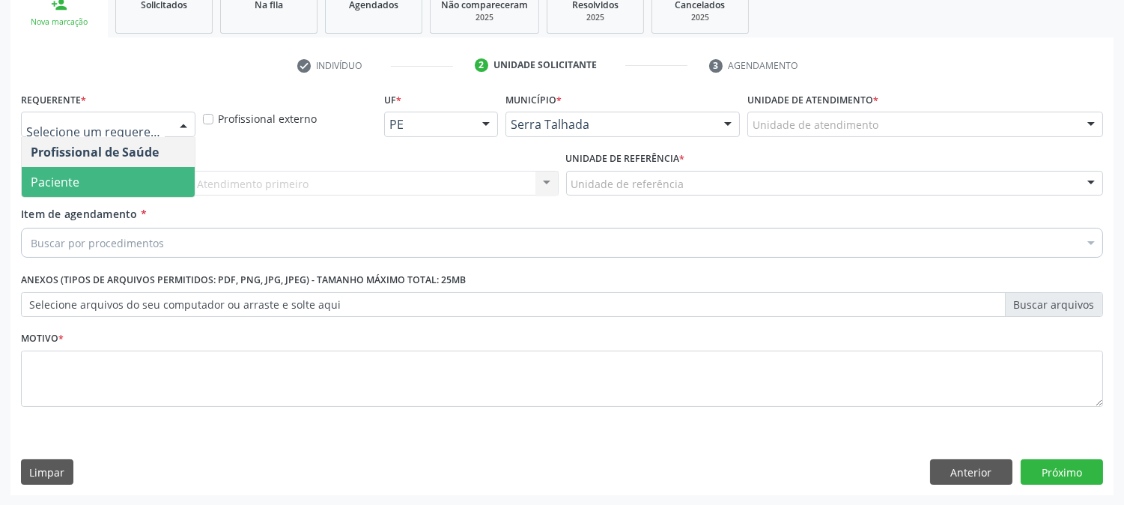
click at [161, 180] on span "Paciente" at bounding box center [108, 182] width 173 height 30
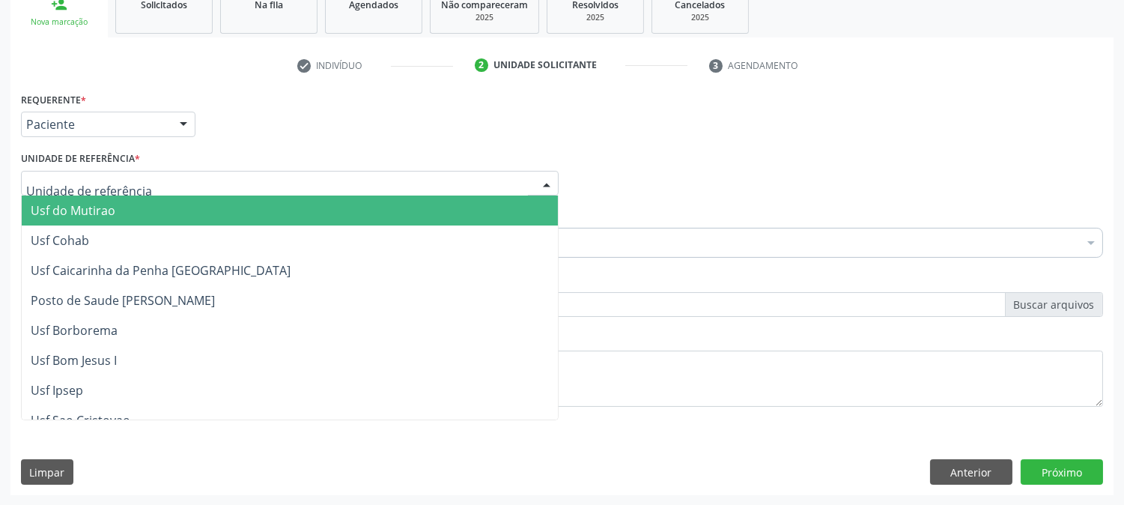
click at [161, 177] on div at bounding box center [290, 183] width 538 height 25
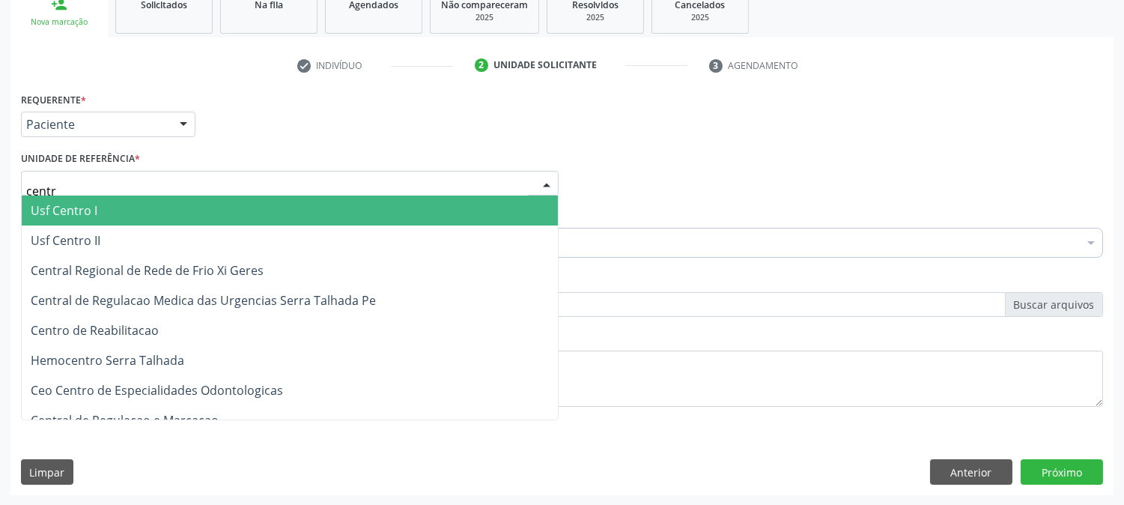
type input "centro"
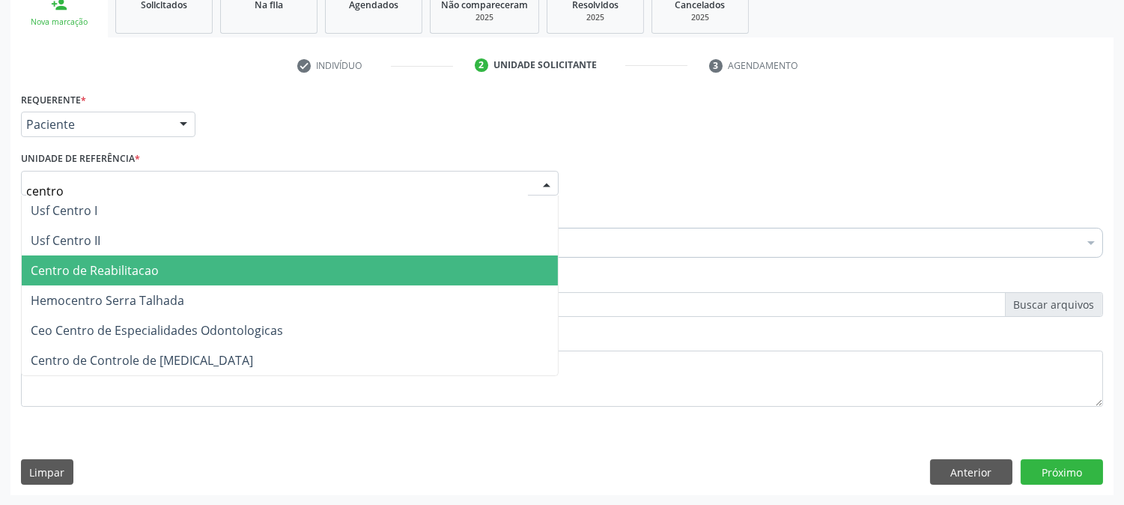
click at [176, 259] on span "Centro de Reabilitacao" at bounding box center [290, 270] width 536 height 30
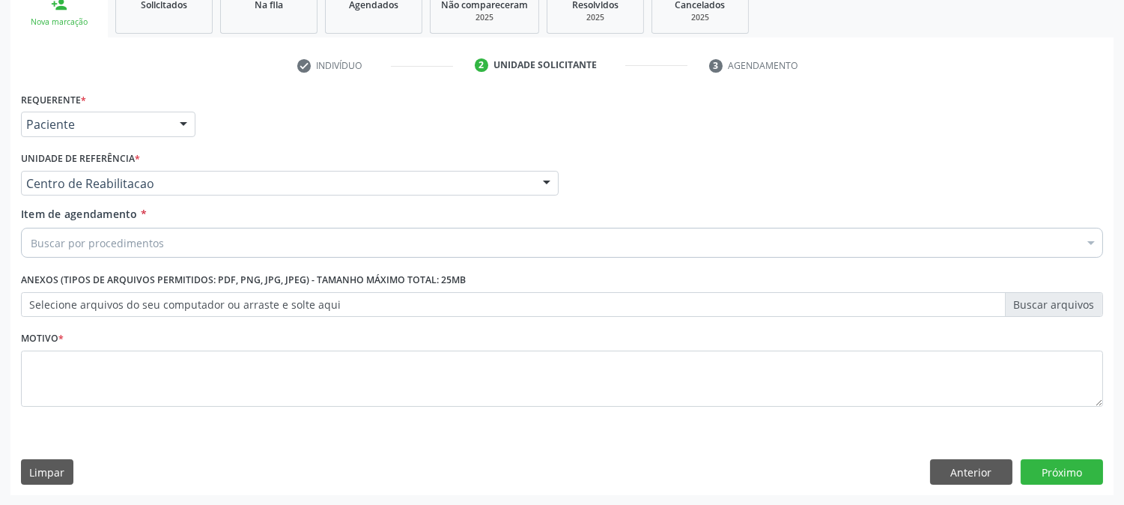
click at [171, 248] on div "Buscar por procedimentos" at bounding box center [562, 243] width 1082 height 30
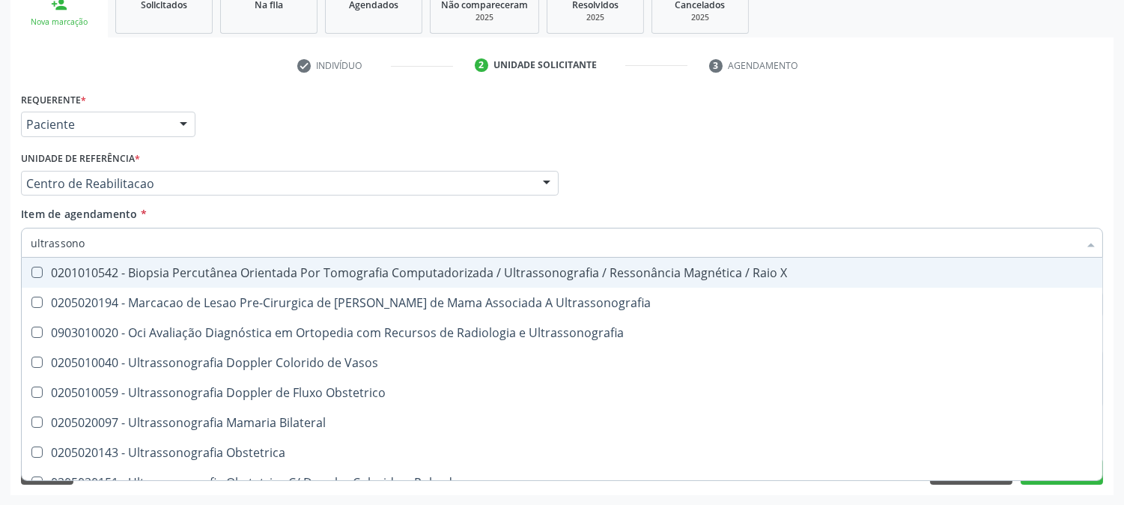
type input "ultrassonog"
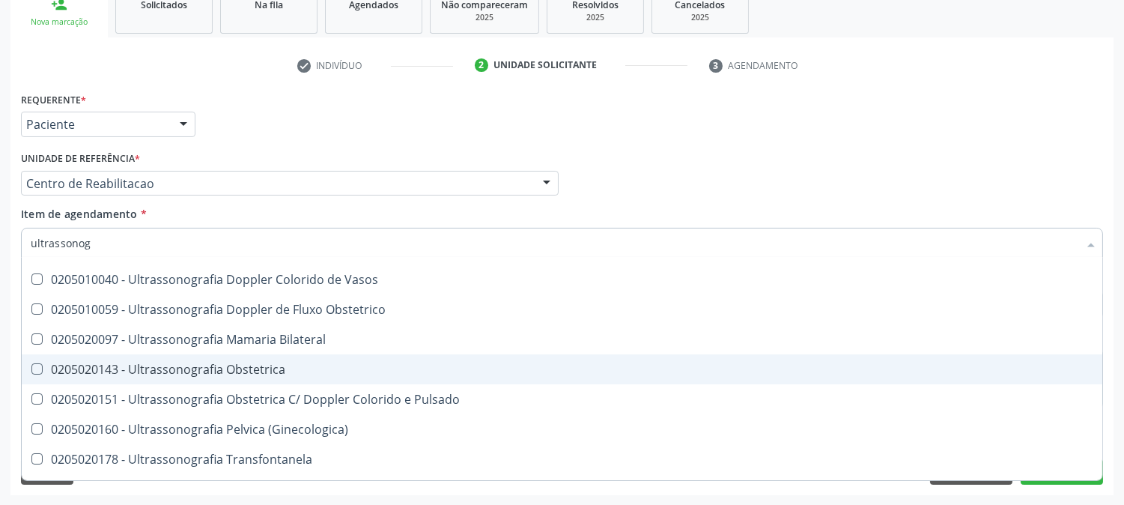
scroll to position [166, 0]
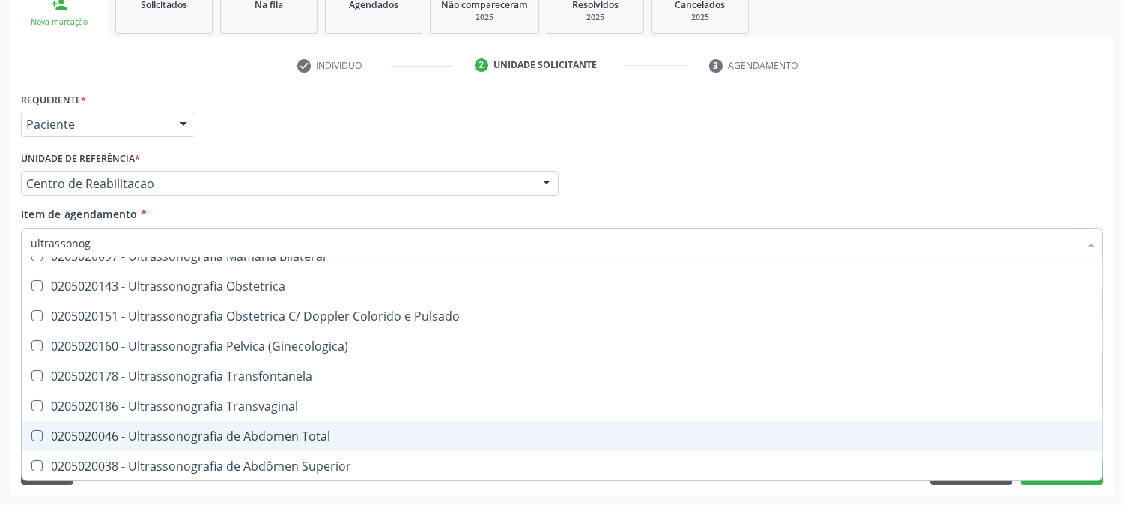
click at [282, 433] on div "0205020046 - Ultrassonografia de Abdomen Total" at bounding box center [562, 436] width 1063 height 12
checkbox Total "true"
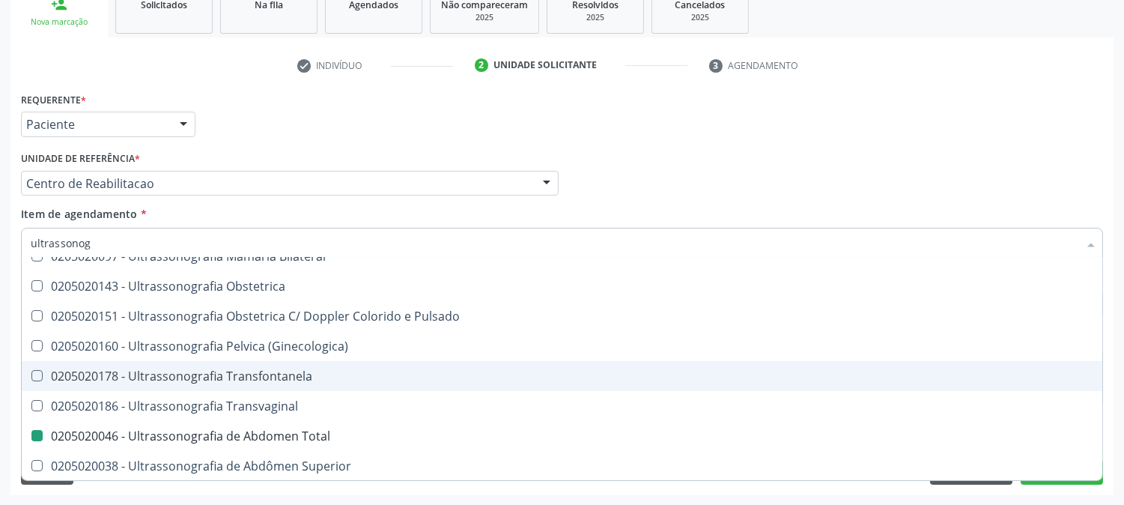
click at [0, 297] on div "Acompanhamento Acompanhe a situação das marcações correntes e finalizadas Relat…" at bounding box center [562, 176] width 1124 height 660
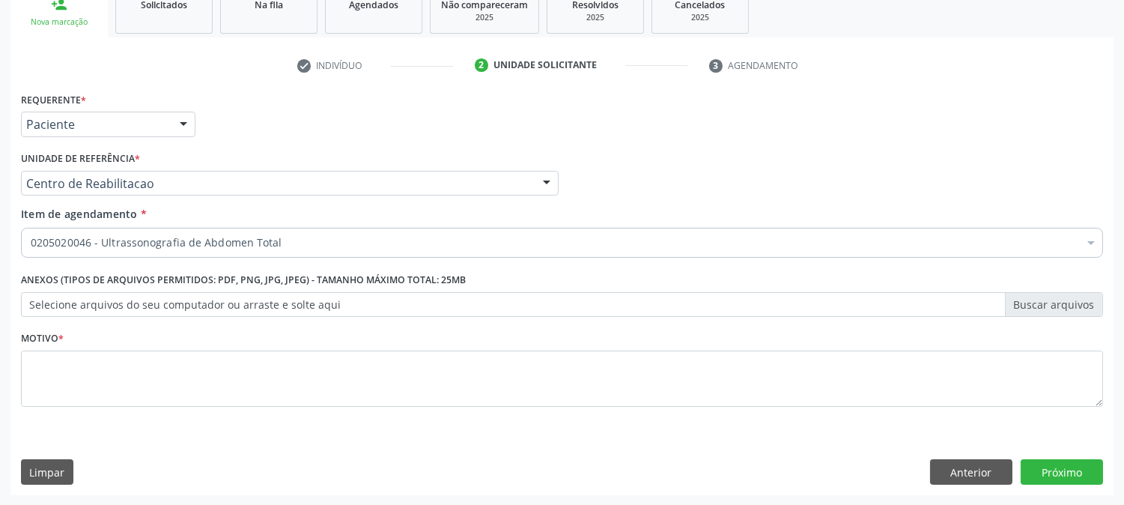
scroll to position [0, 0]
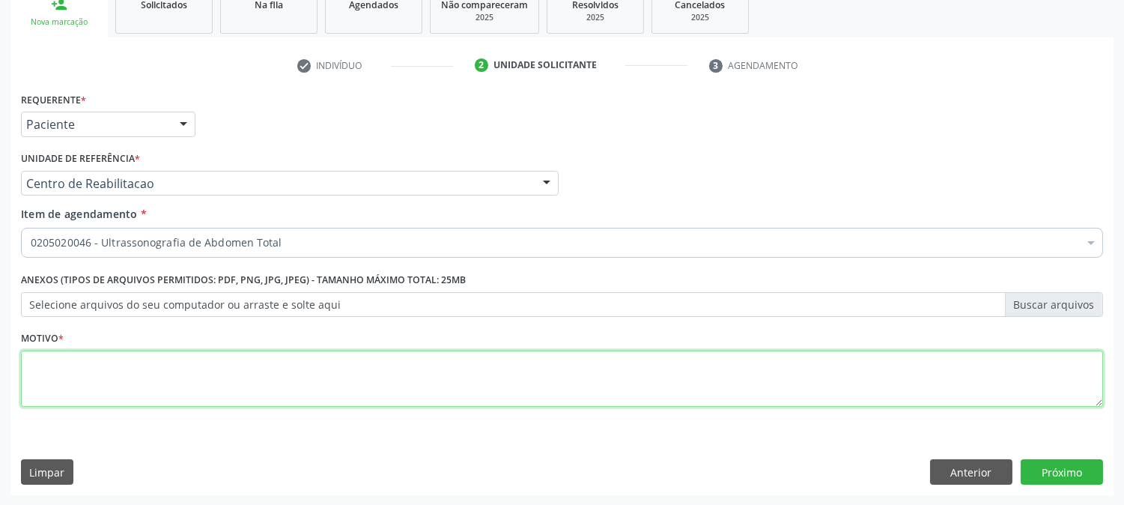
click at [147, 365] on textarea at bounding box center [562, 379] width 1082 height 57
type textarea "."
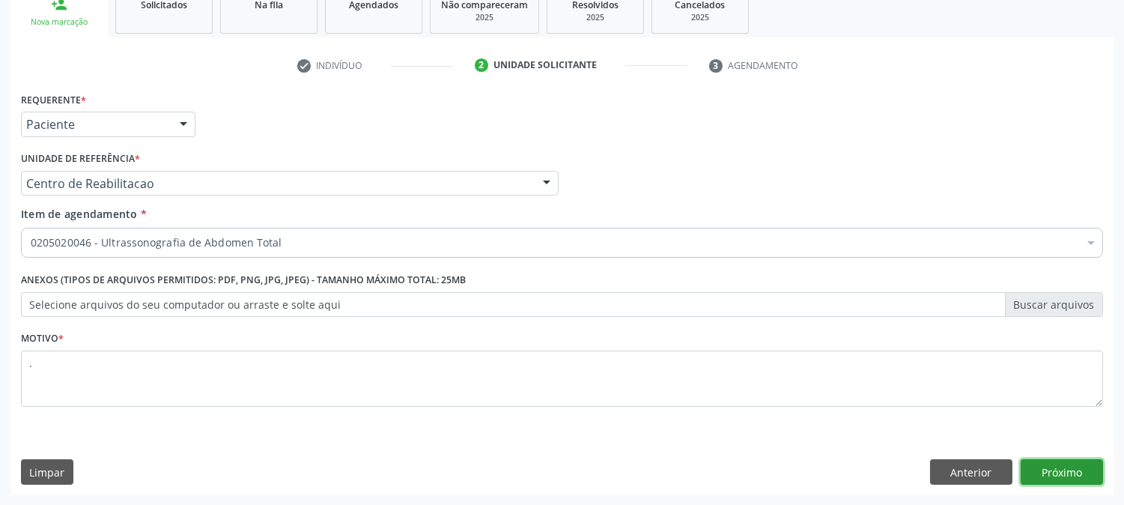
click at [1067, 476] on button "Próximo" at bounding box center [1062, 471] width 82 height 25
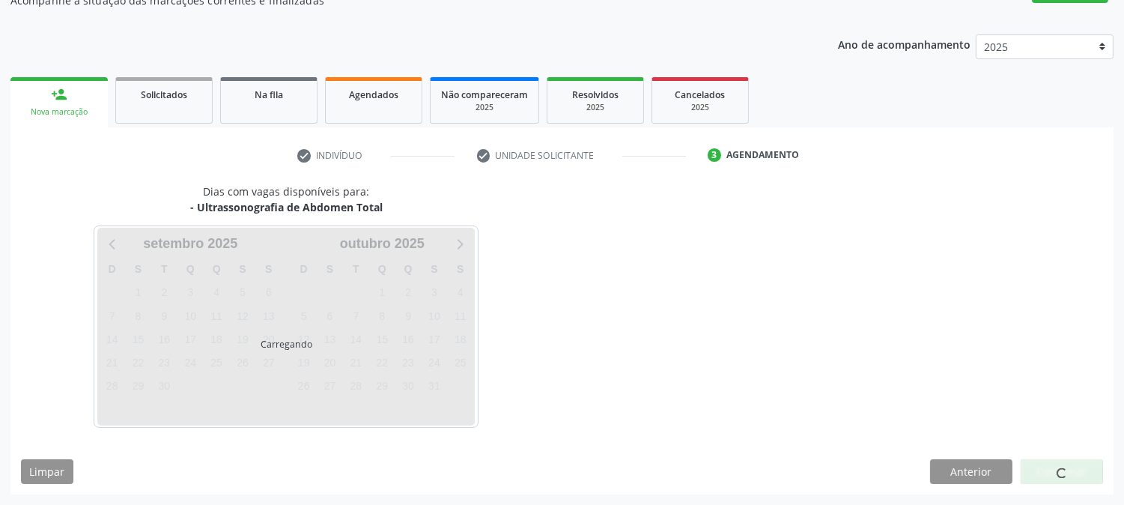
scroll to position [146, 0]
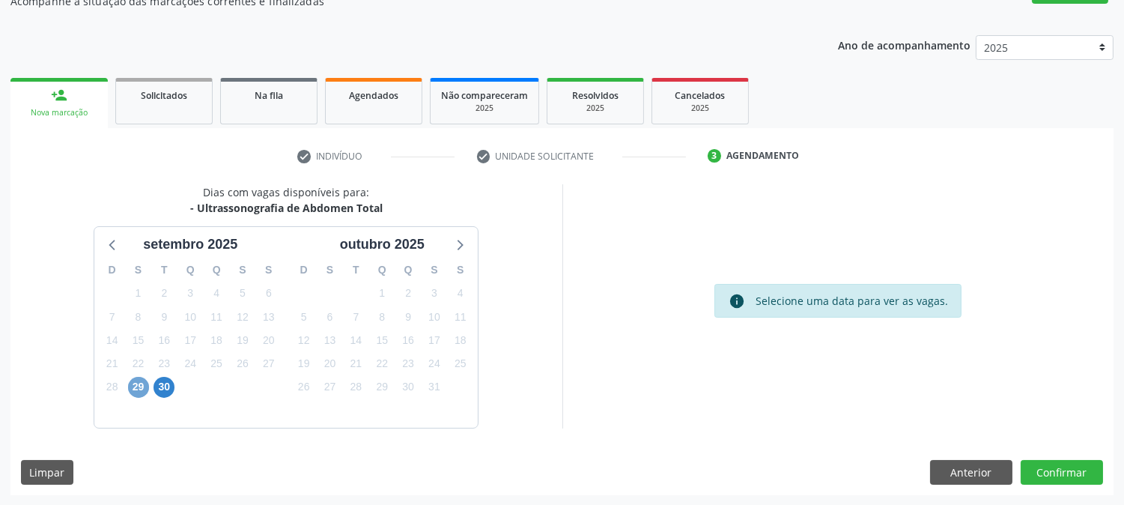
click at [142, 392] on span "29" at bounding box center [138, 387] width 21 height 21
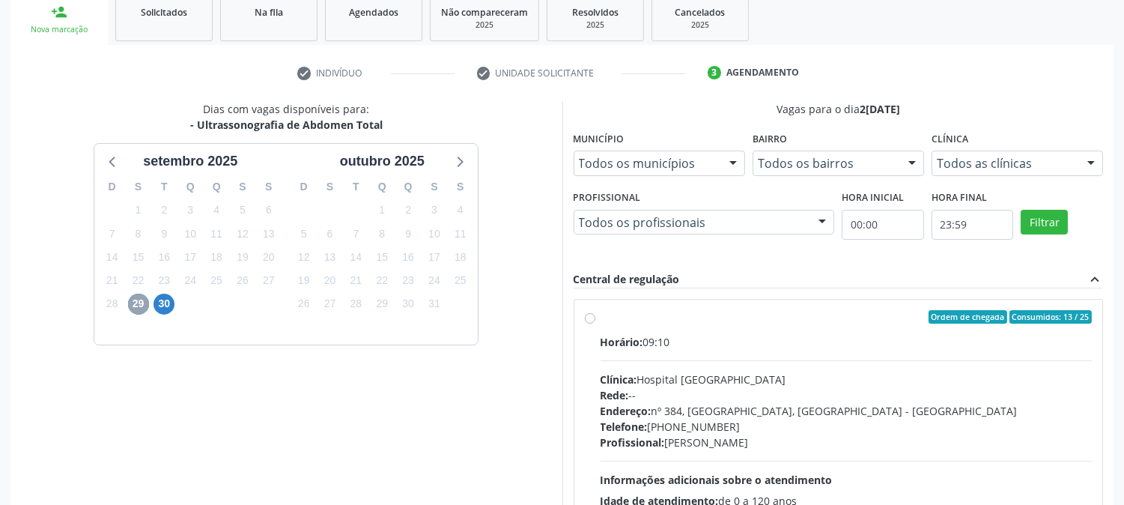
scroll to position [362, 0]
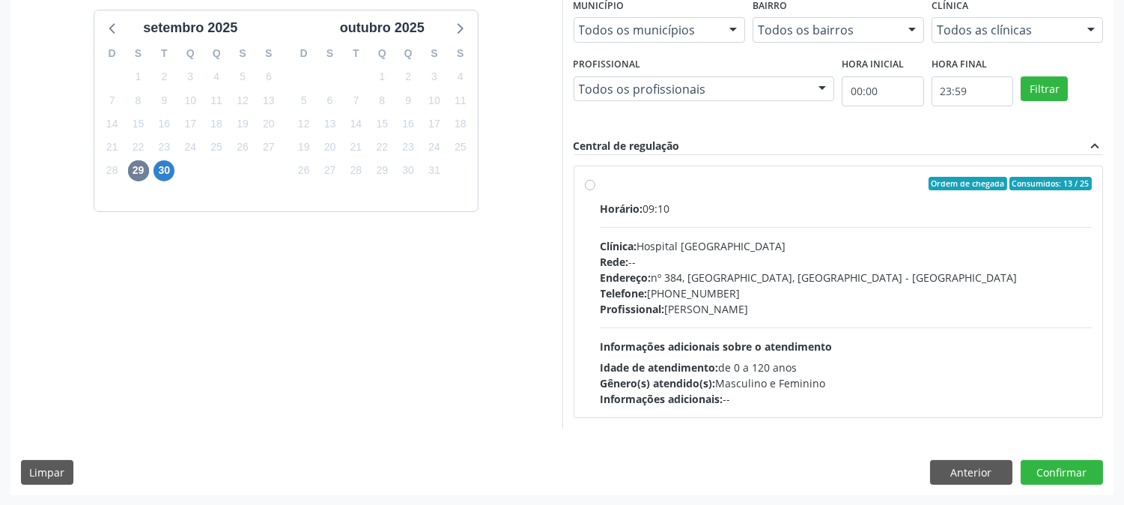
click at [675, 288] on div "Telefone: (81) 38312142" at bounding box center [847, 293] width 492 height 16
click at [595, 190] on input "Ordem de chegada Consumidos: 13 / 25 Horário: 09:10 Clínica: Hospital Sao Franc…" at bounding box center [590, 183] width 10 height 13
radio input "true"
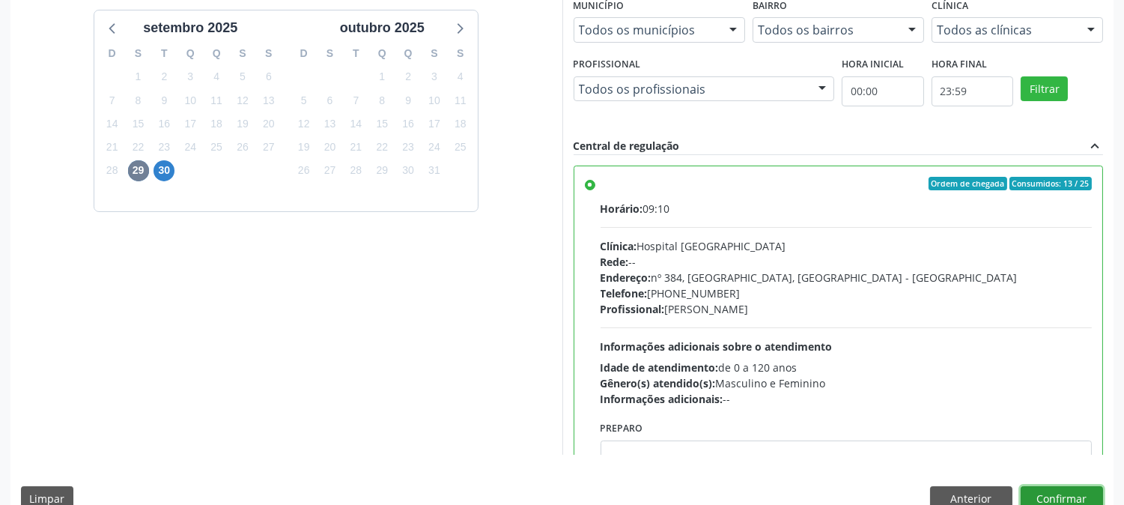
click at [1052, 496] on button "Confirmar" at bounding box center [1062, 498] width 82 height 25
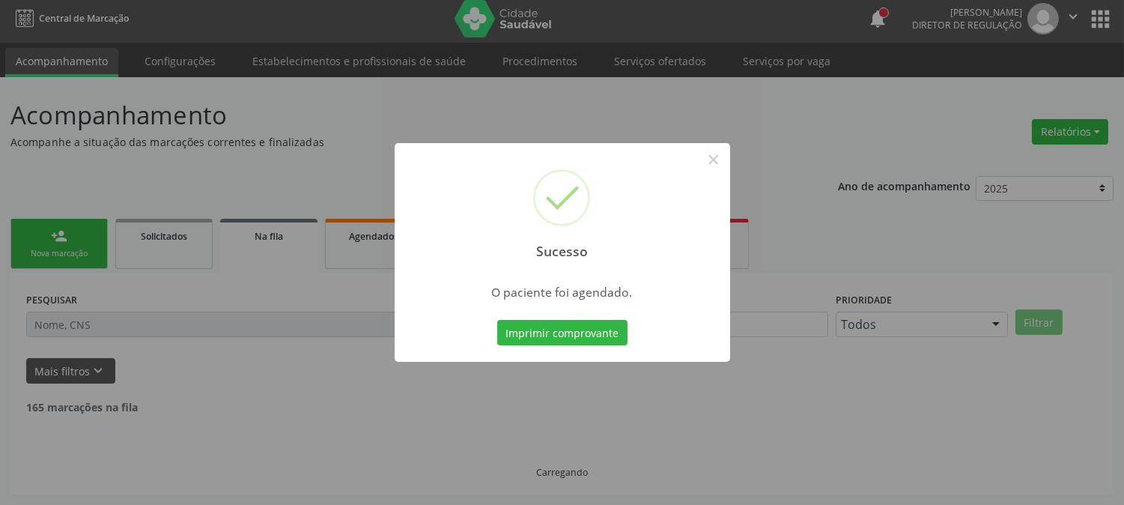
scroll to position [0, 0]
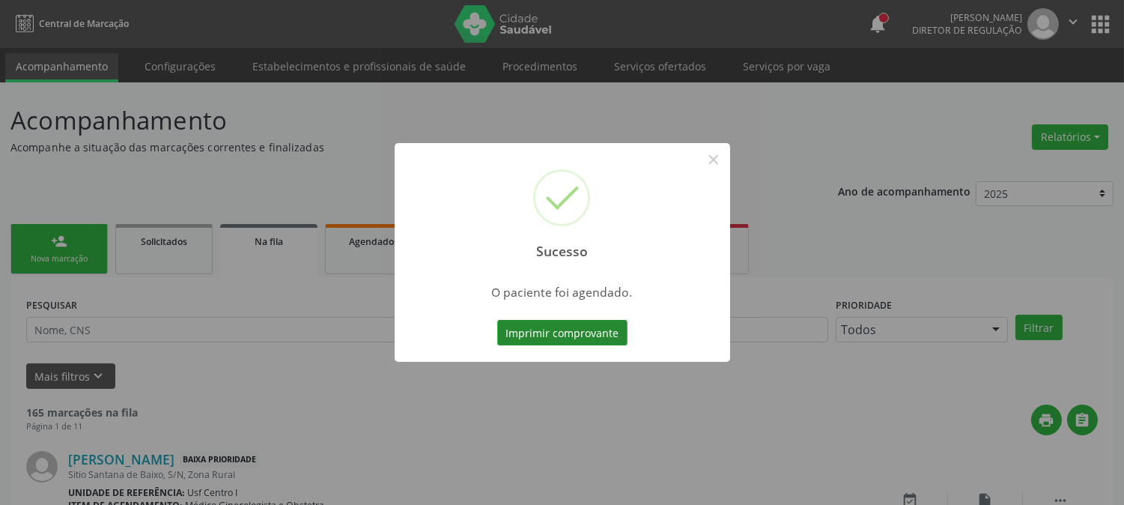
click at [575, 331] on button "Imprimir comprovante" at bounding box center [562, 332] width 130 height 25
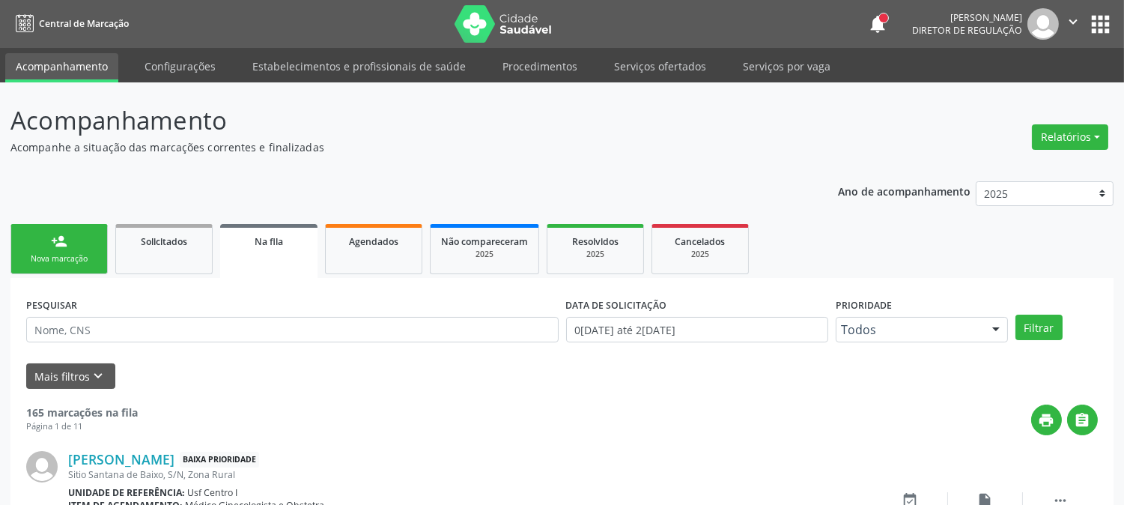
click at [64, 236] on div "person_add" at bounding box center [59, 241] width 16 height 16
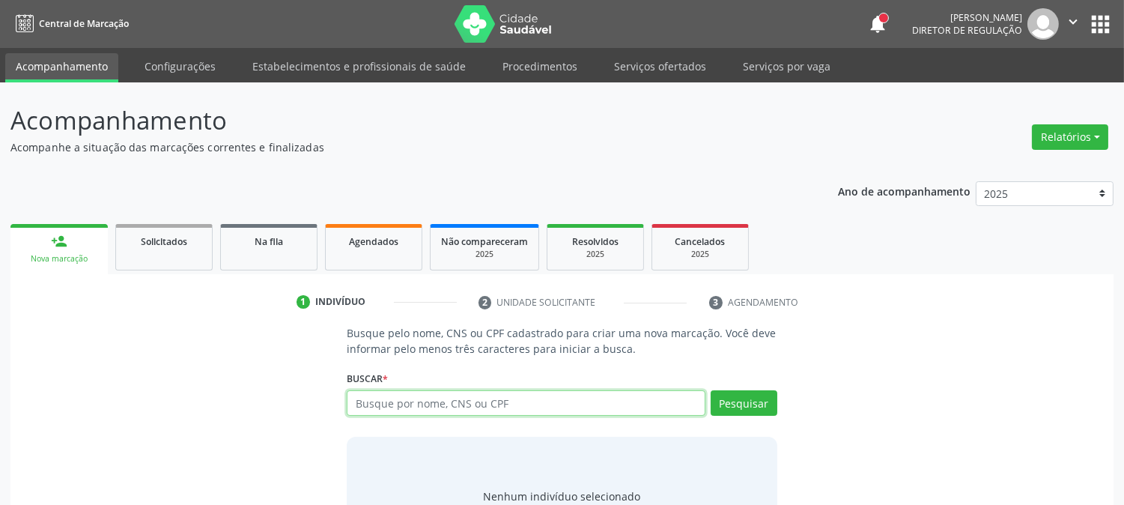
click at [521, 394] on input "text" at bounding box center [526, 402] width 358 height 25
type input "700801404380687"
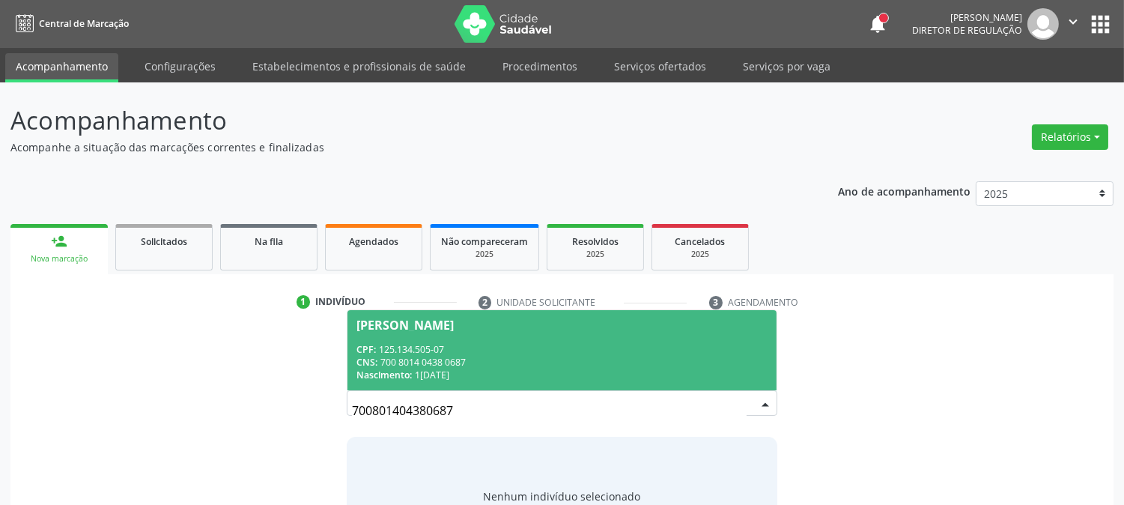
click at [496, 356] on div "CNS: 700 8014 0438 0687" at bounding box center [561, 362] width 410 height 13
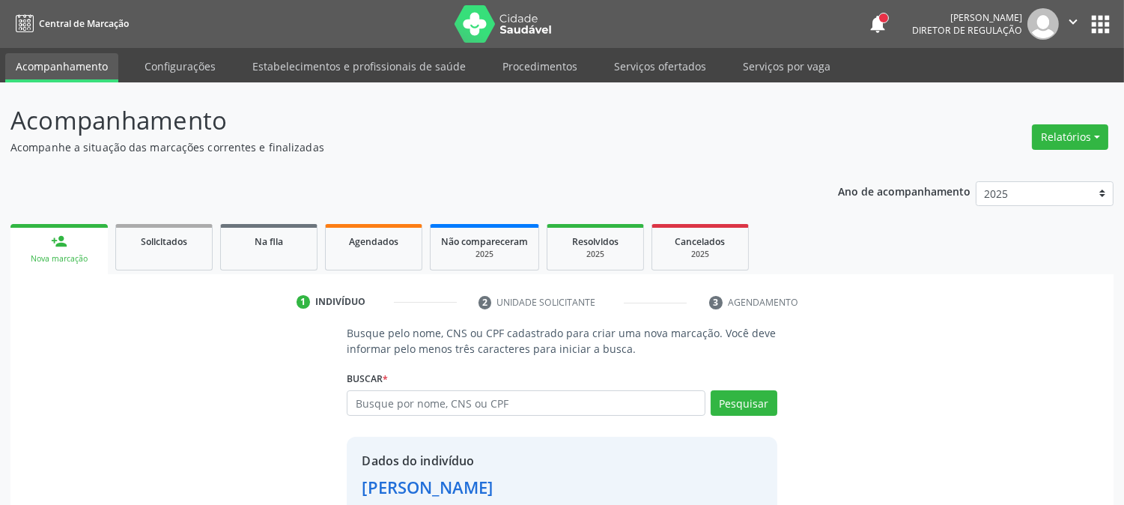
scroll to position [94, 0]
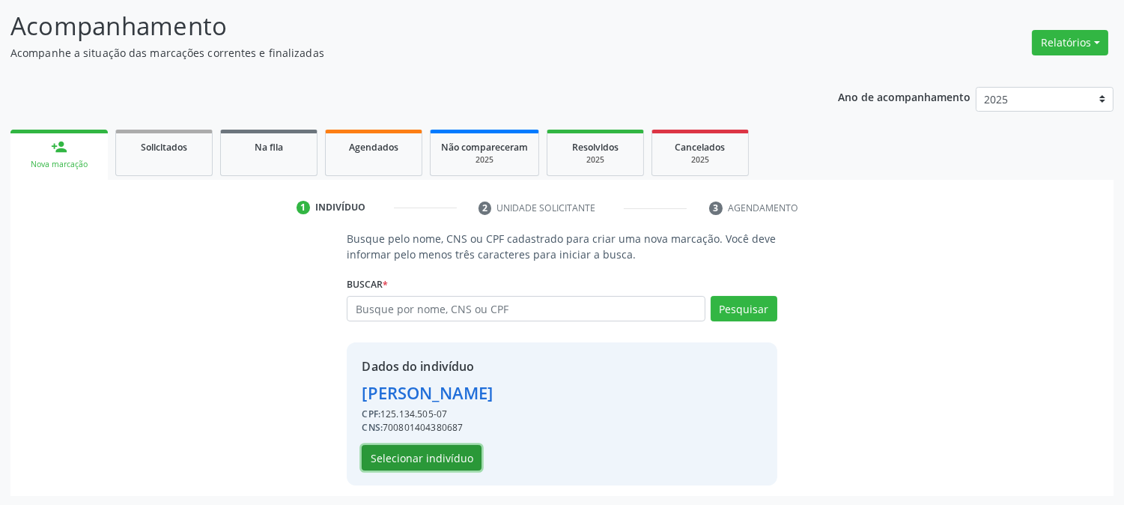
click at [444, 463] on button "Selecionar indivíduo" at bounding box center [422, 457] width 120 height 25
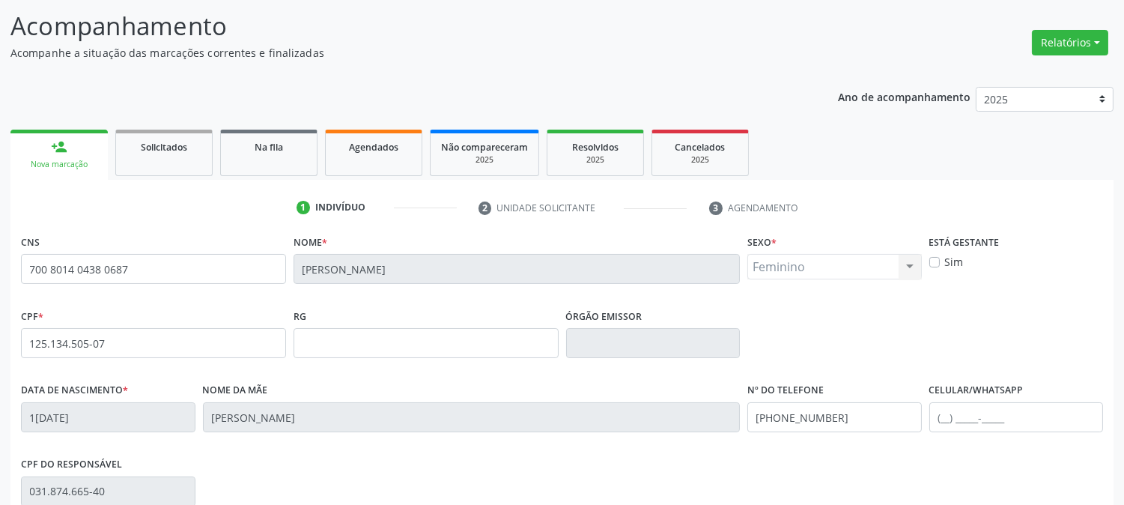
scroll to position [306, 0]
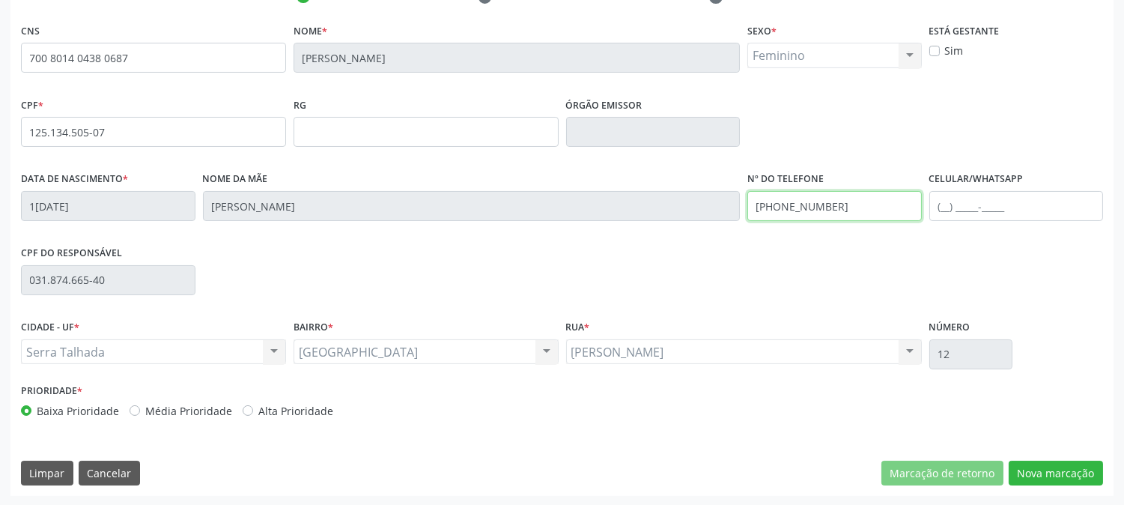
drag, startPoint x: 846, startPoint y: 216, endPoint x: 662, endPoint y: 238, distance: 185.6
click at [663, 237] on div "Data de nascimento * 15/07/2021 Nome da mãe Elisangela dos Santos Lopes Nº do T…" at bounding box center [562, 205] width 1090 height 74
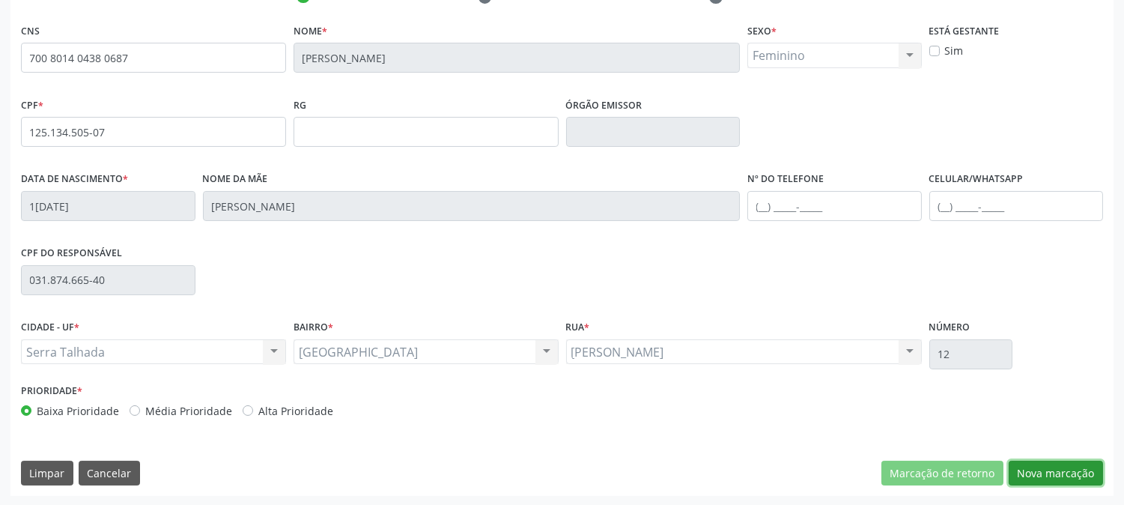
click at [1075, 476] on button "Nova marcação" at bounding box center [1056, 473] width 94 height 25
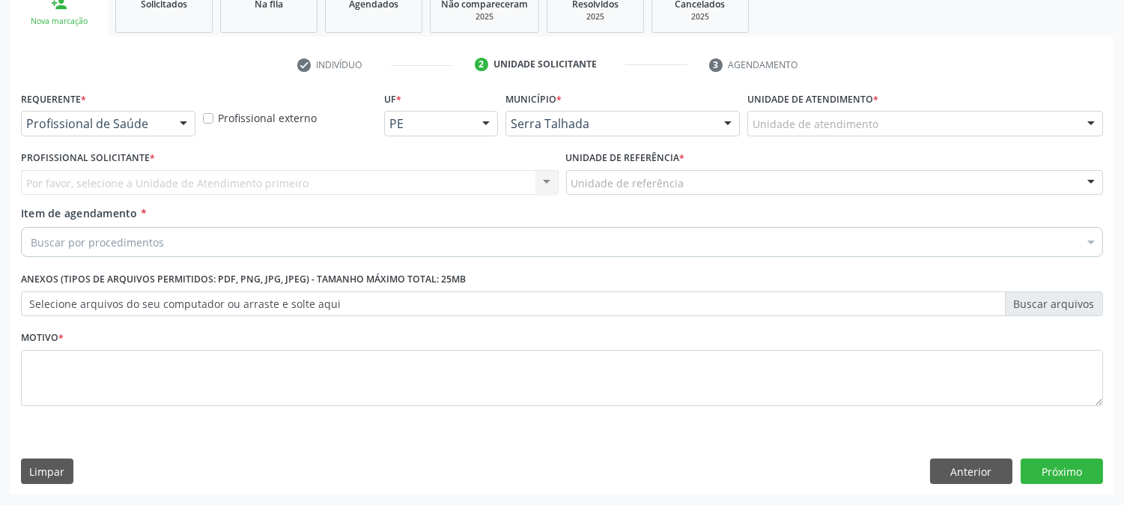
scroll to position [237, 0]
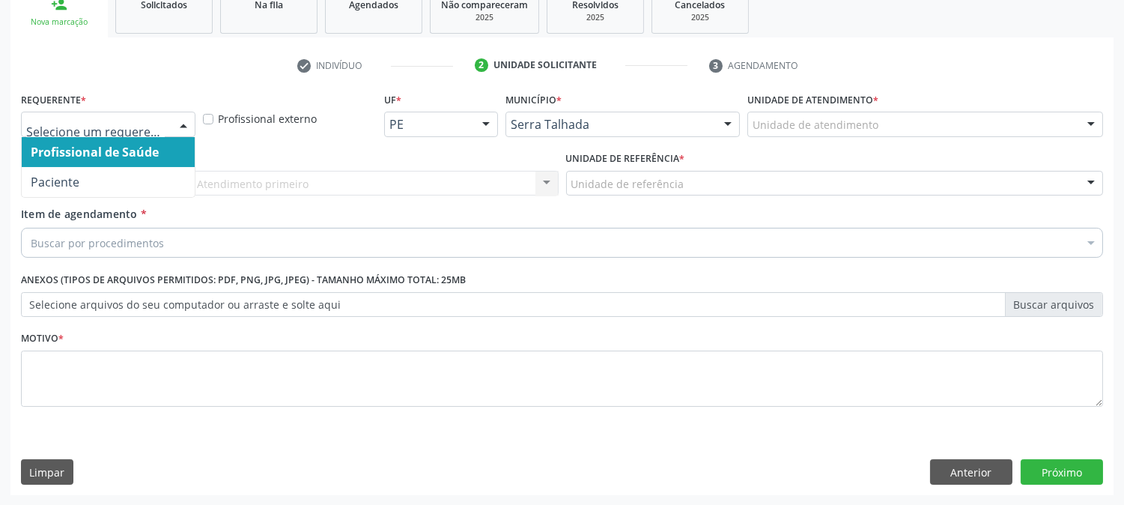
click at [167, 124] on div "Profissional de Saúde Paciente Nenhum resultado encontrado para: " " Não há nen…" at bounding box center [108, 124] width 175 height 25
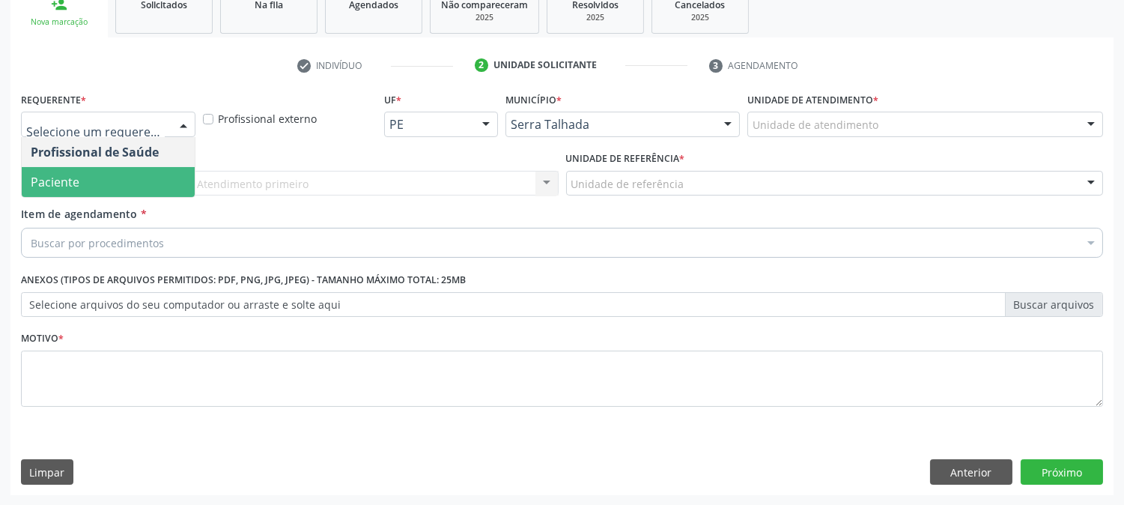
click at [130, 178] on span "Paciente" at bounding box center [108, 182] width 173 height 30
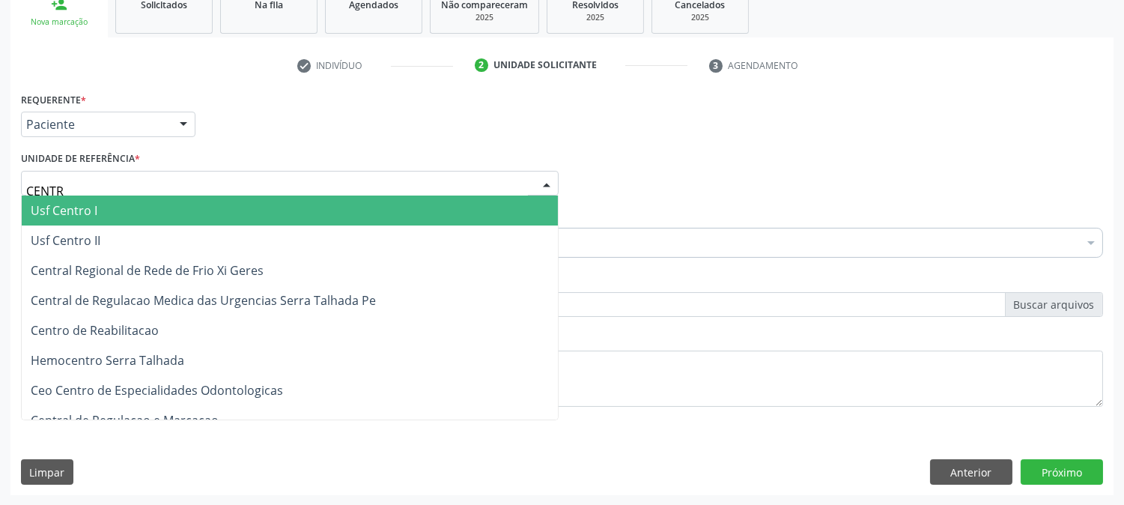
type input "CENTRO"
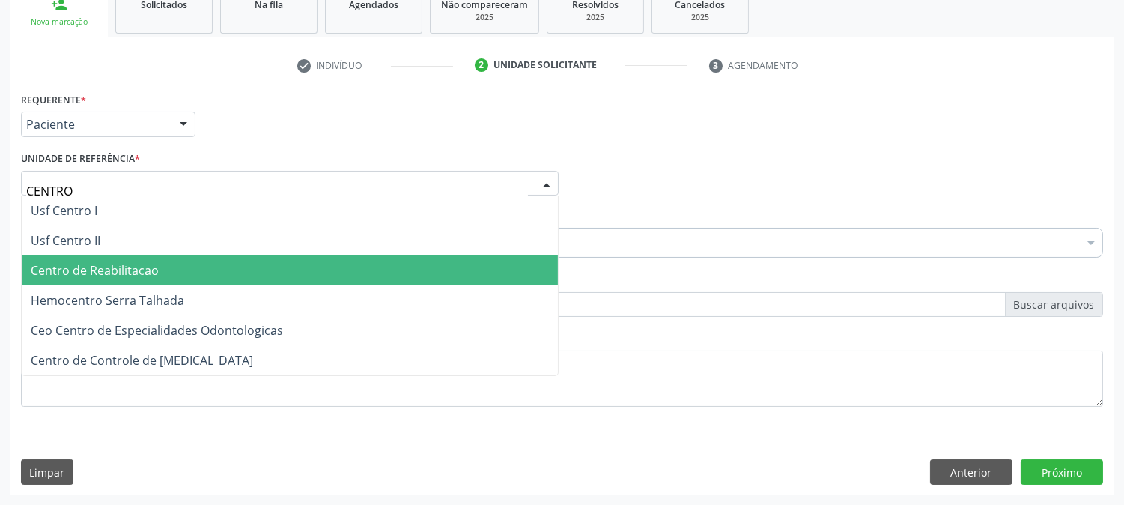
click at [91, 262] on span "Centro de Reabilitacao" at bounding box center [95, 270] width 128 height 16
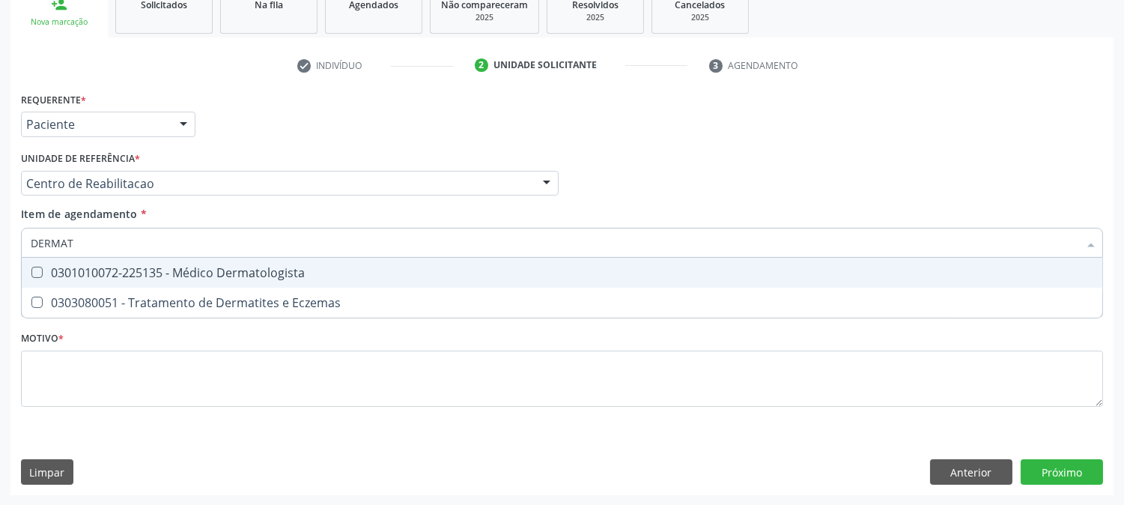
type input "DERMATO"
click at [91, 260] on span "0301010072-225135 - Médico Dermatologista" at bounding box center [562, 273] width 1081 height 30
checkbox Dermatologista "true"
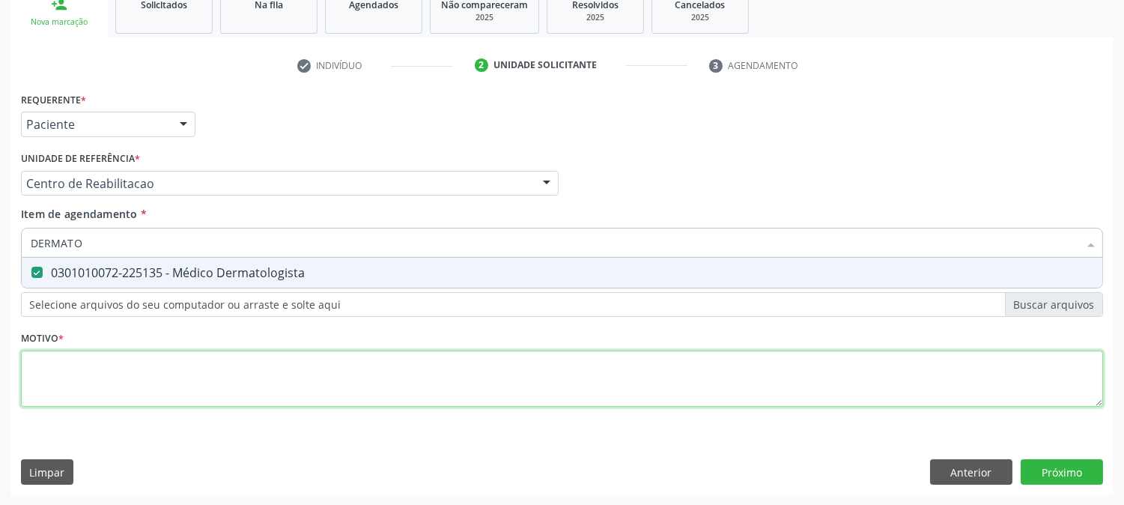
click at [112, 392] on div "Requerente * Paciente Profissional de Saúde Paciente Nenhum resultado encontrad…" at bounding box center [562, 257] width 1082 height 339
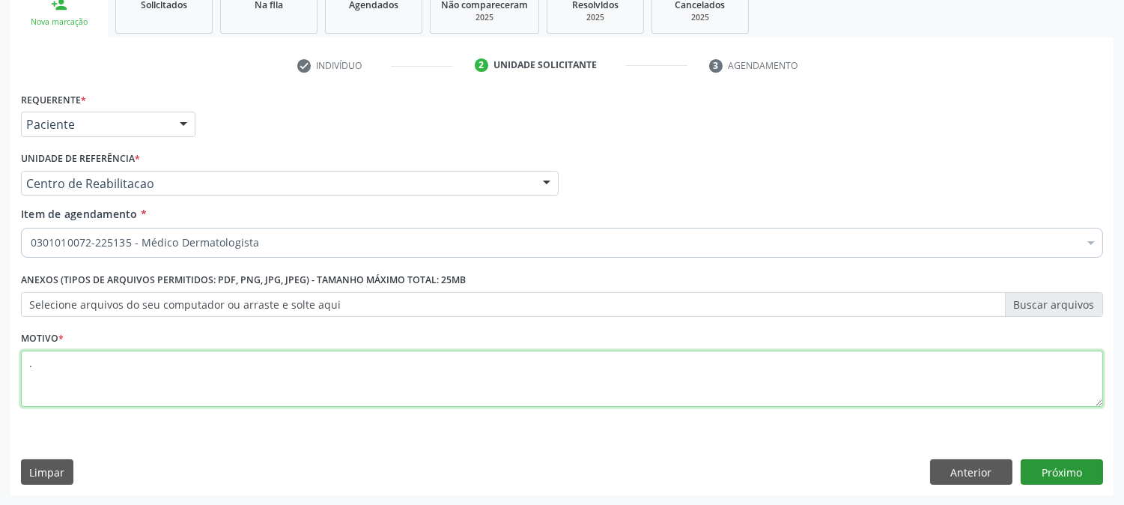
type textarea "."
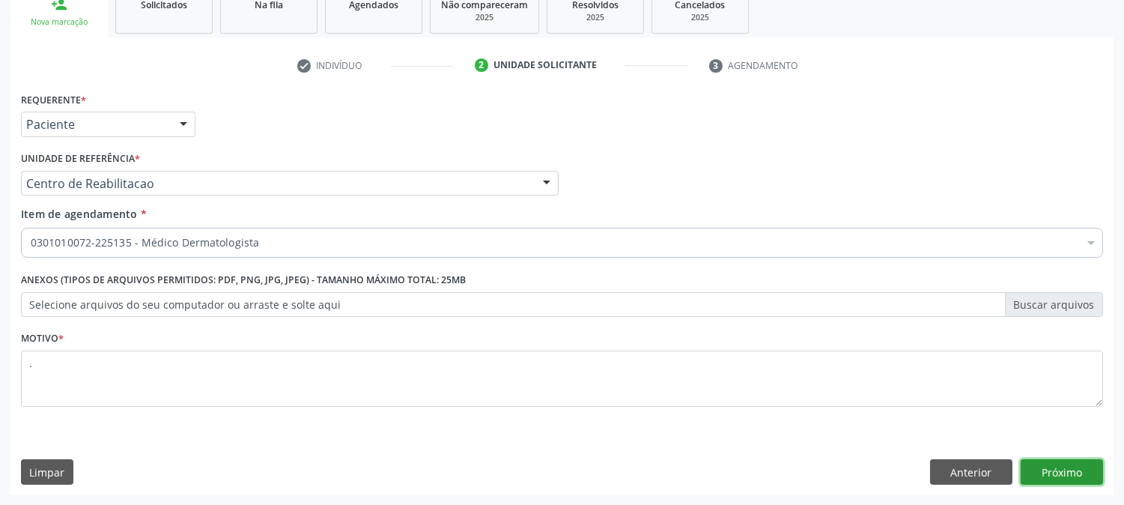
click at [1051, 477] on button "Próximo" at bounding box center [1062, 471] width 82 height 25
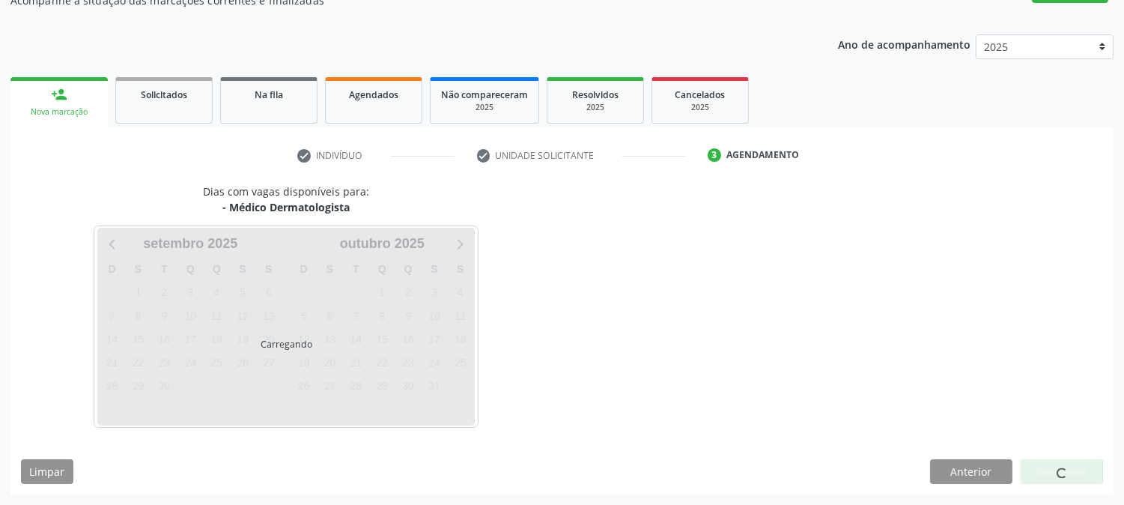
scroll to position [146, 0]
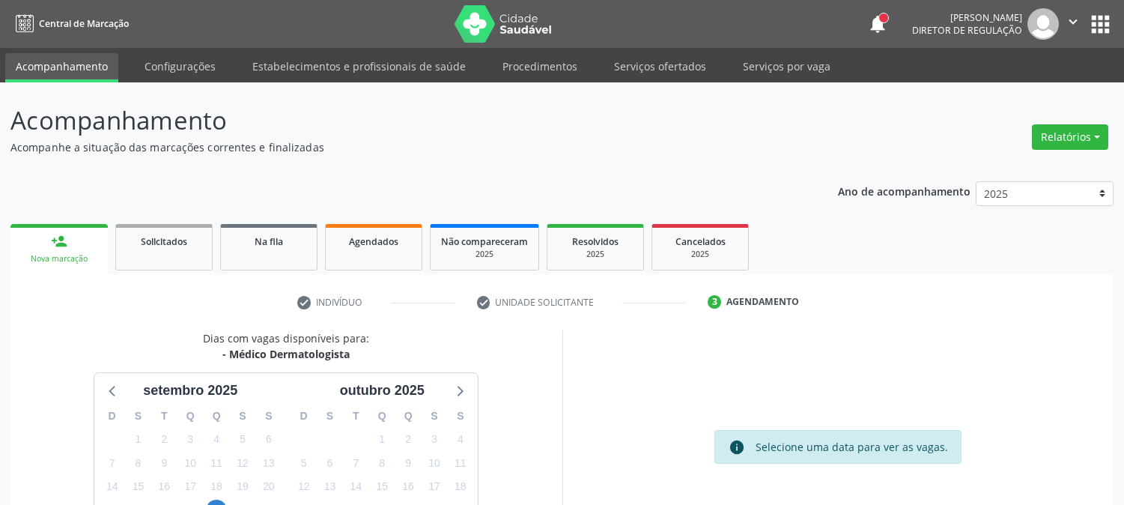
scroll to position [146, 0]
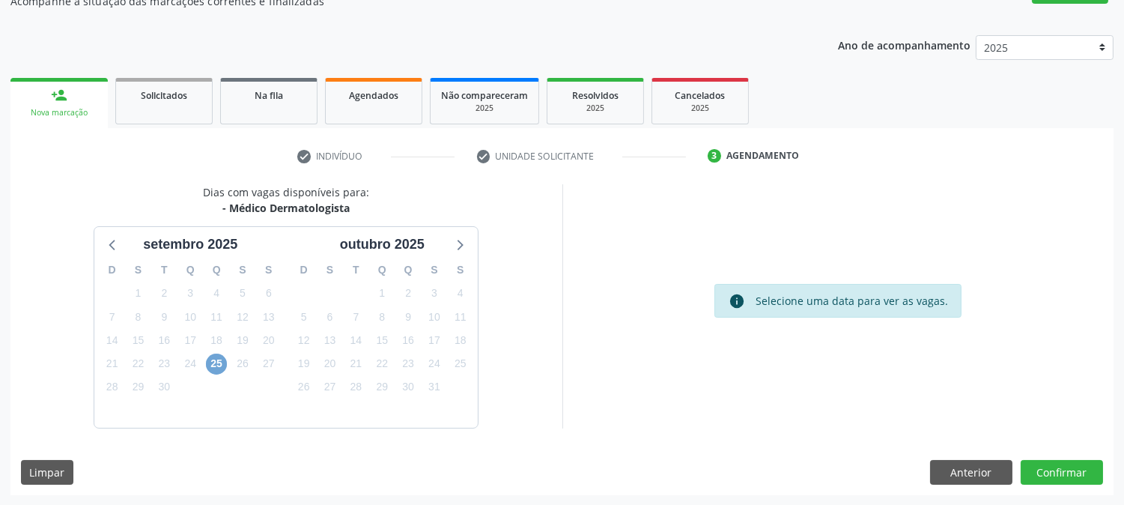
click at [223, 356] on span "25" at bounding box center [216, 364] width 21 height 21
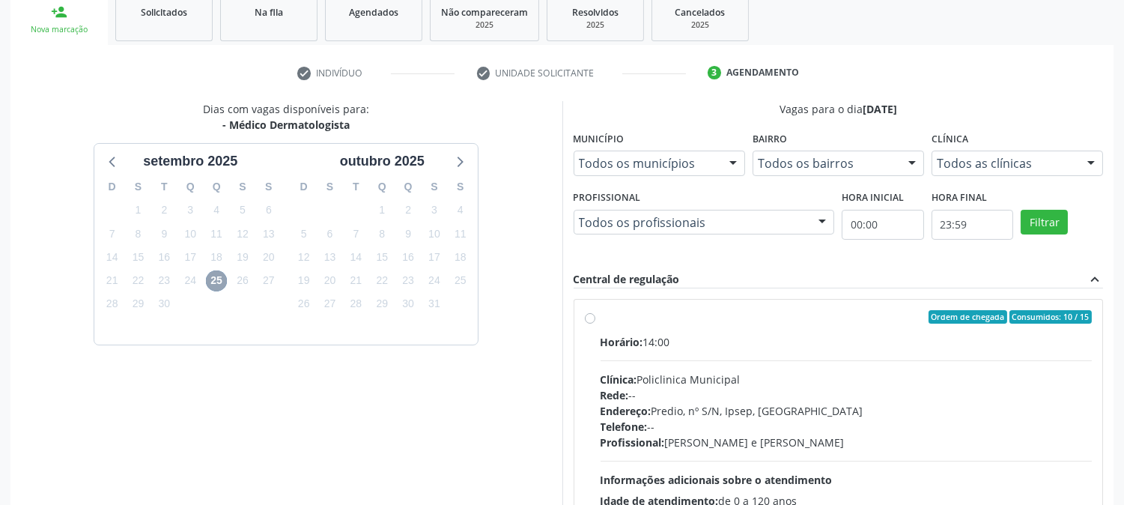
scroll to position [362, 0]
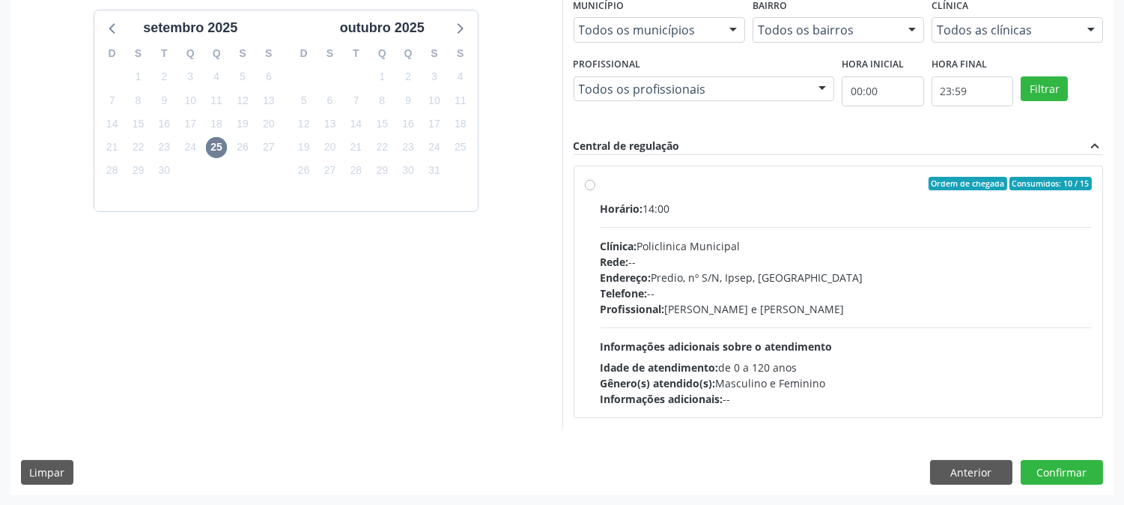
click at [699, 227] on hr at bounding box center [847, 227] width 492 height 1
click at [595, 190] on input "Ordem de chegada Consumidos: 10 / 15 Horário: 14:00 Clínica: Policlinica Munici…" at bounding box center [590, 183] width 10 height 13
radio input "true"
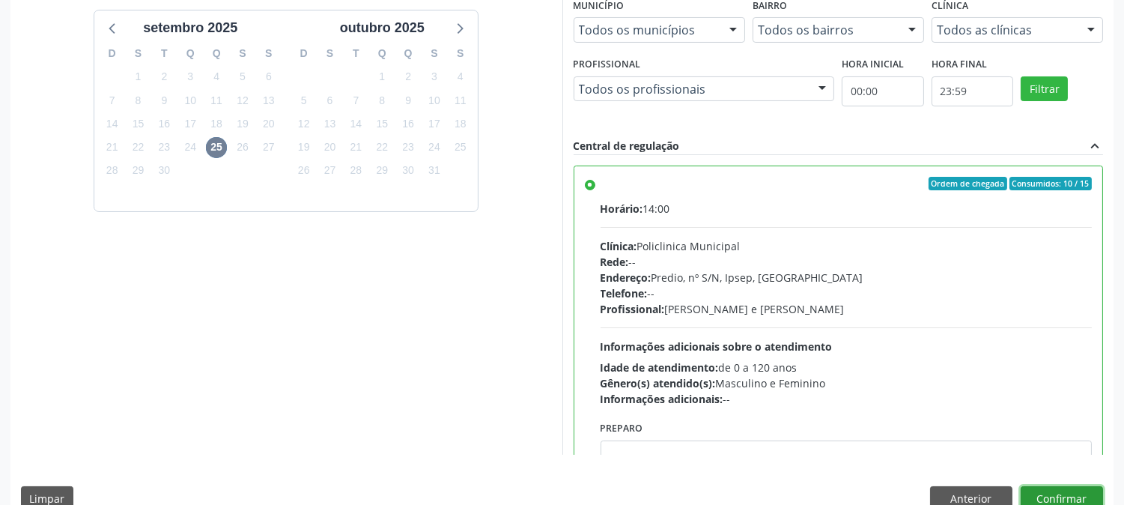
click at [1037, 497] on button "Confirmar" at bounding box center [1062, 498] width 82 height 25
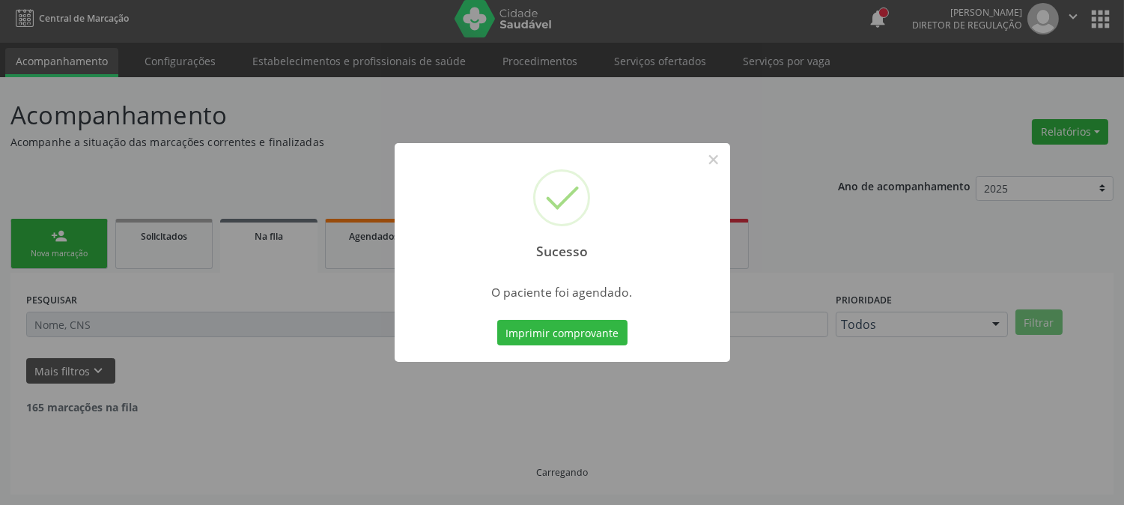
scroll to position [0, 0]
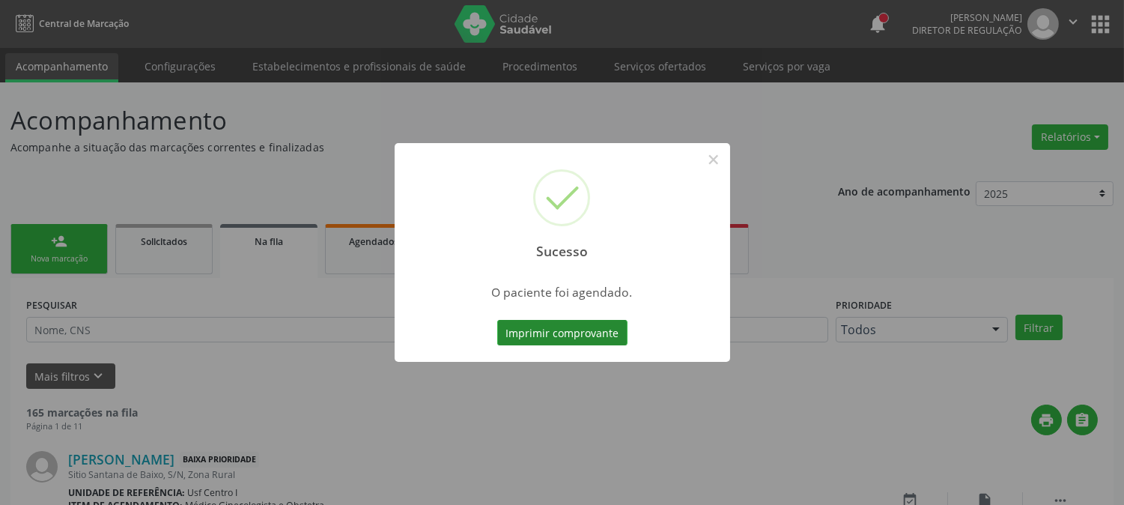
click at [572, 324] on button "Imprimir comprovante" at bounding box center [562, 332] width 130 height 25
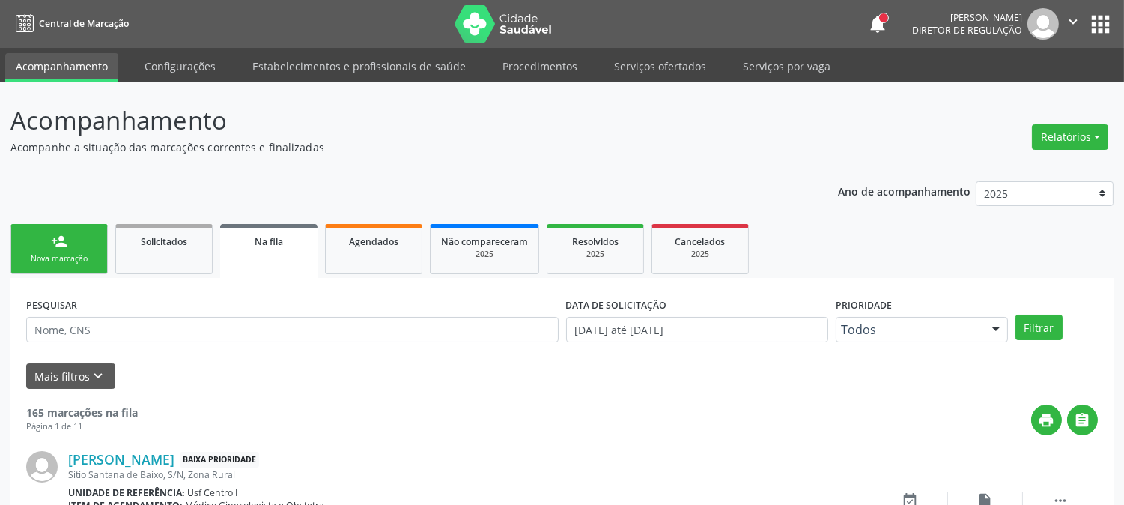
click at [84, 265] on link "person_add Nova marcação" at bounding box center [58, 249] width 97 height 50
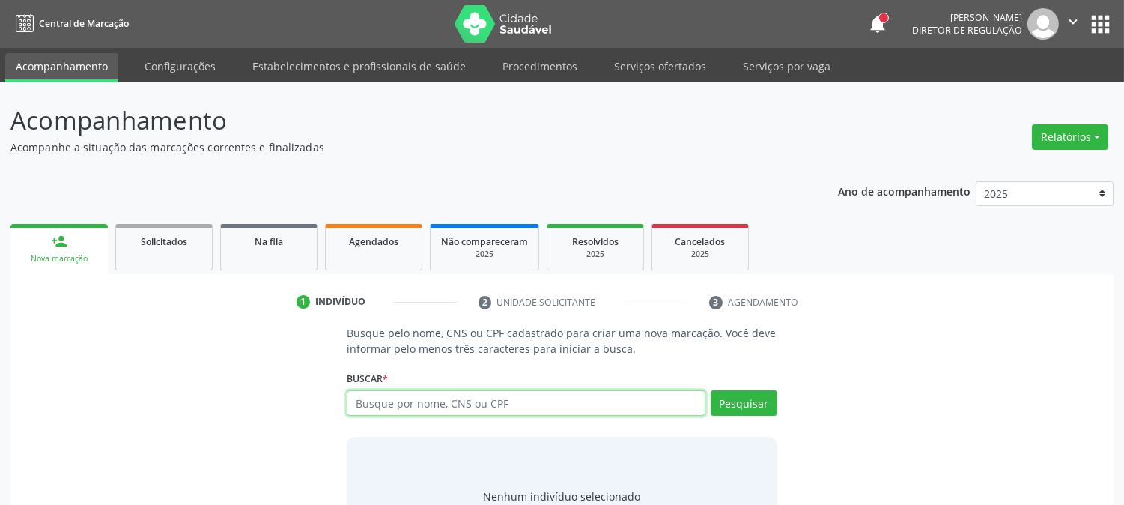
click at [413, 395] on input "text" at bounding box center [526, 402] width 358 height 25
type input "700904946593892"
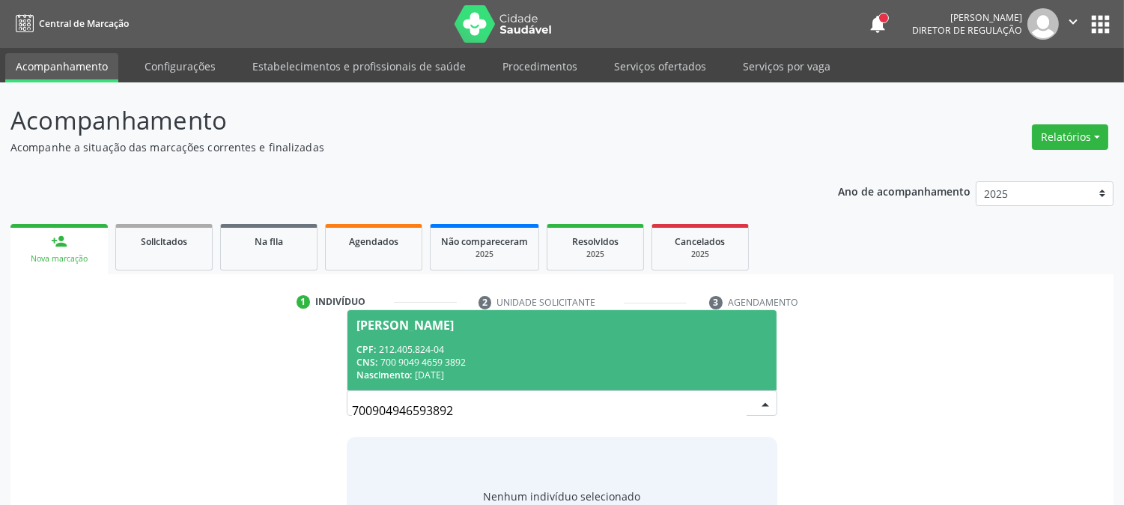
scroll to position [71, 0]
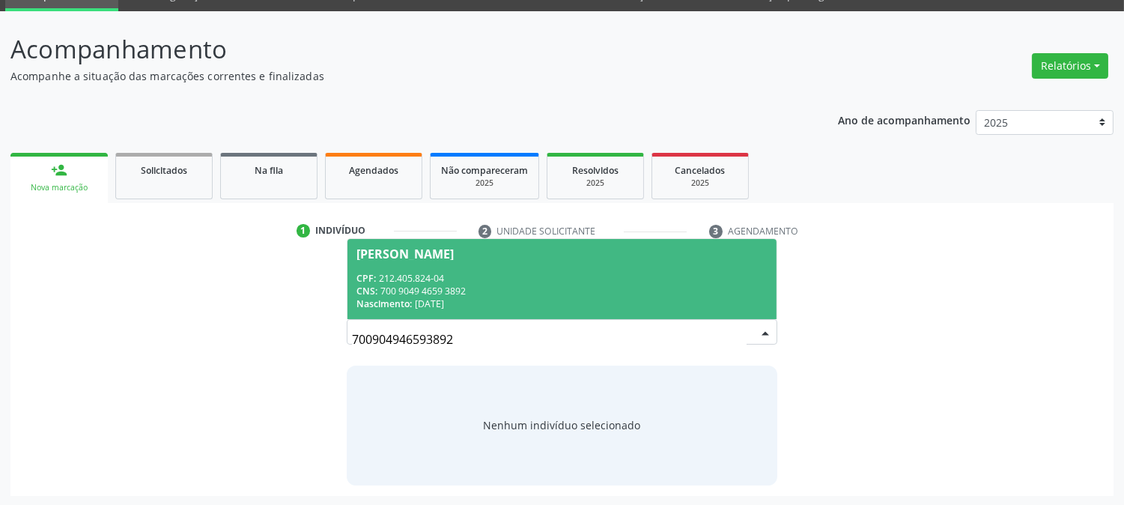
click at [446, 272] on div "CPF: 212.405.824-04" at bounding box center [561, 278] width 410 height 13
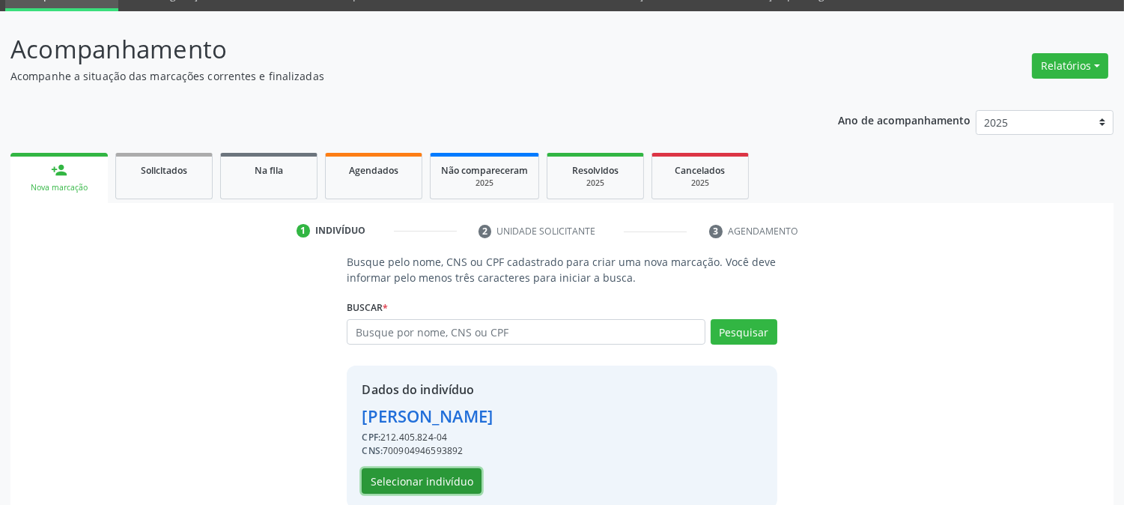
click at [458, 473] on button "Selecionar indivíduo" at bounding box center [422, 480] width 120 height 25
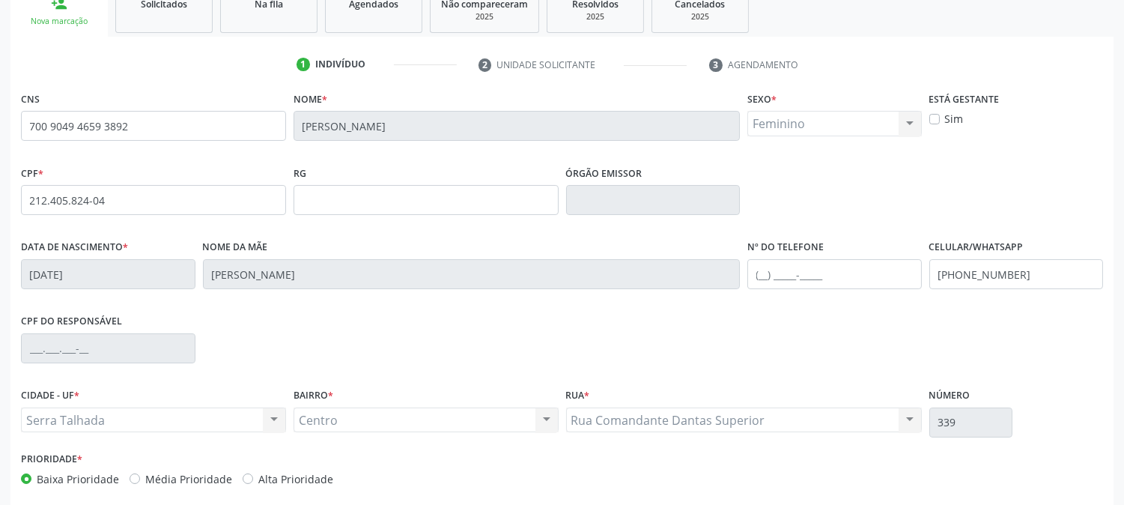
scroll to position [306, 0]
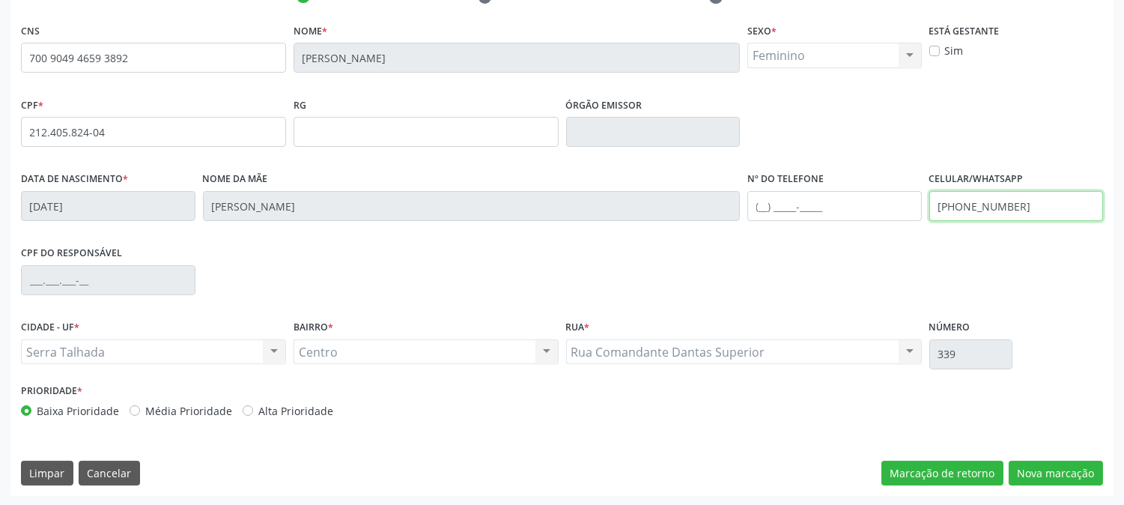
drag, startPoint x: 1017, startPoint y: 210, endPoint x: 879, endPoint y: 213, distance: 138.6
click at [879, 211] on div "Data de nascimento * 04/03/1957 Nome da mãe Albertina Domingos Feitoza Nº do Te…" at bounding box center [562, 205] width 1090 height 74
click at [1040, 468] on button "Nova marcação" at bounding box center [1056, 473] width 94 height 25
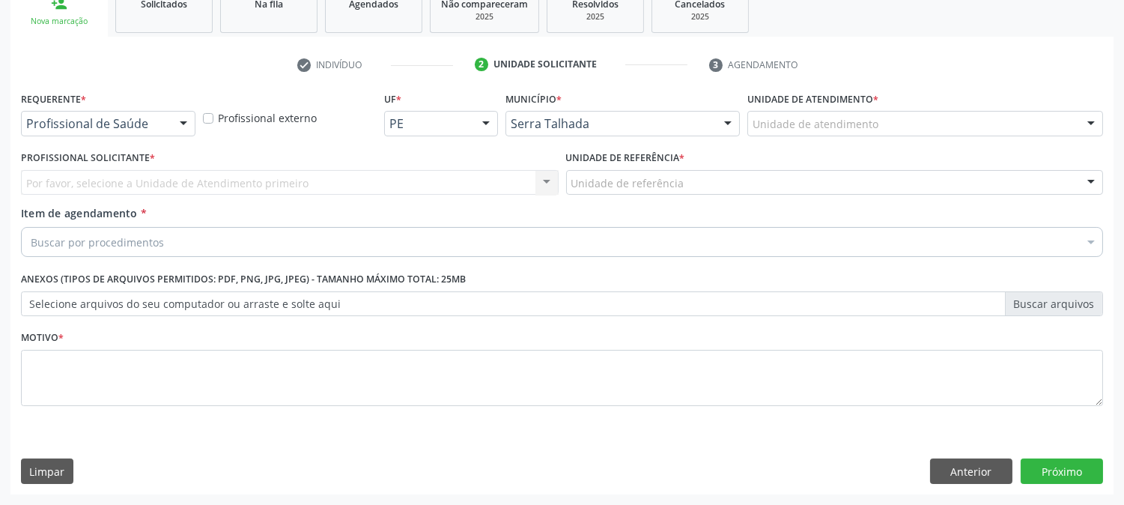
scroll to position [237, 0]
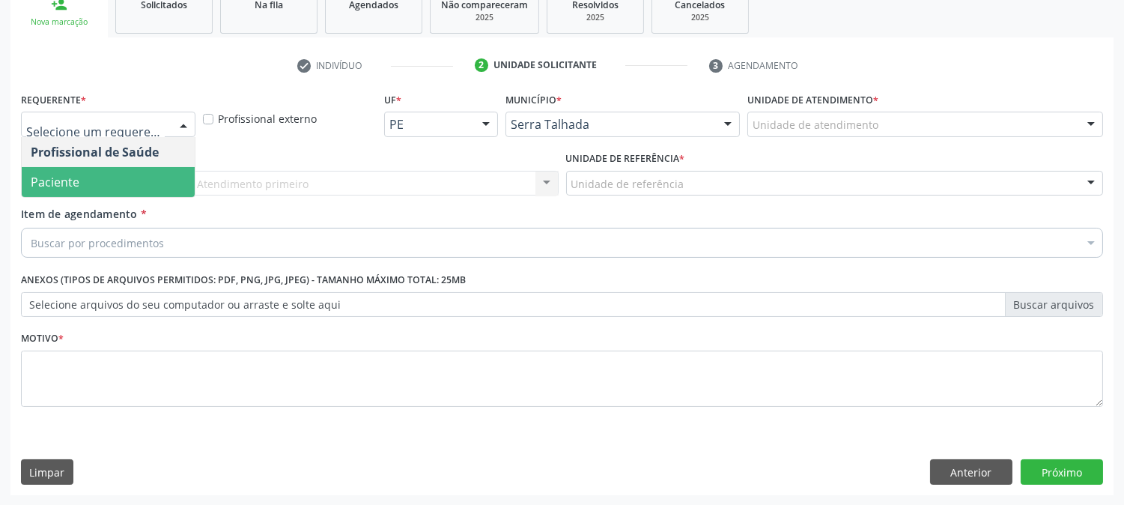
click at [109, 171] on span "Paciente" at bounding box center [108, 182] width 173 height 30
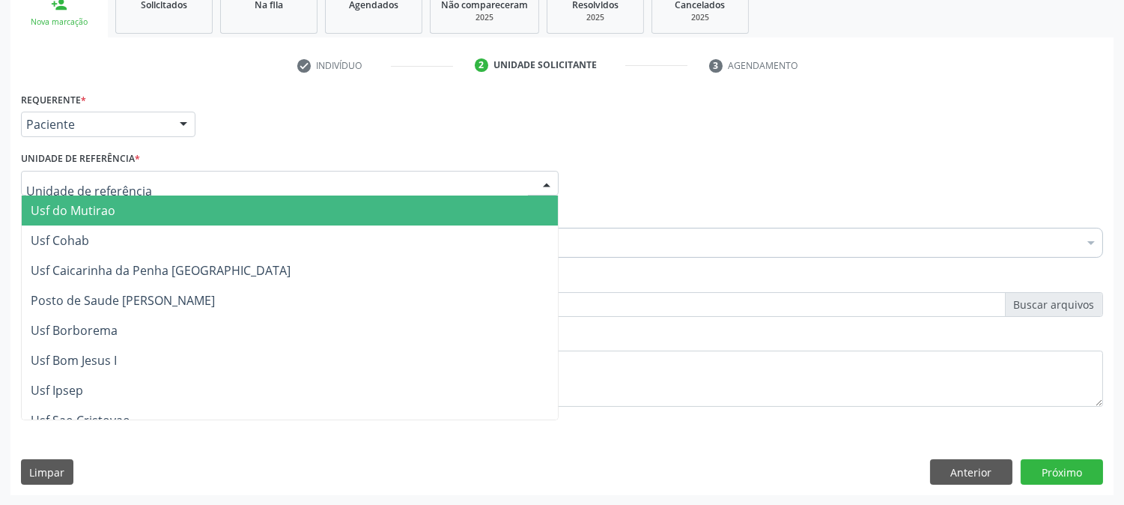
click at [109, 171] on div at bounding box center [290, 183] width 538 height 25
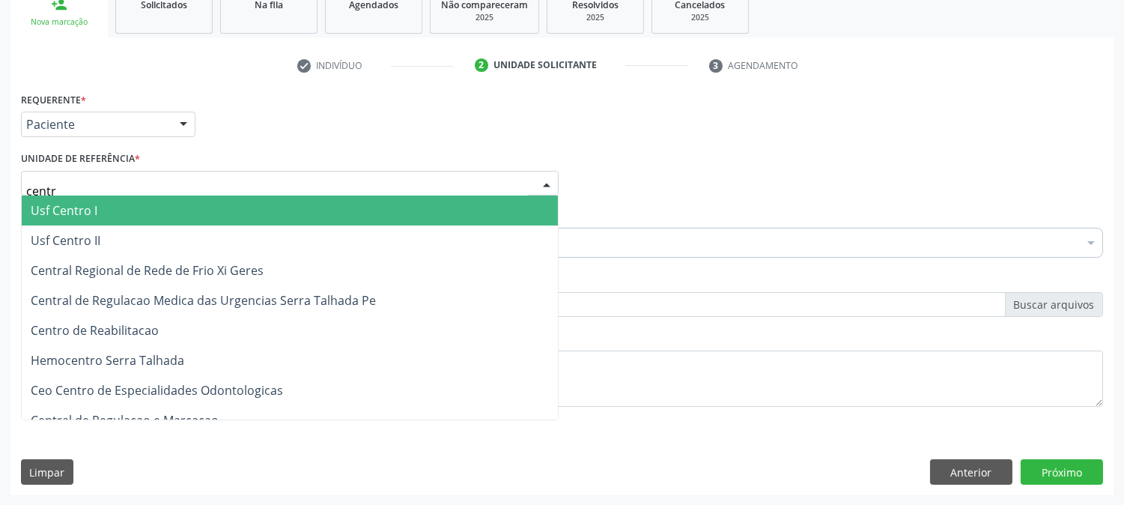
type input "centro"
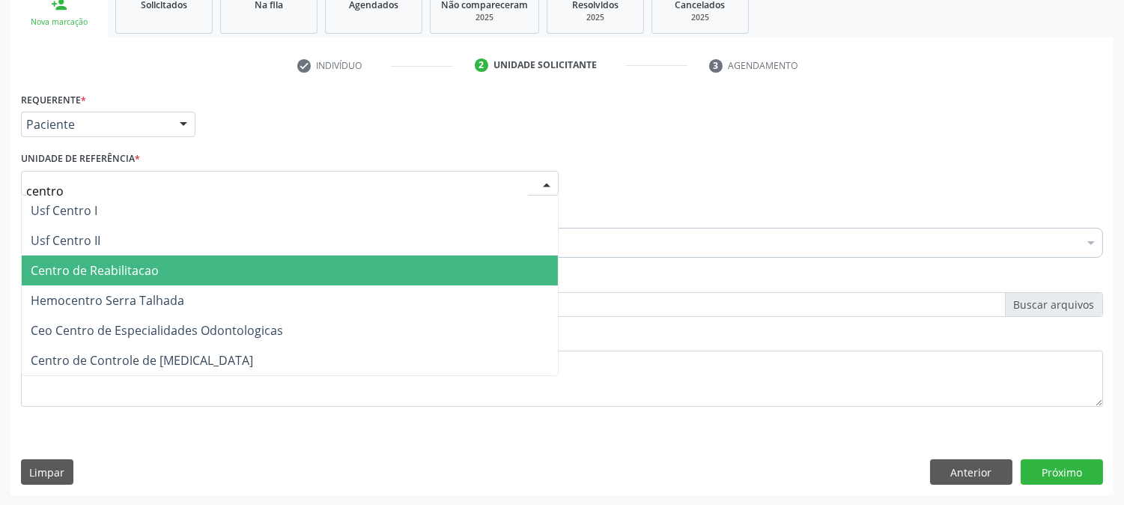
click at [125, 271] on span "Centro de Reabilitacao" at bounding box center [95, 270] width 128 height 16
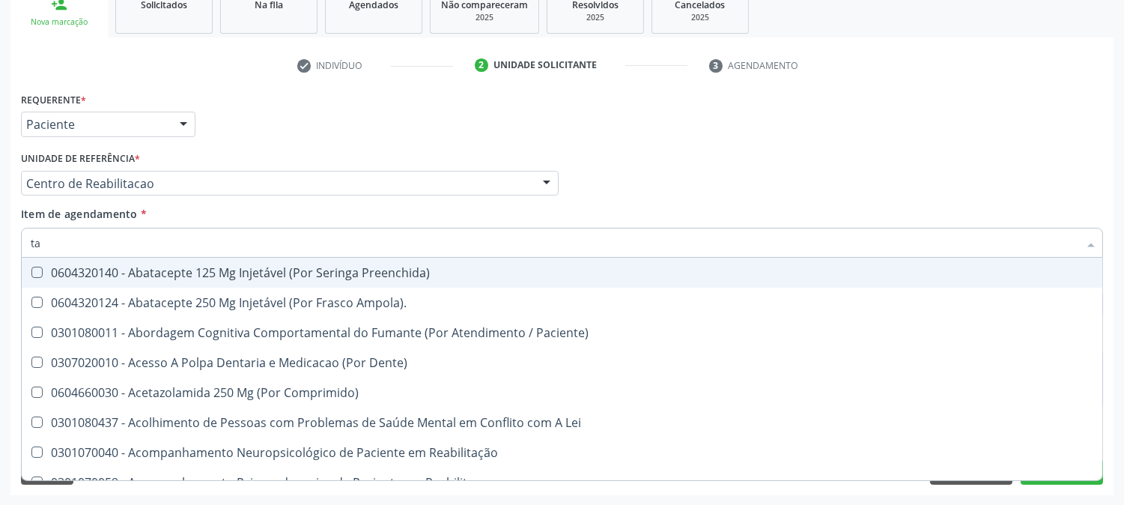
type input "tap"
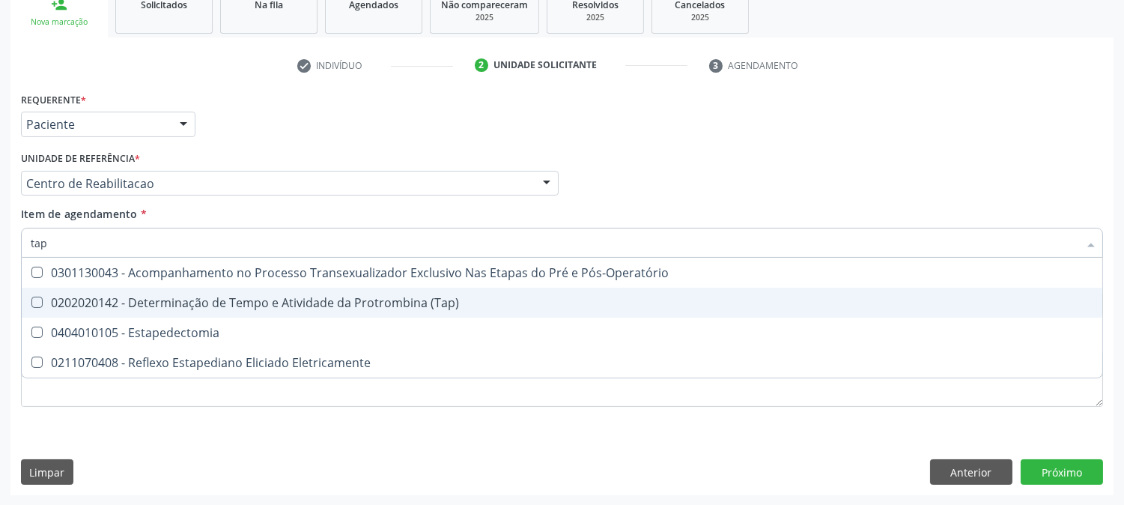
click at [139, 309] on span "0202020142 - Determinação de Tempo e Atividade da Protrombina (Tap)" at bounding box center [562, 303] width 1081 height 30
checkbox \(Tap\) "true"
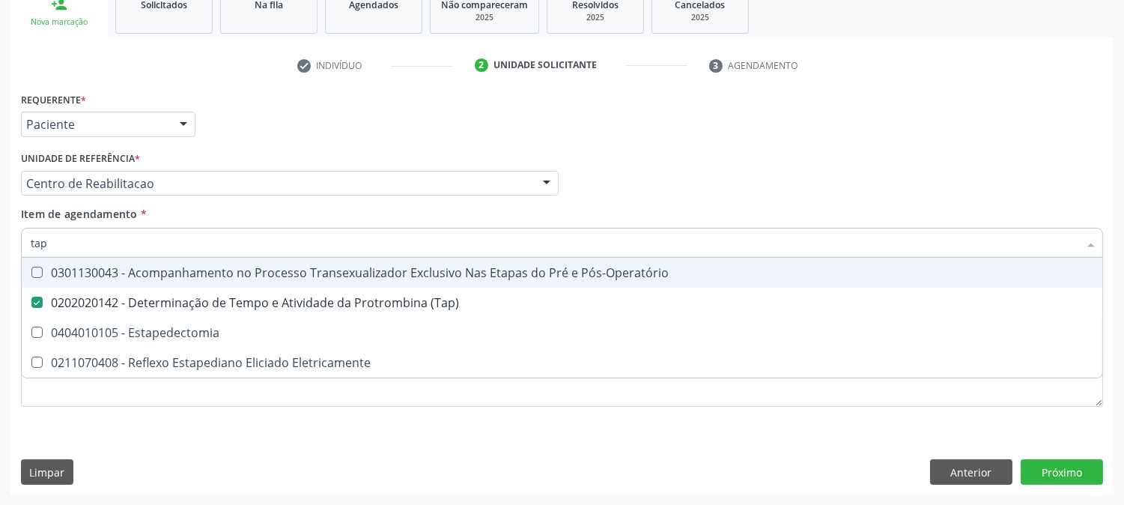
drag, startPoint x: 69, startPoint y: 238, endPoint x: 0, endPoint y: 238, distance: 68.9
click at [0, 238] on div "Acompanhamento Acompanhe a situação das marcações correntes e finalizadas Relat…" at bounding box center [562, 176] width 1124 height 660
type input "t"
checkbox \(Tap\) "false"
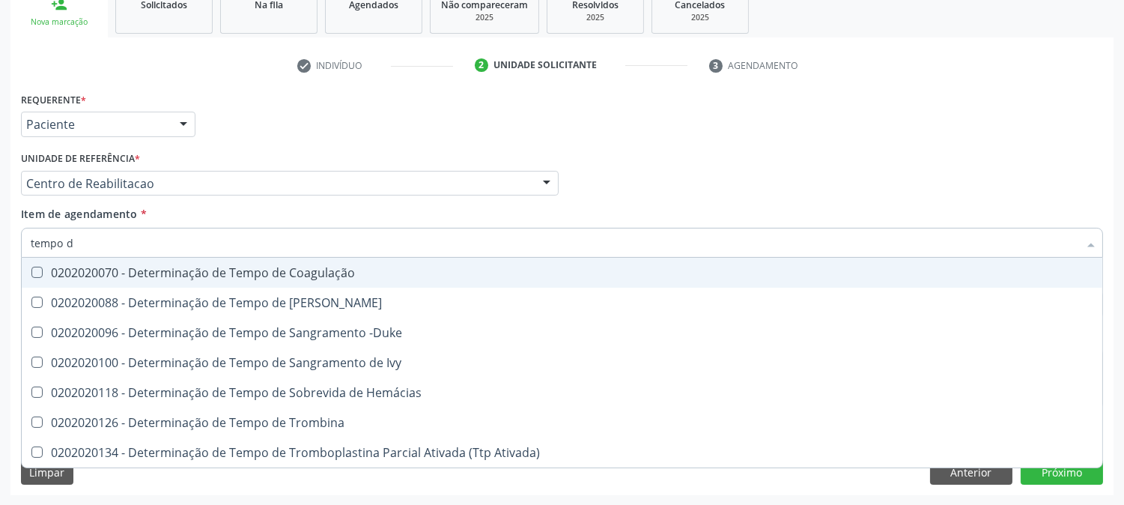
type input "tempo de"
click at [61, 273] on div "0202020070 - Determinação de Tempo de Coagulação" at bounding box center [562, 273] width 1063 height 12
checkbox Coagulação "true"
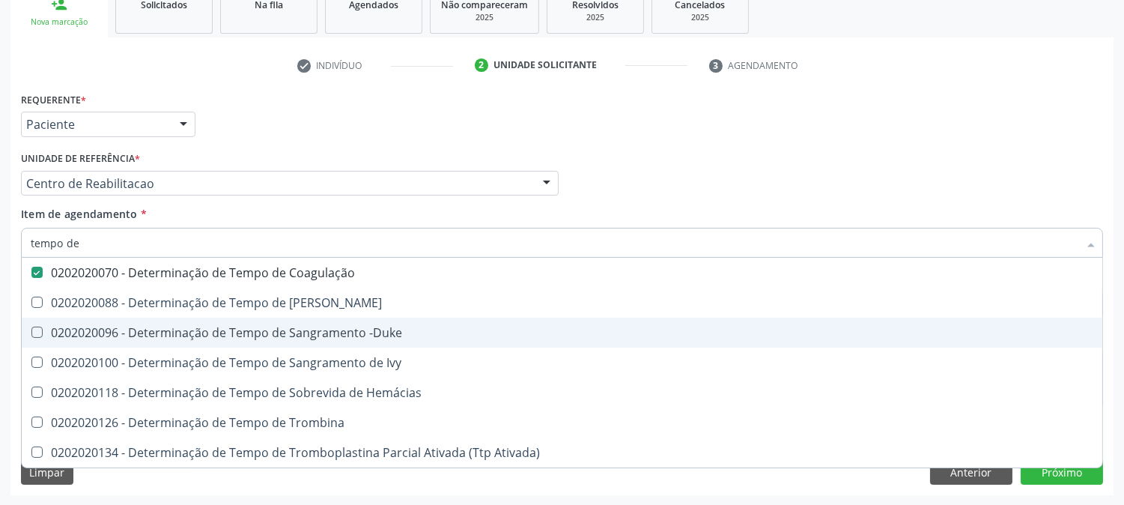
click at [120, 341] on span "0202020096 - Determinação de Tempo de Sangramento -Duke" at bounding box center [562, 333] width 1081 height 30
checkbox -Duke "true"
click at [0, 310] on div "Acompanhamento Acompanhe a situação das marcações correntes e finalizadas Relat…" at bounding box center [562, 176] width 1124 height 660
checkbox Euglobulina "true"
checkbox Ivy "true"
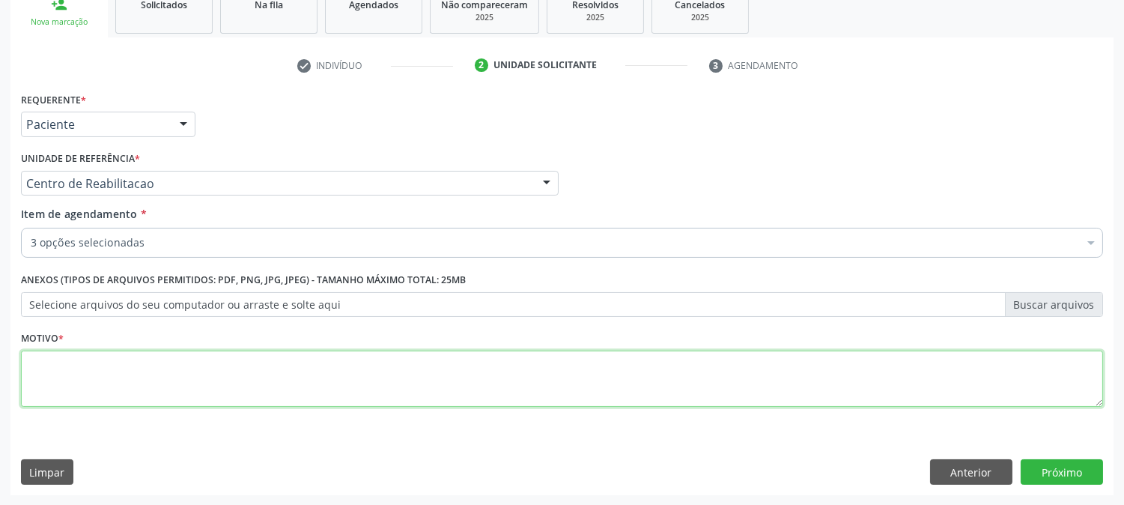
click at [102, 390] on textarea at bounding box center [562, 379] width 1082 height 57
type textarea "."
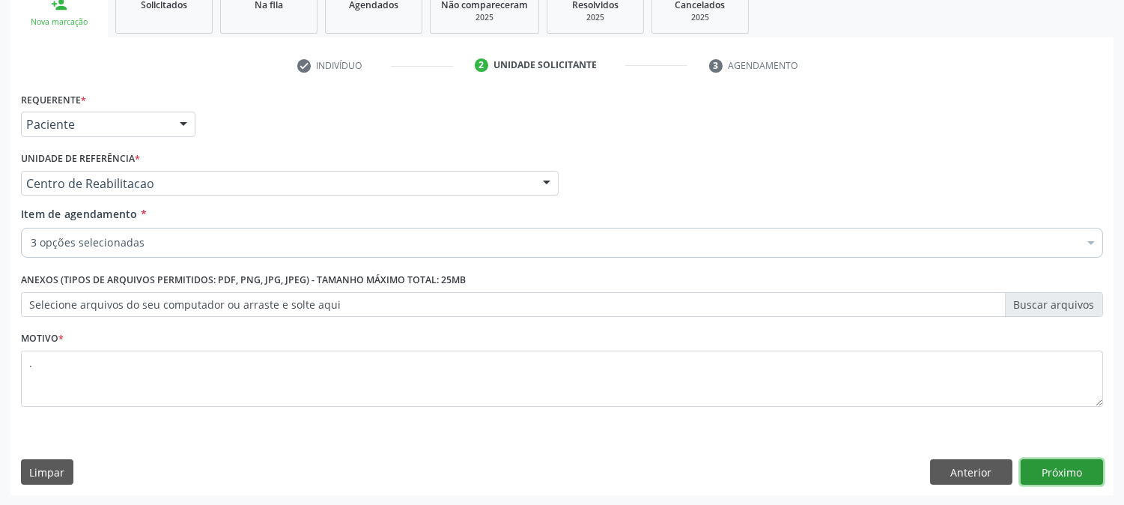
click at [1054, 482] on button "Próximo" at bounding box center [1062, 471] width 82 height 25
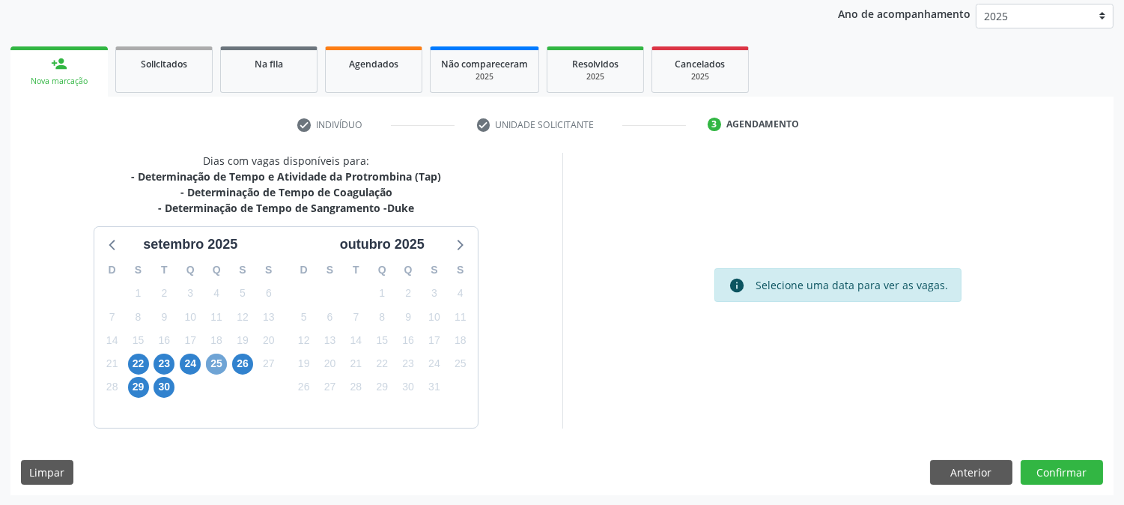
click at [219, 357] on span "25" at bounding box center [216, 364] width 21 height 21
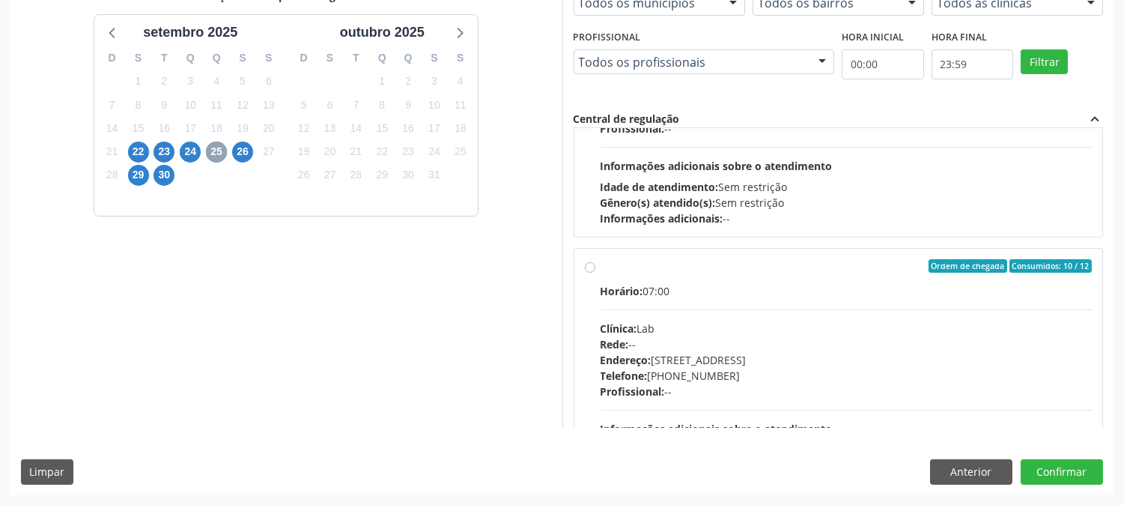
scroll to position [761, 0]
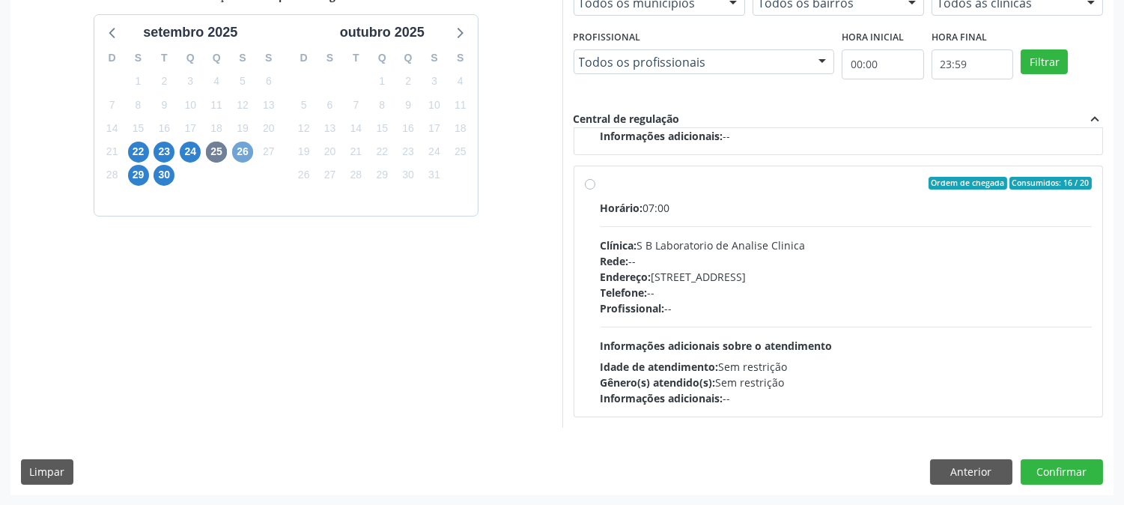
click at [237, 150] on span "26" at bounding box center [242, 152] width 21 height 21
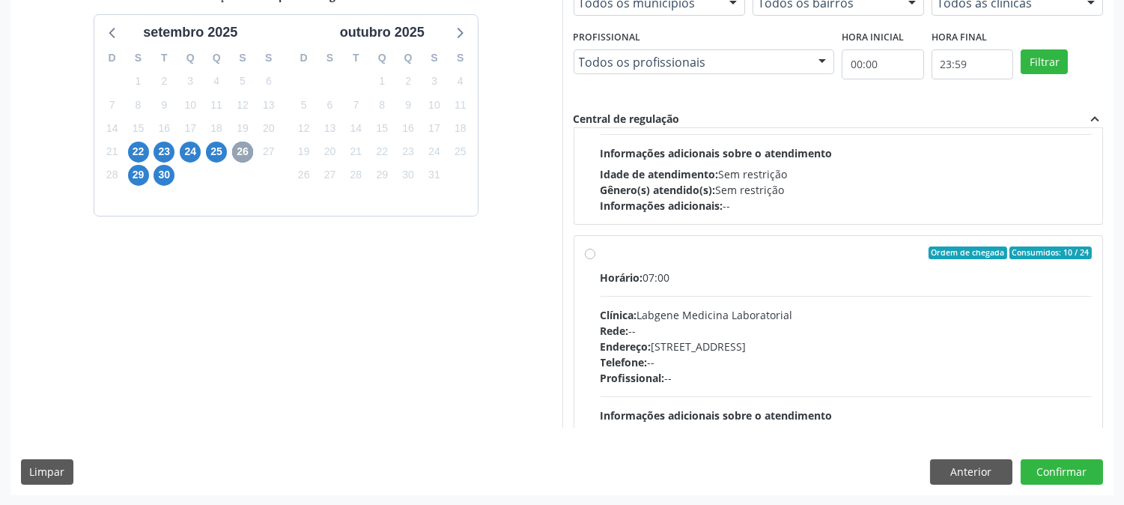
scroll to position [236, 0]
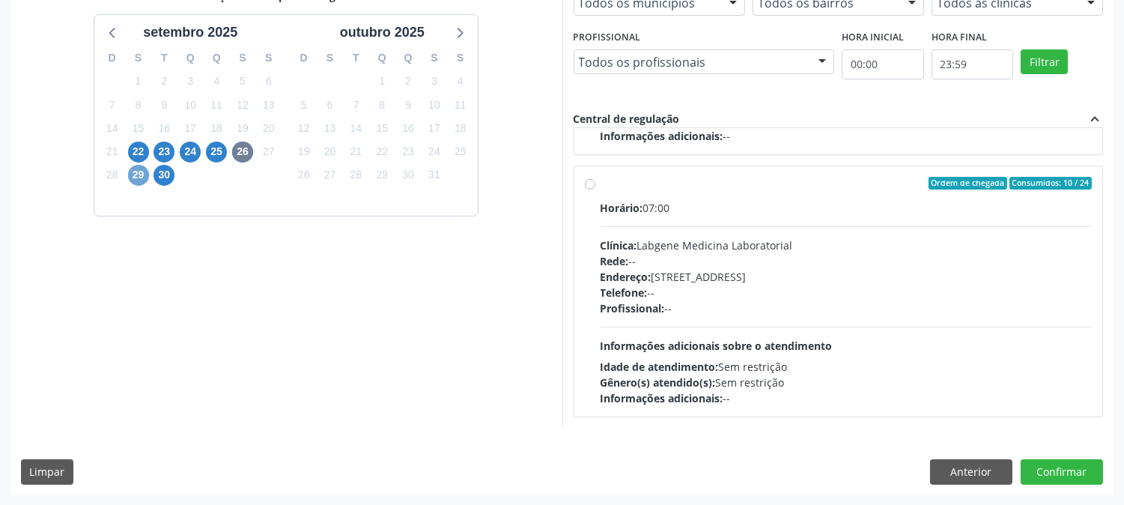
click at [135, 173] on span "29" at bounding box center [138, 175] width 21 height 21
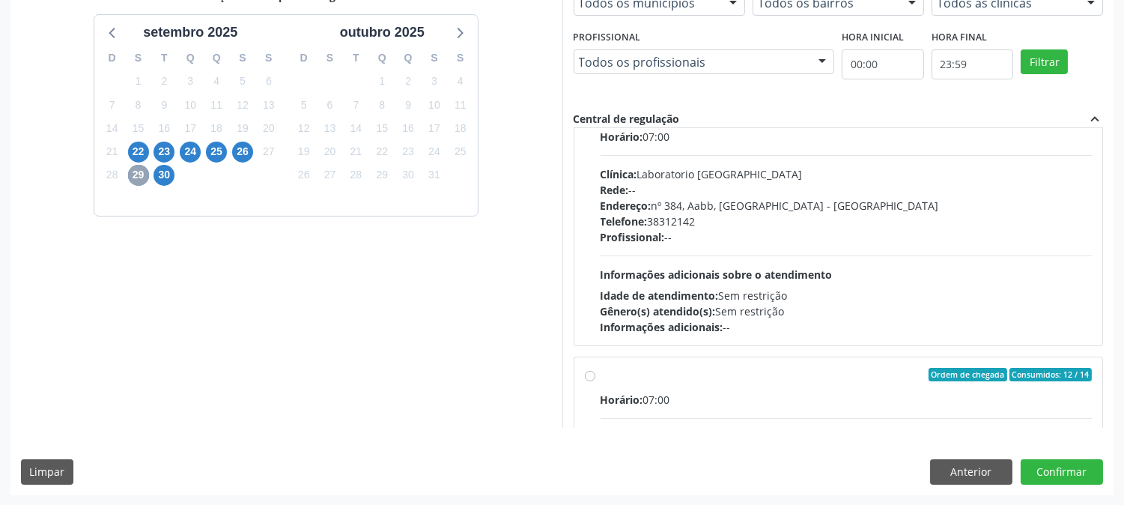
scroll to position [1024, 0]
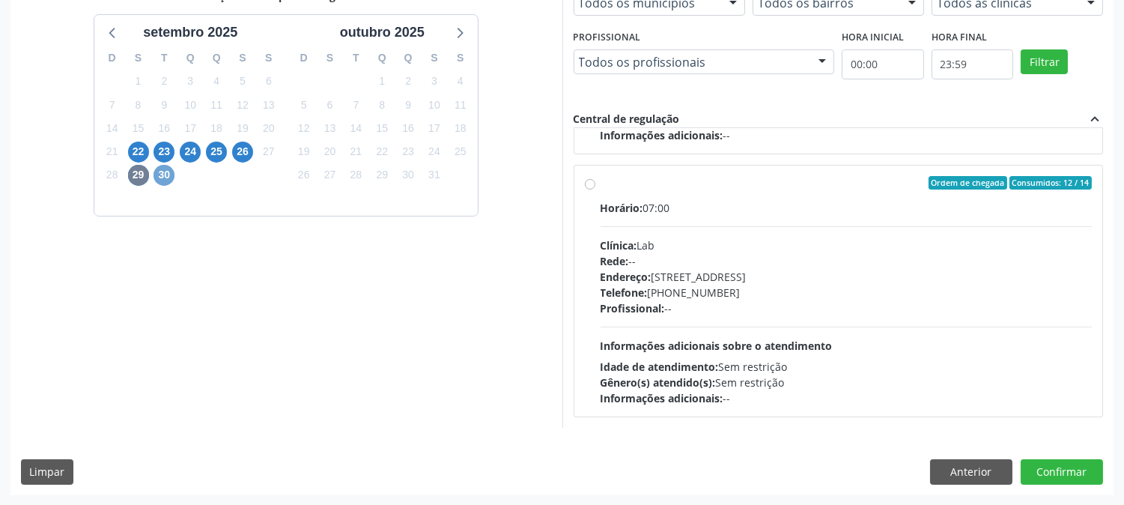
click at [163, 175] on span "30" at bounding box center [164, 175] width 21 height 21
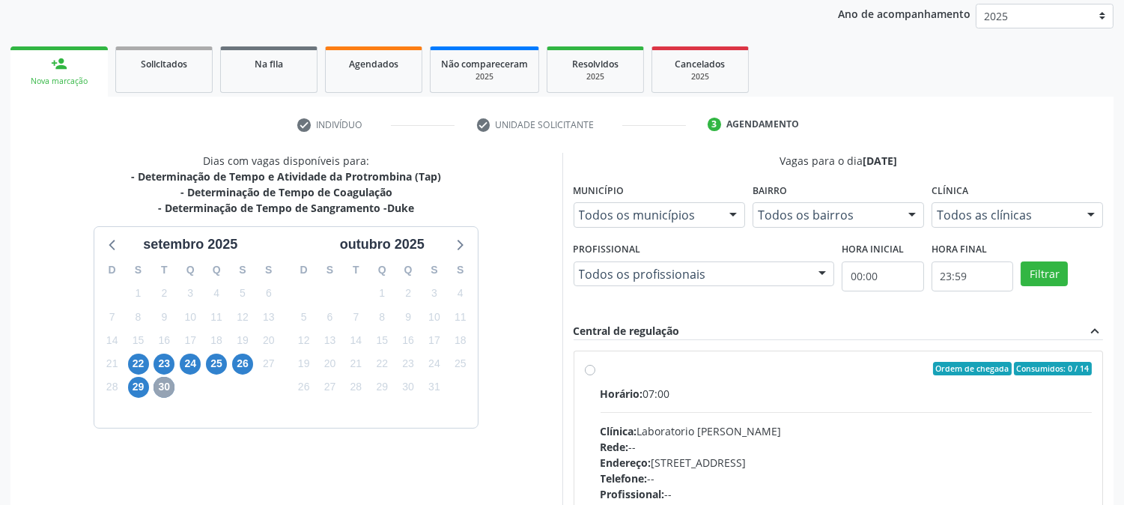
scroll to position [389, 0]
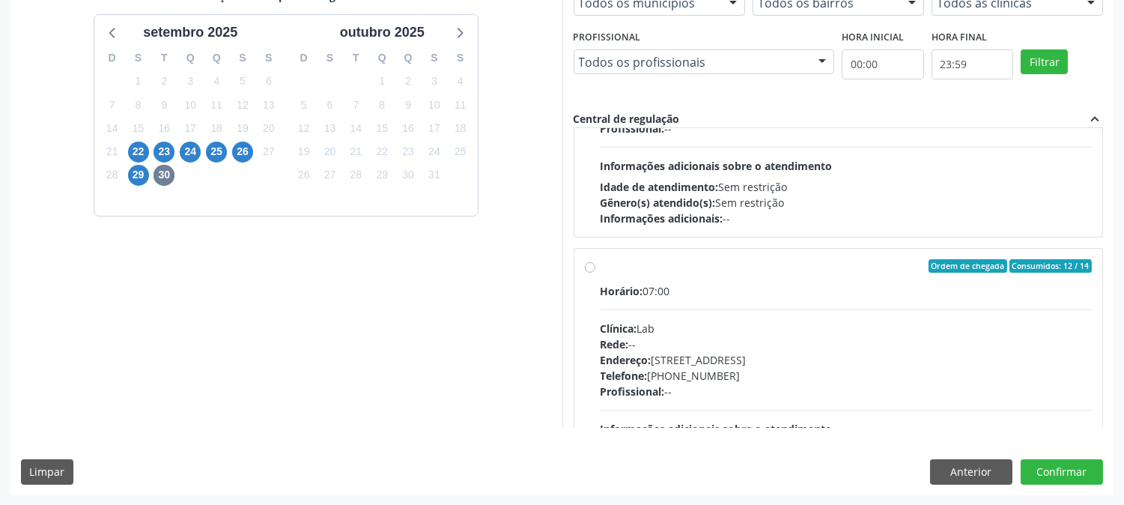
click at [706, 208] on div "Gênero(s) atendido(s): Sem restrição" at bounding box center [847, 203] width 492 height 16
click at [595, 10] on input "Ordem de chegada Consumidos: 5 / 14 Horário: 07:00 Clínica: S B Laboratorio de …" at bounding box center [590, 3] width 10 height 13
radio input "true"
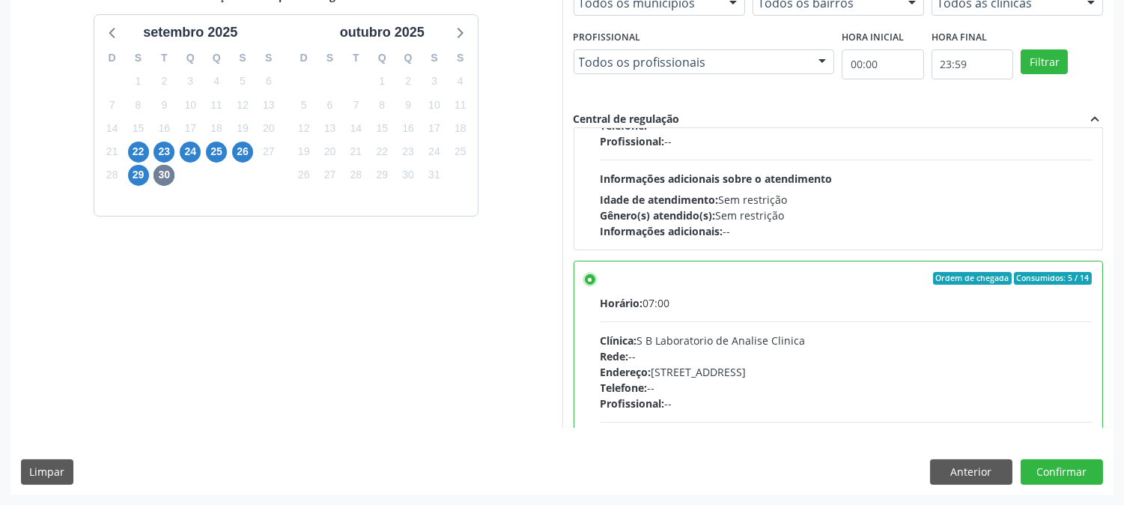
scroll to position [58, 0]
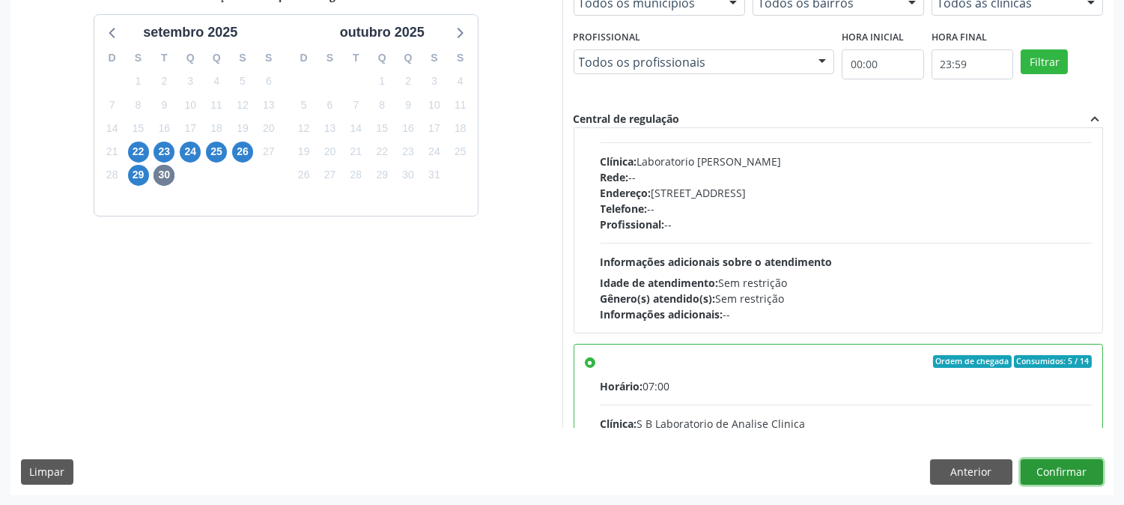
click at [1054, 481] on button "Confirmar" at bounding box center [1062, 471] width 82 height 25
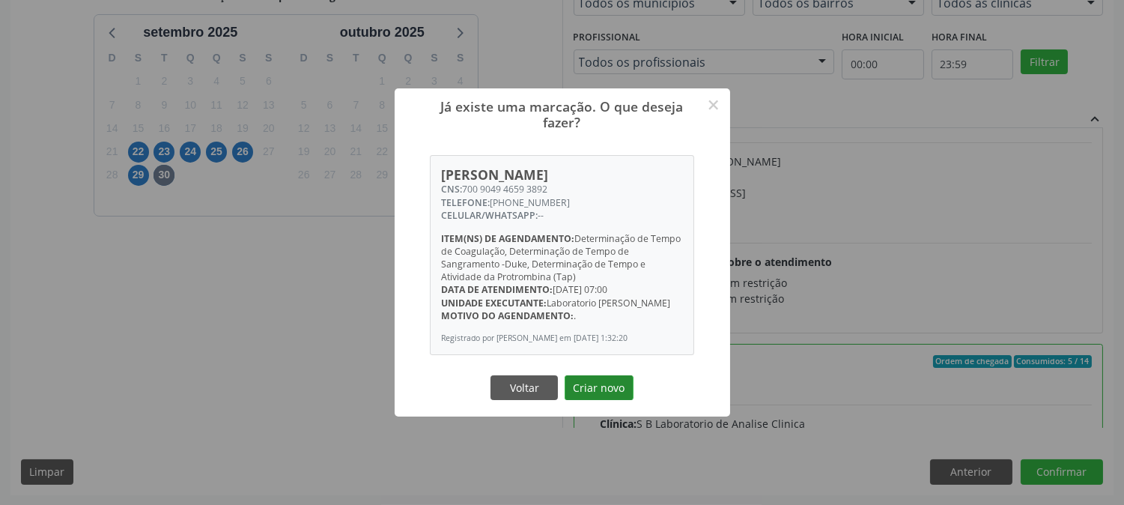
click at [602, 392] on button "Criar novo" at bounding box center [599, 387] width 69 height 25
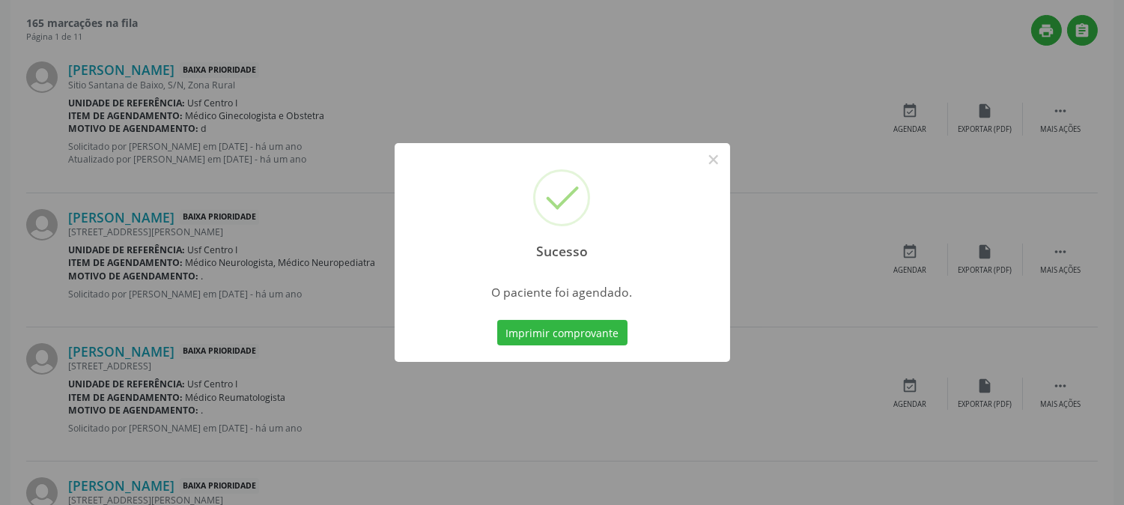
scroll to position [0, 0]
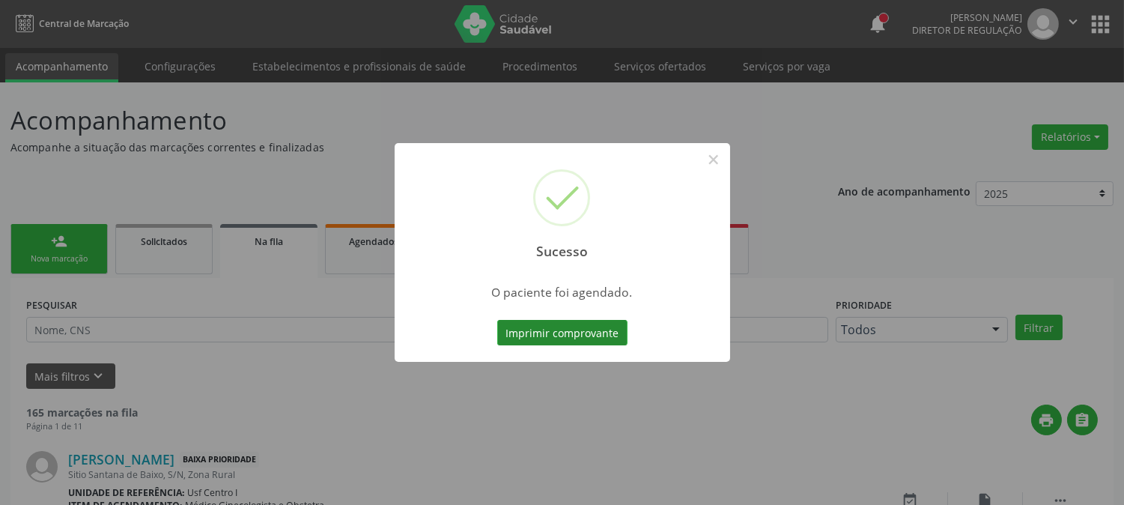
click at [512, 333] on button "Imprimir comprovante" at bounding box center [562, 332] width 130 height 25
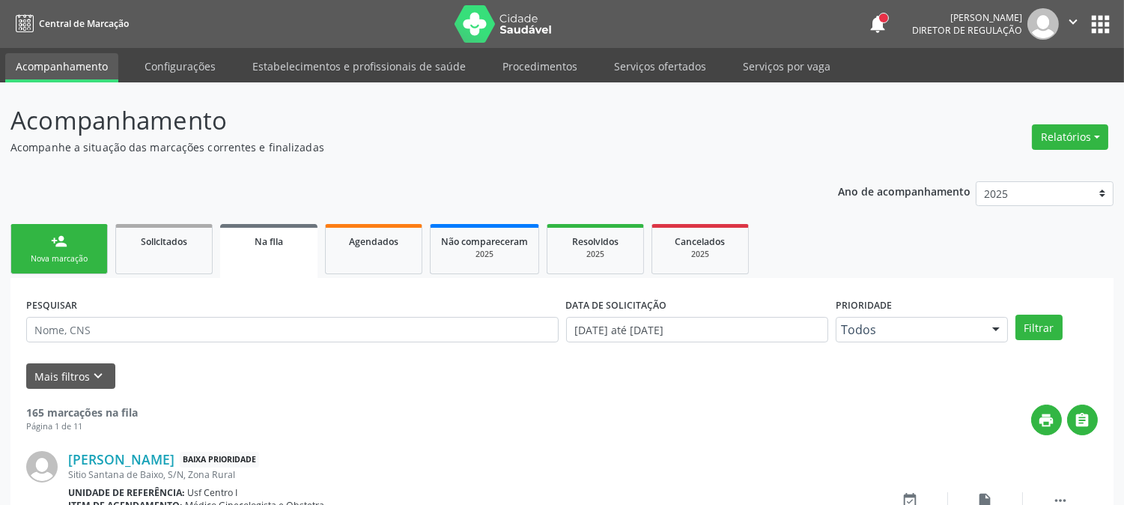
click at [27, 249] on link "person_add Nova marcação" at bounding box center [58, 249] width 97 height 50
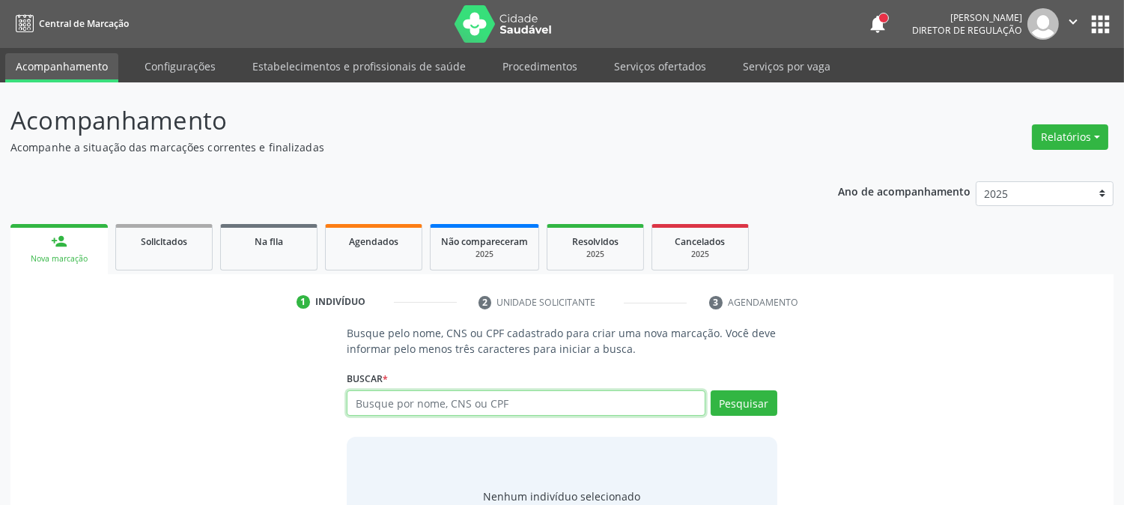
click at [438, 406] on input "text" at bounding box center [526, 402] width 358 height 25
type input "THAYNNA VA"
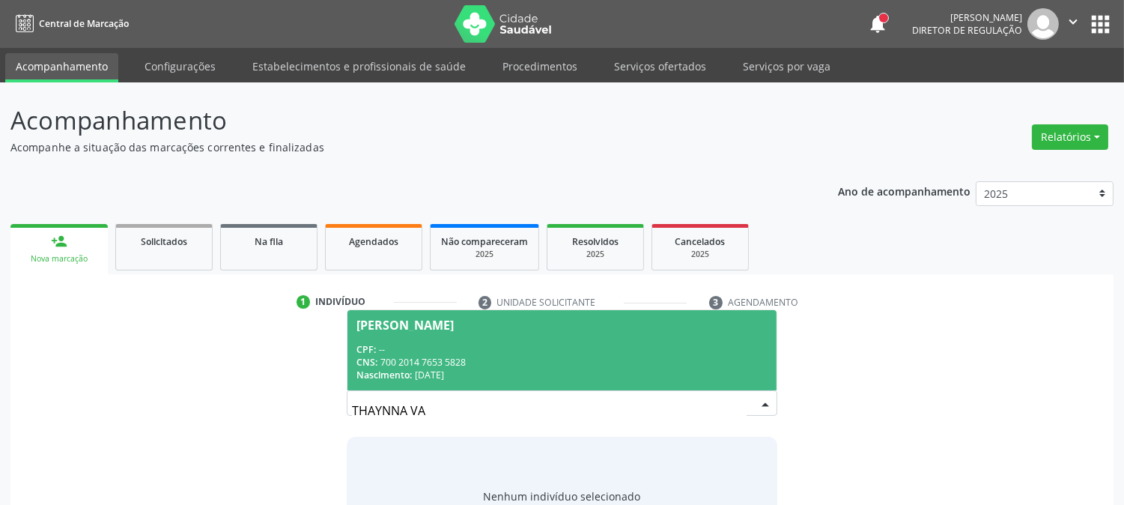
click at [443, 373] on div "Nascimento: 28/02/2003" at bounding box center [561, 374] width 410 height 13
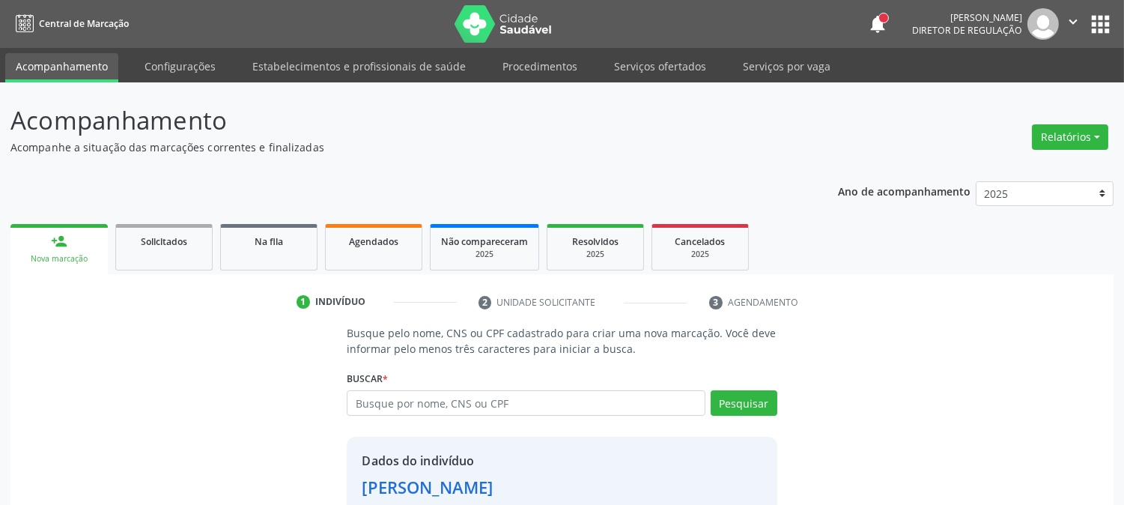
scroll to position [94, 0]
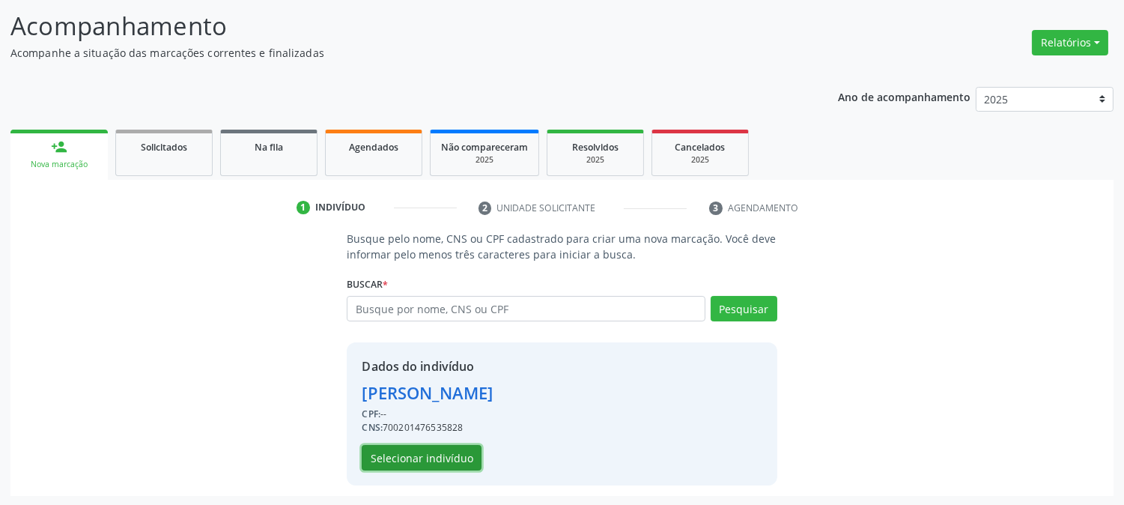
click at [453, 468] on button "Selecionar indivíduo" at bounding box center [422, 457] width 120 height 25
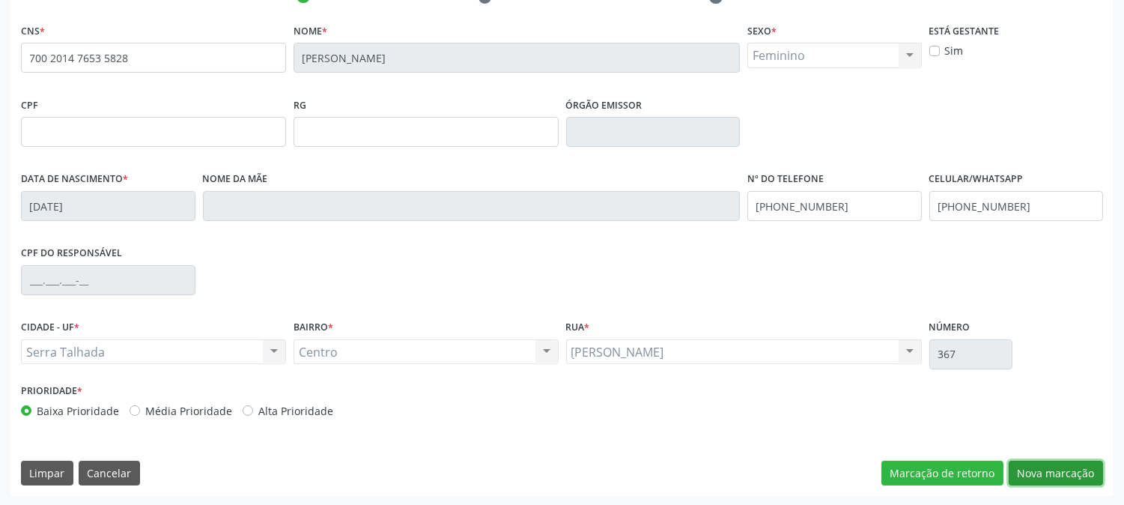
click at [1030, 470] on button "Nova marcação" at bounding box center [1056, 473] width 94 height 25
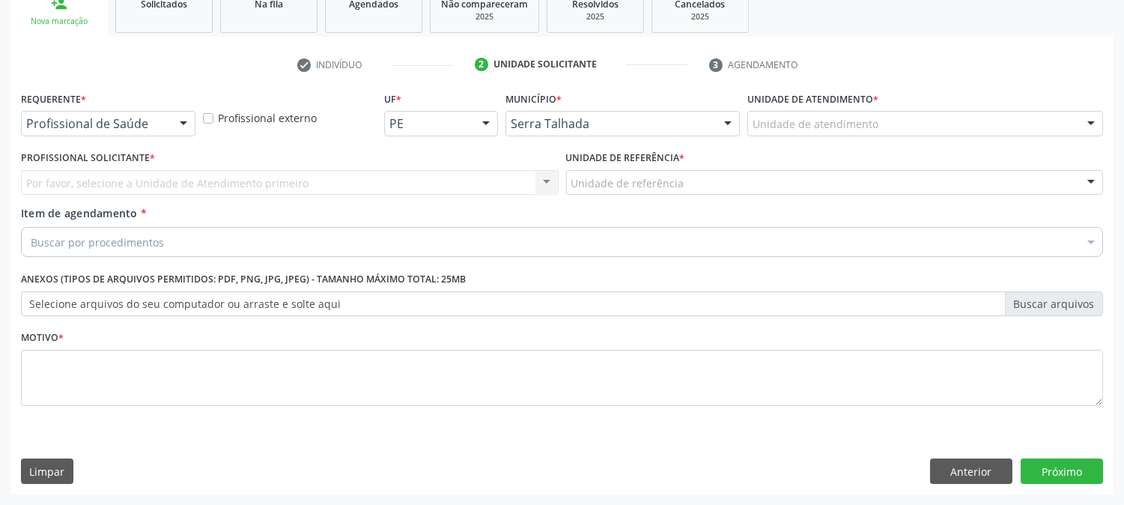
scroll to position [237, 0]
click at [176, 131] on div at bounding box center [183, 124] width 22 height 25
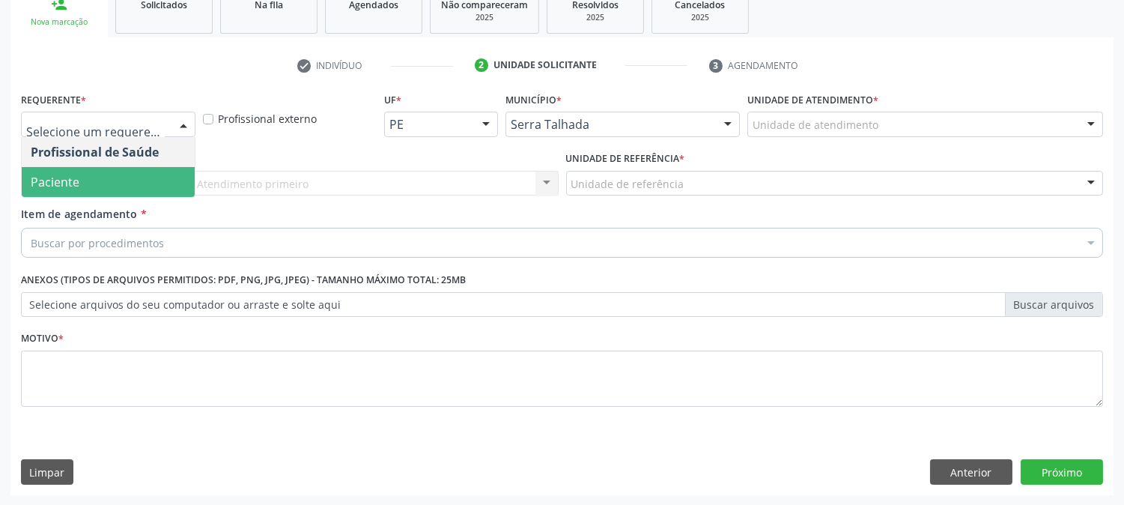
click at [147, 175] on span "Paciente" at bounding box center [108, 182] width 173 height 30
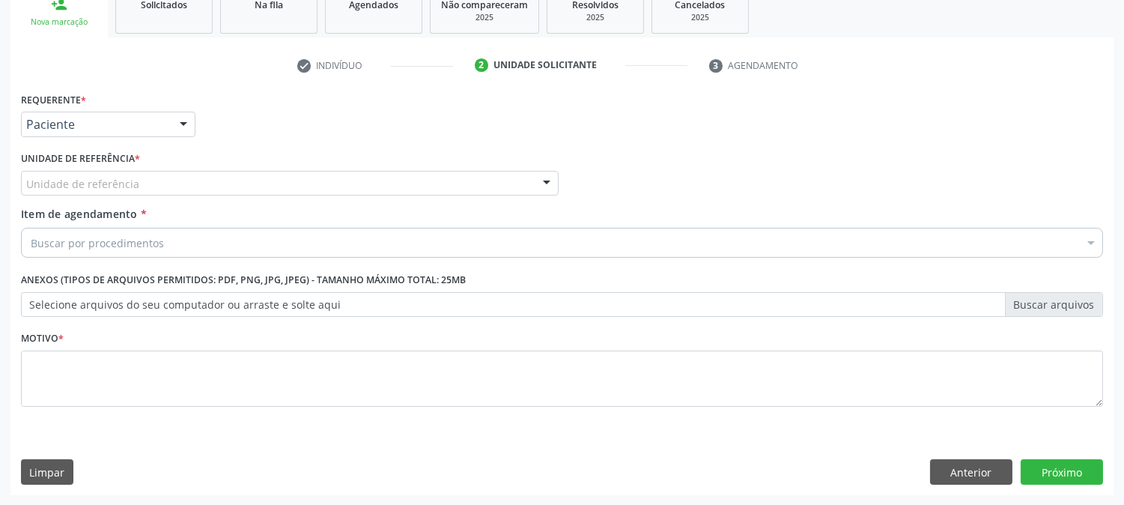
click at [147, 175] on div "Unidade de referência" at bounding box center [290, 183] width 538 height 25
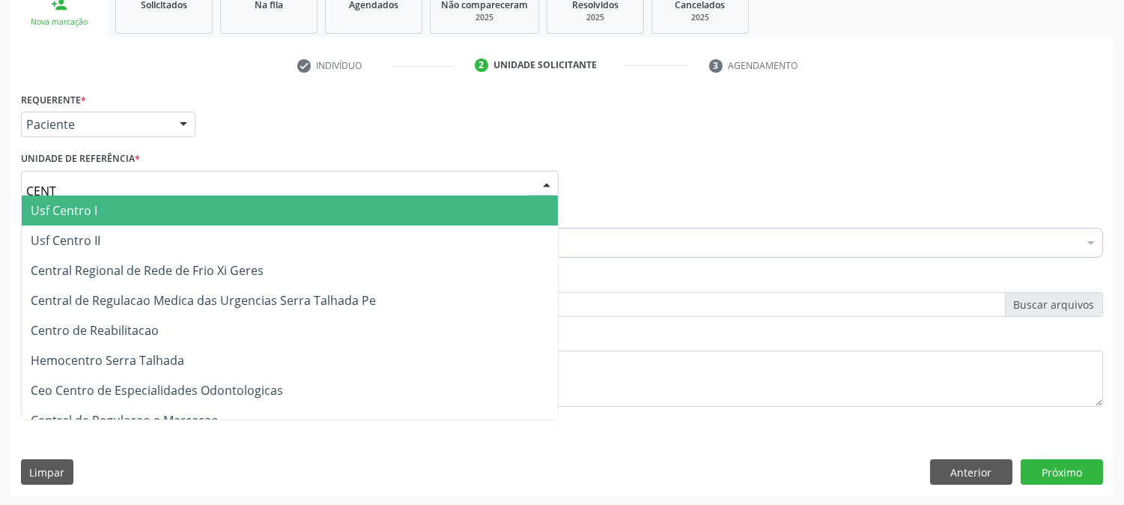
type input "CENTR"
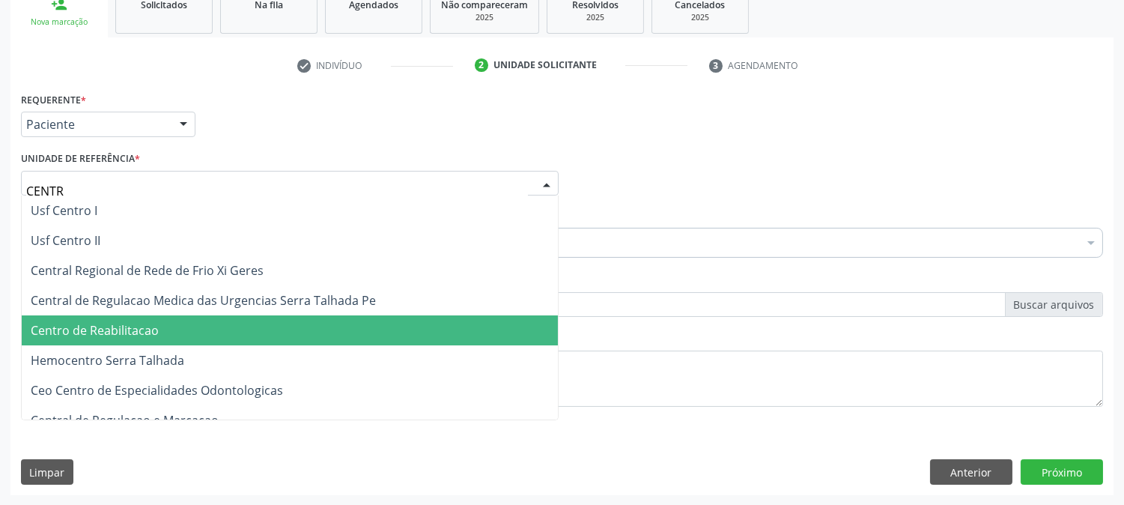
click at [157, 325] on span "Centro de Reabilitacao" at bounding box center [290, 330] width 536 height 30
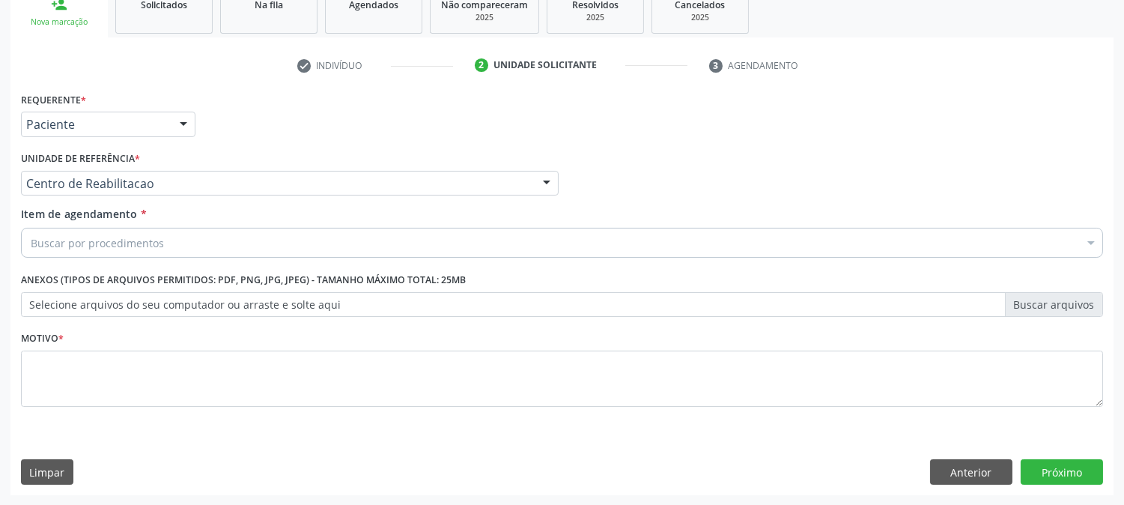
click at [159, 228] on div "Buscar por procedimentos" at bounding box center [562, 243] width 1082 height 30
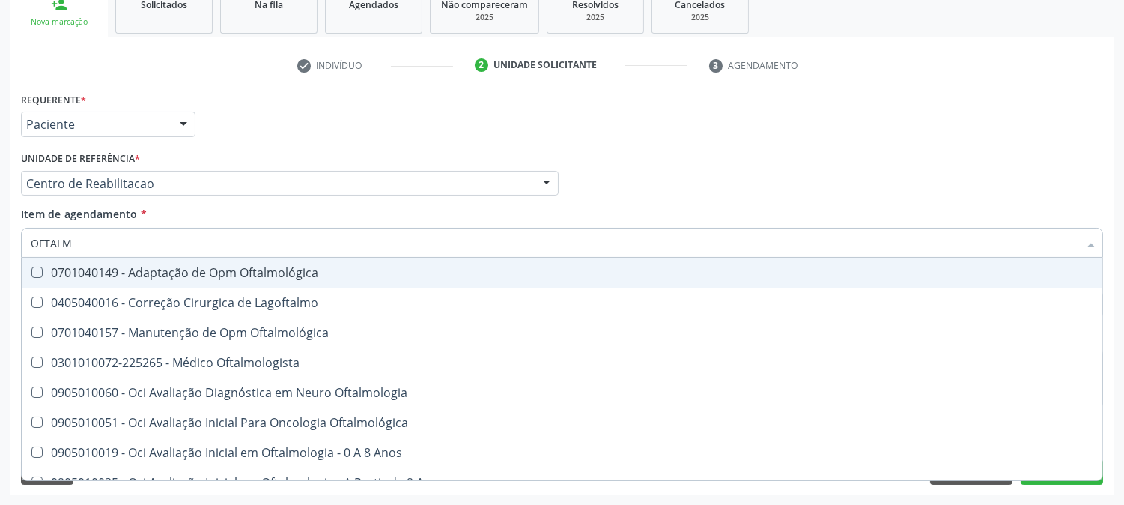
type input "OFTALMO"
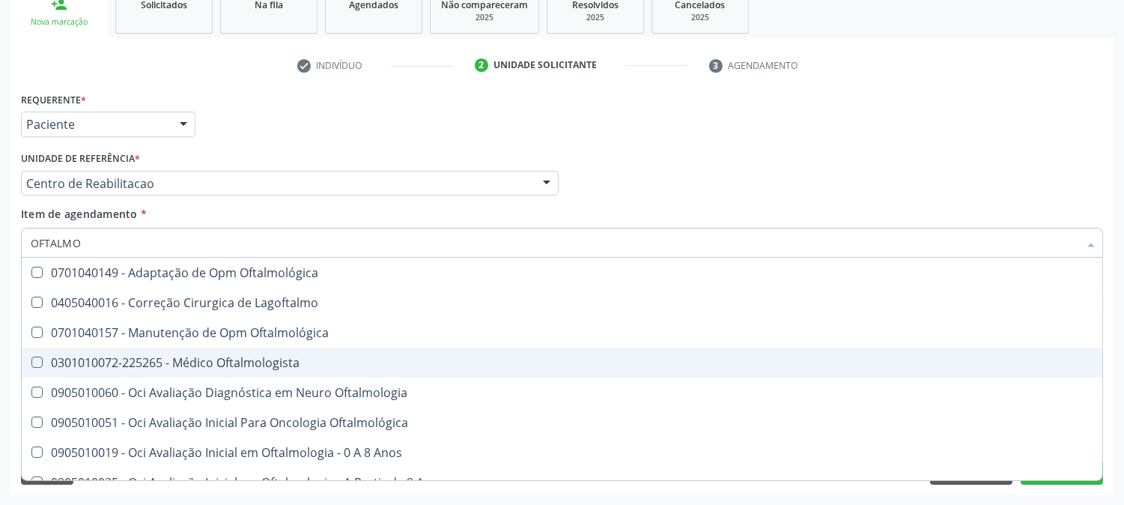
click at [208, 348] on span "0301010072-225265 - Médico Oftalmologista" at bounding box center [562, 363] width 1081 height 30
checkbox Oftalmologista "true"
click at [0, 252] on div "Acompanhamento Acompanhe a situação das marcações correntes e finalizadas Relat…" at bounding box center [562, 176] width 1124 height 660
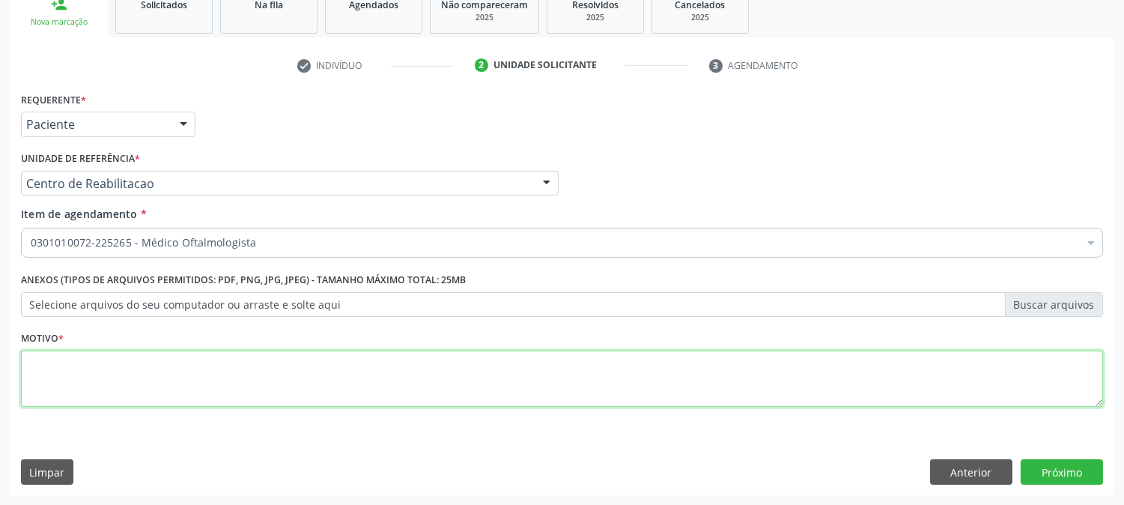
click at [214, 372] on textarea at bounding box center [562, 379] width 1082 height 57
type textarea "."
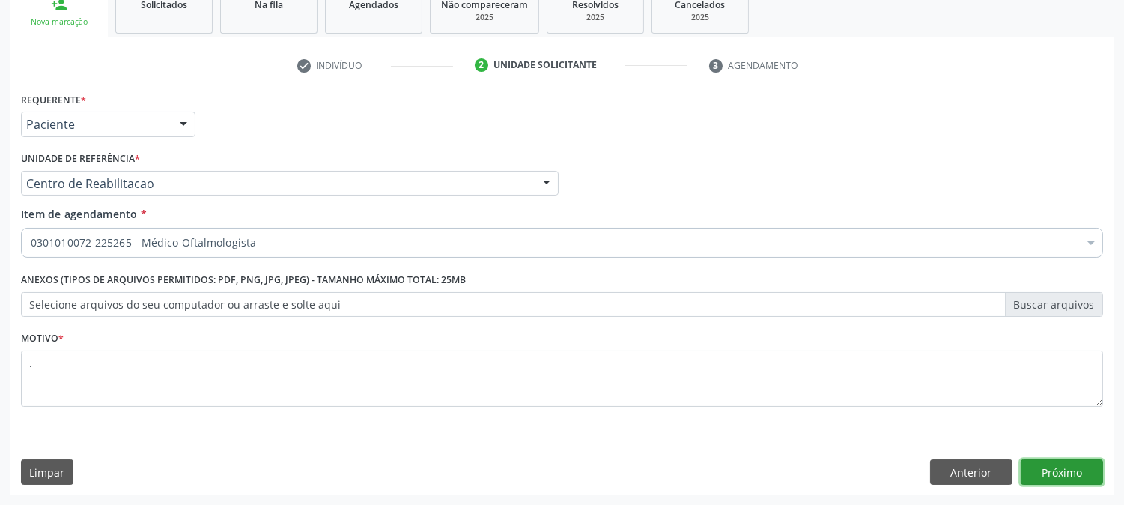
click at [1078, 476] on button "Próximo" at bounding box center [1062, 471] width 82 height 25
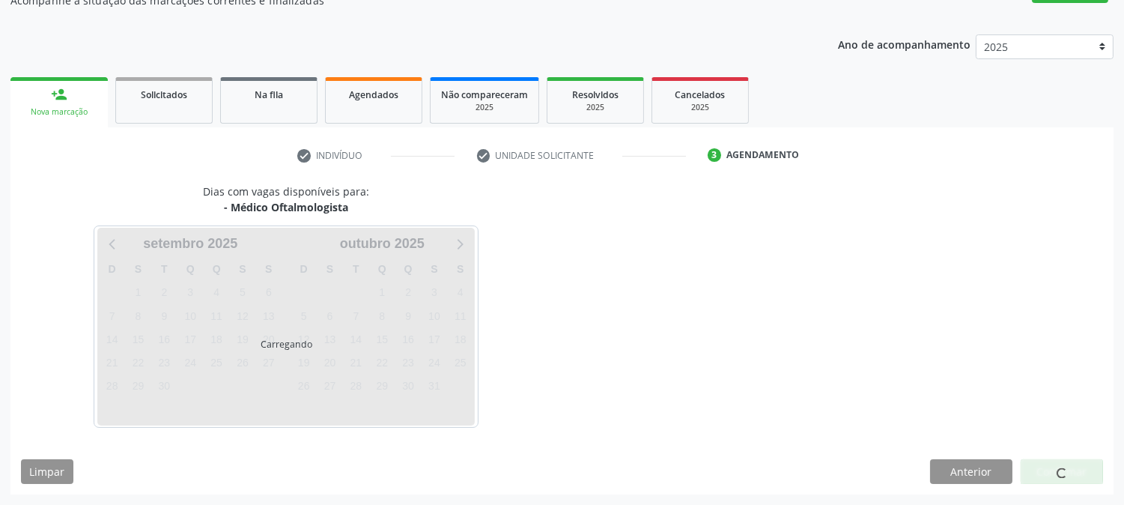
scroll to position [146, 0]
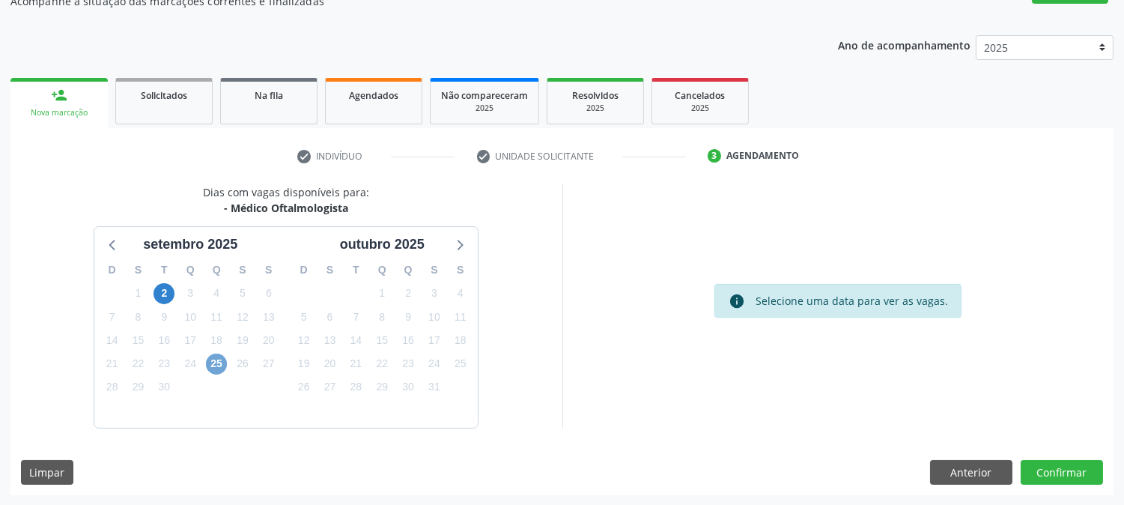
click at [216, 358] on span "25" at bounding box center [216, 364] width 21 height 21
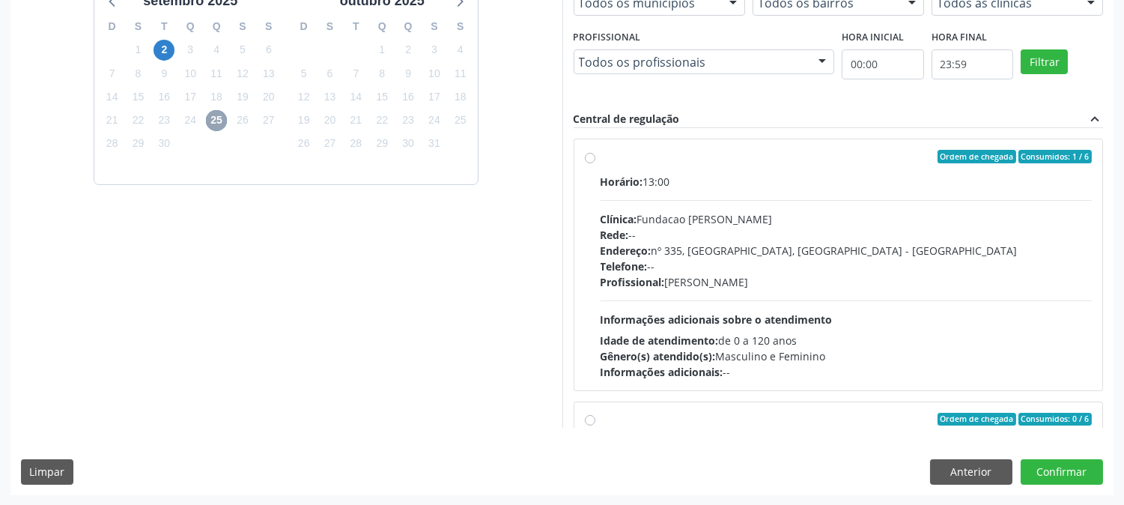
scroll to position [0, 0]
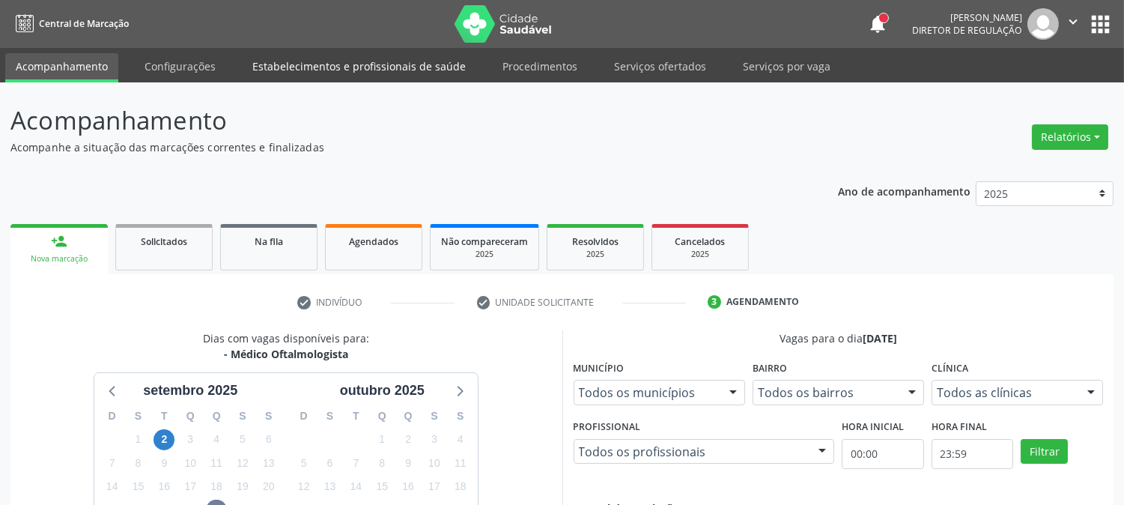
click at [364, 68] on link "Estabelecimentos e profissionais de saúde" at bounding box center [359, 66] width 234 height 26
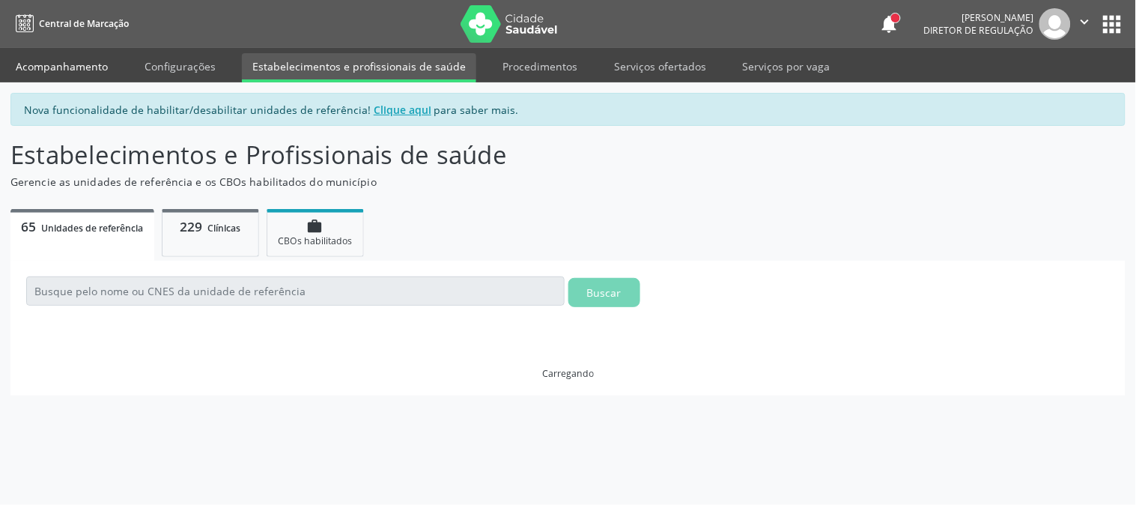
click at [92, 62] on link "Acompanhamento" at bounding box center [61, 66] width 113 height 26
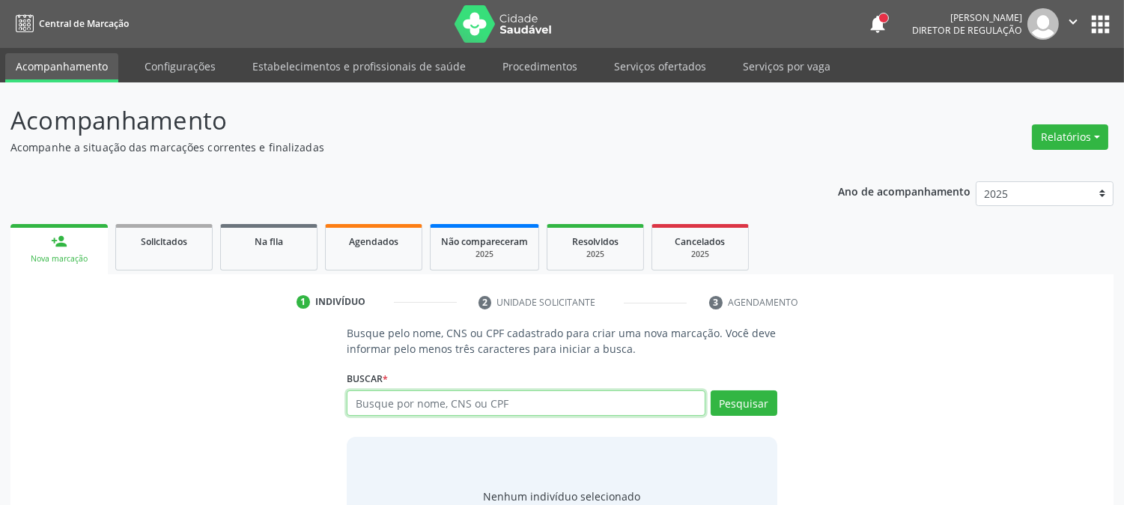
click at [414, 406] on input "text" at bounding box center [526, 402] width 358 height 25
type input "700004279132601"
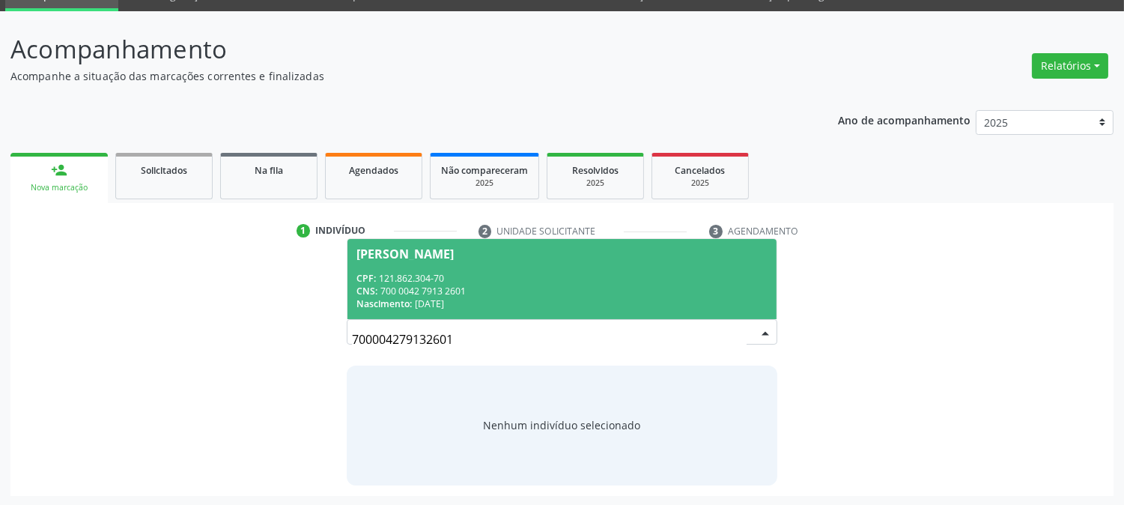
click at [457, 294] on div "CNS: 700 0042 7913 2601" at bounding box center [561, 291] width 410 height 13
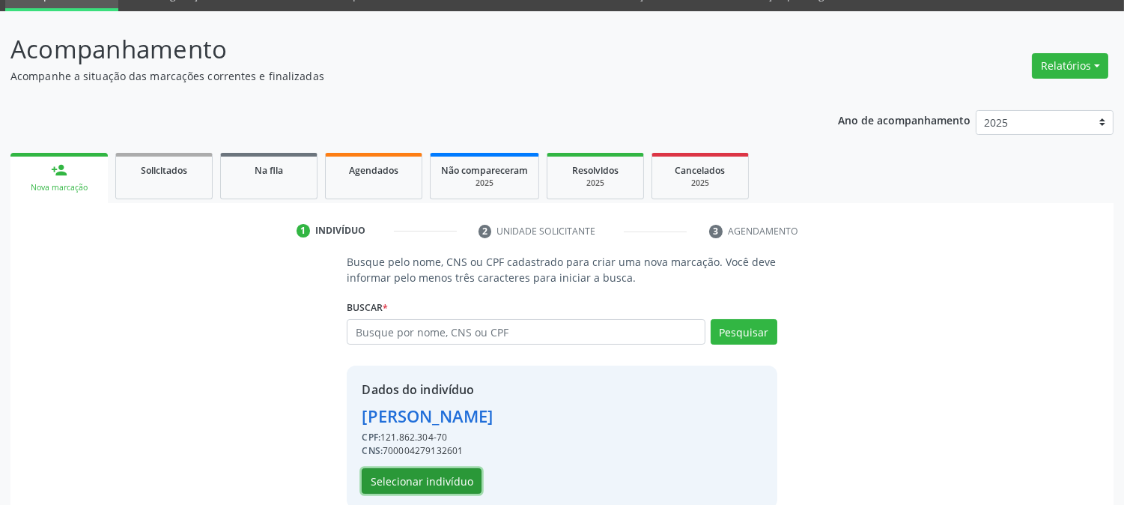
click at [451, 470] on button "Selecionar indivíduo" at bounding box center [422, 480] width 120 height 25
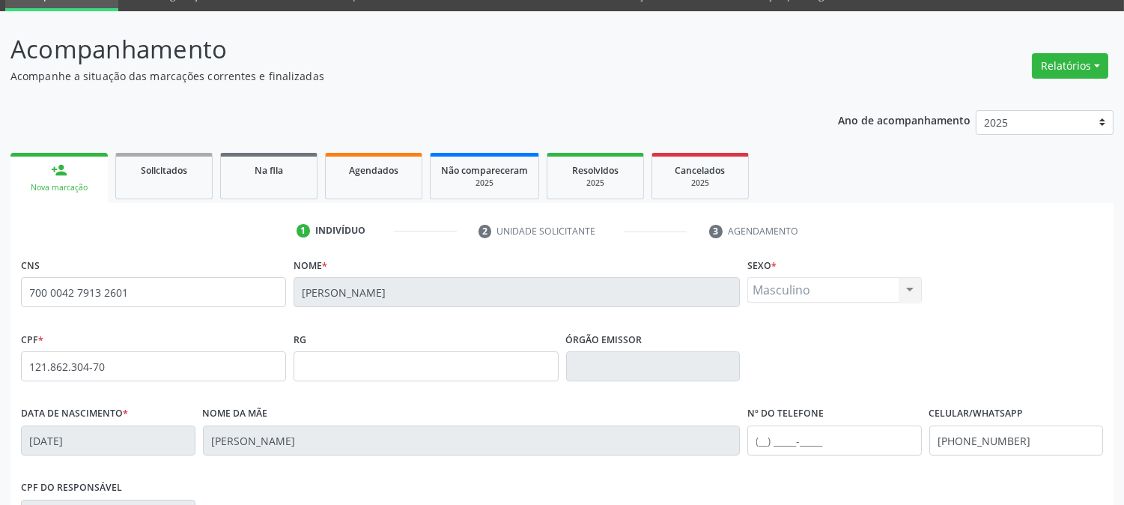
scroll to position [306, 0]
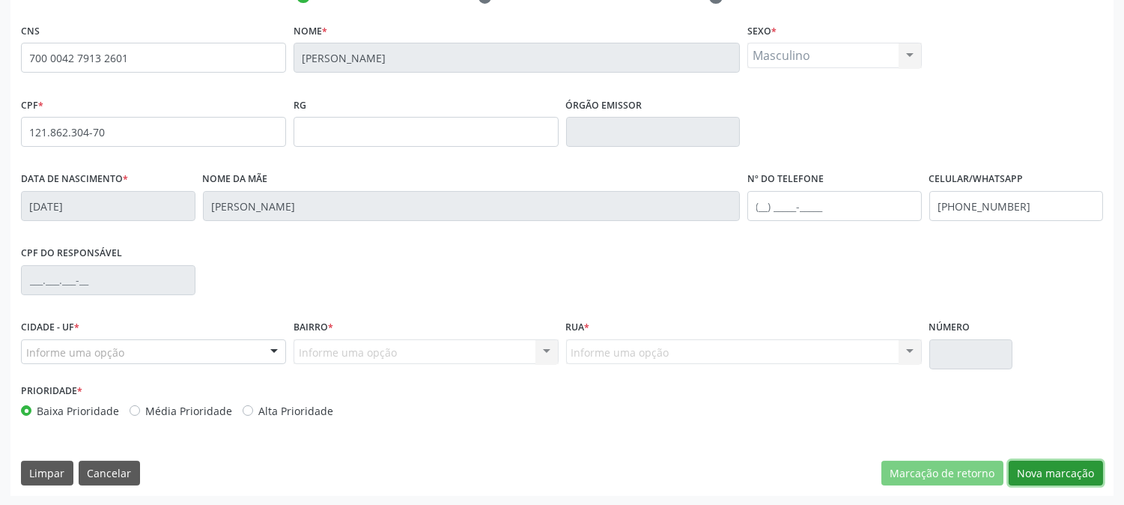
click at [1053, 483] on button "Nova marcação" at bounding box center [1056, 473] width 94 height 25
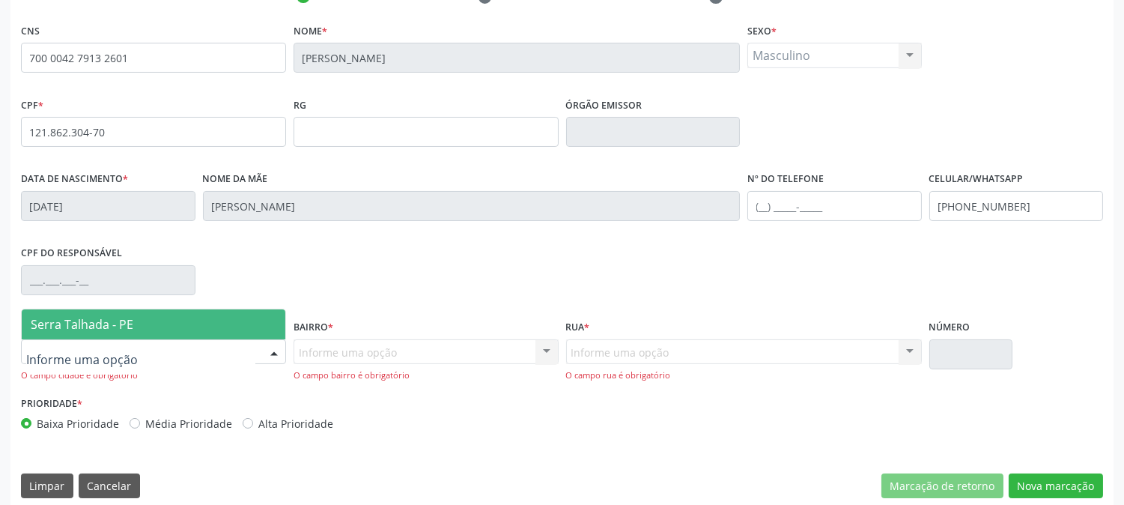
click at [131, 316] on span "Serra Talhada - PE" at bounding box center [82, 324] width 103 height 16
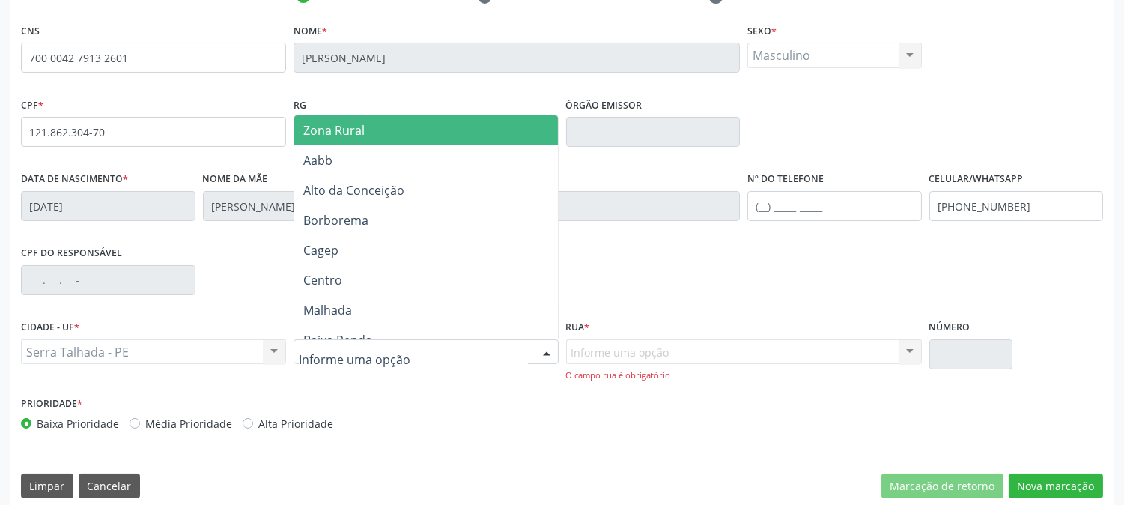
click at [433, 352] on div at bounding box center [426, 351] width 265 height 25
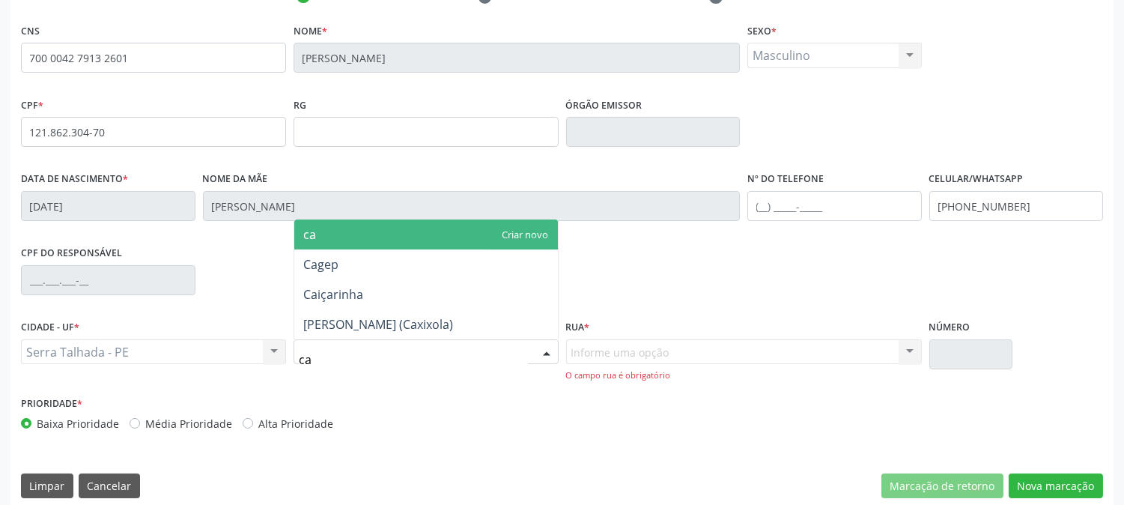
type input "cag"
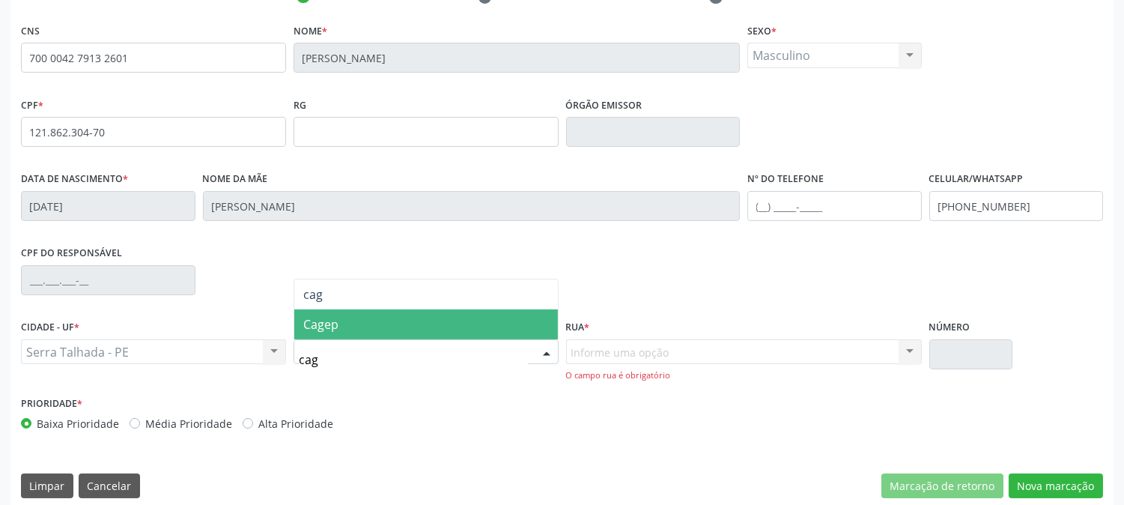
click at [429, 330] on span "Cagep" at bounding box center [426, 324] width 264 height 30
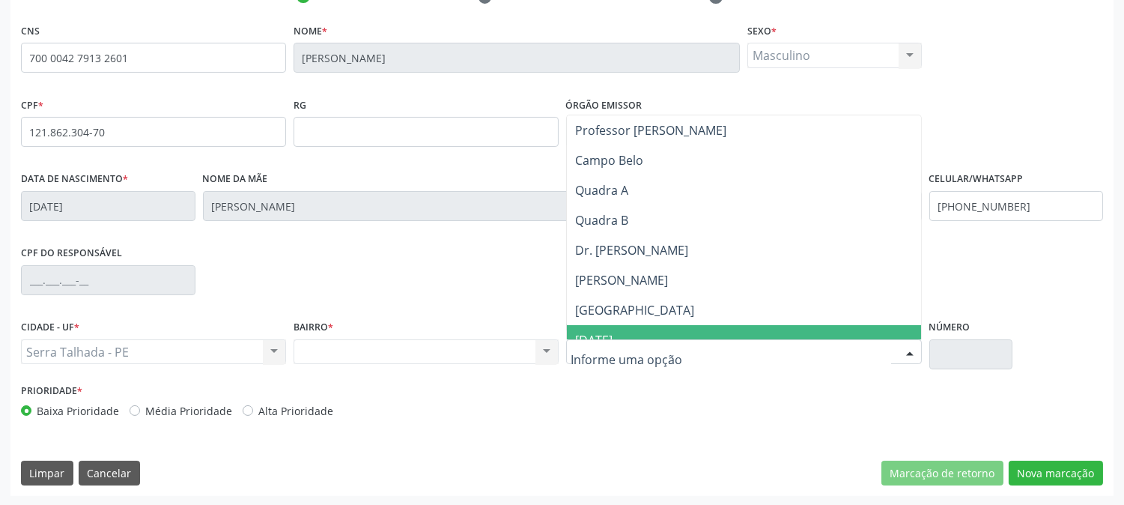
click at [623, 319] on span "São Vicente de Paulo" at bounding box center [744, 310] width 354 height 30
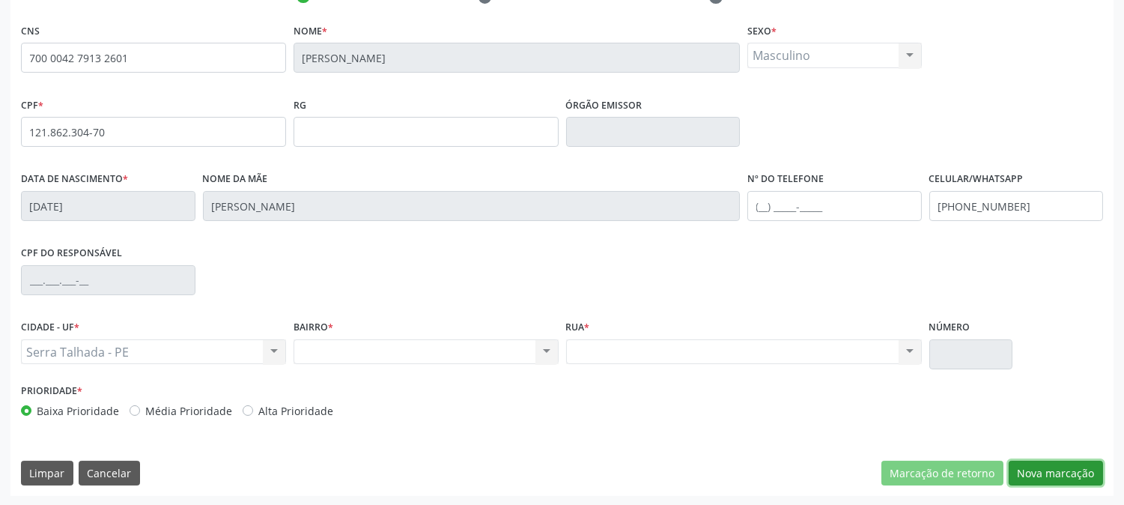
click at [1024, 467] on button "Nova marcação" at bounding box center [1056, 473] width 94 height 25
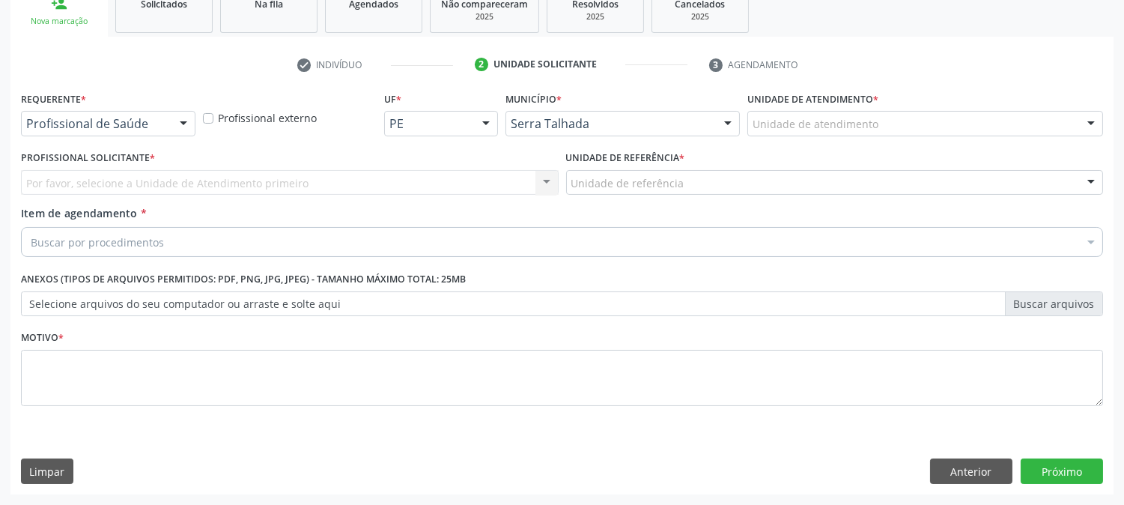
scroll to position [237, 0]
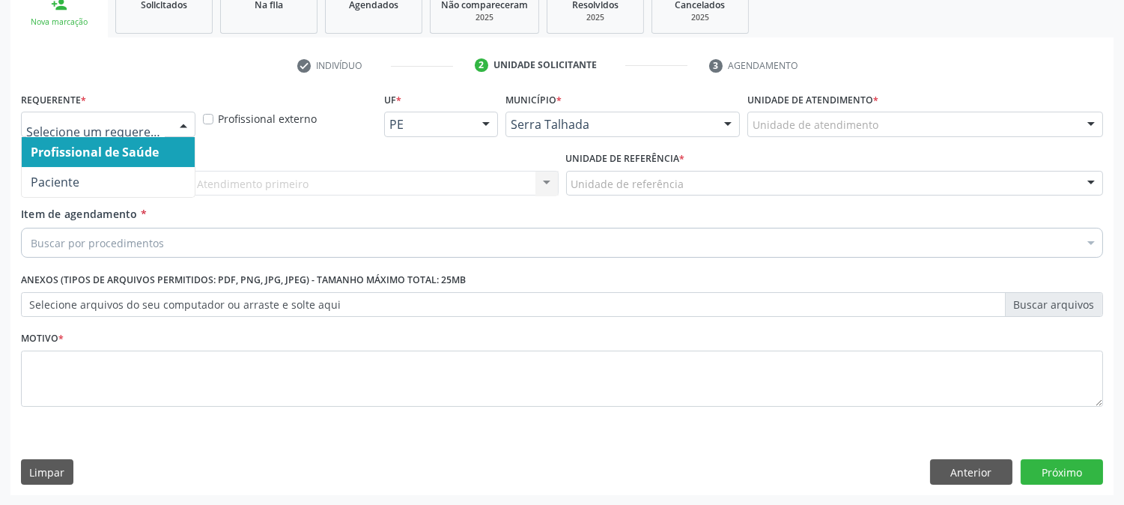
click at [170, 125] on div "Profissional de Saúde Paciente Nenhum resultado encontrado para: " " Não há nen…" at bounding box center [108, 124] width 175 height 25
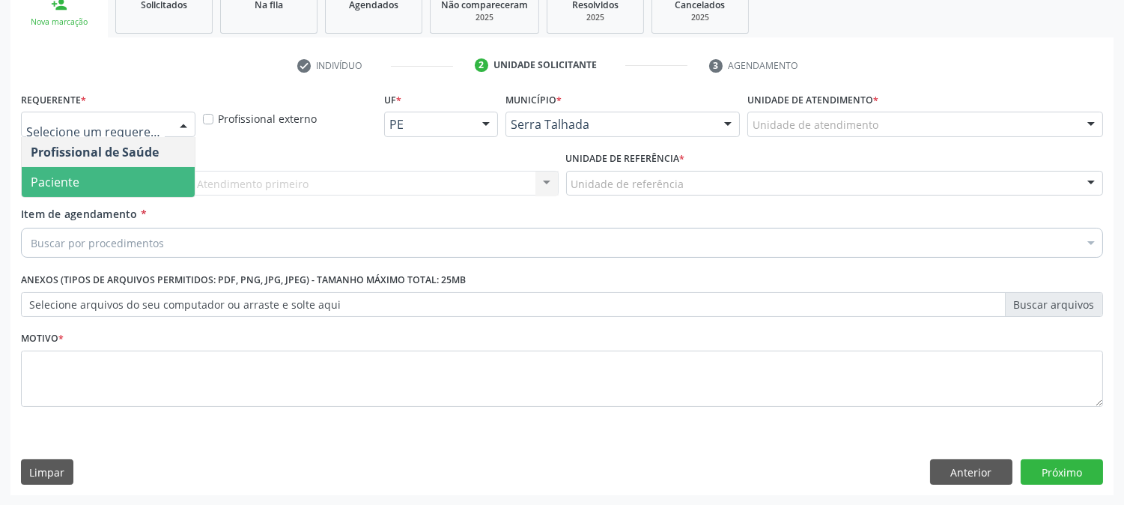
click at [130, 196] on div "Profissional de Saúde Paciente Nenhum resultado encontrado para: " " Não há nen…" at bounding box center [108, 167] width 175 height 61
click at [124, 175] on span "Paciente" at bounding box center [108, 182] width 173 height 30
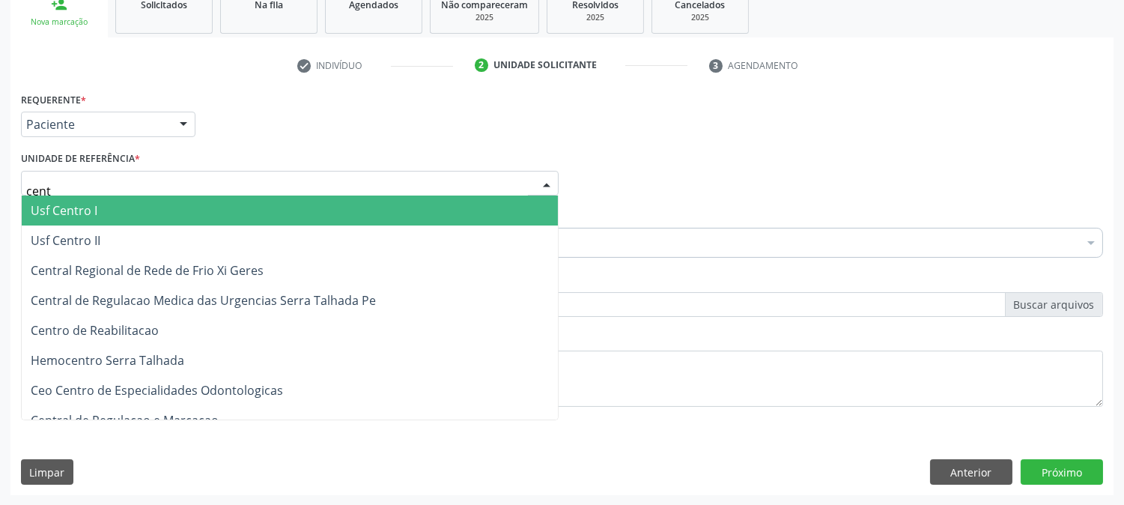
type input "centr"
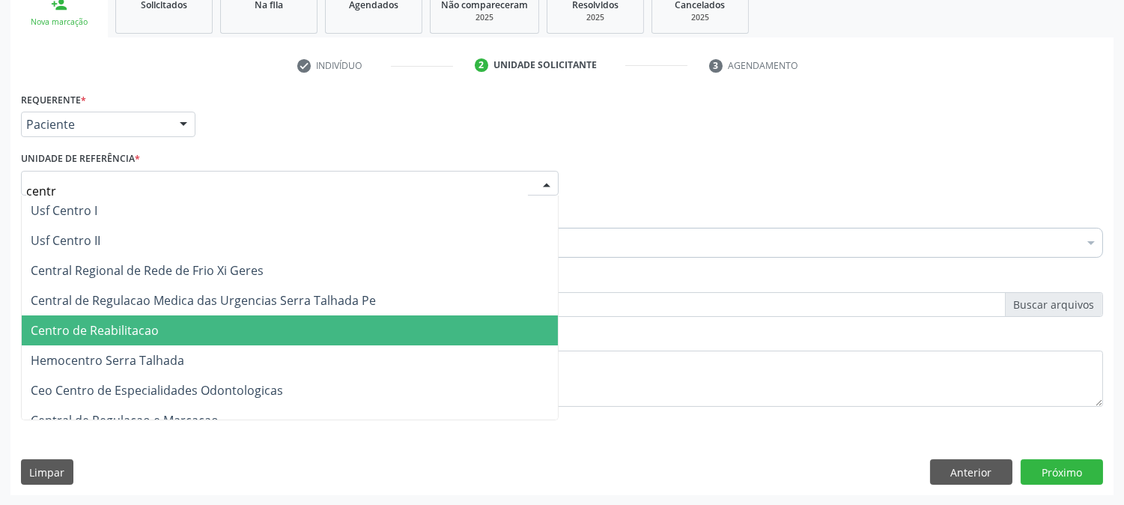
click at [159, 317] on span "Centro de Reabilitacao" at bounding box center [290, 330] width 536 height 30
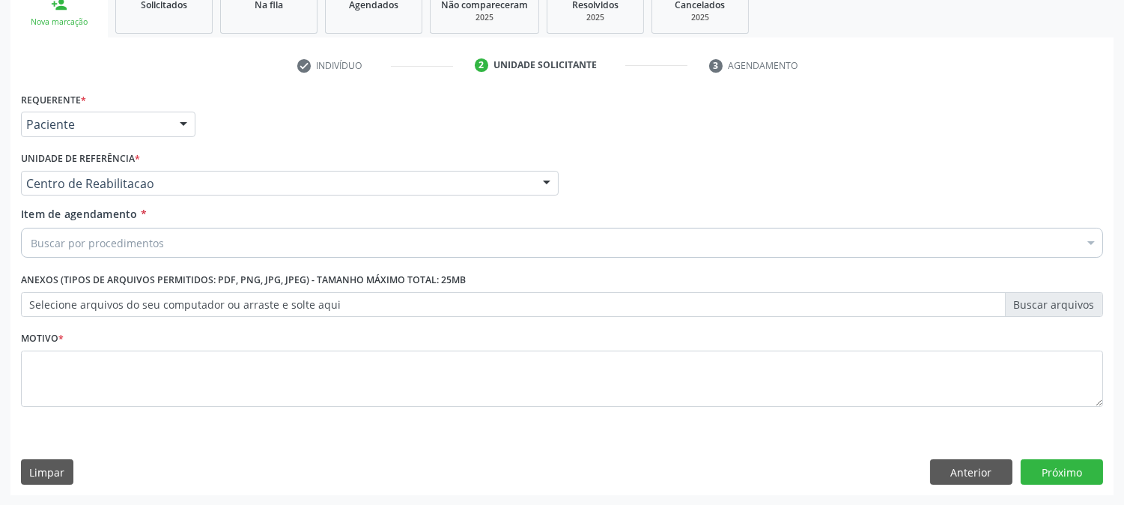
click at [123, 232] on div "Buscar por procedimentos" at bounding box center [562, 243] width 1082 height 30
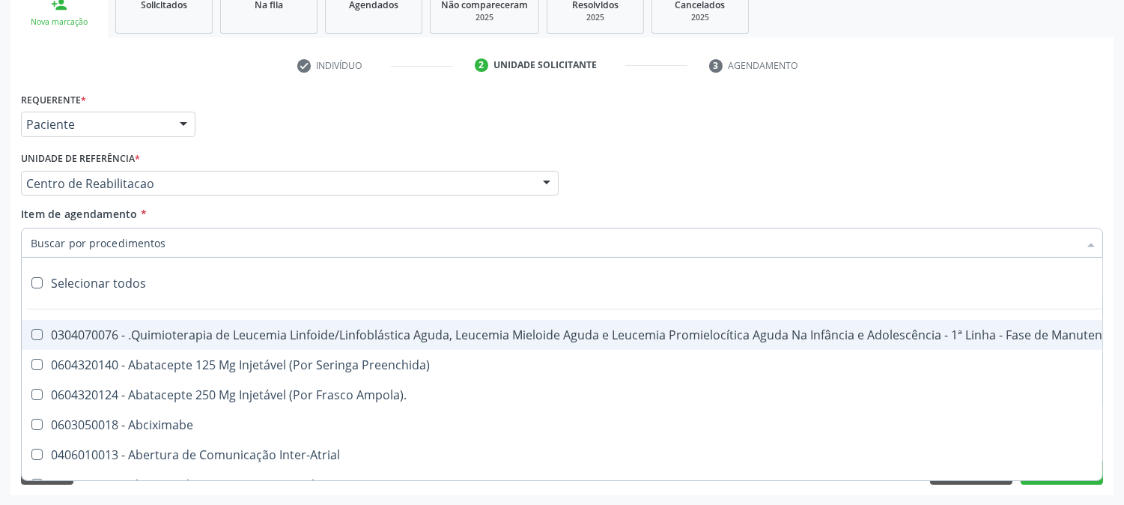
click at [120, 244] on input "Item de agendamento *" at bounding box center [555, 243] width 1048 height 30
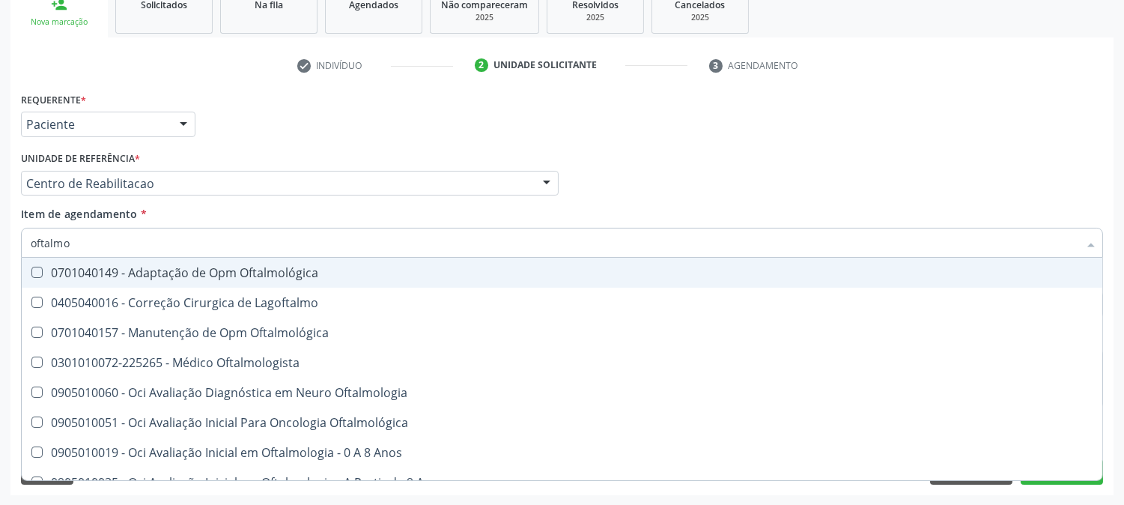
type input "oftalmol"
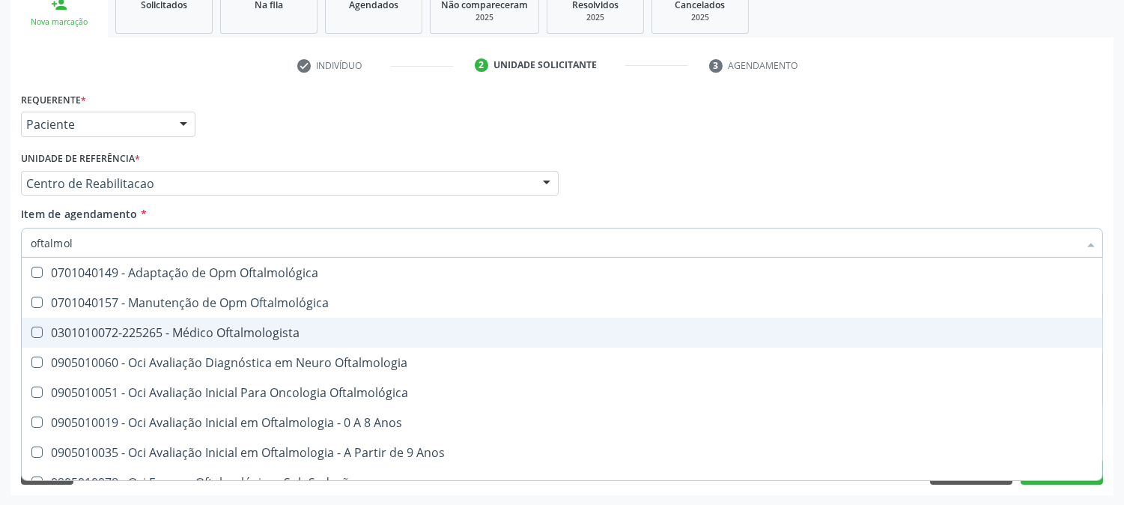
drag, startPoint x: 150, startPoint y: 351, endPoint x: 150, endPoint y: 330, distance: 21.0
click at [150, 330] on div "0301010072-225265 - Médico Oftalmologista" at bounding box center [562, 333] width 1063 height 12
checkbox Oftalmologista "true"
click at [0, 334] on div "Acompanhamento Acompanhe a situação das marcações correntes e finalizadas Relat…" at bounding box center [562, 176] width 1124 height 660
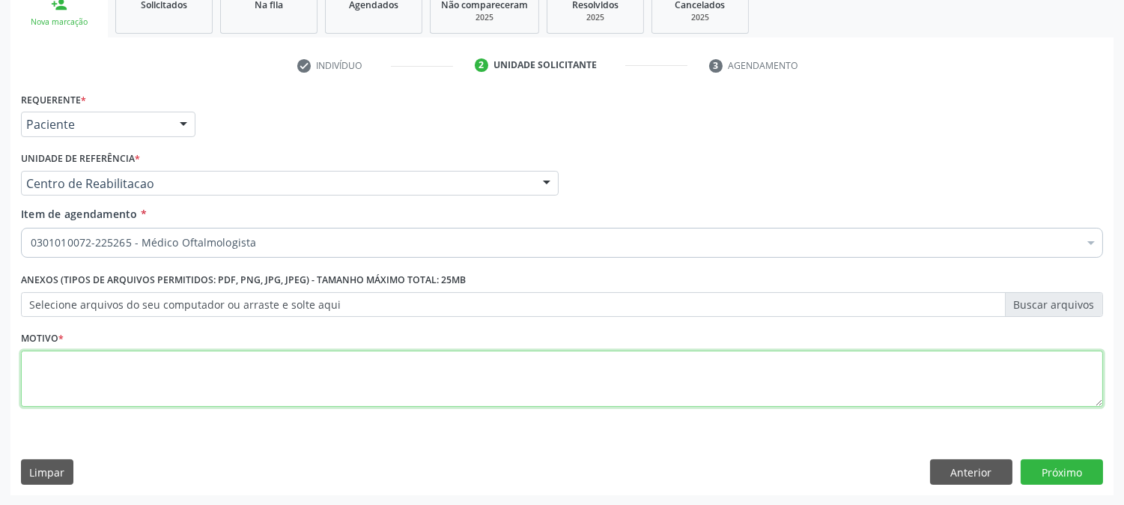
click at [106, 370] on textarea at bounding box center [562, 379] width 1082 height 57
type textarea "."
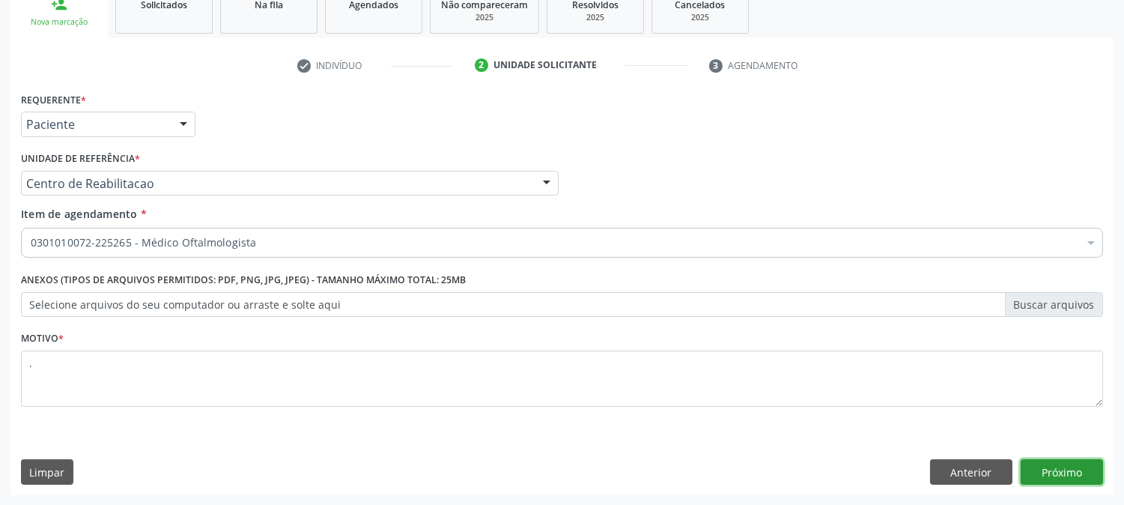
click at [1041, 470] on button "Próximo" at bounding box center [1062, 471] width 82 height 25
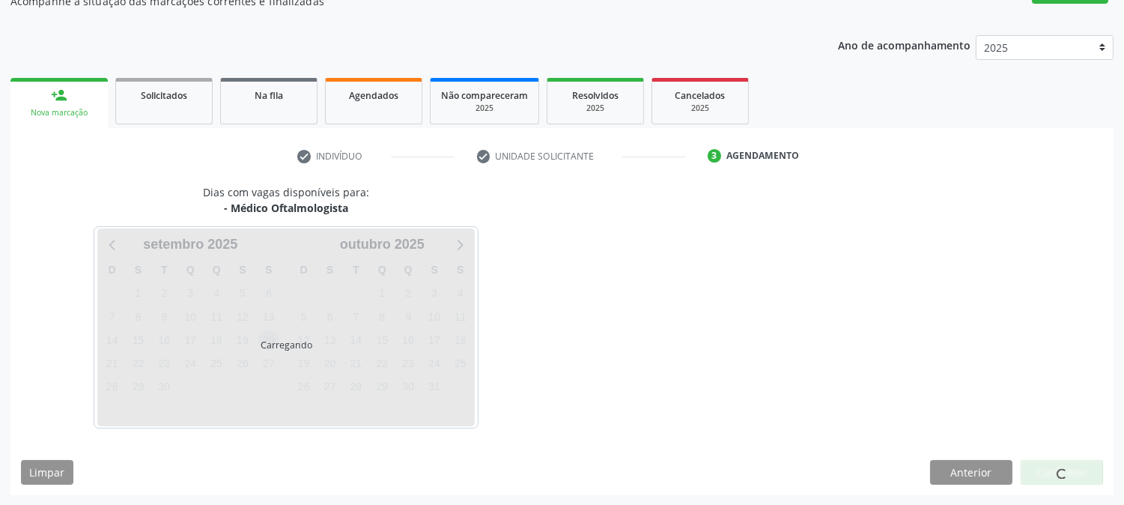
scroll to position [146, 0]
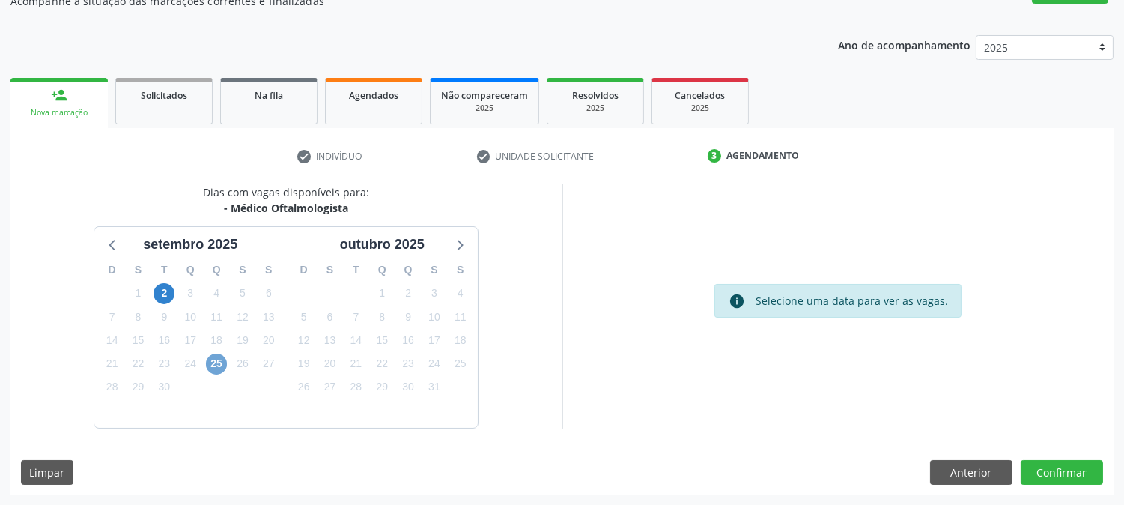
click at [217, 362] on span "25" at bounding box center [216, 364] width 21 height 21
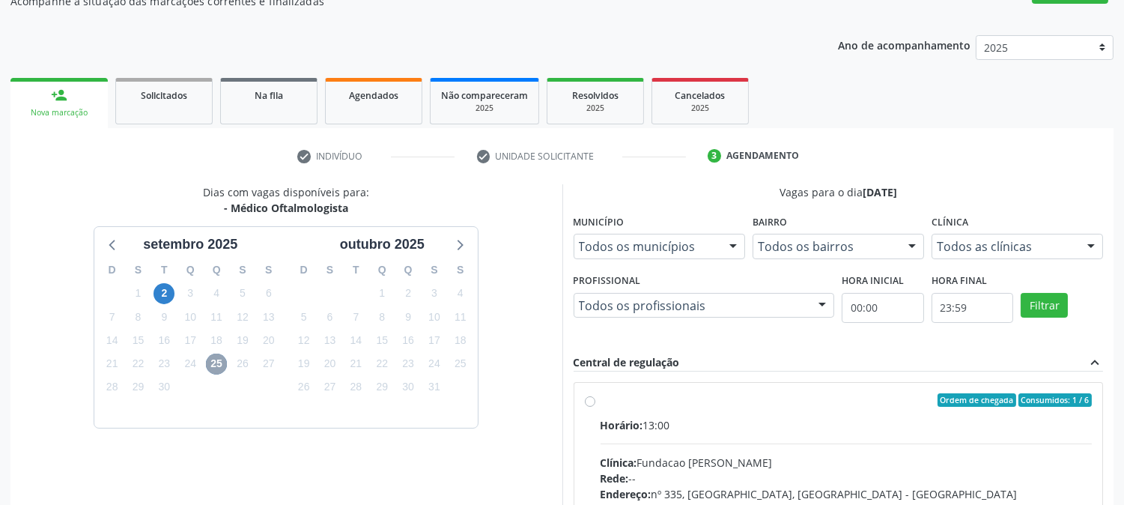
scroll to position [389, 0]
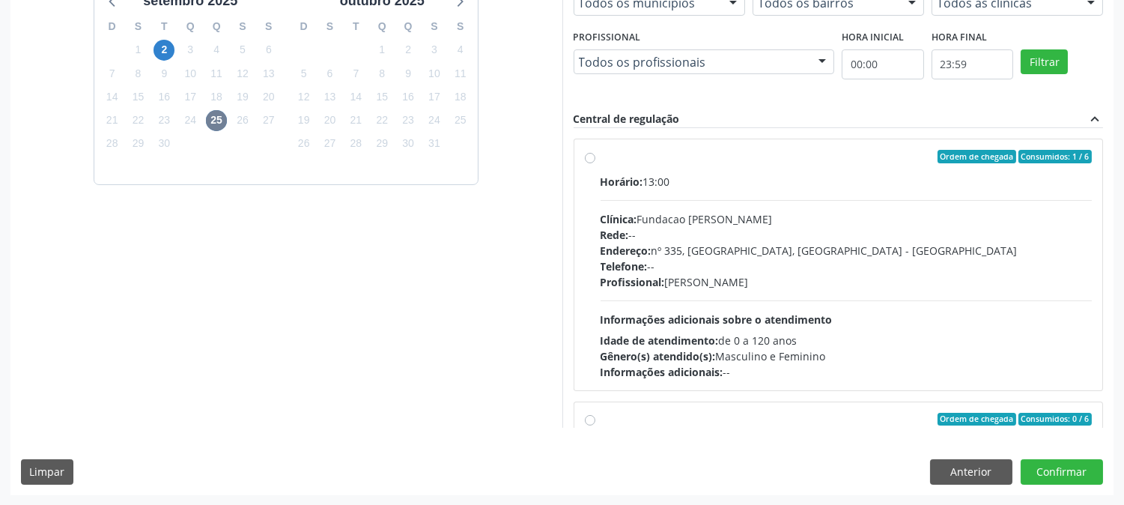
click at [619, 315] on span "Informações adicionais sobre o atendimento" at bounding box center [717, 319] width 232 height 14
click at [595, 163] on input "Ordem de chegada Consumidos: 1 / 6 Horário: 13:00 Clínica: Fundacao Altino Vent…" at bounding box center [590, 156] width 10 height 13
radio input "true"
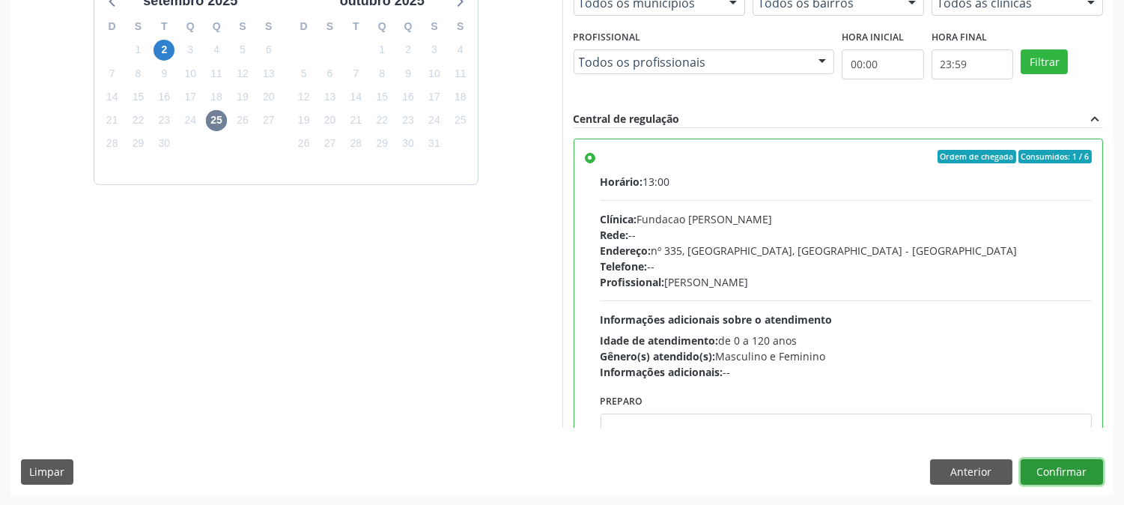
click at [1057, 461] on button "Confirmar" at bounding box center [1062, 471] width 82 height 25
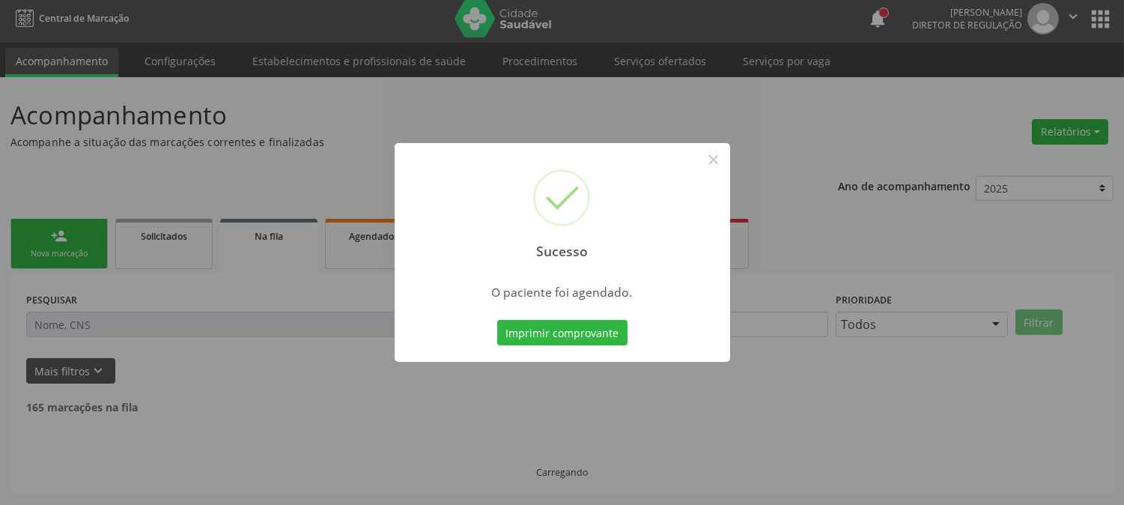
scroll to position [0, 0]
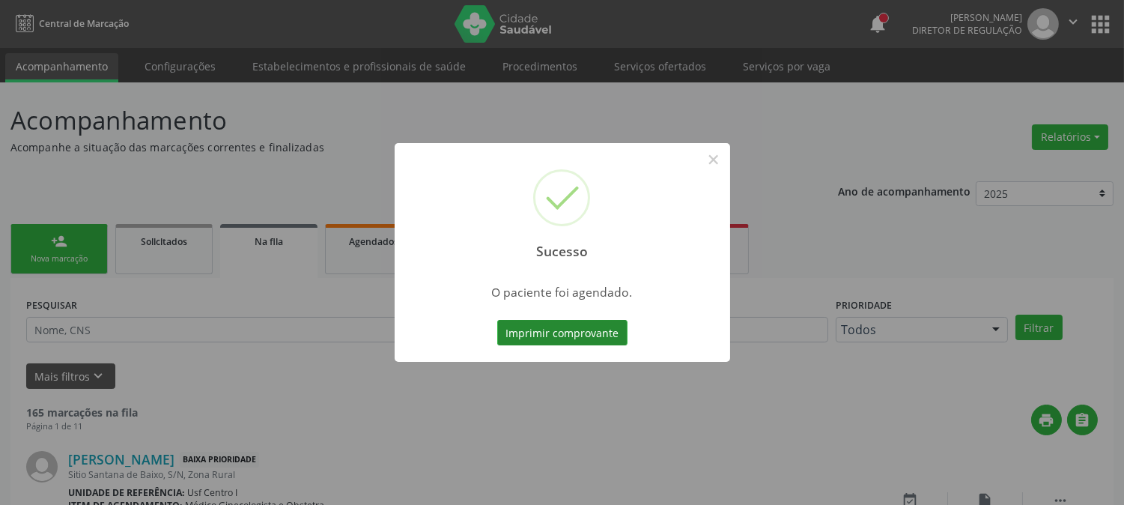
click at [562, 332] on button "Imprimir comprovante" at bounding box center [562, 332] width 130 height 25
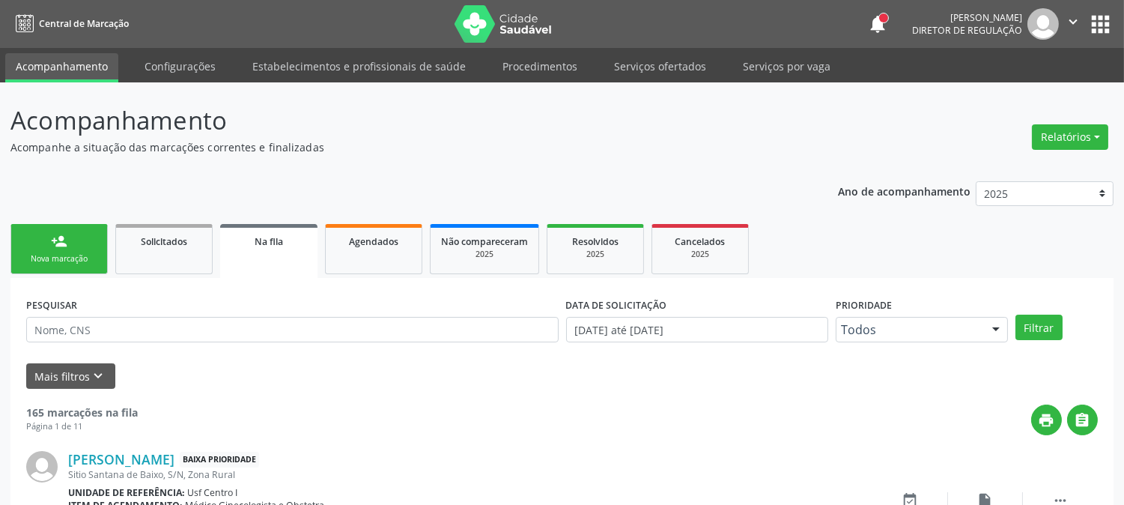
click at [81, 258] on div "Nova marcação" at bounding box center [59, 258] width 75 height 11
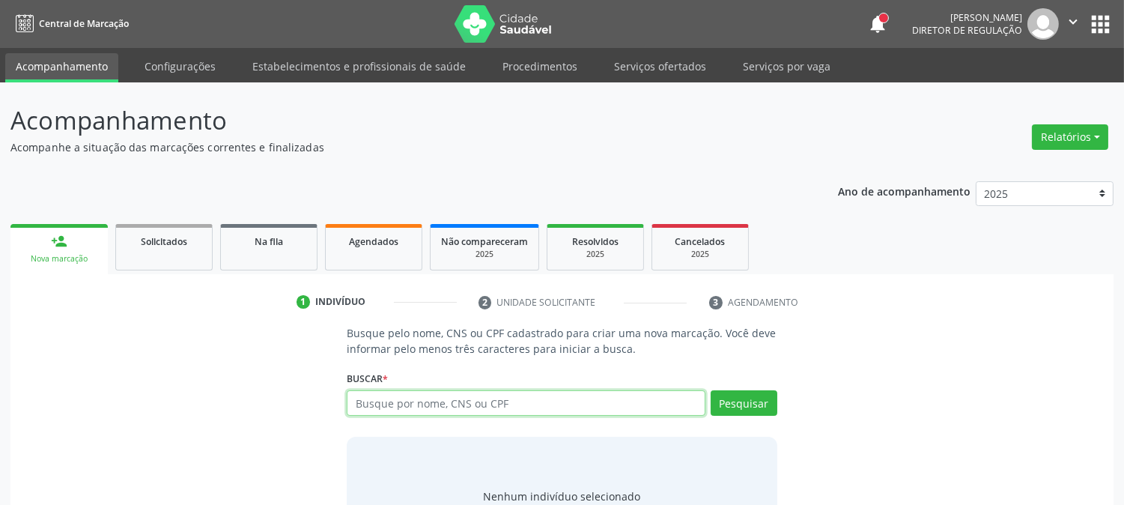
click at [494, 398] on input "text" at bounding box center [526, 402] width 358 height 25
type input "thay"
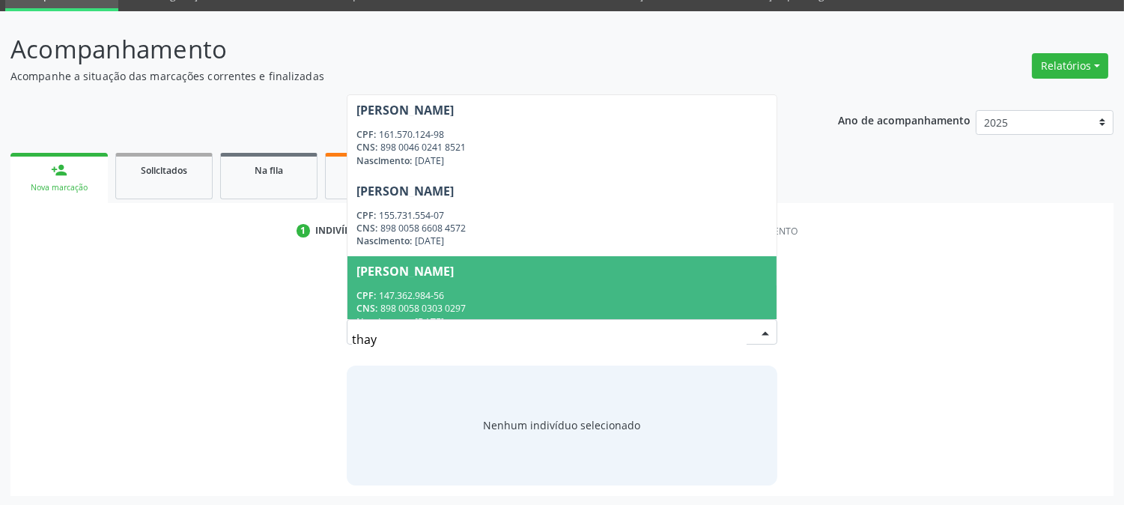
click at [554, 280] on span "Alicia Thayla Alves Miranda CPF: 147.362.984-56 CNS: 898 0058 0303 0297 Nascime…" at bounding box center [562, 296] width 428 height 80
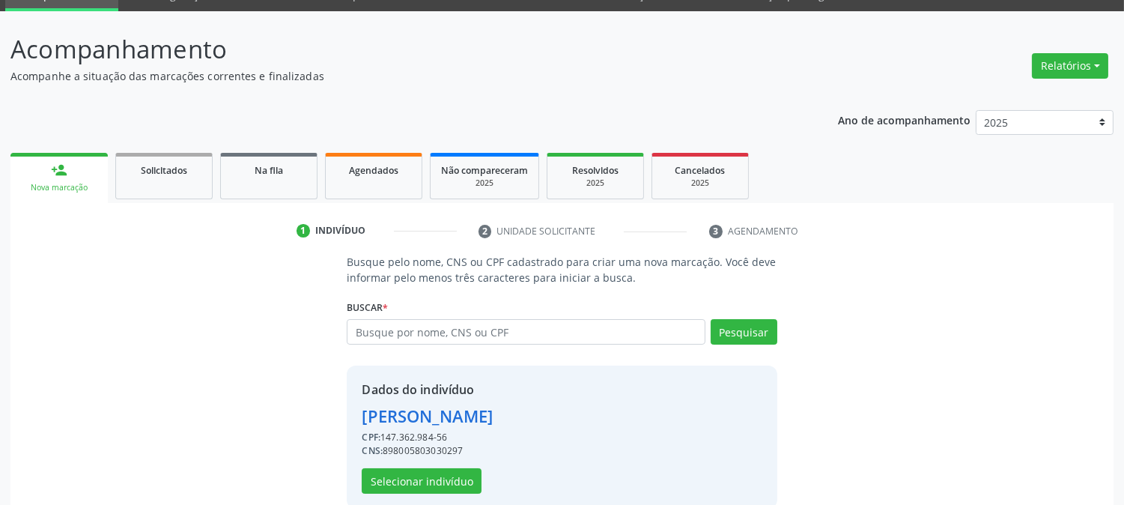
scroll to position [94, 0]
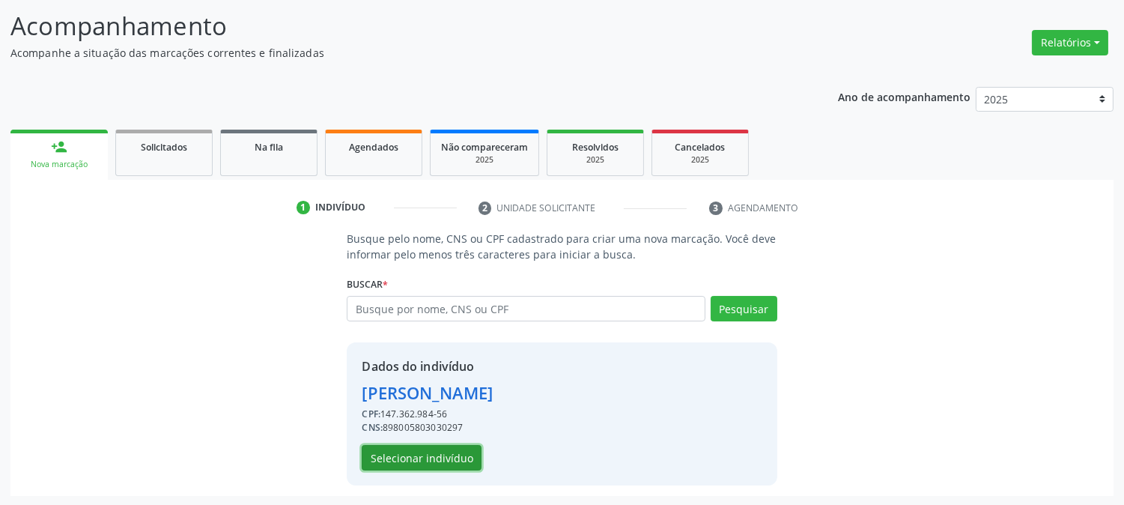
click at [453, 450] on button "Selecionar indivíduo" at bounding box center [422, 457] width 120 height 25
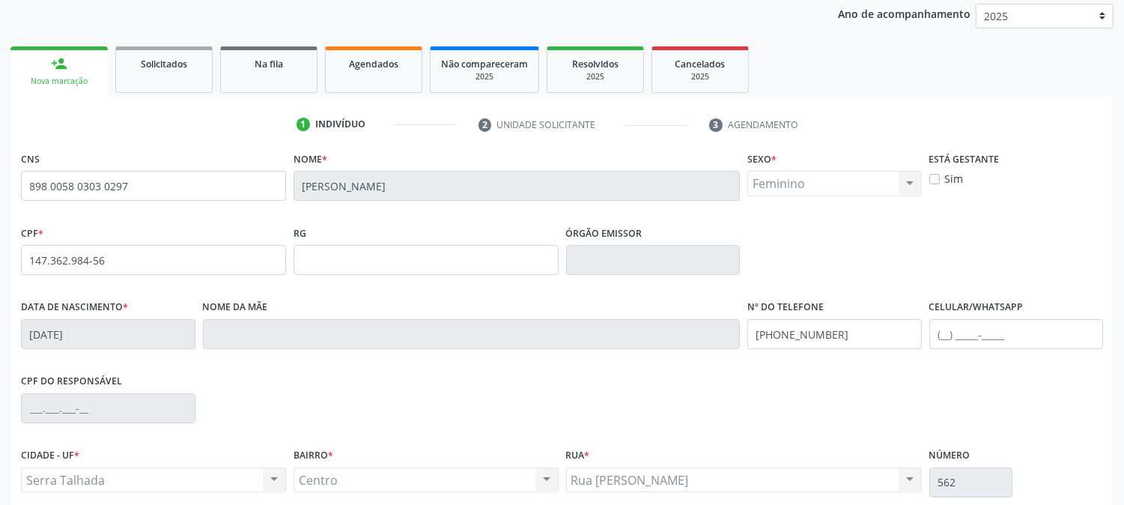
scroll to position [306, 0]
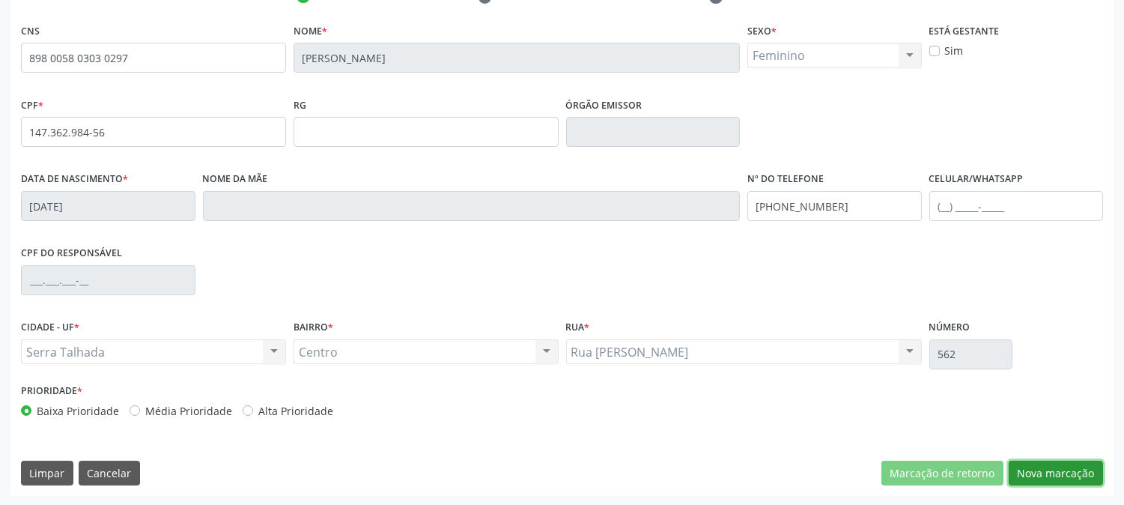
click at [1084, 464] on button "Nova marcação" at bounding box center [1056, 473] width 94 height 25
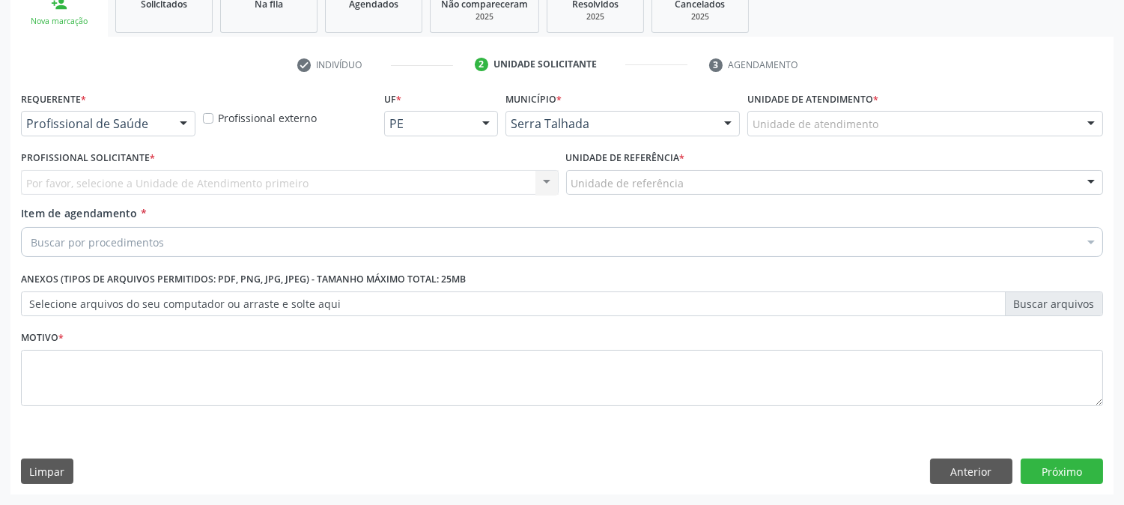
scroll to position [237, 0]
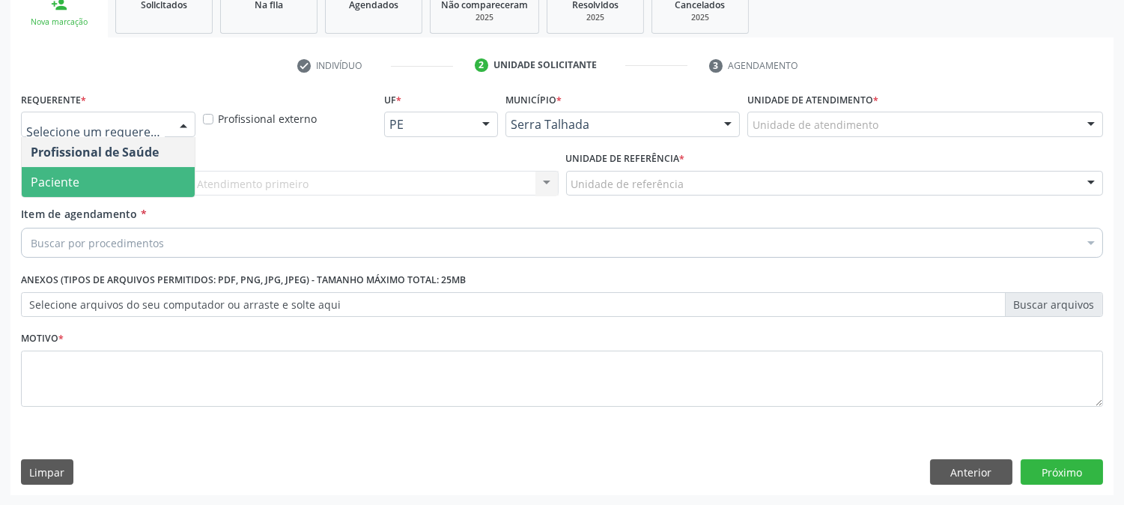
click at [95, 180] on span "Paciente" at bounding box center [108, 182] width 173 height 30
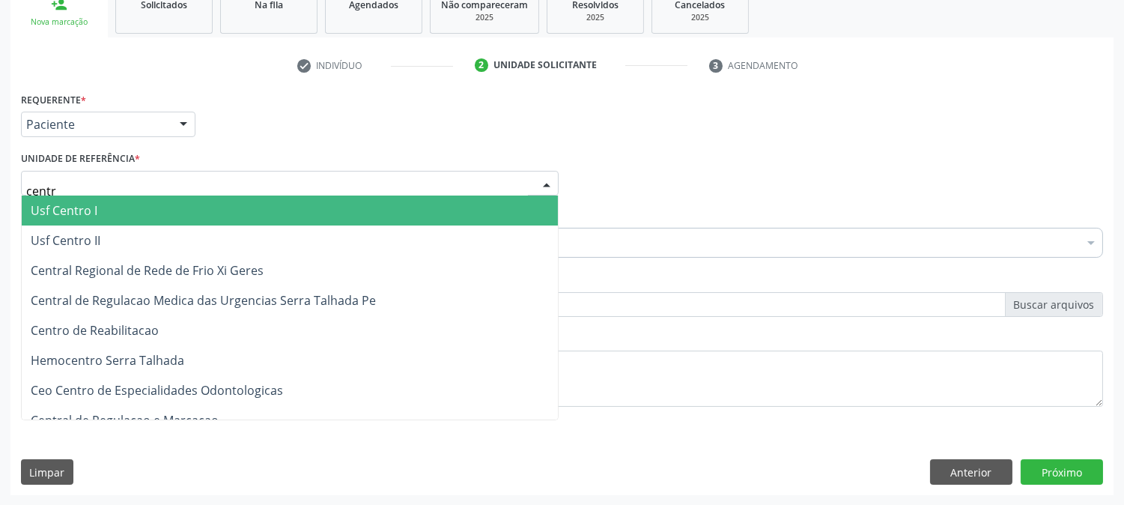
type input "centro"
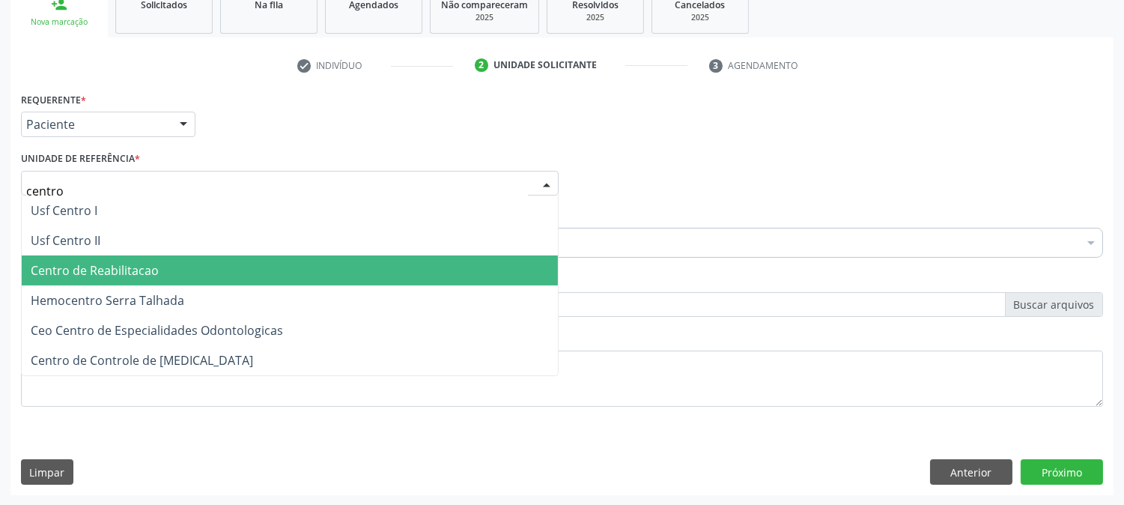
click at [160, 267] on span "Centro de Reabilitacao" at bounding box center [290, 270] width 536 height 30
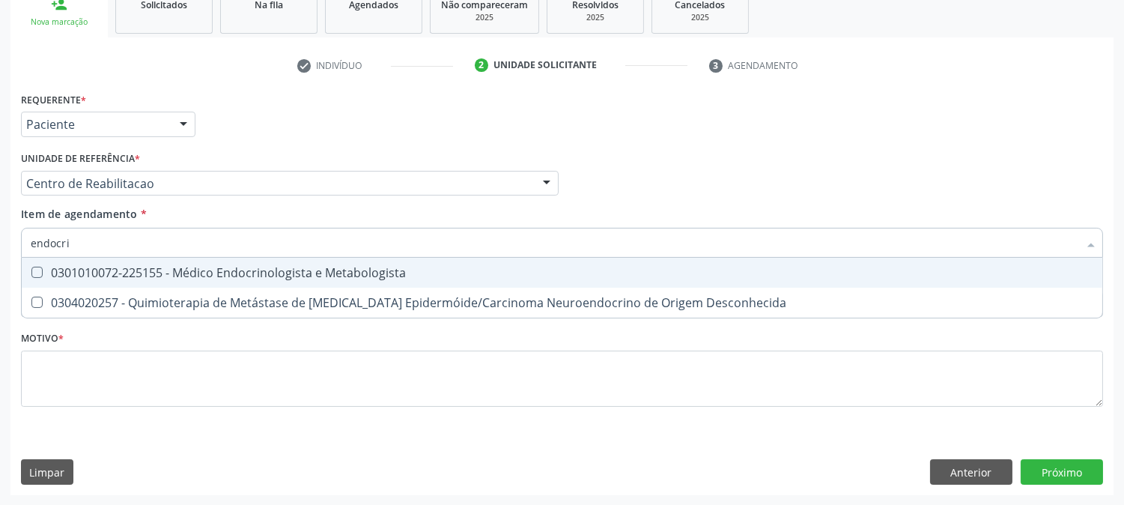
type input "endocrin"
click at [123, 273] on div "0301010072-225155 - Médico Endocrinologista e Metabologista" at bounding box center [562, 273] width 1063 height 12
checkbox Metabologista "true"
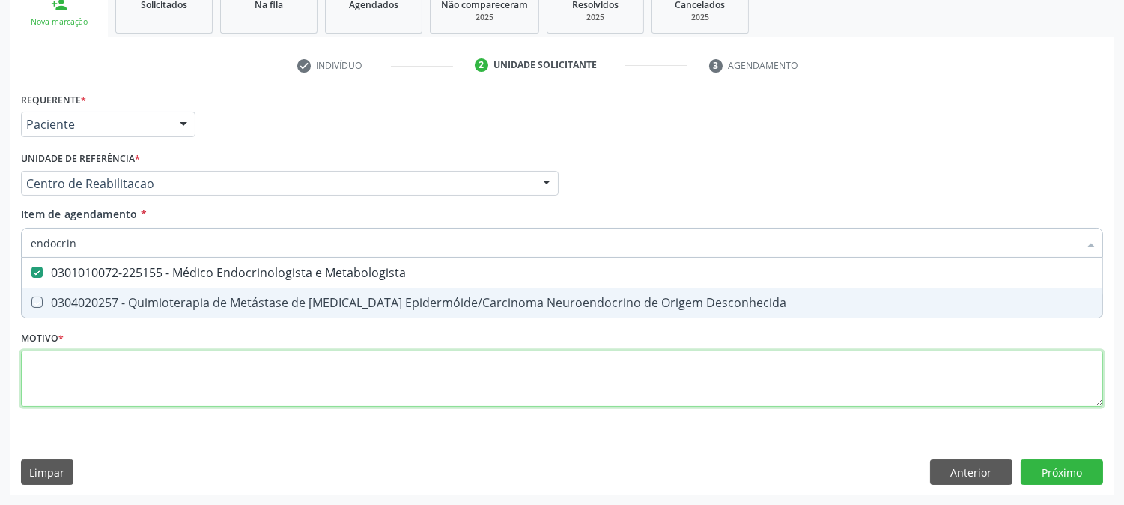
click at [129, 391] on div "Requerente * Paciente Profissional de Saúde Paciente Nenhum resultado encontrad…" at bounding box center [562, 257] width 1082 height 339
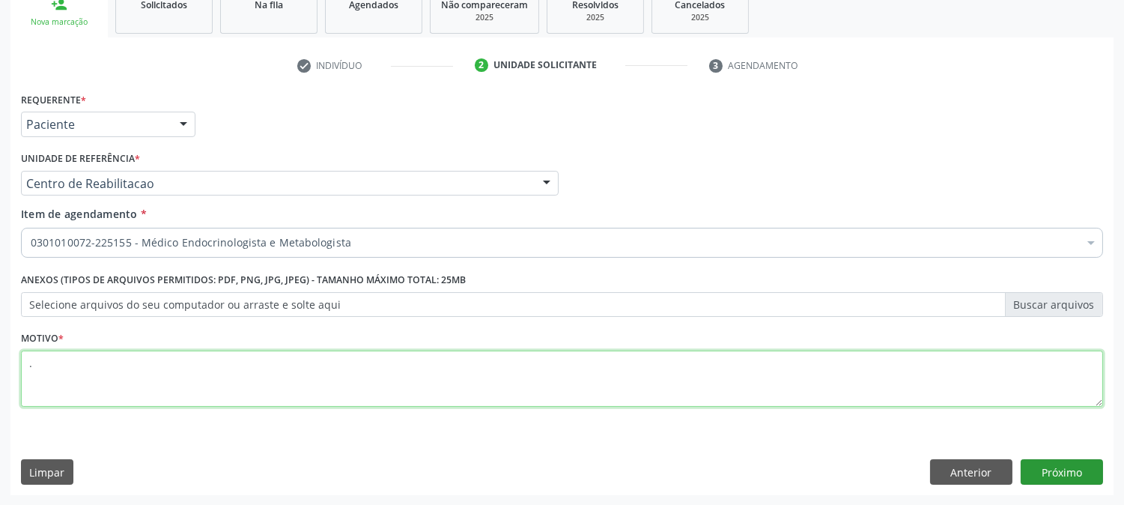
type textarea "."
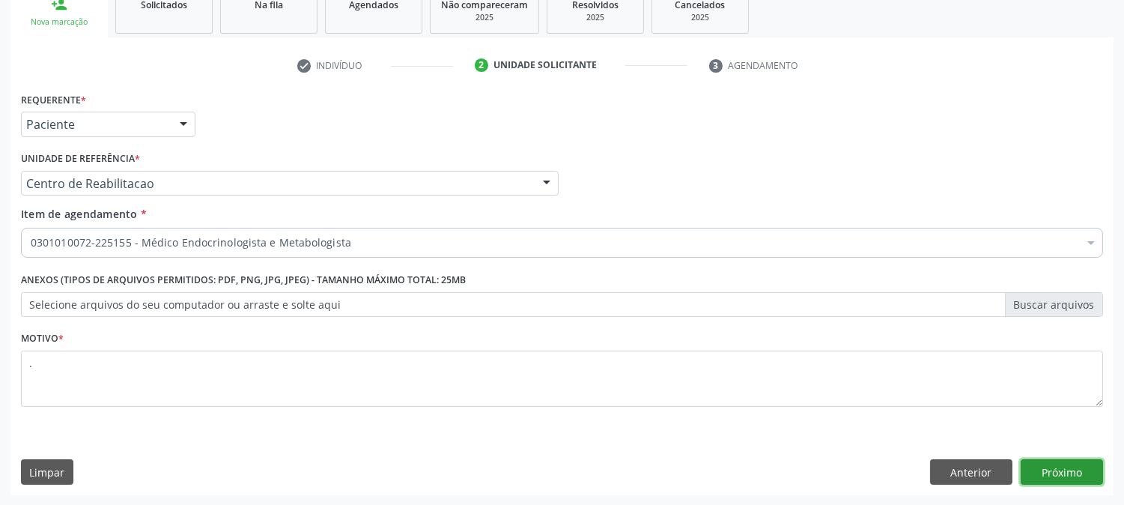
click at [1074, 483] on button "Próximo" at bounding box center [1062, 471] width 82 height 25
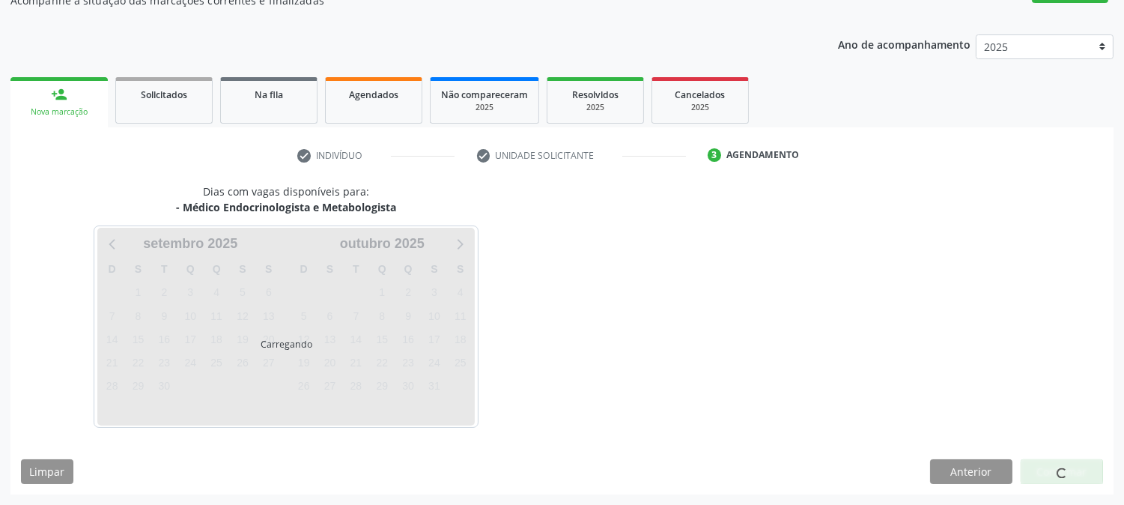
scroll to position [146, 0]
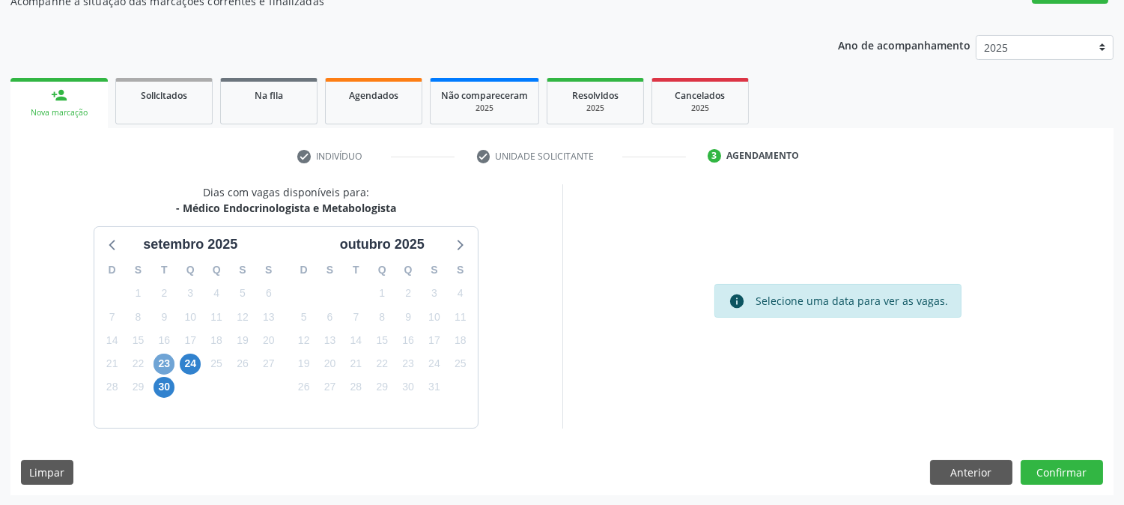
click at [171, 363] on span "23" at bounding box center [164, 364] width 21 height 21
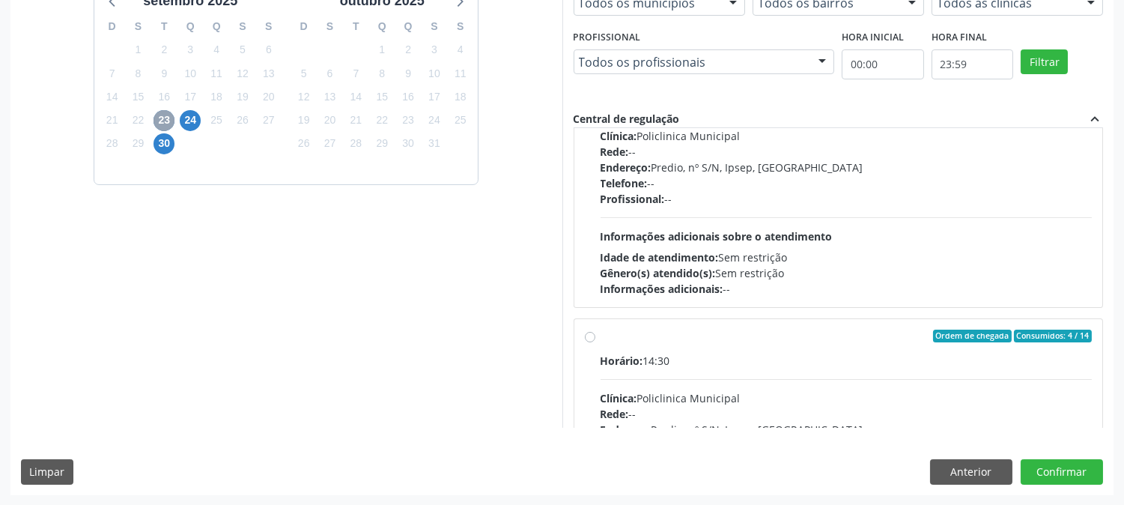
scroll to position [236, 0]
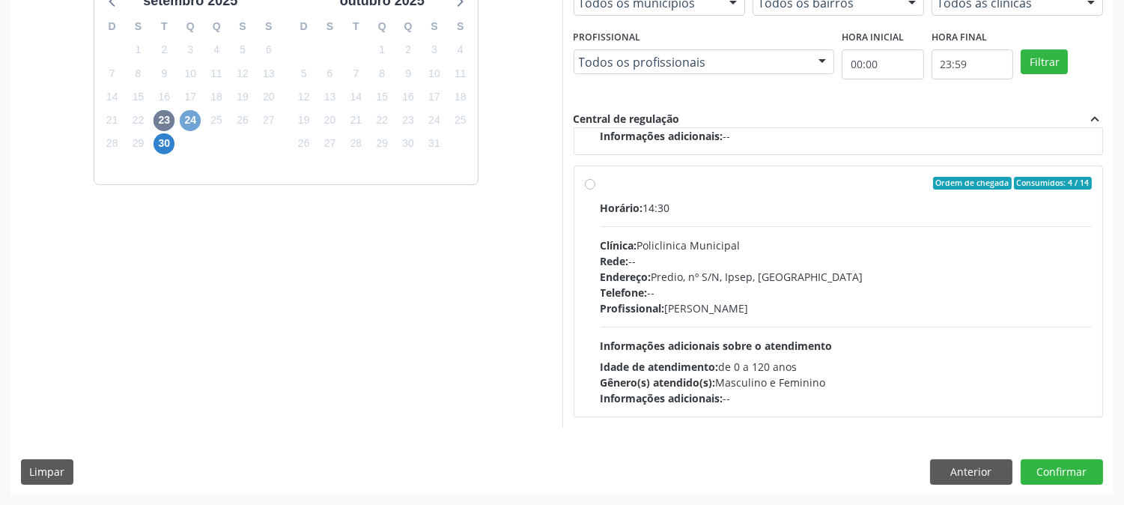
click at [195, 123] on span "24" at bounding box center [190, 120] width 21 height 21
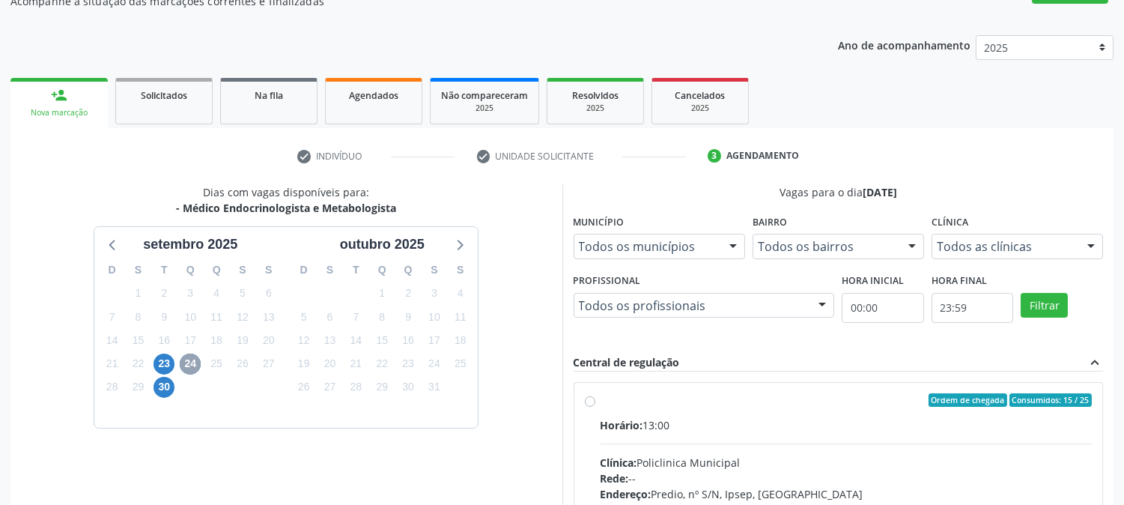
scroll to position [362, 0]
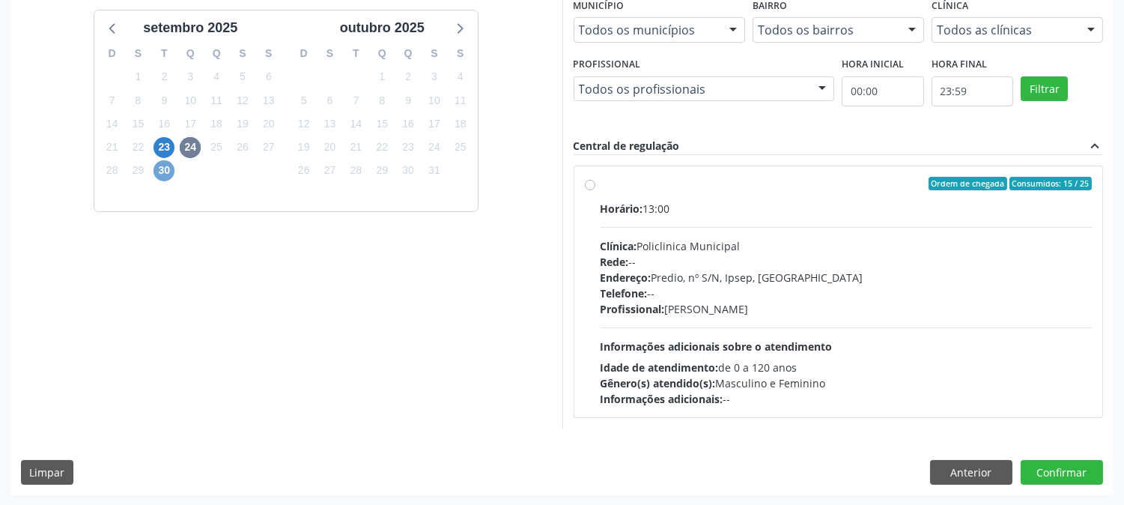
click at [159, 169] on span "30" at bounding box center [164, 170] width 21 height 21
click at [159, 154] on span "23" at bounding box center [164, 147] width 21 height 21
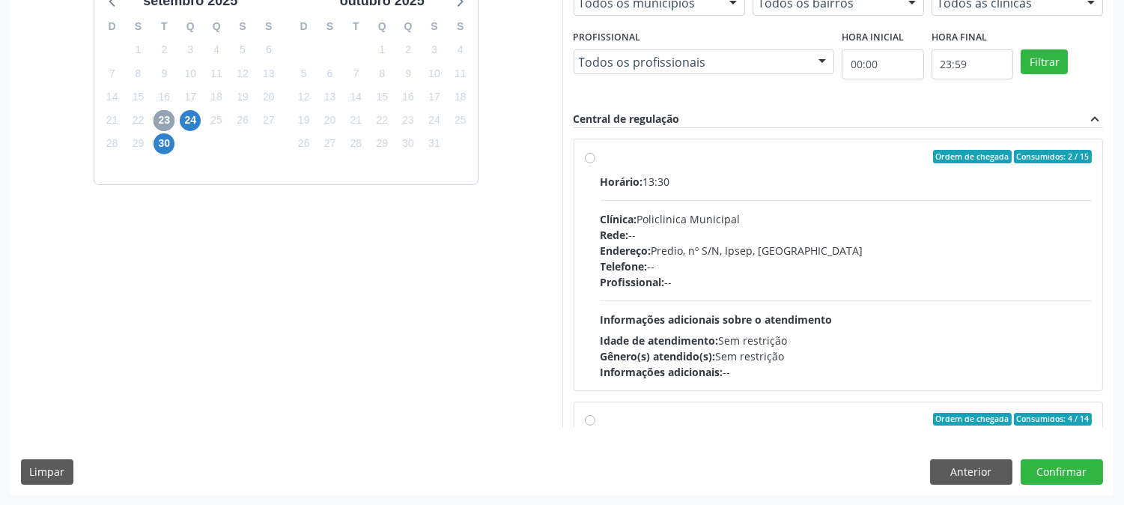
scroll to position [0, 0]
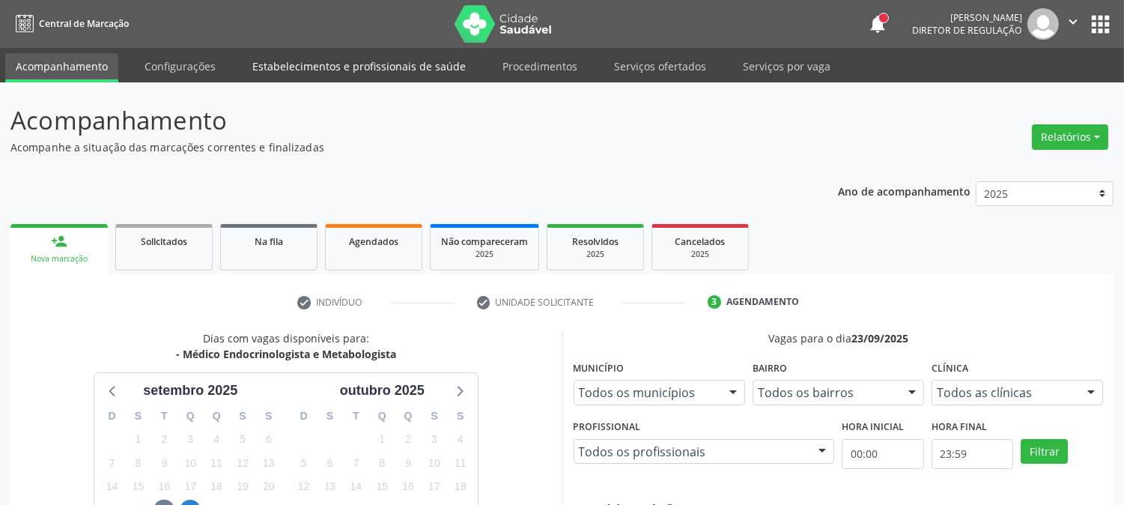
click at [280, 73] on link "Estabelecimentos e profissionais de saúde" at bounding box center [359, 66] width 234 height 26
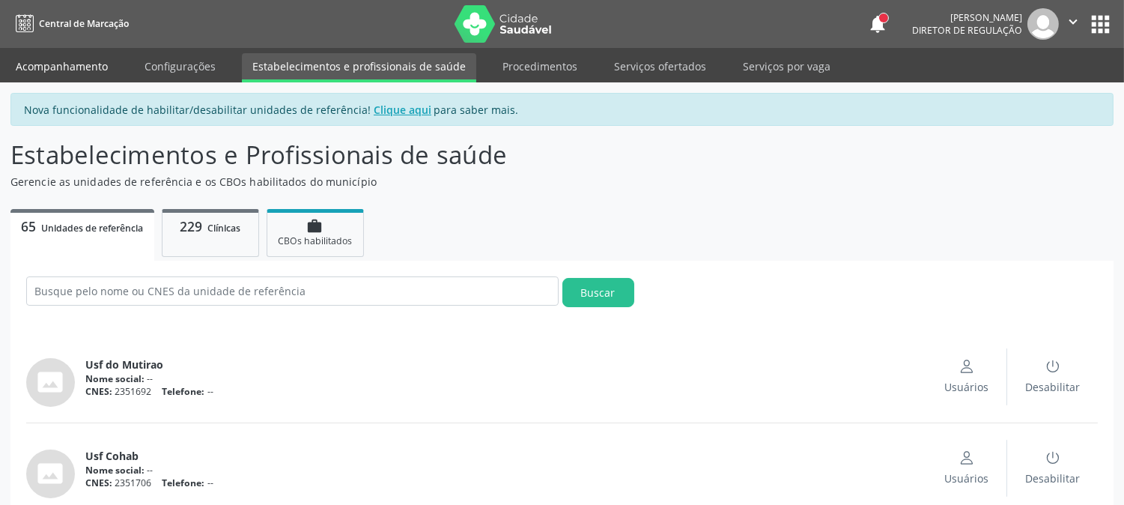
click at [90, 62] on link "Acompanhamento" at bounding box center [61, 66] width 113 height 26
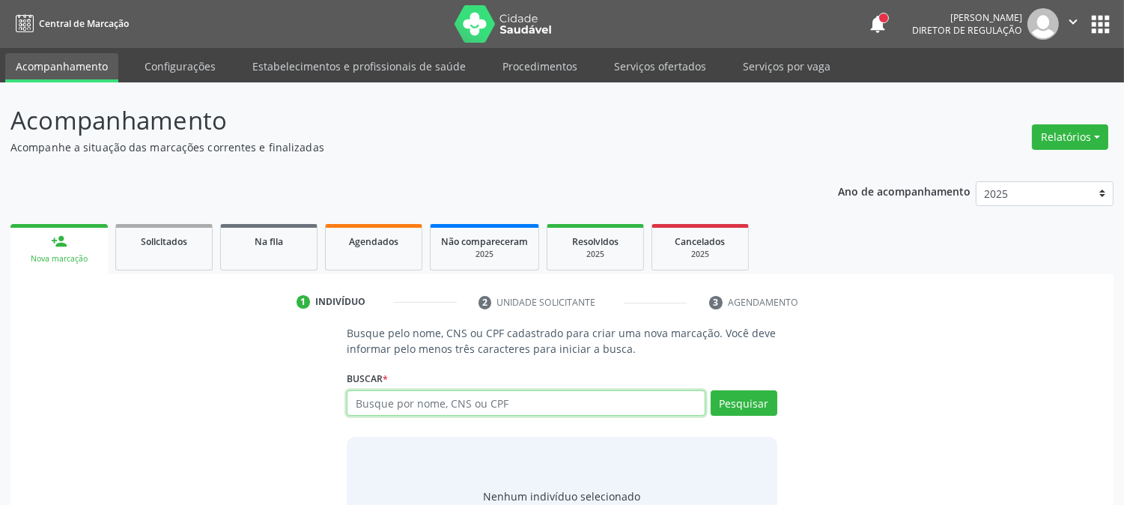
click at [414, 398] on input "text" at bounding box center [526, 402] width 358 height 25
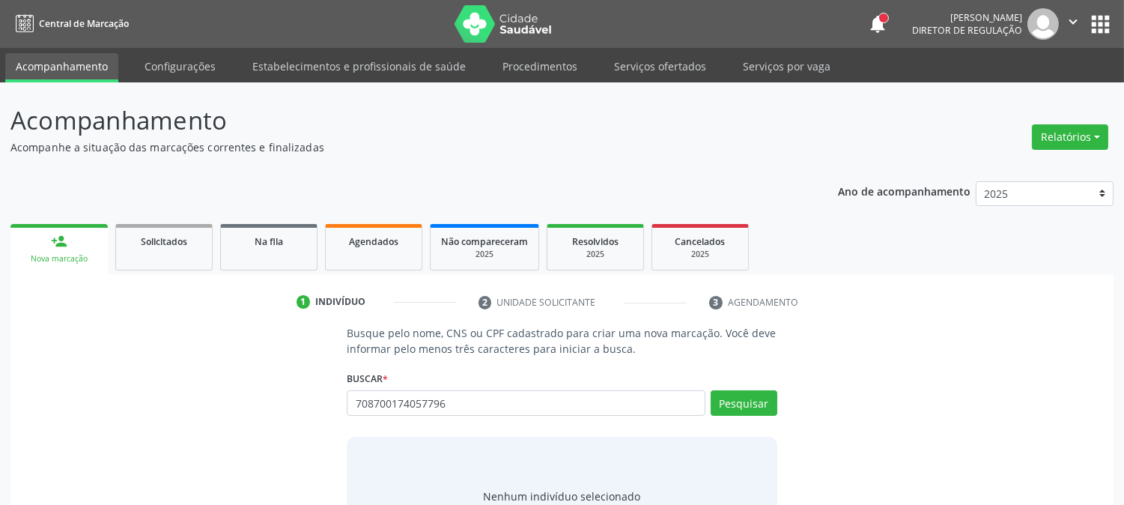
type input "708700174057796"
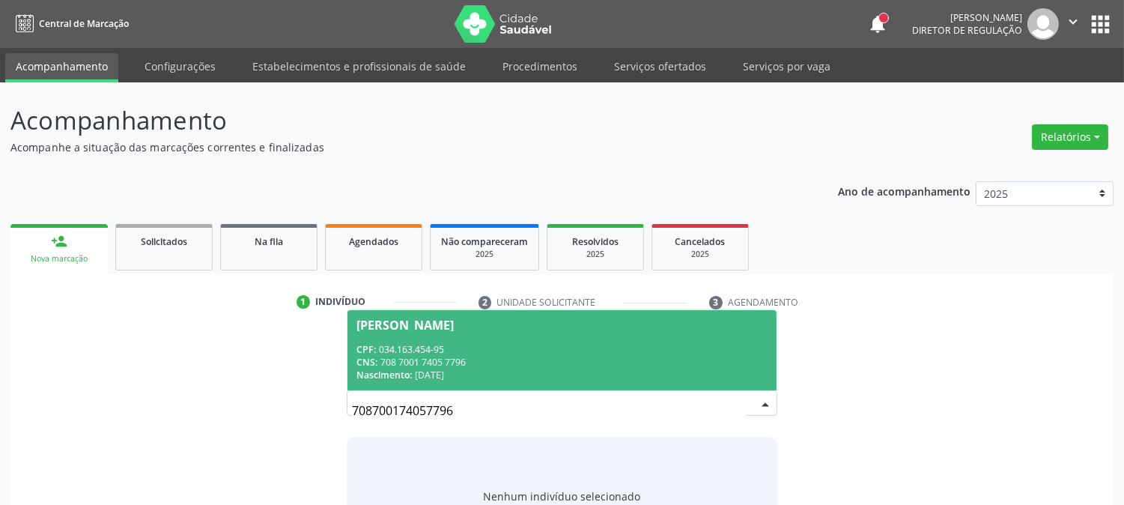
click at [607, 360] on div "CNS: 708 7001 7405 7796" at bounding box center [561, 362] width 410 height 13
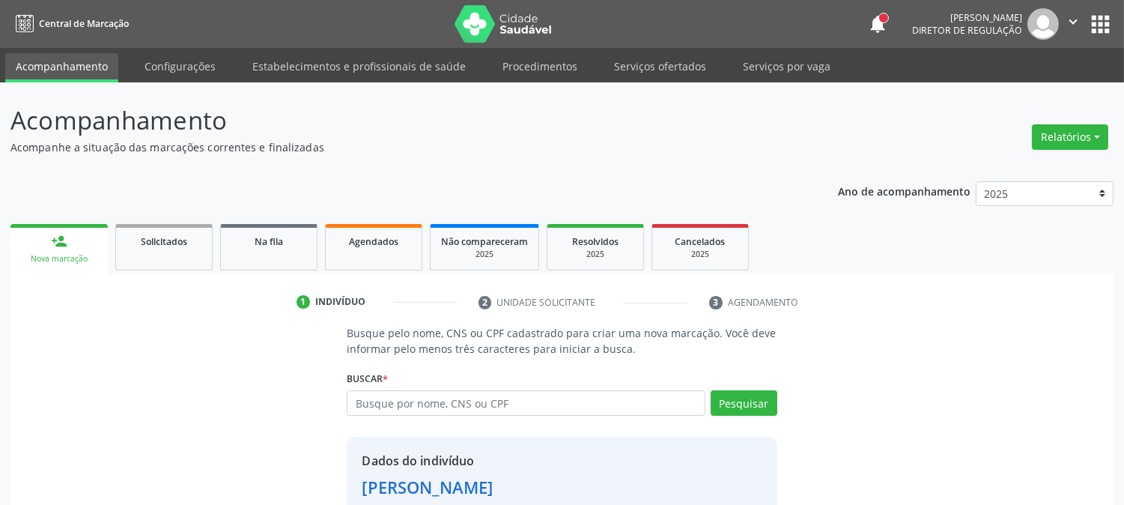
scroll to position [94, 0]
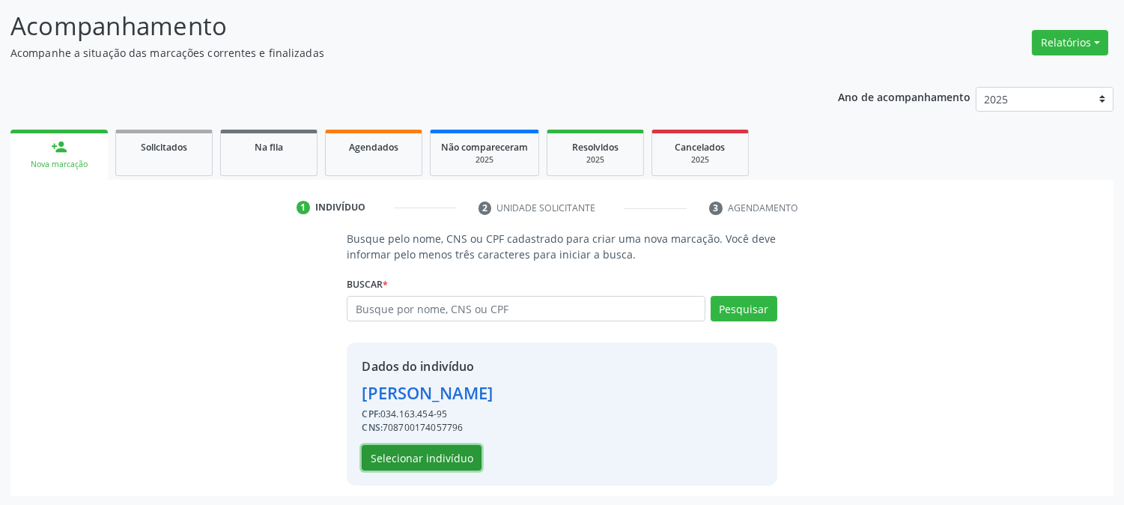
click at [386, 458] on button "Selecionar indivíduo" at bounding box center [422, 457] width 120 height 25
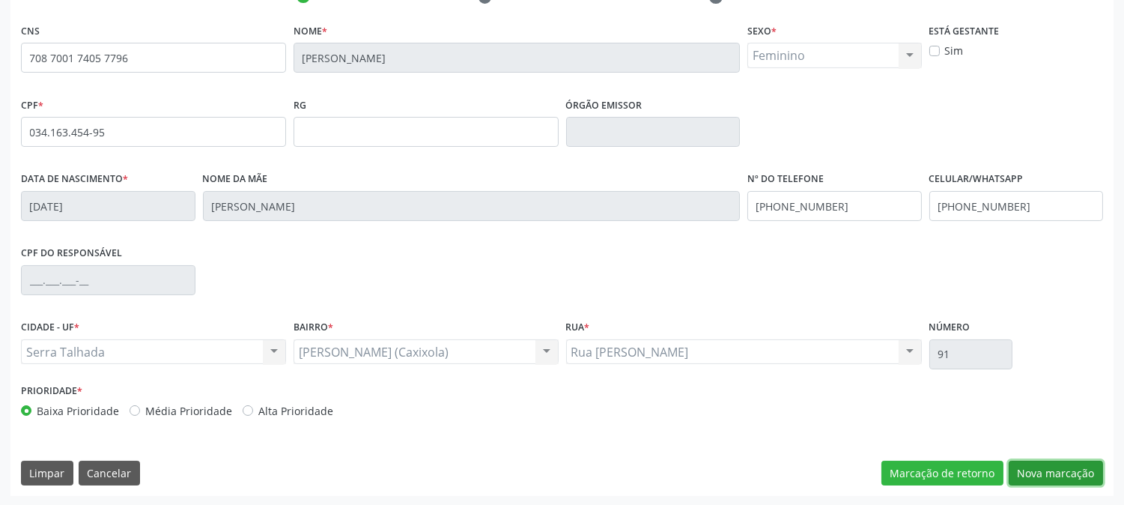
click at [1044, 469] on button "Nova marcação" at bounding box center [1056, 473] width 94 height 25
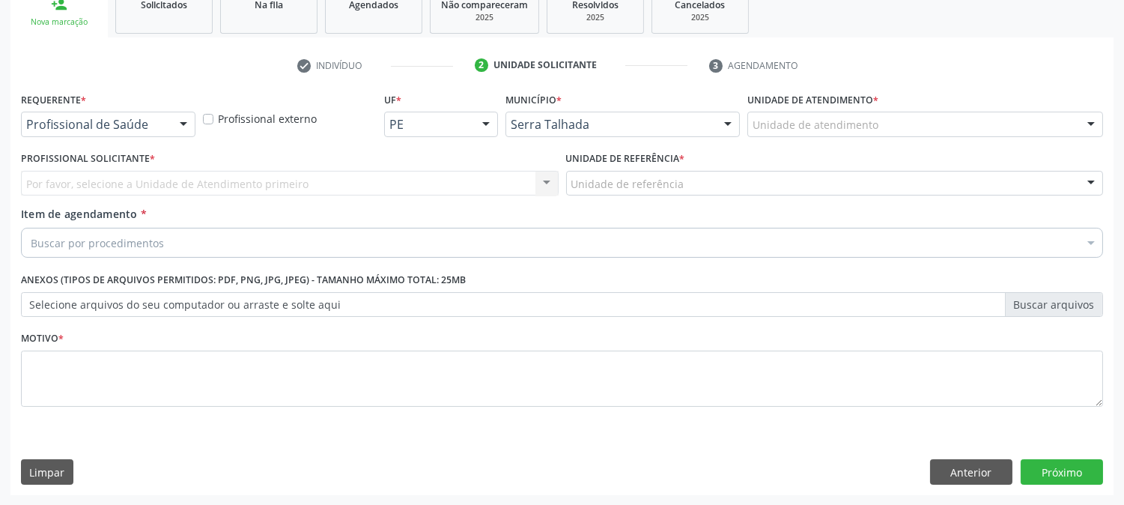
click at [180, 131] on div at bounding box center [183, 124] width 22 height 25
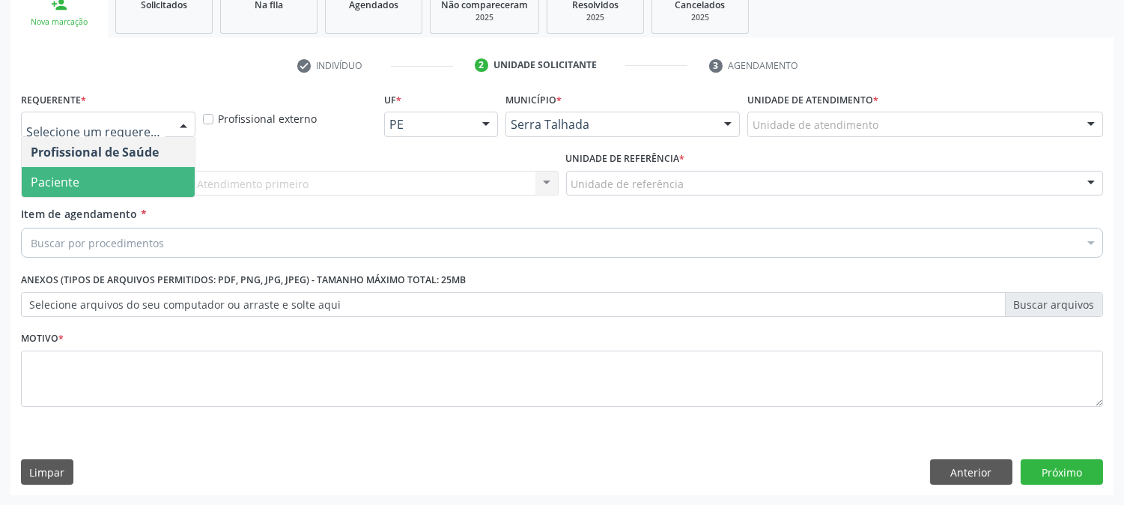
click at [175, 170] on span "Paciente" at bounding box center [108, 182] width 173 height 30
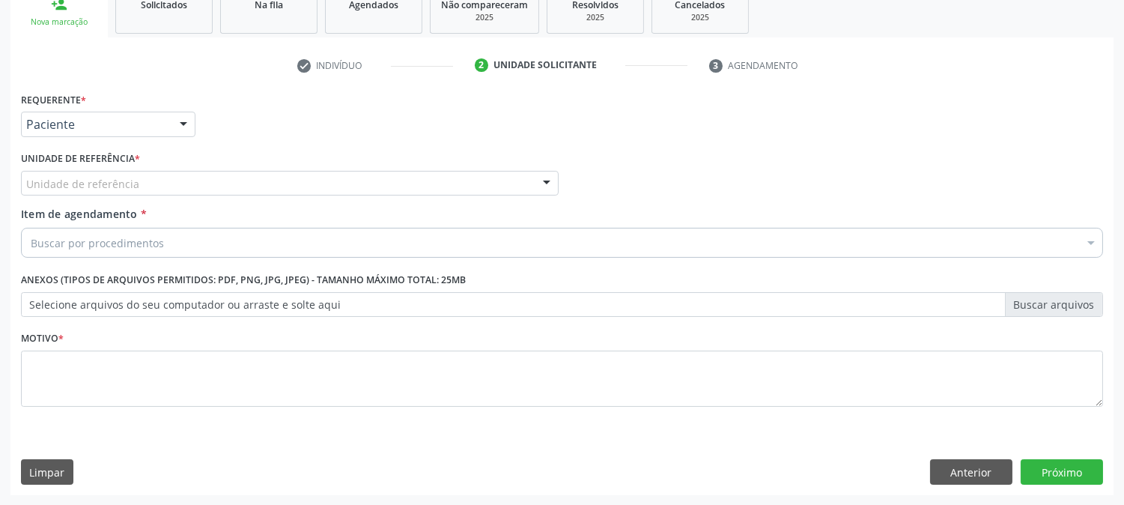
click at [174, 177] on div "Unidade de referência" at bounding box center [290, 183] width 538 height 25
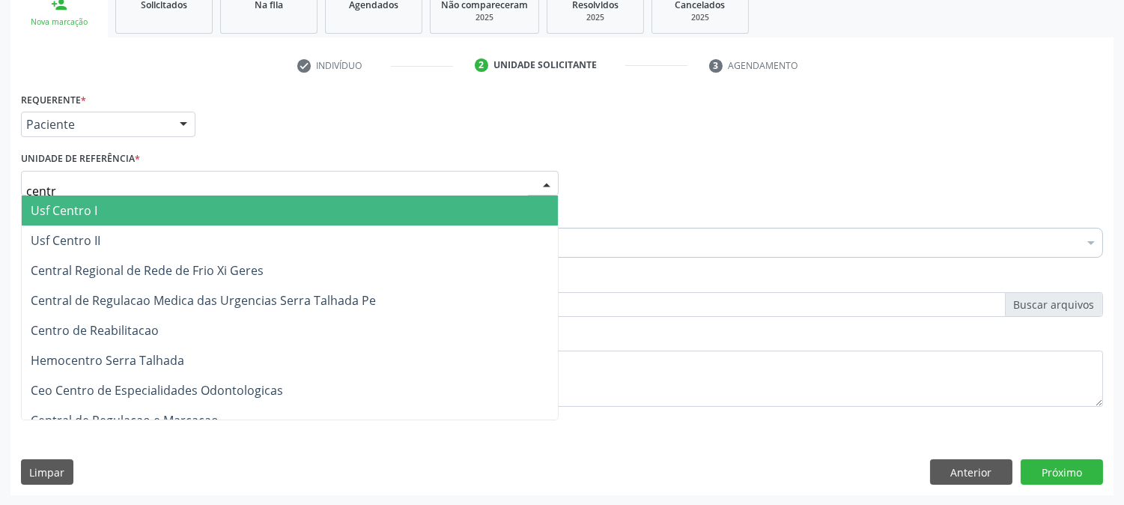
type input "centro"
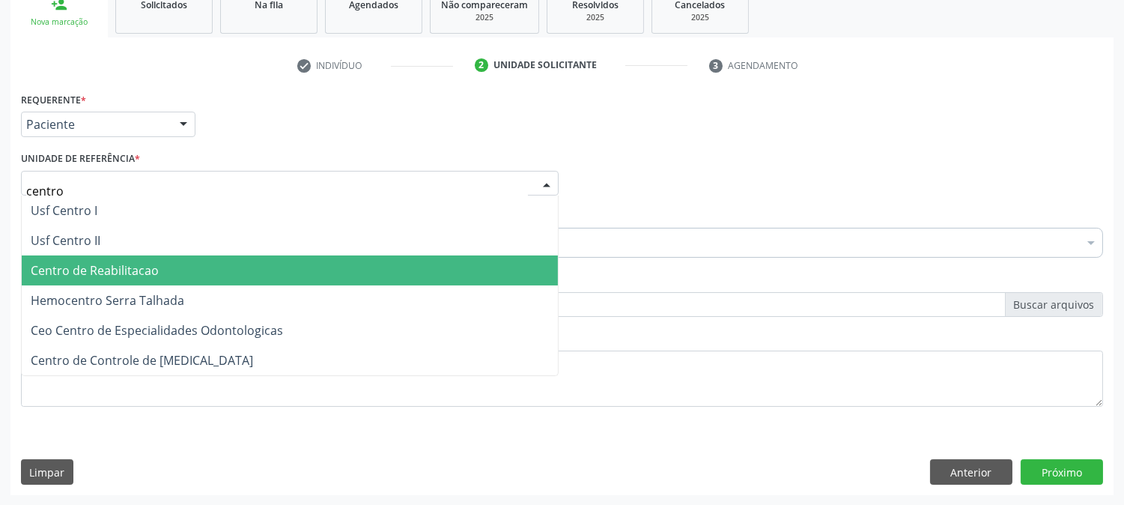
click at [177, 274] on span "Centro de Reabilitacao" at bounding box center [290, 270] width 536 height 30
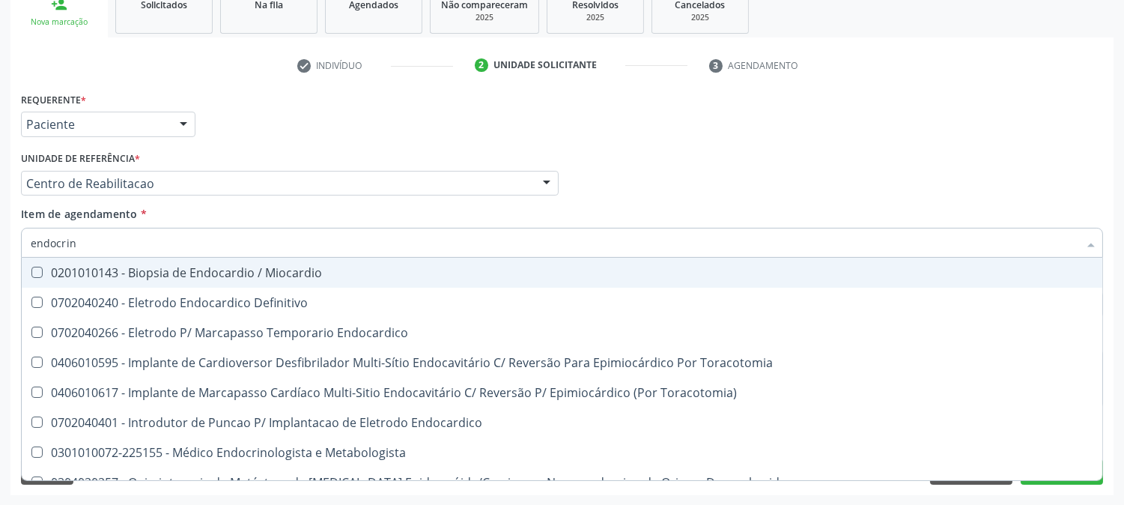
type input "endocrino"
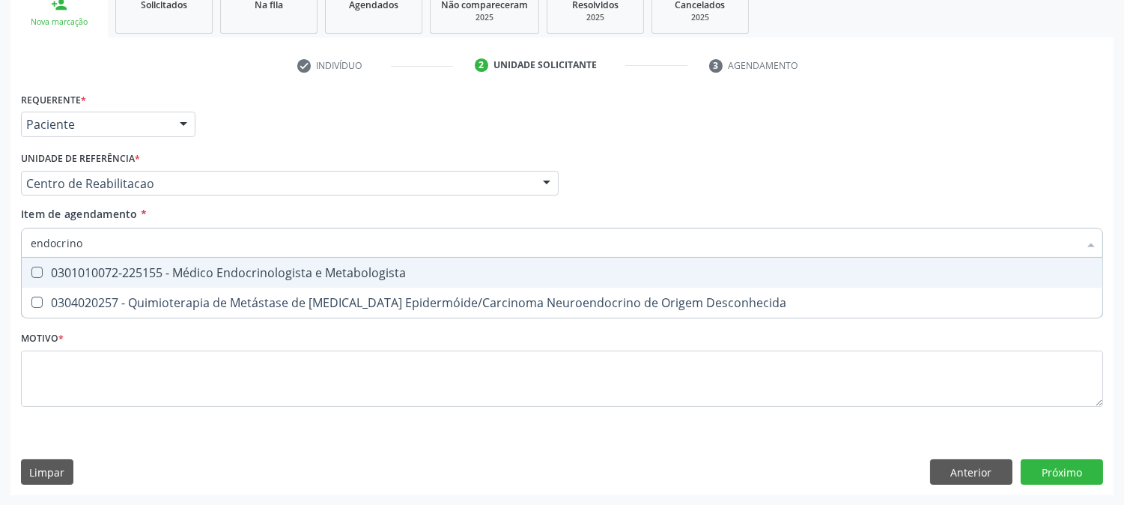
click at [161, 271] on div "0301010072-225155 - Médico Endocrinologista e Metabologista" at bounding box center [562, 273] width 1063 height 12
checkbox Metabologista "true"
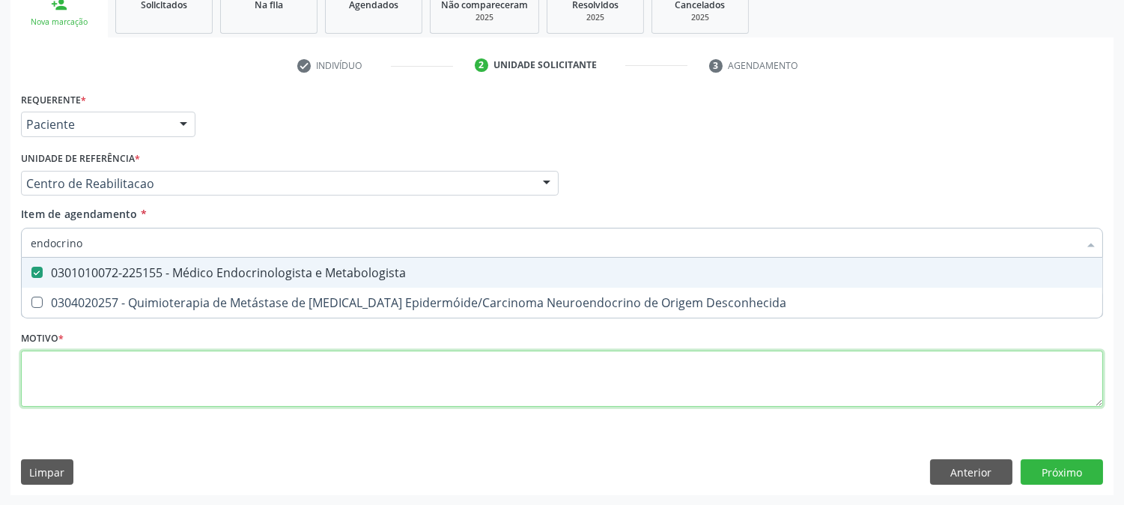
click at [87, 380] on div "Requerente * Paciente Profissional de Saúde Paciente Nenhum resultado encontrad…" at bounding box center [562, 257] width 1082 height 339
checkbox Desconhecida "true"
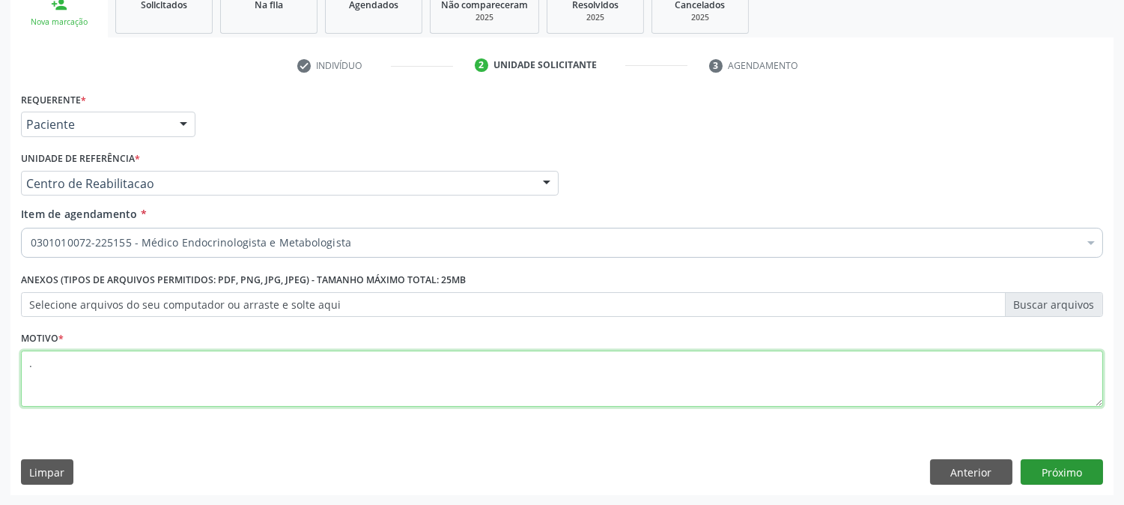
type textarea "."
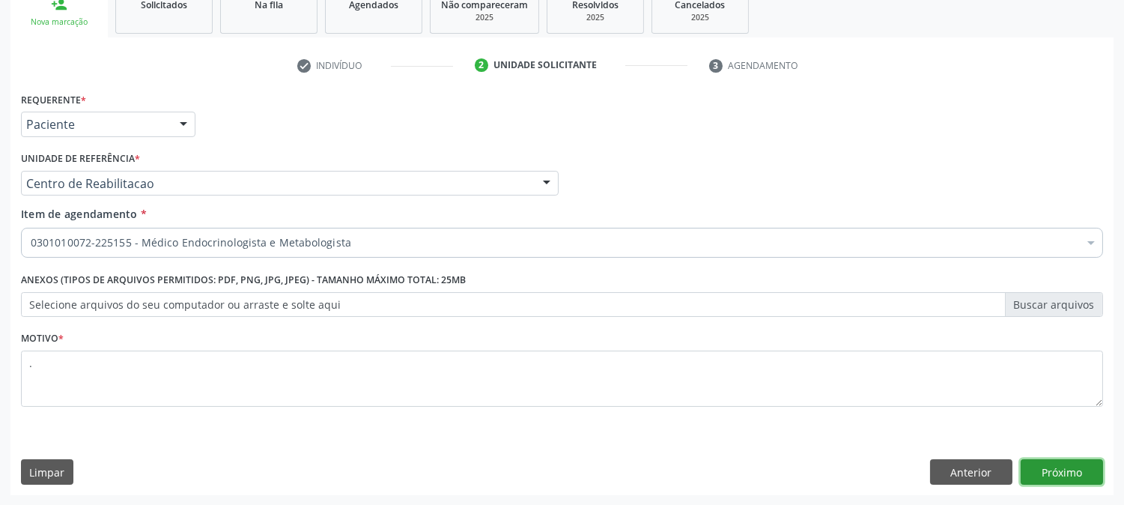
click at [1076, 461] on button "Próximo" at bounding box center [1062, 471] width 82 height 25
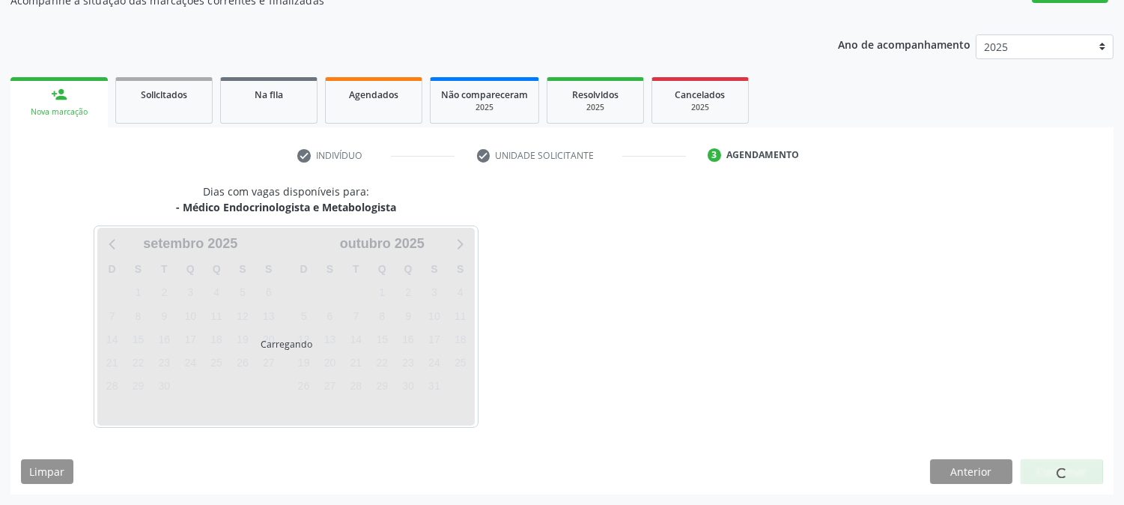
scroll to position [146, 0]
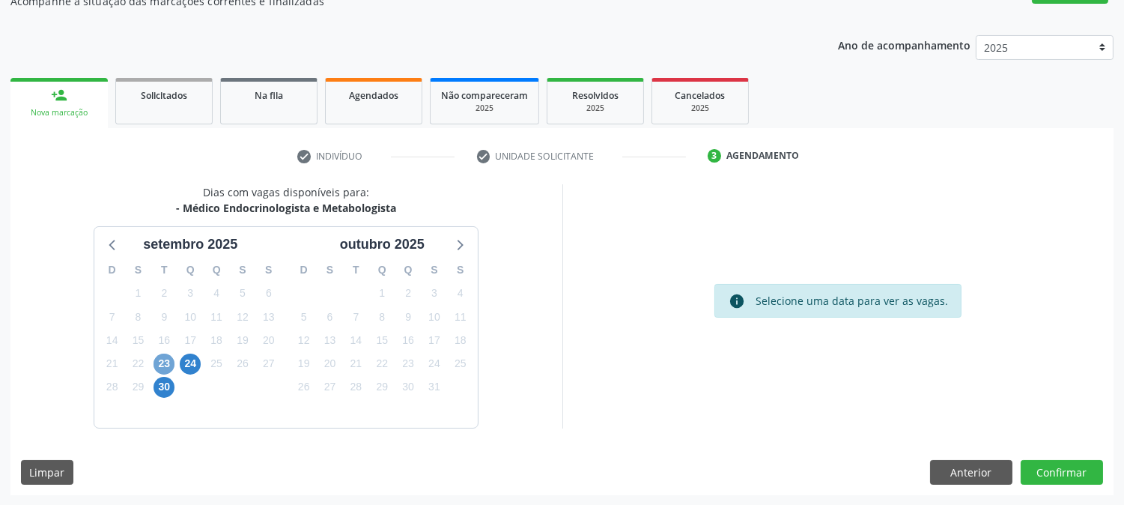
click at [162, 368] on span "23" at bounding box center [164, 364] width 21 height 21
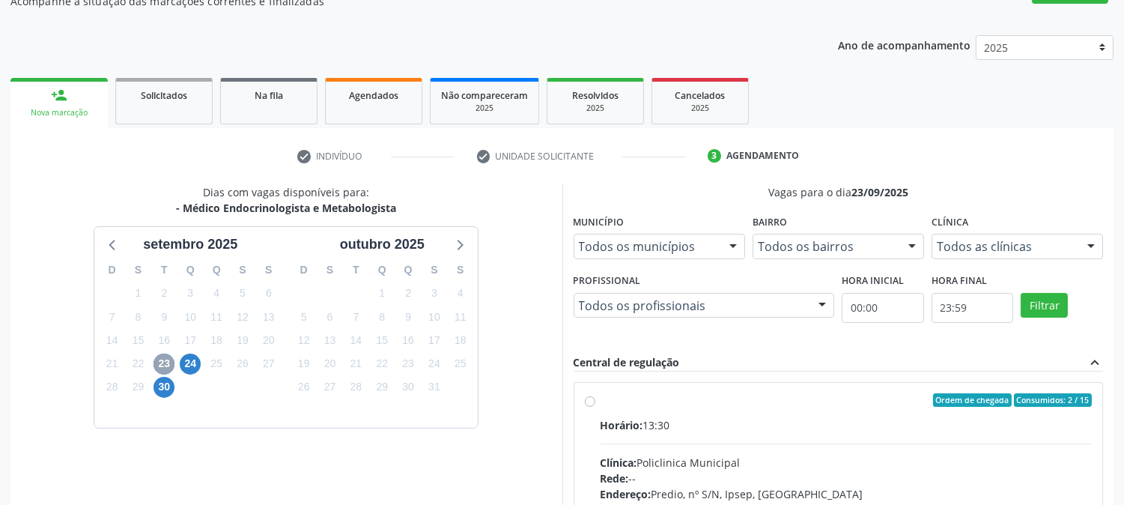
scroll to position [389, 0]
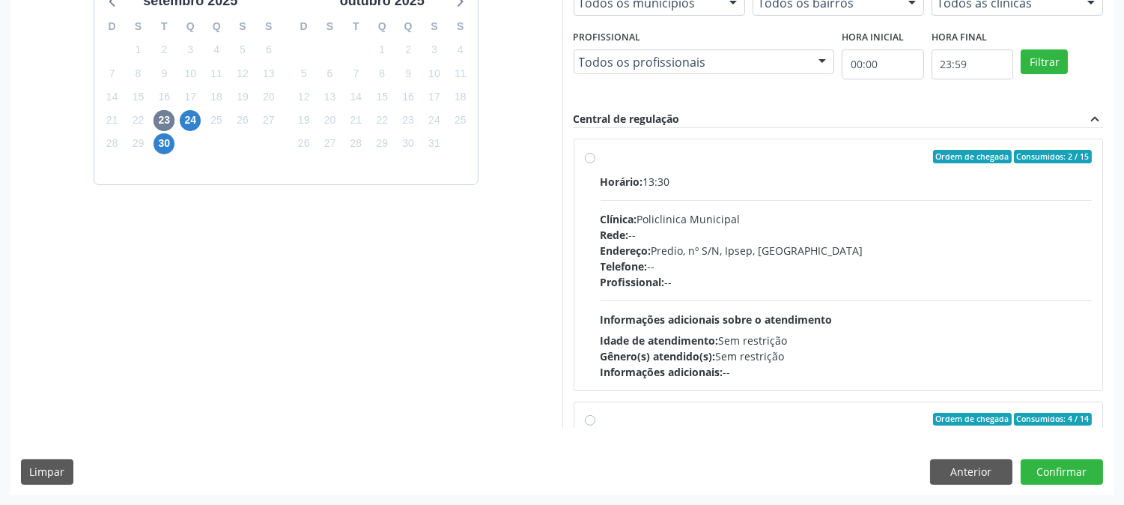
click at [836, 304] on div "Horário: 13:30 Clínica: Policlinica Municipal Rede: -- Endereço: Predio, nº S/N…" at bounding box center [847, 277] width 492 height 206
click at [595, 163] on input "Ordem de chegada Consumidos: 2 / 15 Horário: 13:30 Clínica: Policlinica Municip…" at bounding box center [590, 156] width 10 height 13
radio input "true"
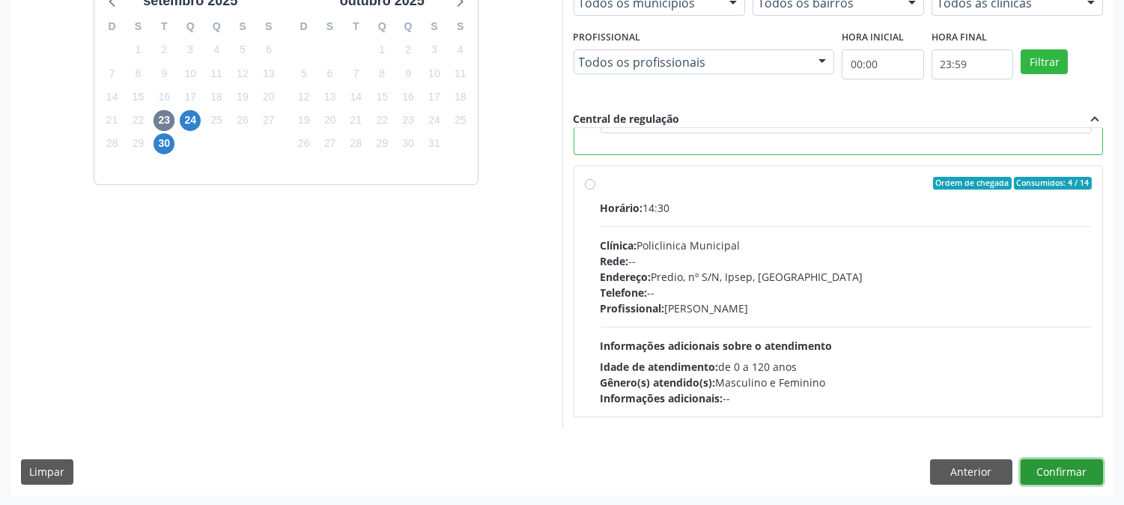
click at [1084, 477] on button "Confirmar" at bounding box center [1062, 471] width 82 height 25
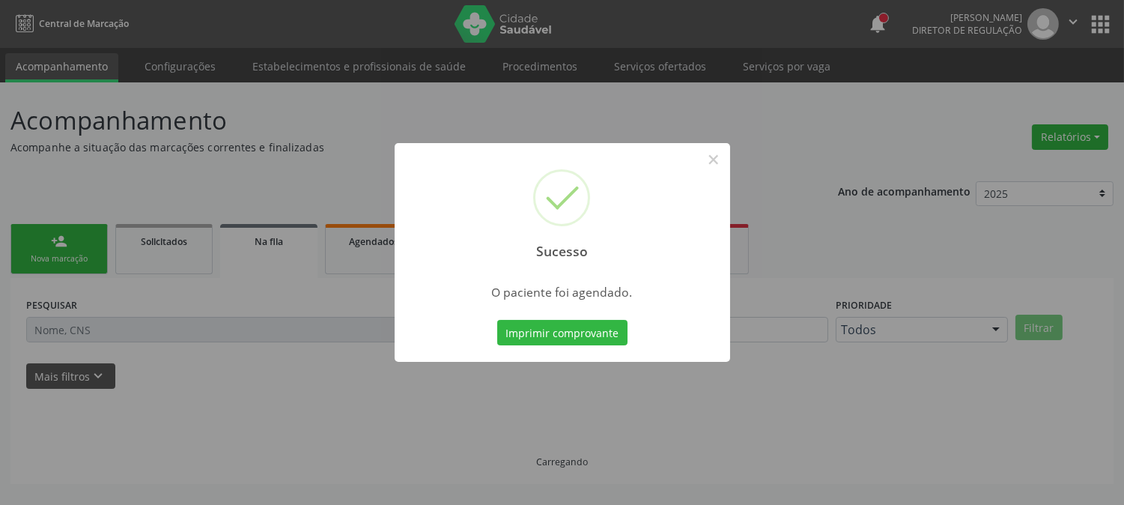
scroll to position [0, 0]
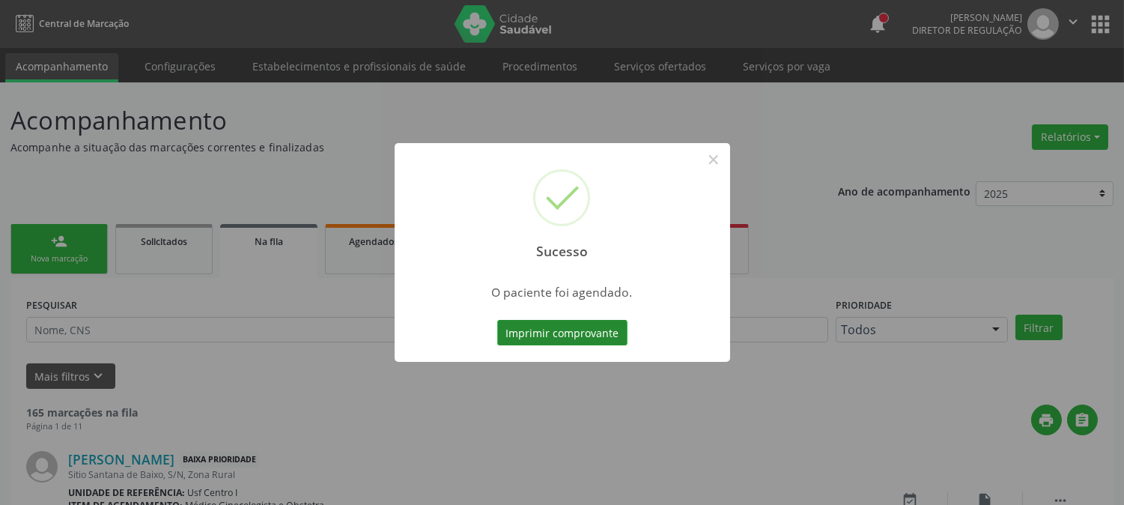
click at [560, 339] on button "Imprimir comprovante" at bounding box center [562, 332] width 130 height 25
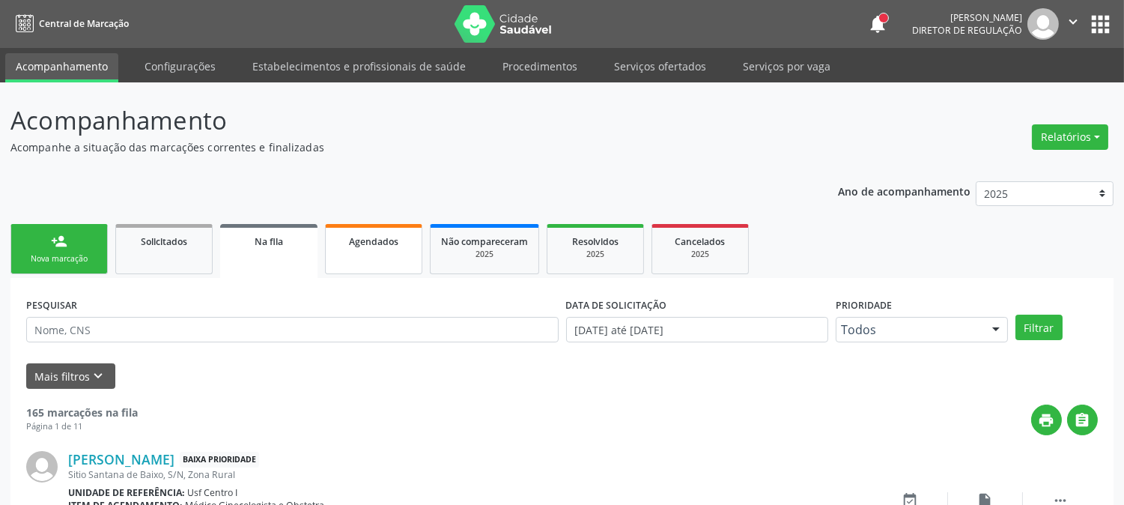
click at [393, 252] on link "Agendados" at bounding box center [373, 249] width 97 height 50
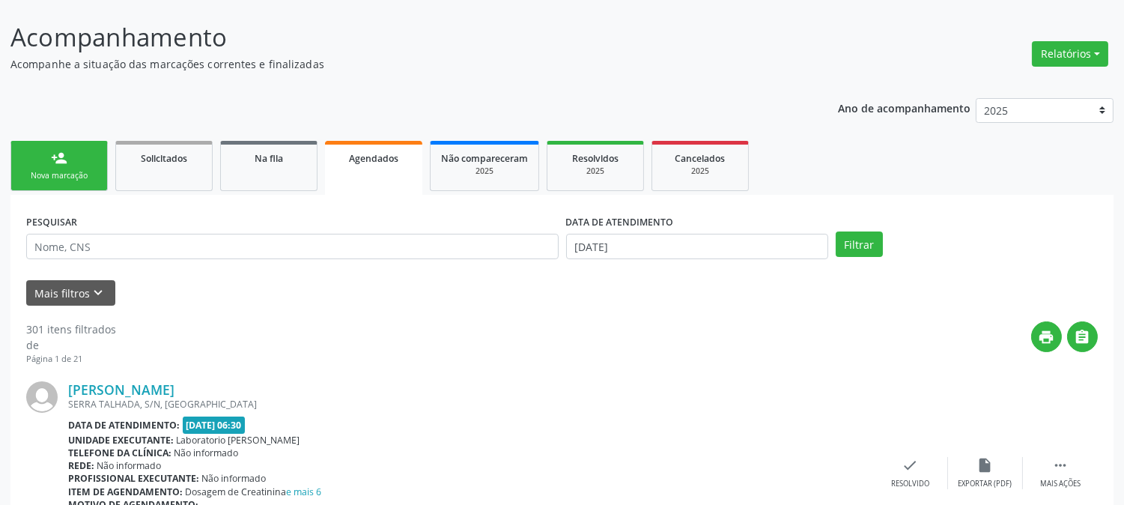
scroll to position [166, 0]
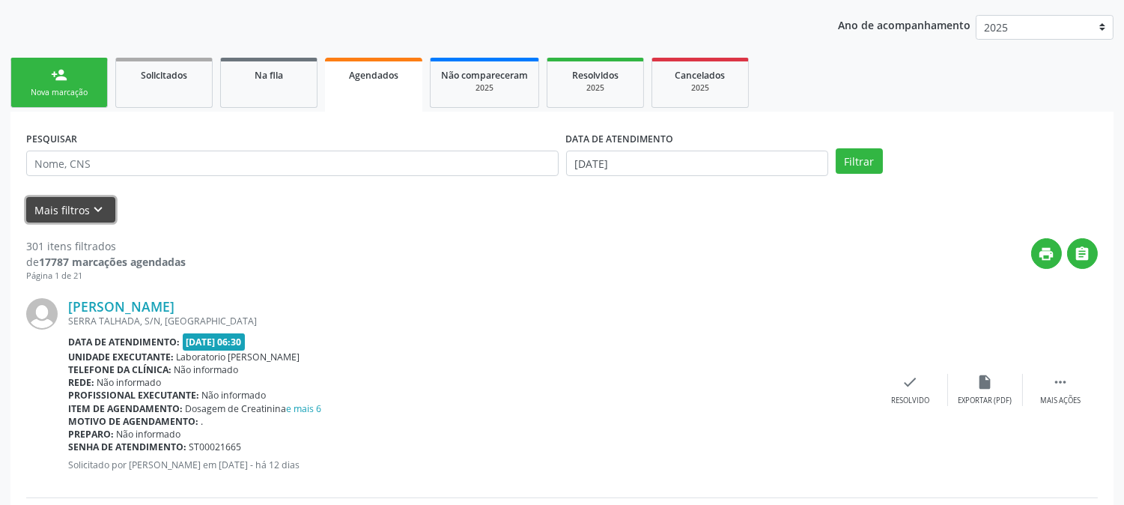
click at [109, 211] on button "Mais filtros keyboard_arrow_down" at bounding box center [70, 210] width 89 height 26
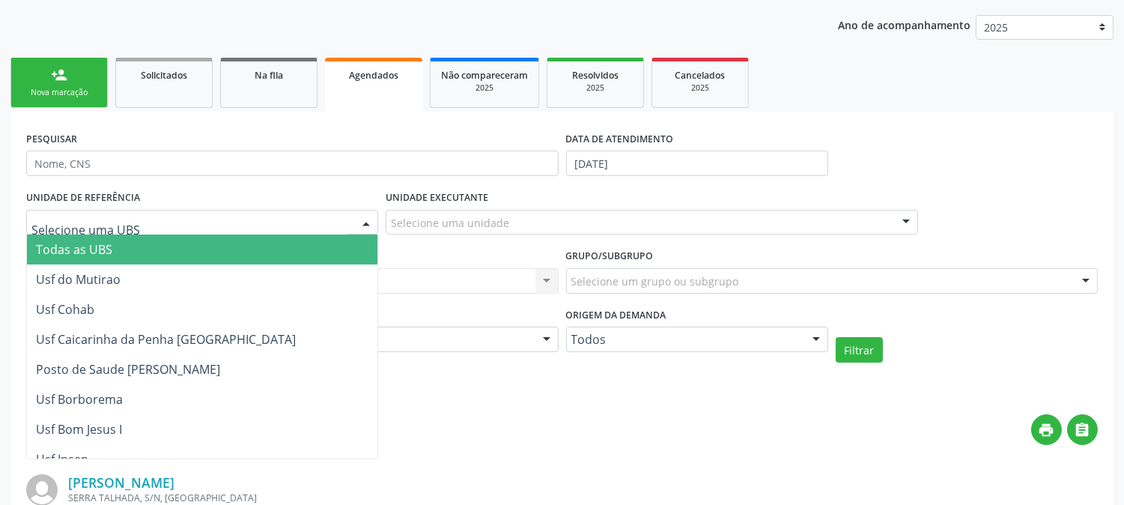
click at [320, 227] on div at bounding box center [202, 222] width 352 height 25
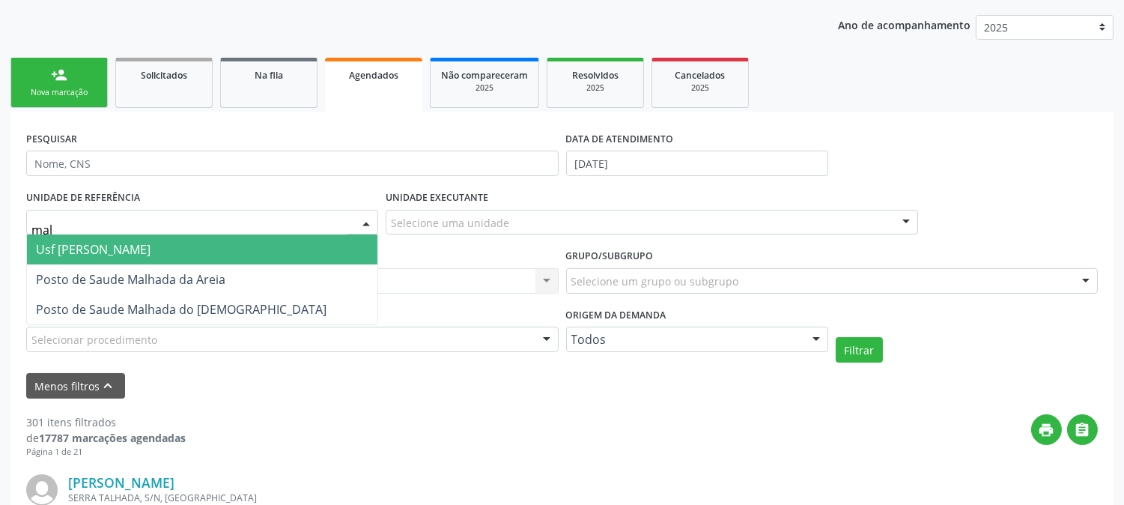
type input "malh"
click at [305, 240] on span "Usf [PERSON_NAME]" at bounding box center [202, 249] width 351 height 30
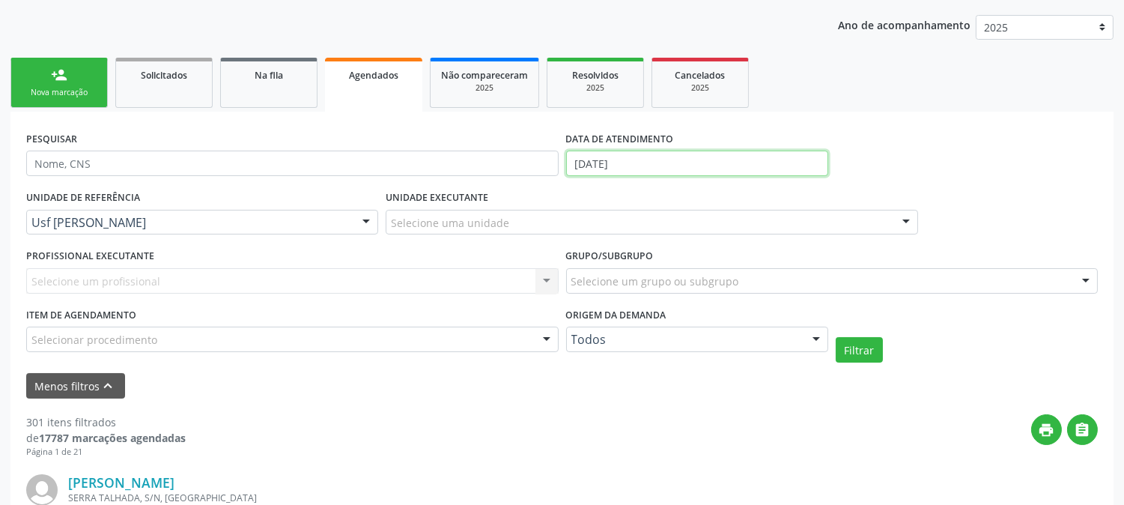
click at [594, 167] on body "Central de Marcação notifications Thaynná Vasconcelos Alves Ferreira Diretor de…" at bounding box center [562, 86] width 1124 height 505
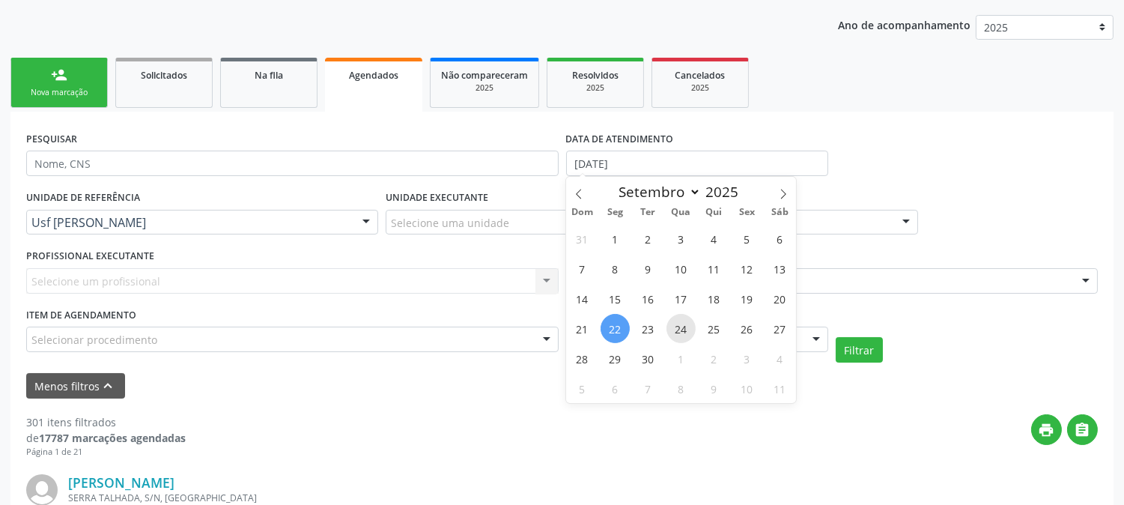
click at [675, 318] on span "24" at bounding box center [681, 328] width 29 height 29
type input "[DATE]"
click at [675, 319] on span "24" at bounding box center [681, 328] width 29 height 29
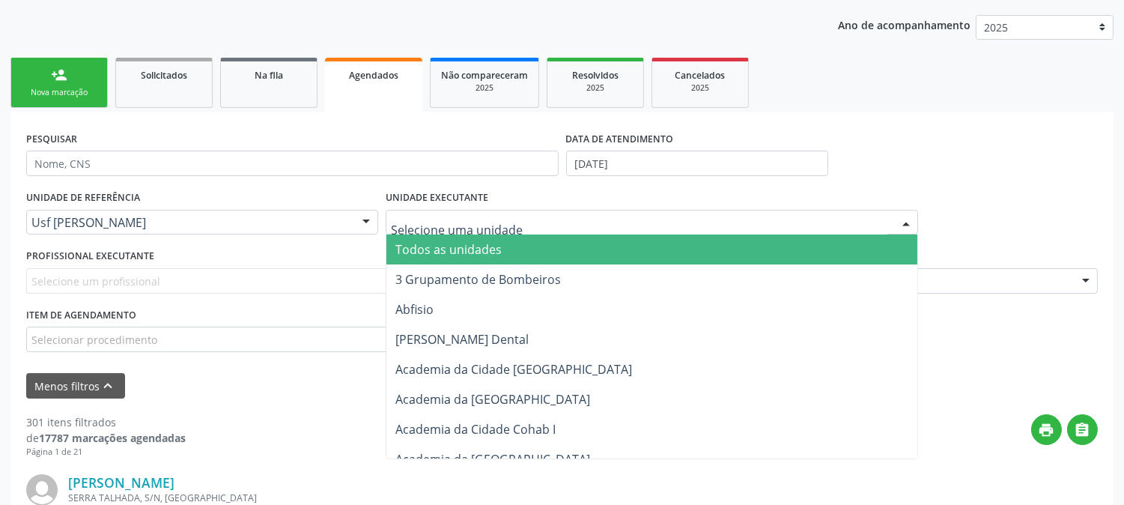
click at [571, 227] on div at bounding box center [652, 222] width 532 height 25
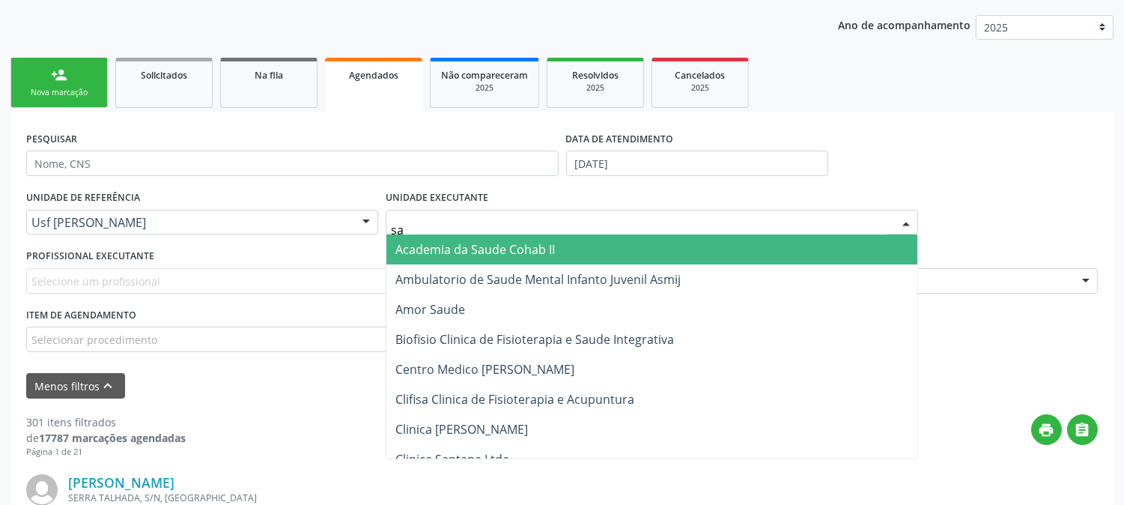
type input "sao"
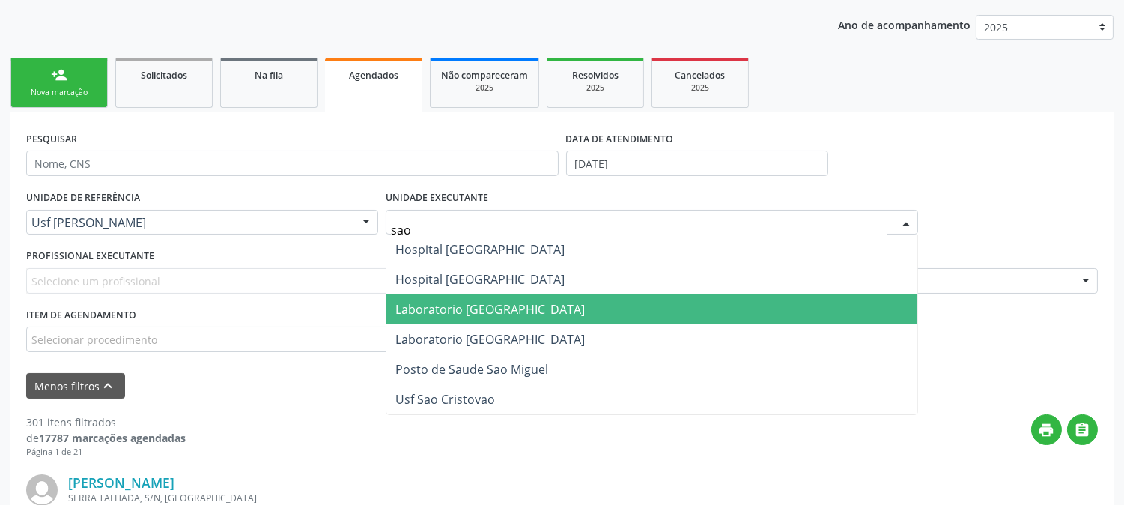
click at [556, 309] on span "Laboratorio [GEOGRAPHIC_DATA]" at bounding box center [651, 309] width 531 height 30
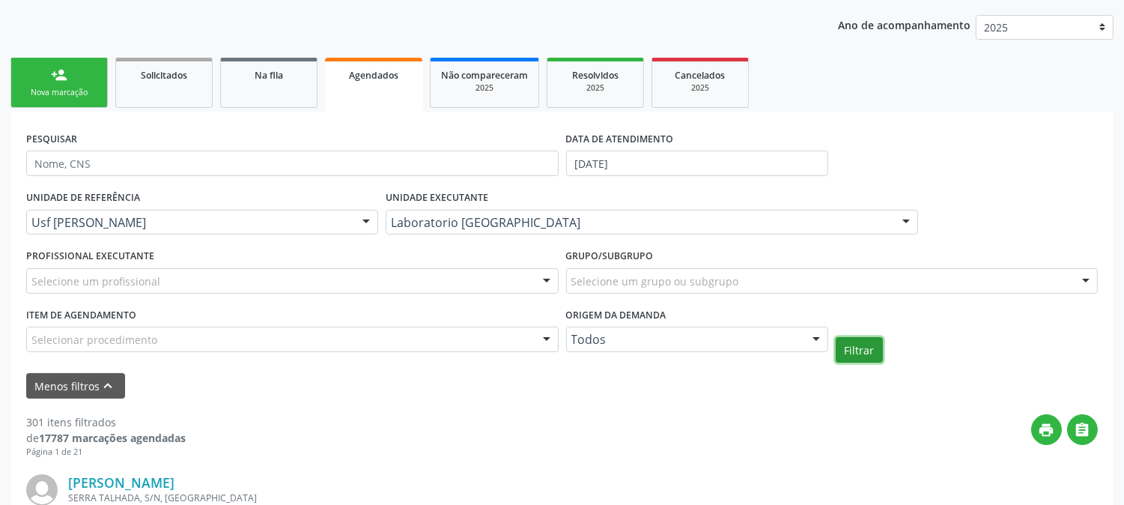
click at [836, 345] on button "Filtrar" at bounding box center [859, 349] width 47 height 25
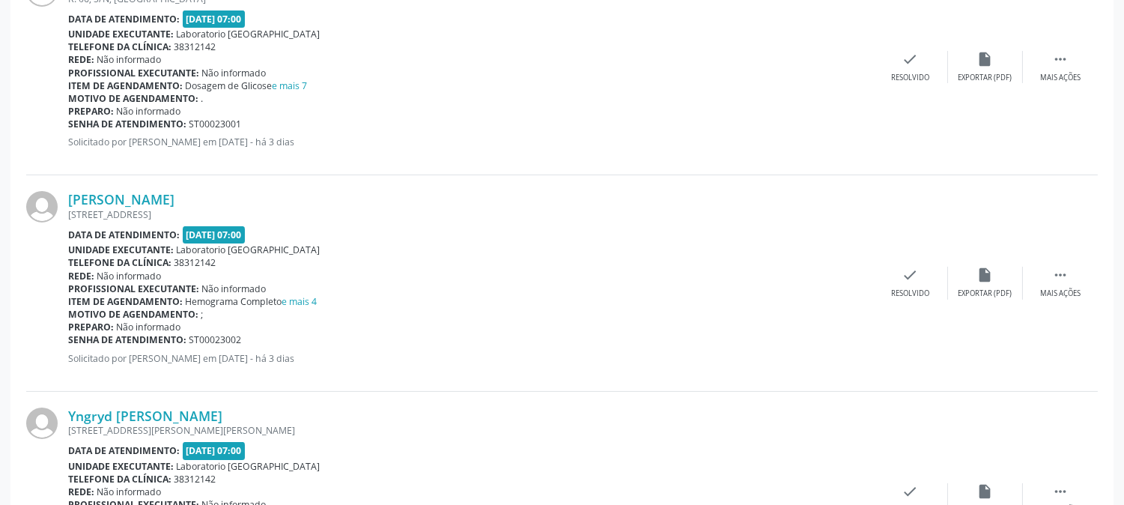
scroll to position [249, 0]
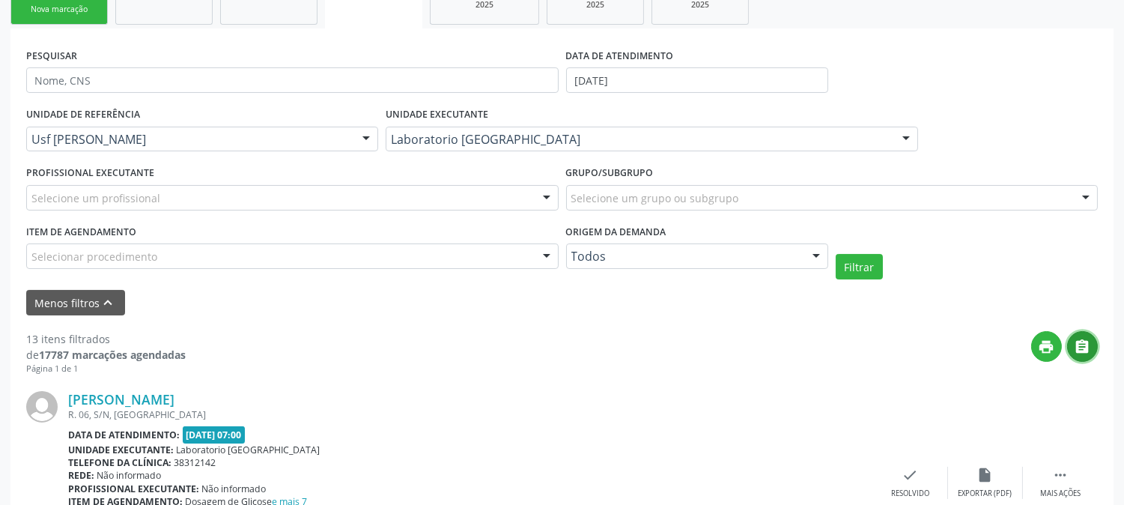
click at [1088, 349] on icon "" at bounding box center [1083, 347] width 16 height 16
click at [1037, 342] on button "print" at bounding box center [1046, 346] width 31 height 31
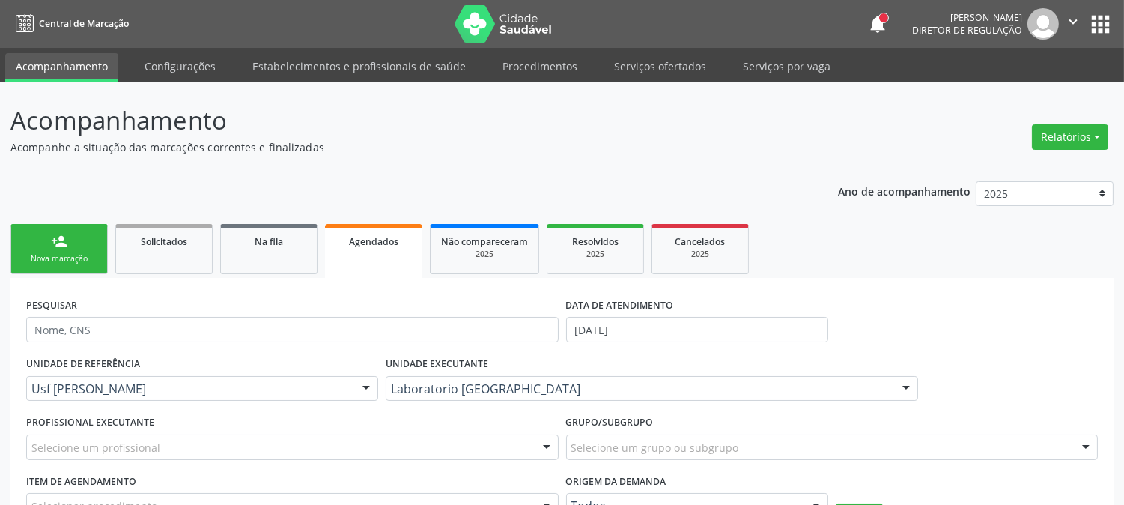
click at [55, 261] on div "Nova marcação" at bounding box center [59, 258] width 75 height 11
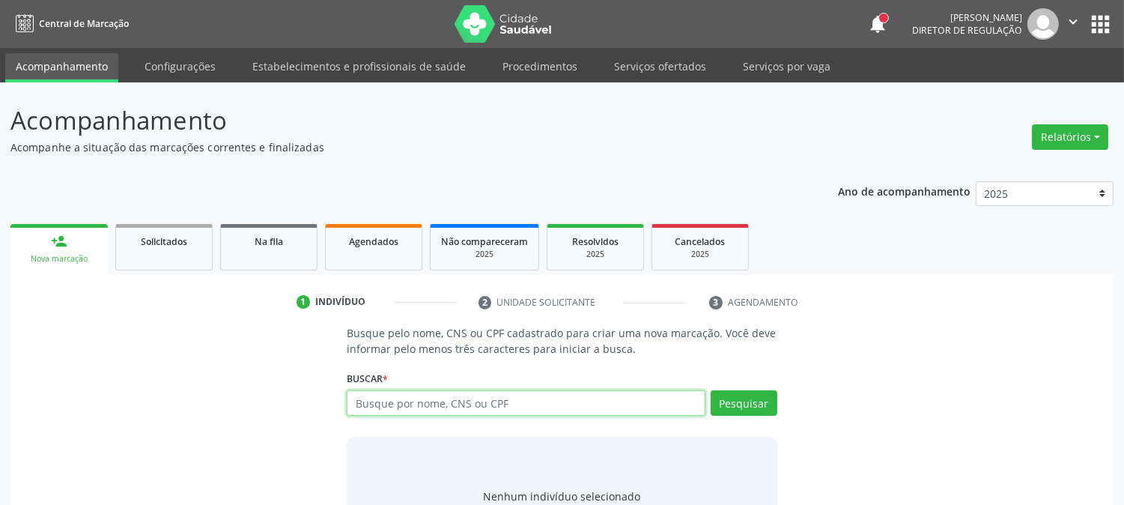
click at [384, 408] on input "text" at bounding box center [526, 402] width 358 height 25
type input "thay"
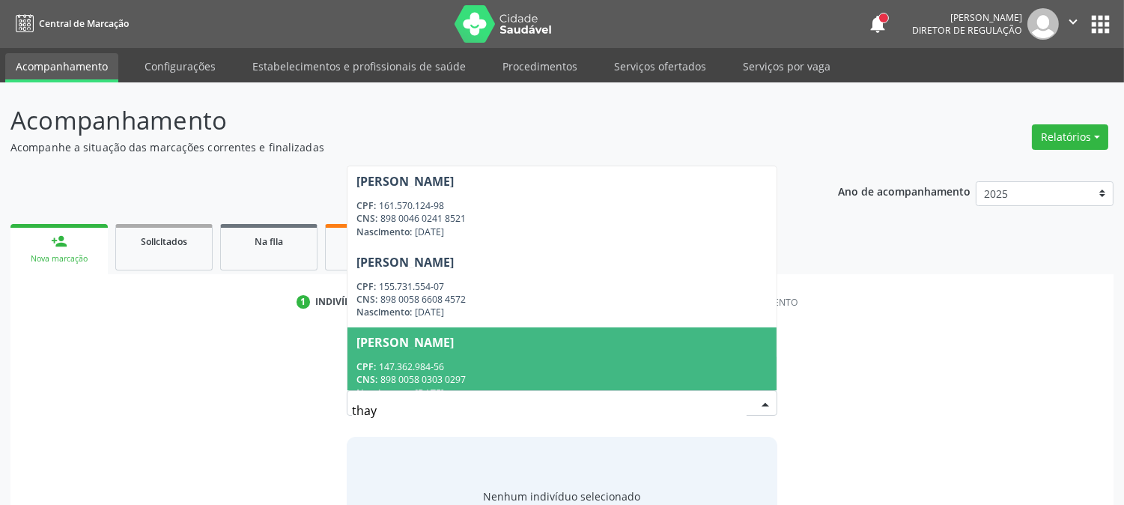
click at [437, 352] on span "Alicia Thayla Alves Miranda CPF: 147.362.984-56 CNS: 898 0058 0303 0297 Nascime…" at bounding box center [562, 367] width 428 height 80
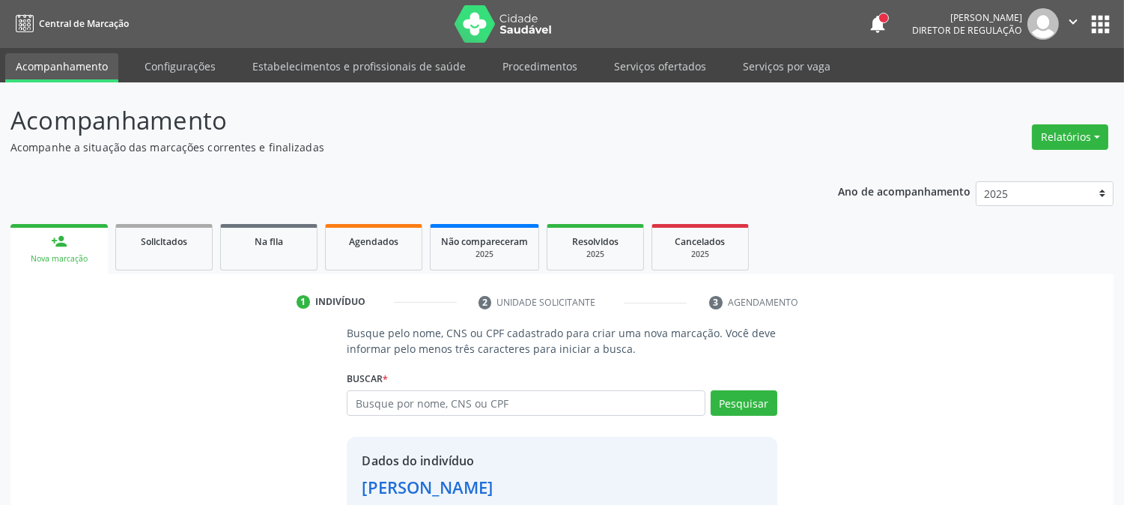
scroll to position [94, 0]
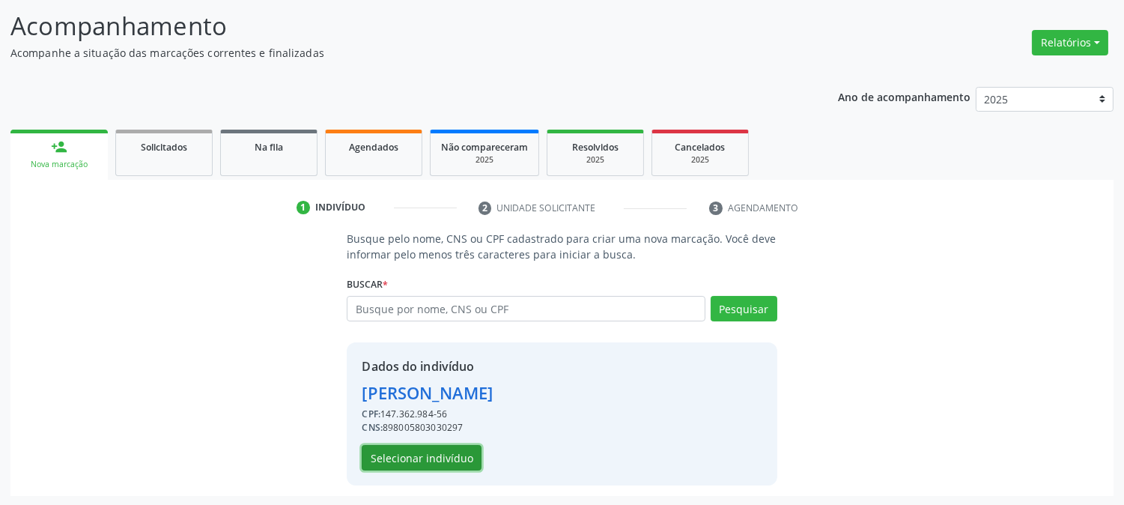
click at [414, 462] on button "Selecionar indivíduo" at bounding box center [422, 457] width 120 height 25
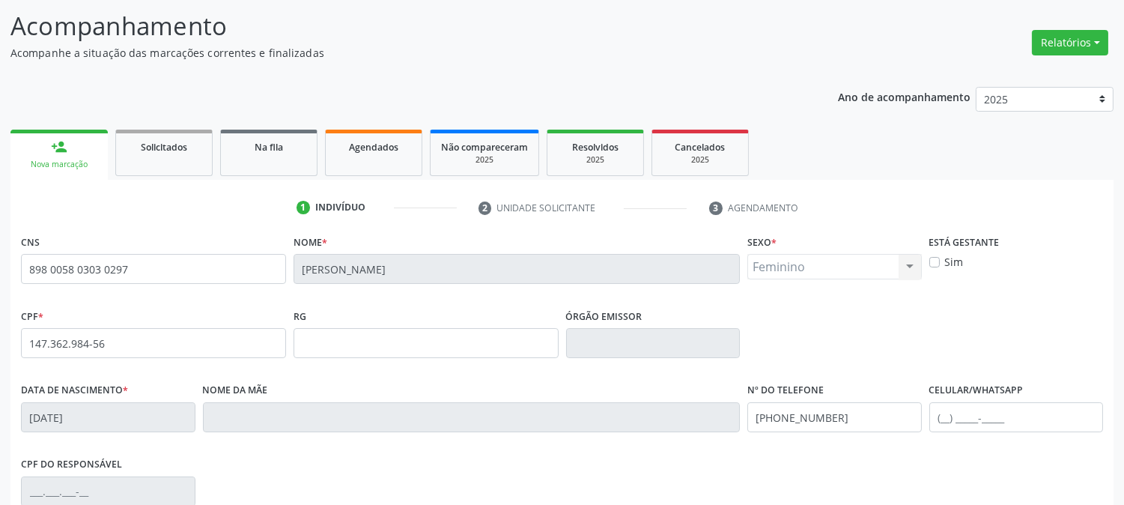
click at [1024, 470] on div "CPF do responsável" at bounding box center [562, 490] width 1090 height 74
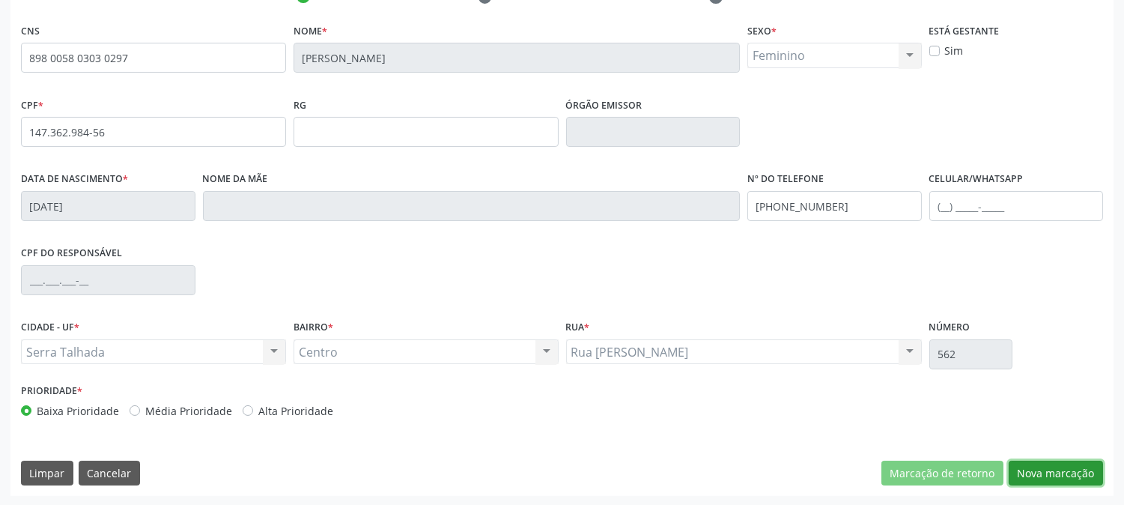
click at [1067, 467] on button "Nova marcação" at bounding box center [1056, 473] width 94 height 25
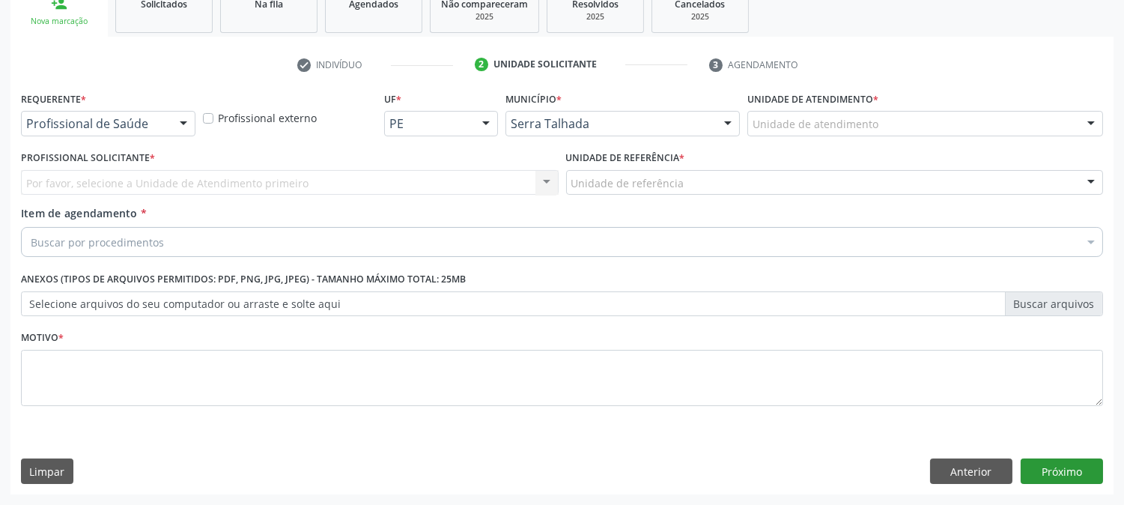
scroll to position [237, 0]
click at [165, 121] on div "Profissional de Saúde" at bounding box center [108, 124] width 175 height 25
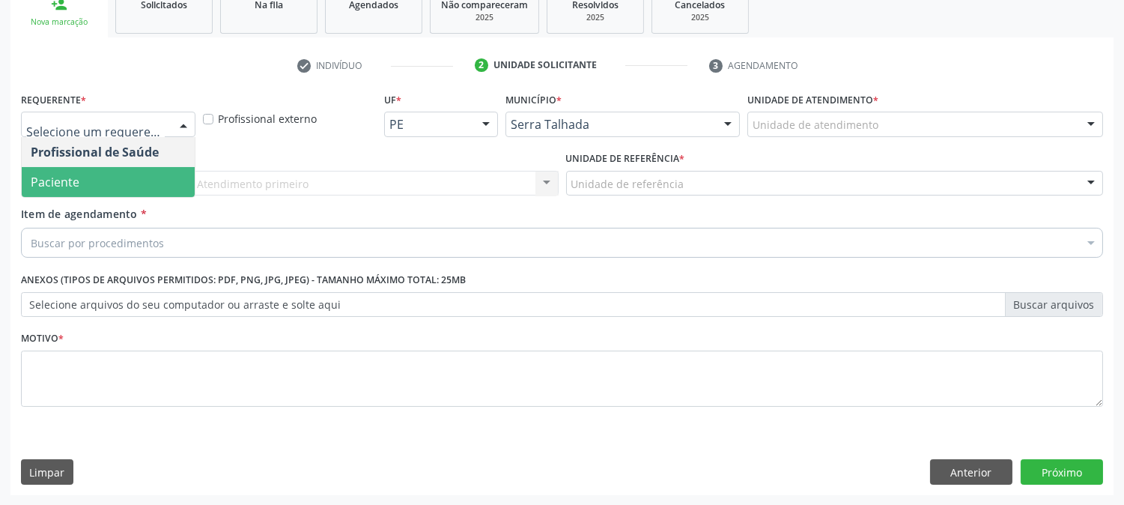
click at [136, 180] on span "Paciente" at bounding box center [108, 182] width 173 height 30
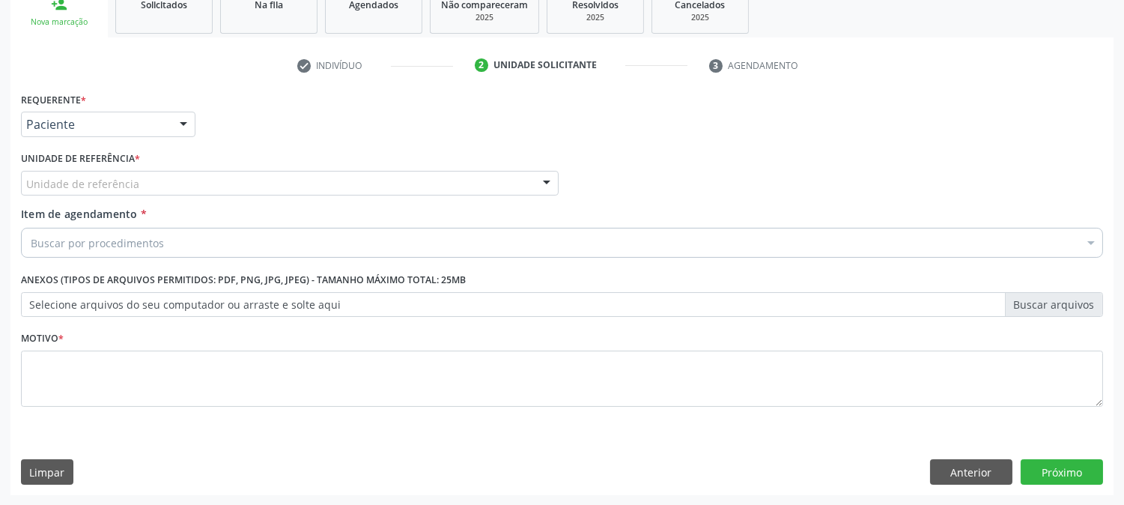
click at [136, 180] on div "Unidade de referência" at bounding box center [290, 183] width 538 height 25
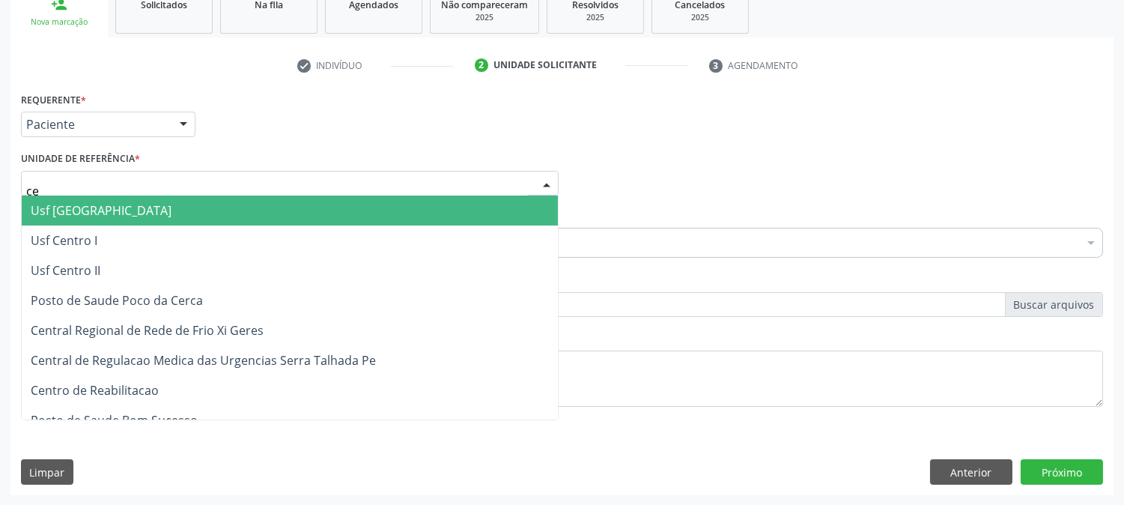
type input "cen"
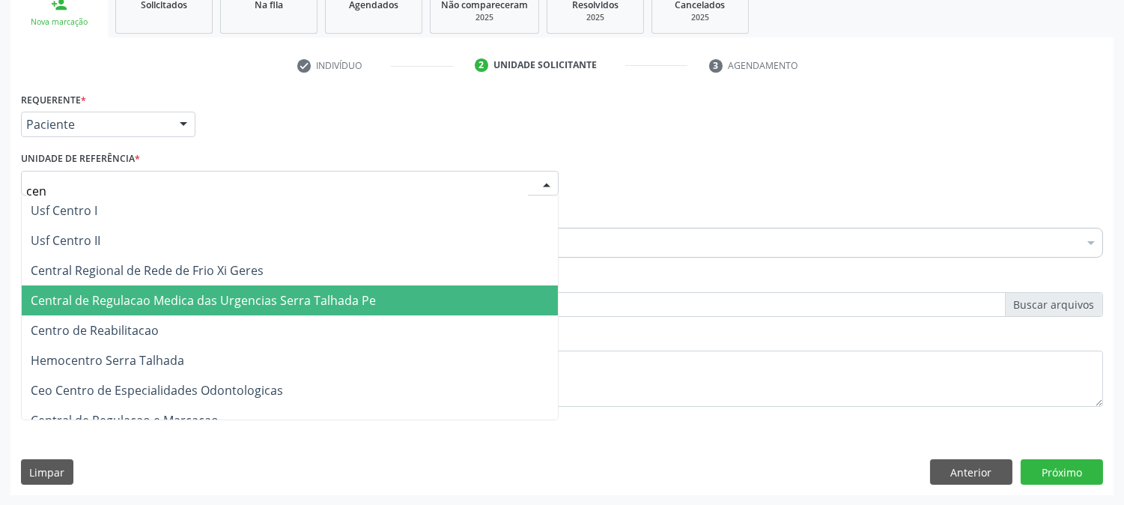
click at [112, 324] on span "Centro de Reabilitacao" at bounding box center [95, 330] width 128 height 16
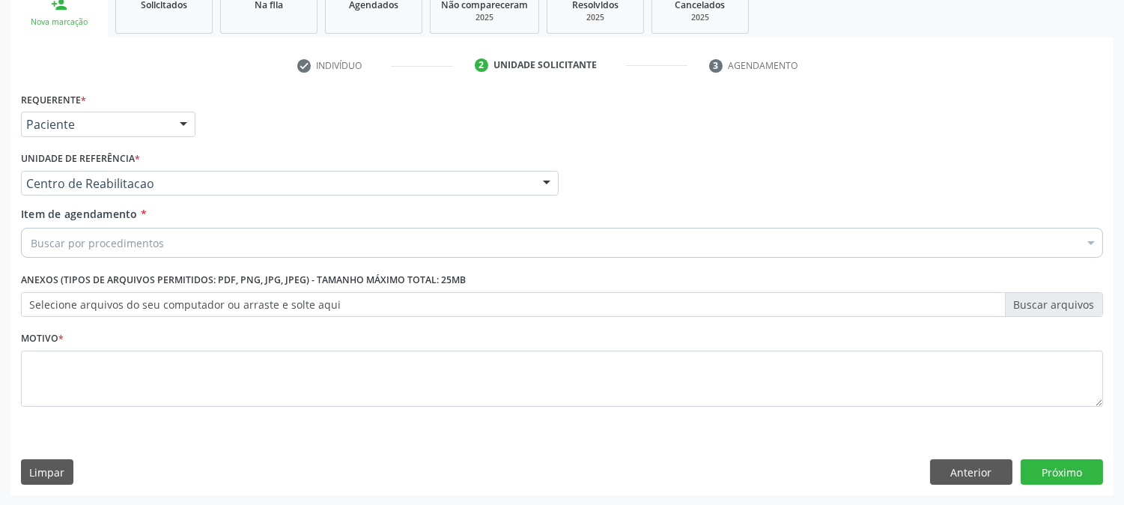
click at [31, 244] on input "Item de agendamento *" at bounding box center [31, 243] width 0 height 30
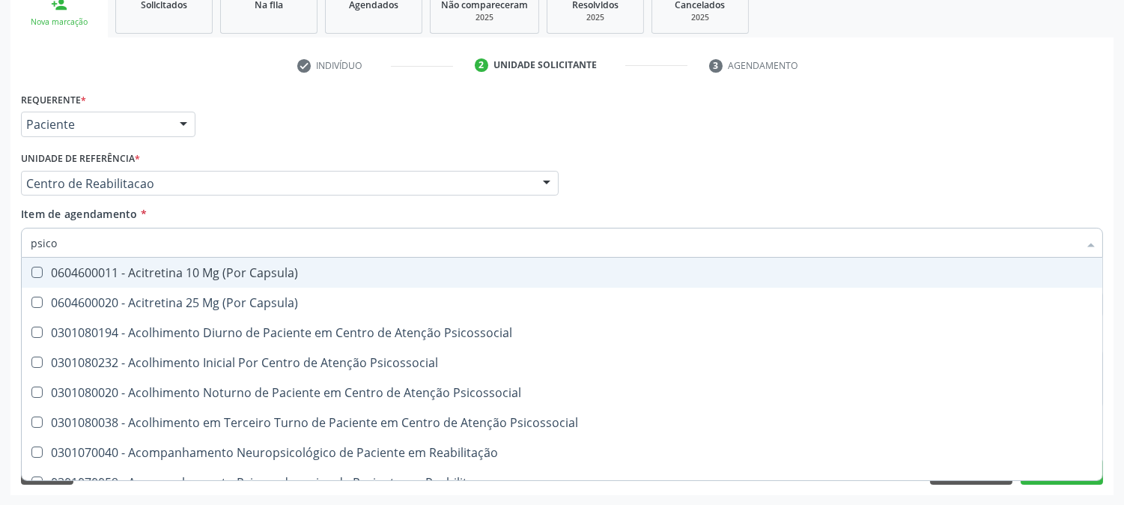
type input "psicol"
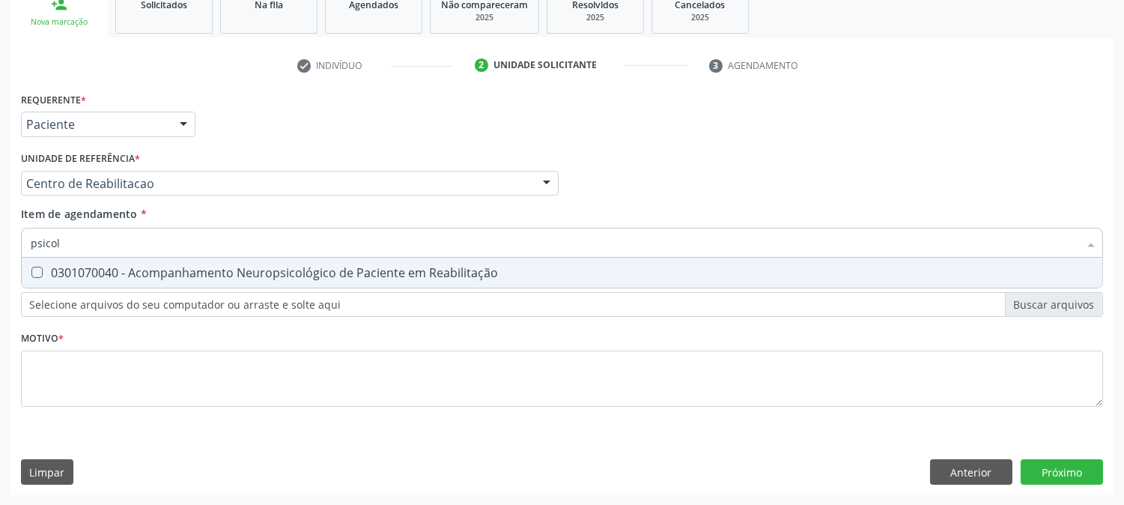
click at [103, 276] on div "0301070040 - Acompanhamento Neuropsicológico de Paciente em Reabilitação" at bounding box center [562, 273] width 1063 height 12
checkbox Reabilitação "true"
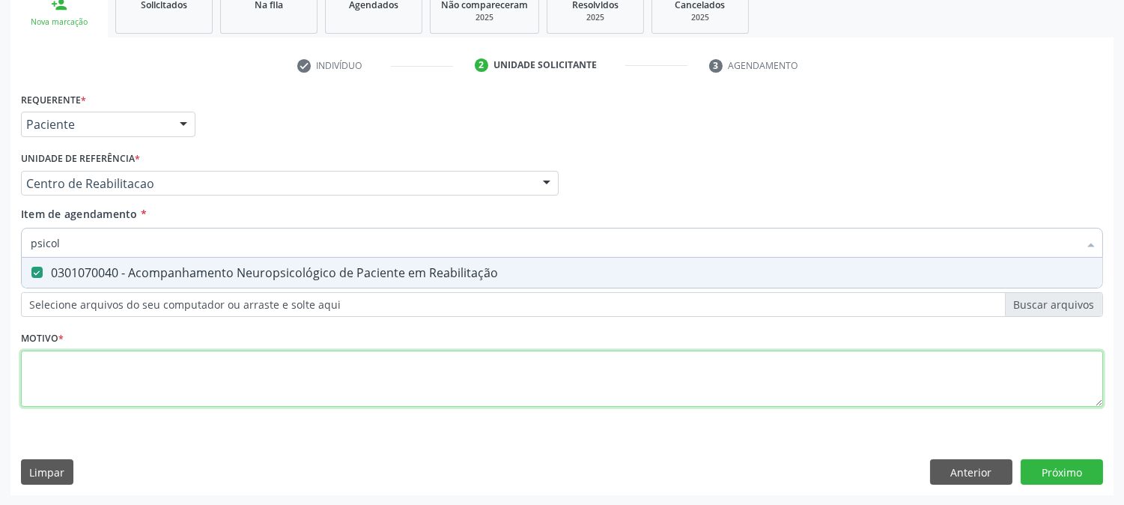
click at [138, 369] on div "Requerente * Paciente Profissional de Saúde Paciente Nenhum resultado encontrad…" at bounding box center [562, 257] width 1082 height 339
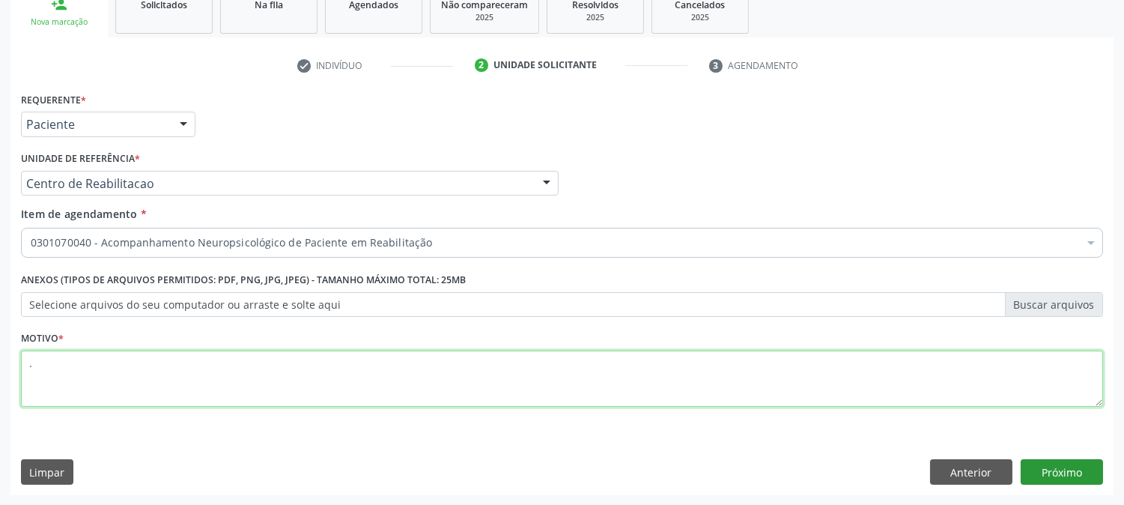
type textarea "."
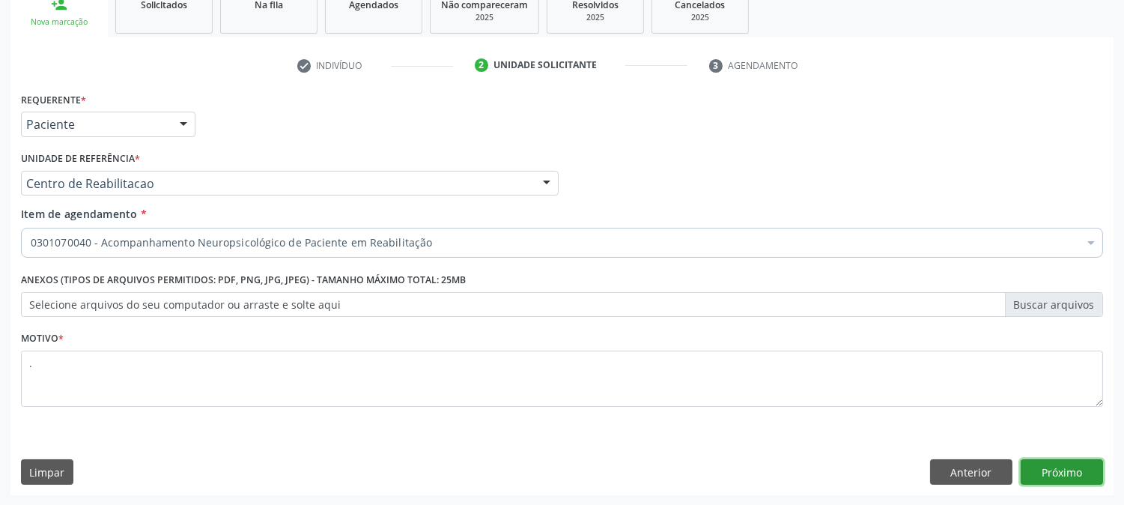
click at [1087, 470] on button "Próximo" at bounding box center [1062, 471] width 82 height 25
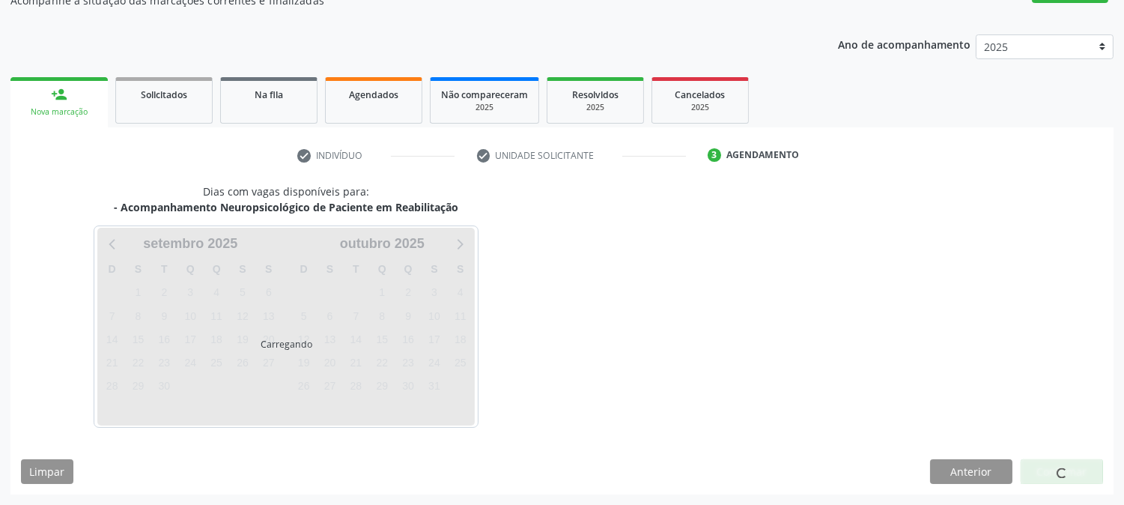
scroll to position [146, 0]
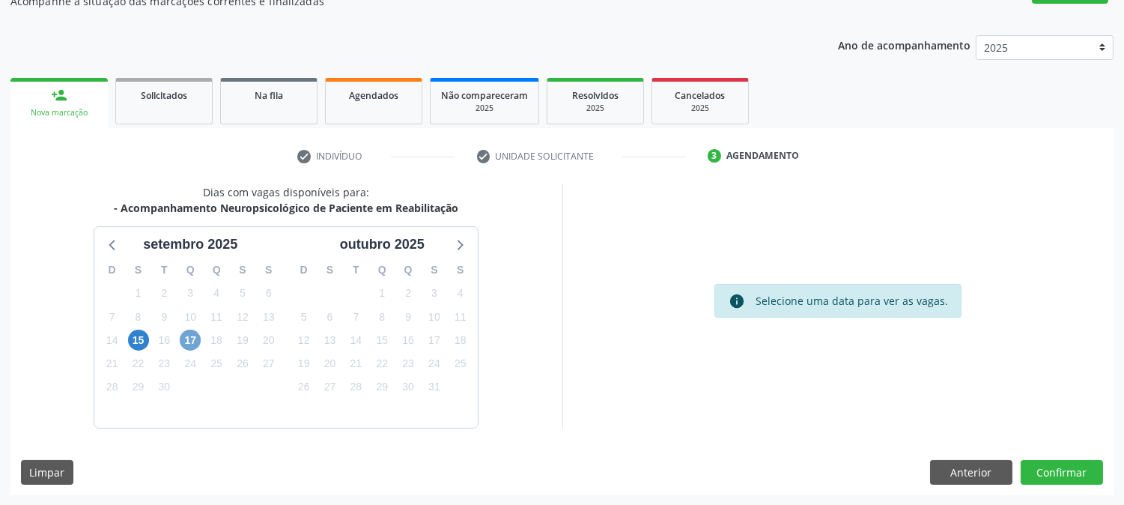
click at [184, 346] on span "17" at bounding box center [190, 340] width 21 height 21
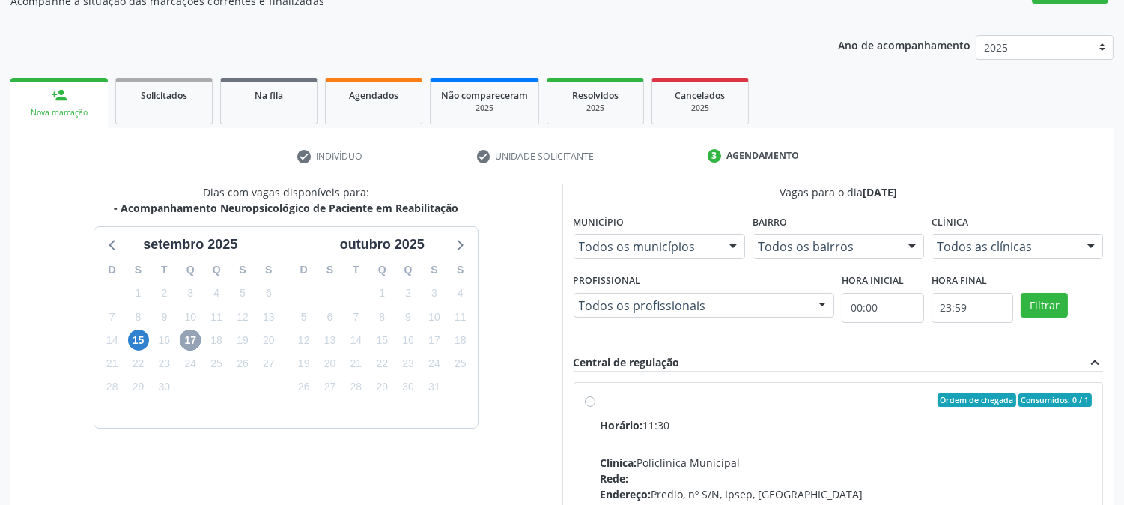
scroll to position [362, 0]
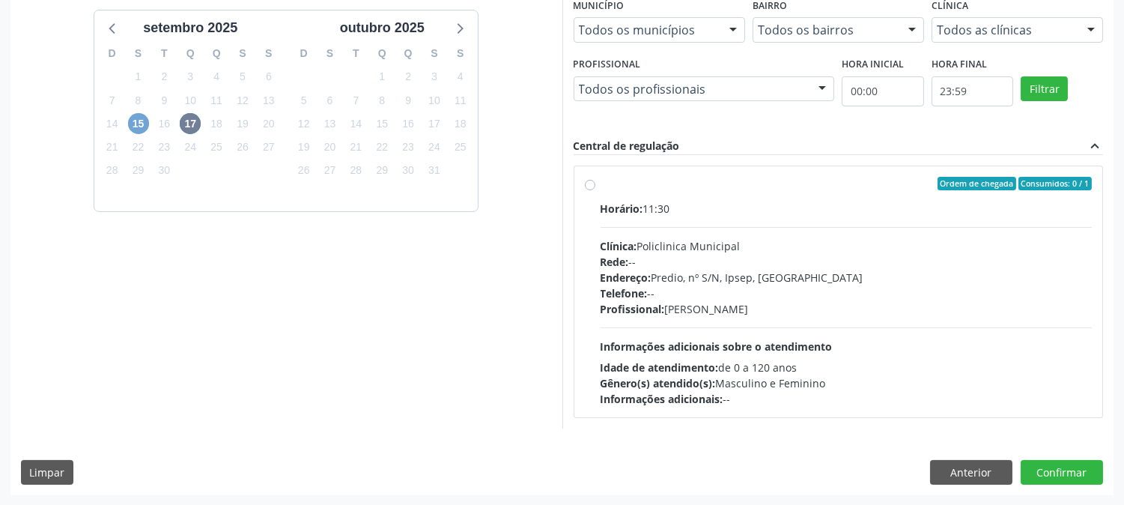
click at [131, 124] on span "15" at bounding box center [138, 123] width 21 height 21
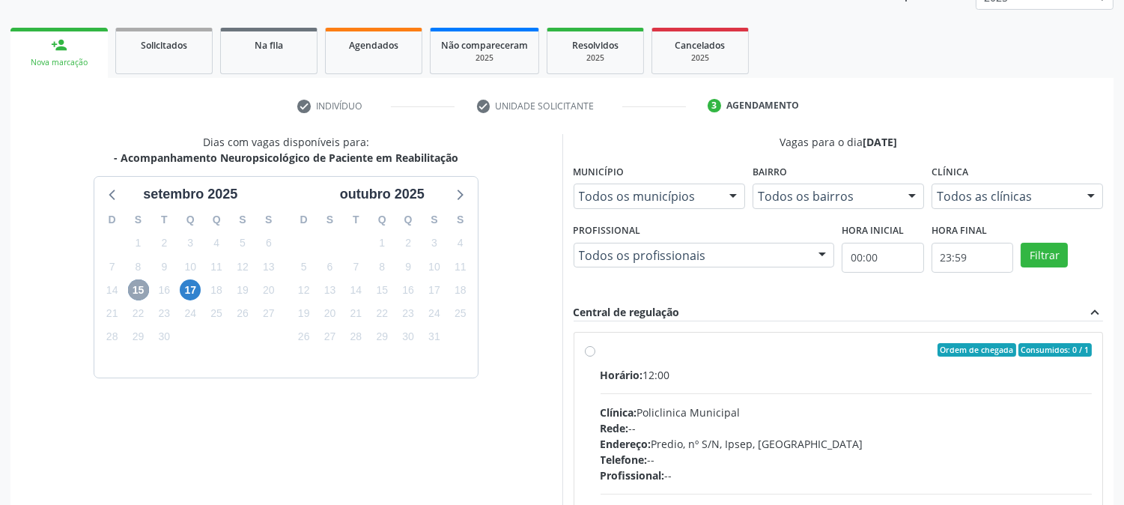
scroll to position [0, 0]
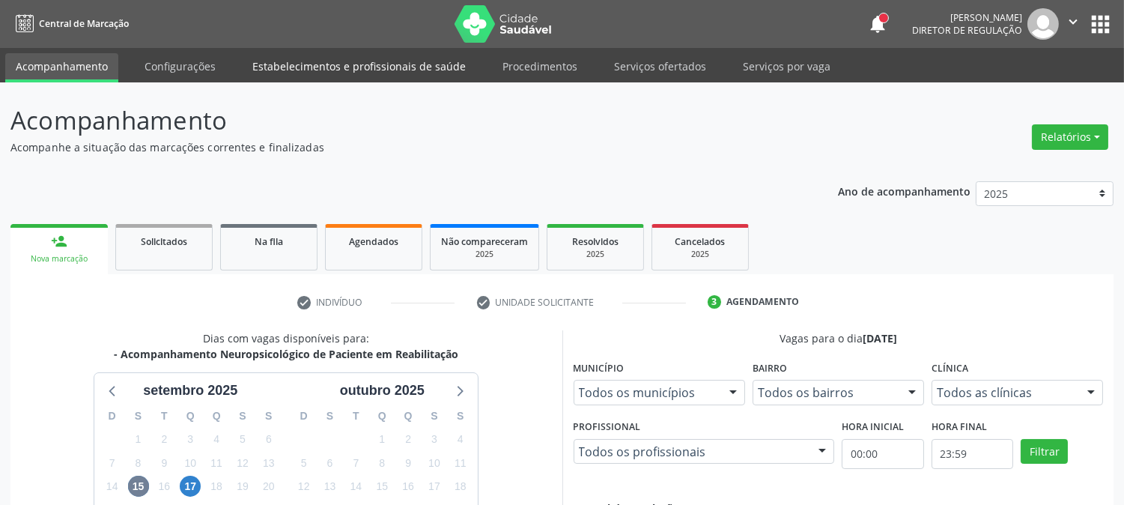
click at [281, 62] on link "Estabelecimentos e profissionais de saúde" at bounding box center [359, 66] width 234 height 26
